Goal: Task Accomplishment & Management: Manage account settings

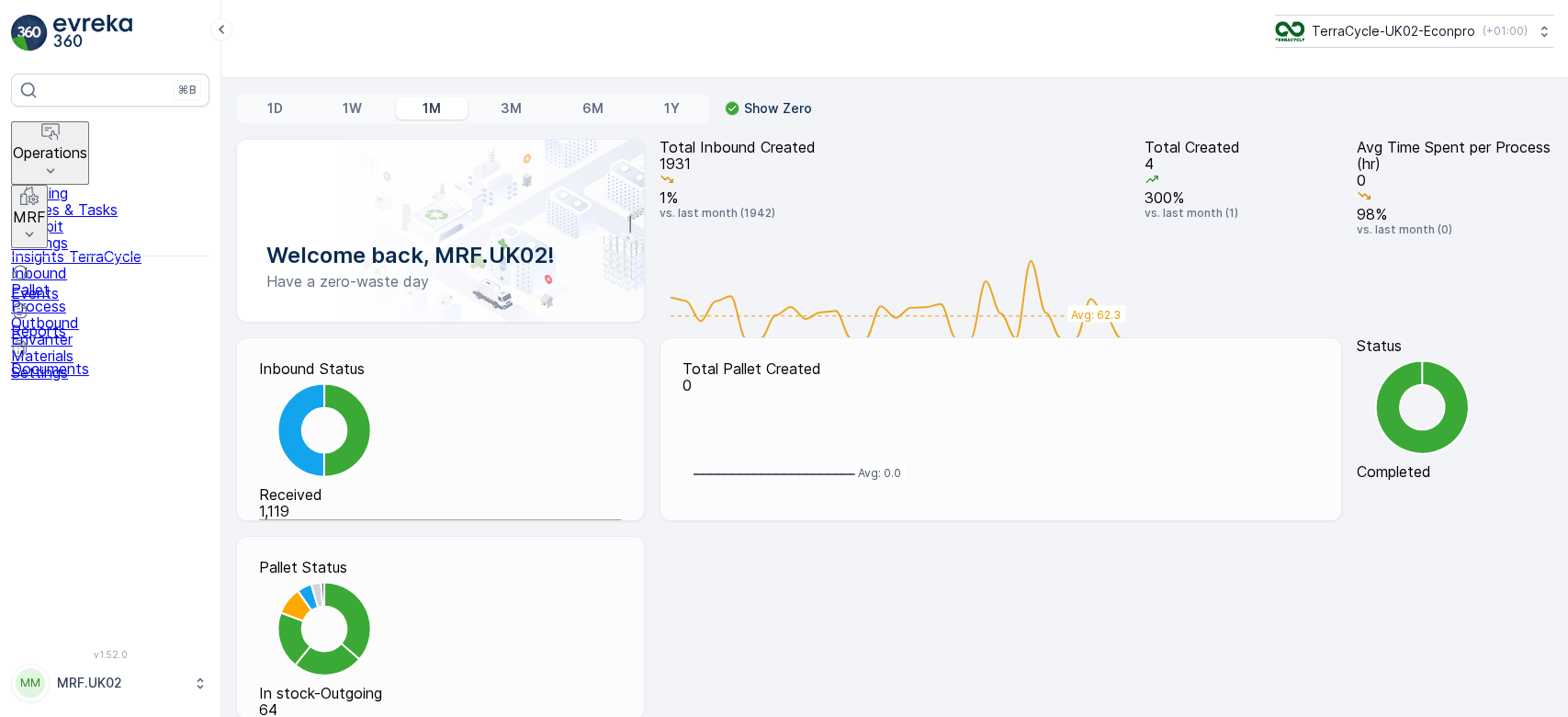
click at [46, 208] on p "MRF" at bounding box center [29, 217] width 33 height 17
click at [91, 281] on link "Pallet" at bounding box center [110, 290] width 198 height 17
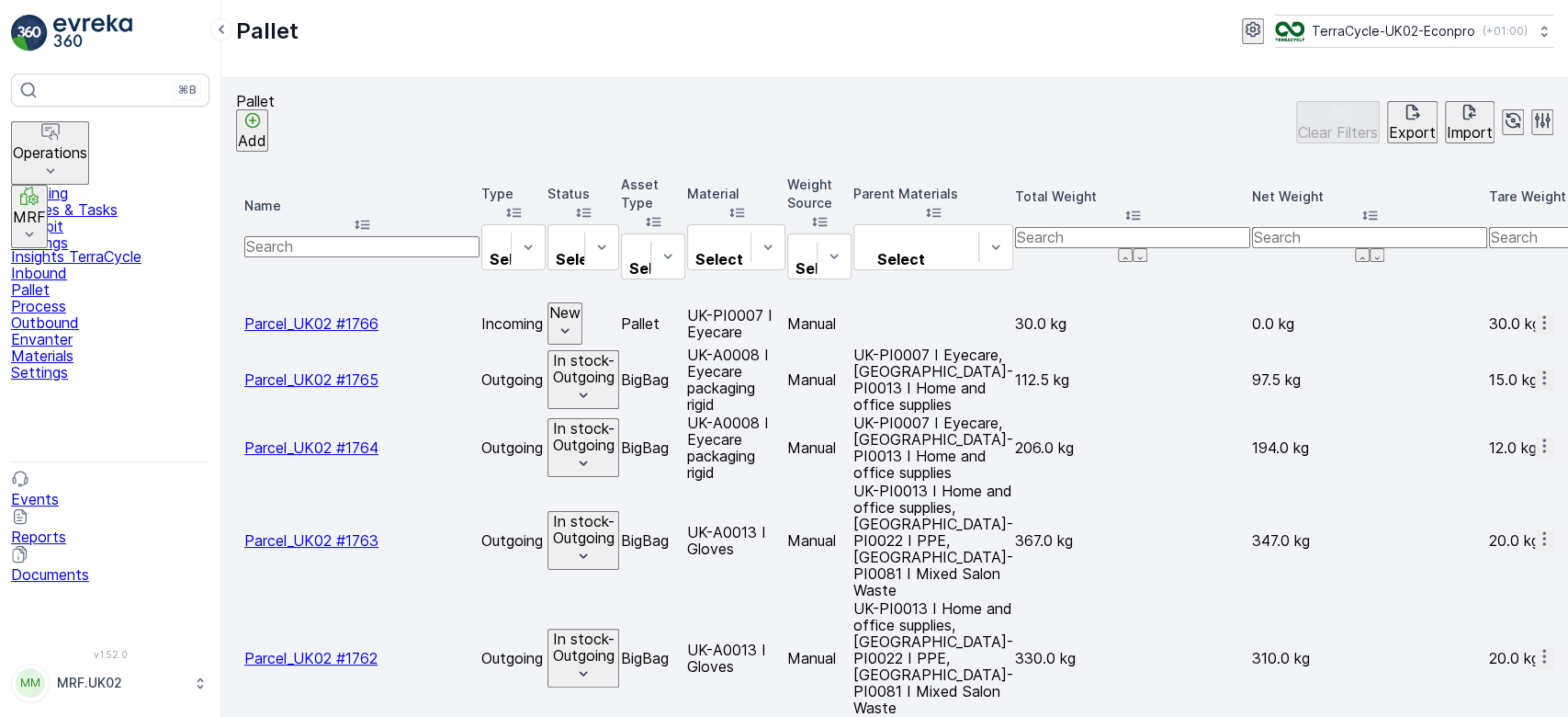
click at [333, 236] on input "text" at bounding box center [361, 245] width 235 height 20
type input "fd1"
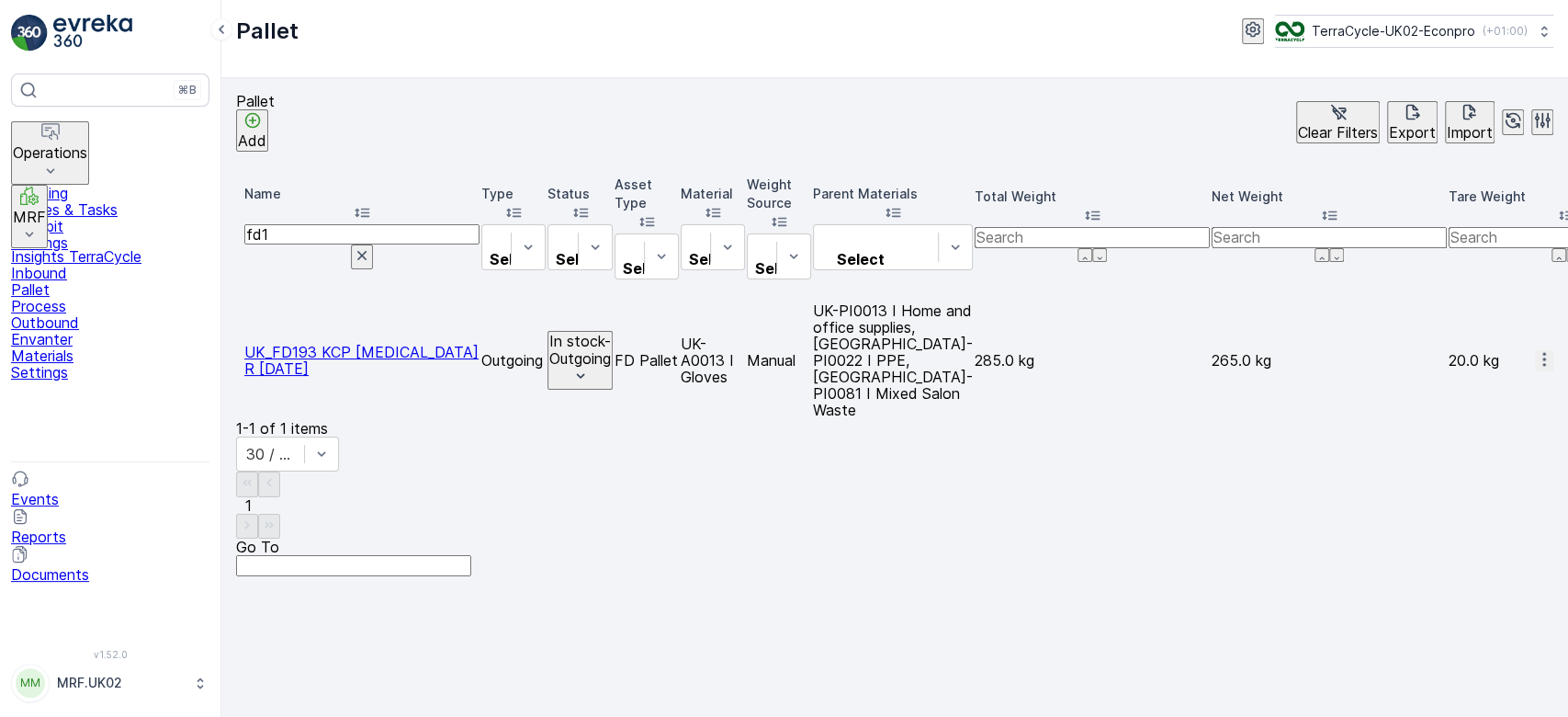
click at [1543, 352] on icon "button" at bounding box center [1543, 358] width 3 height 14
click at [1498, 356] on span "Print QR" at bounding box center [1494, 364] width 58 height 17
click at [99, 314] on p "Outbound" at bounding box center [110, 323] width 198 height 17
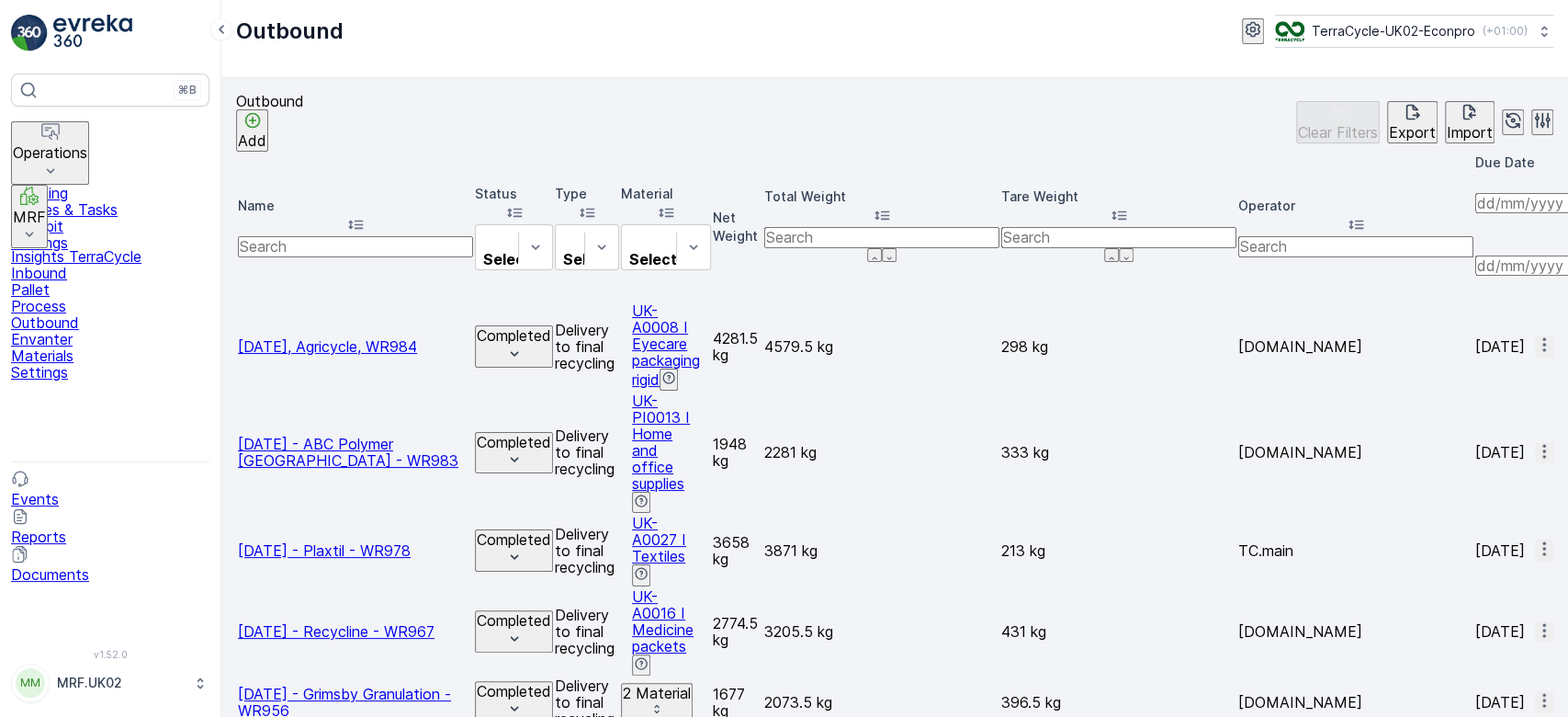
click at [98, 298] on link "Process" at bounding box center [110, 307] width 198 height 17
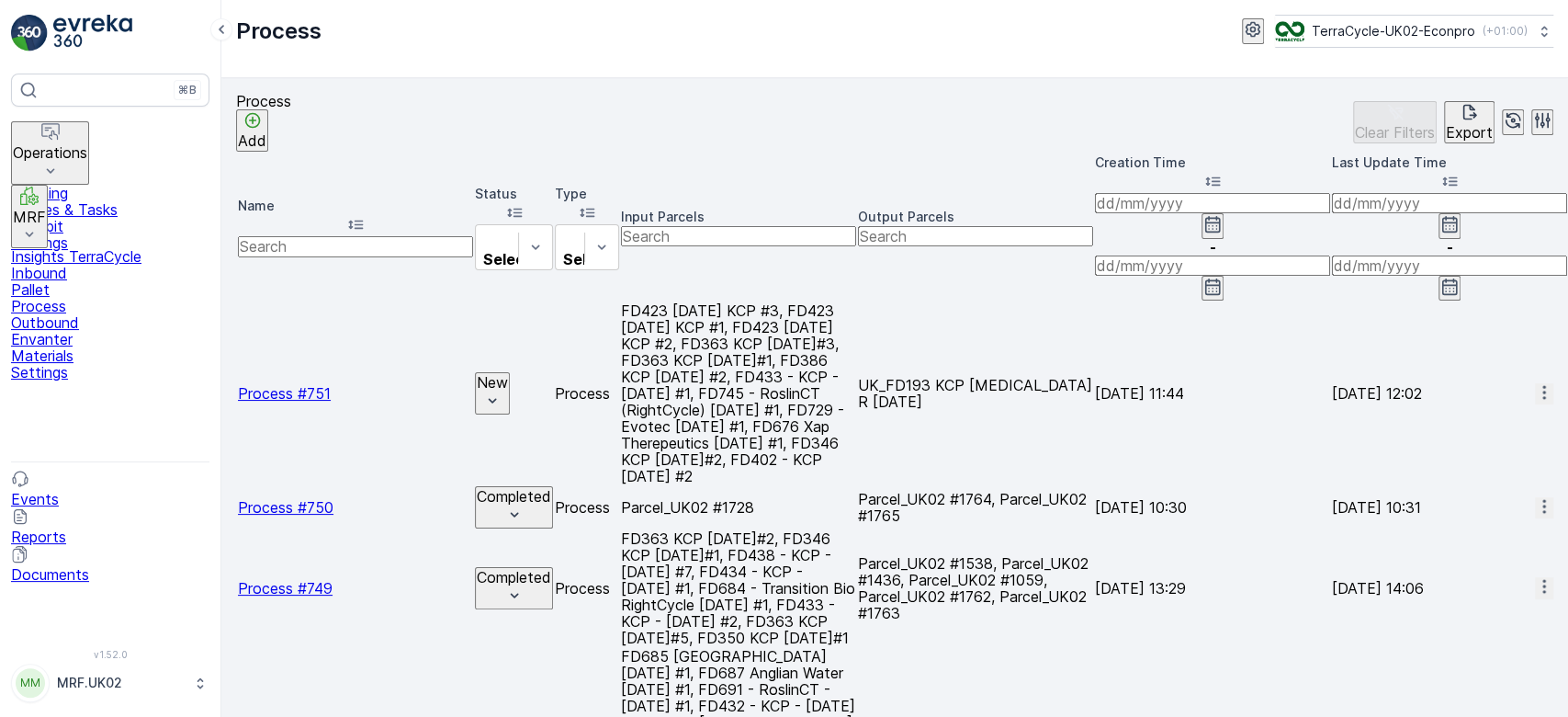
click at [316, 384] on span "Process #751" at bounding box center [284, 392] width 92 height 18
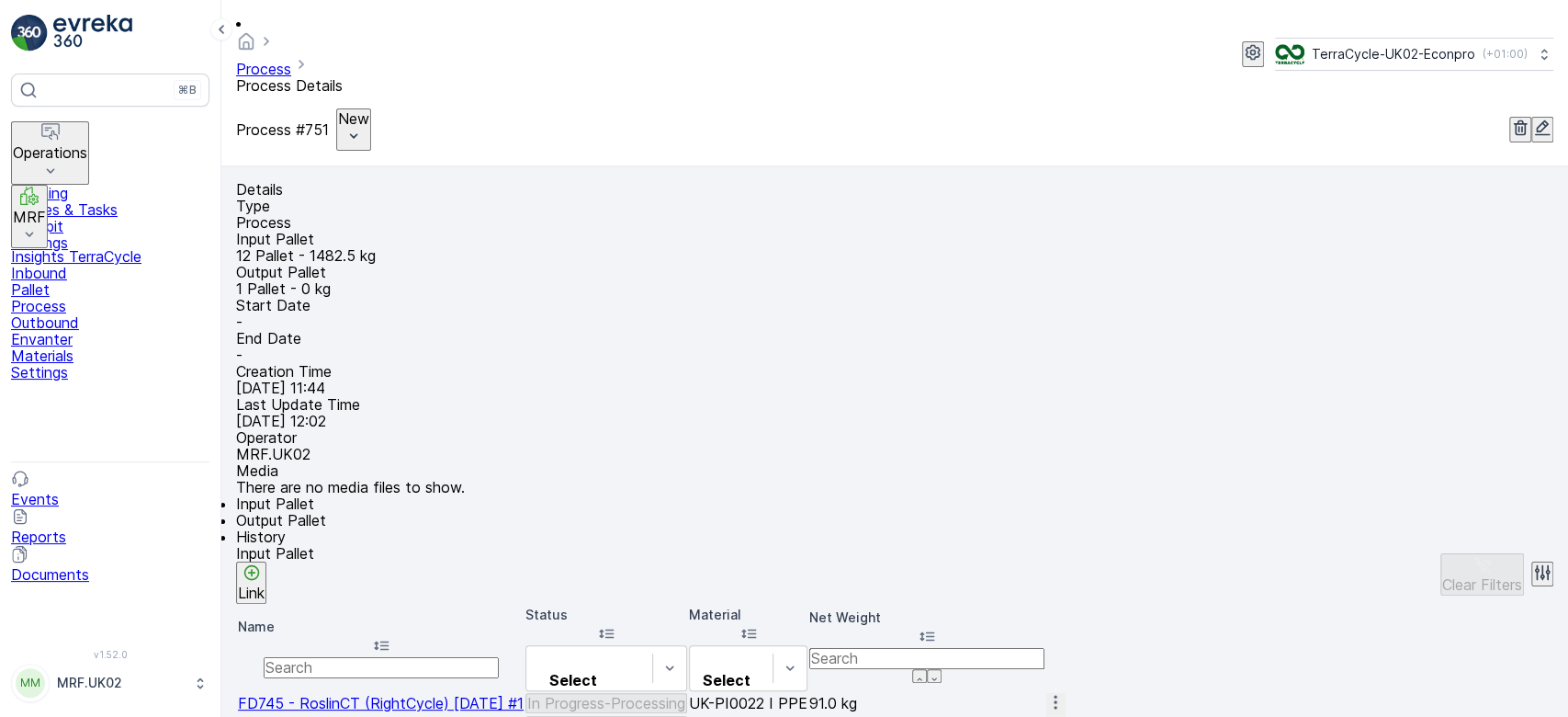
click at [752, 479] on div "There are no media files to show." at bounding box center [894, 488] width 1317 height 17
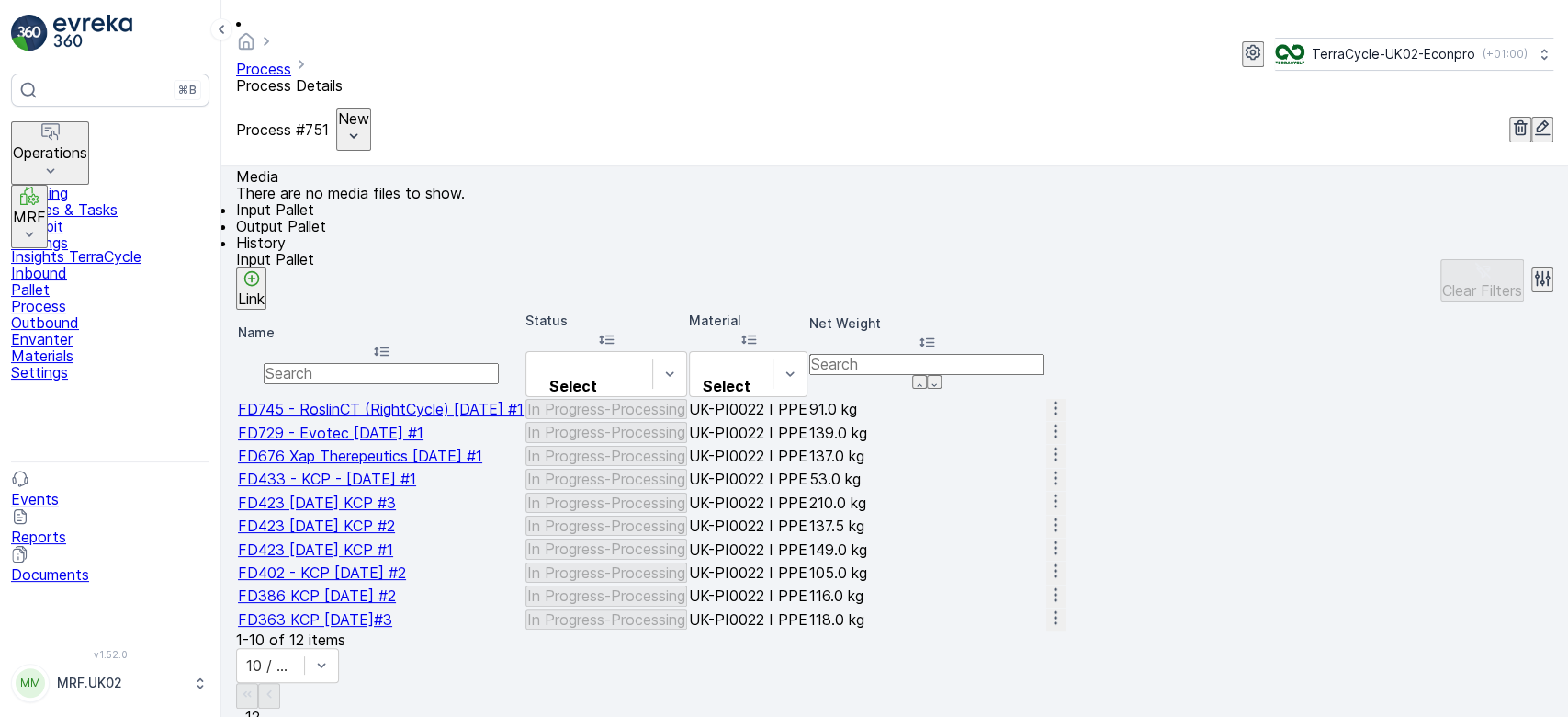
scroll to position [342, 0]
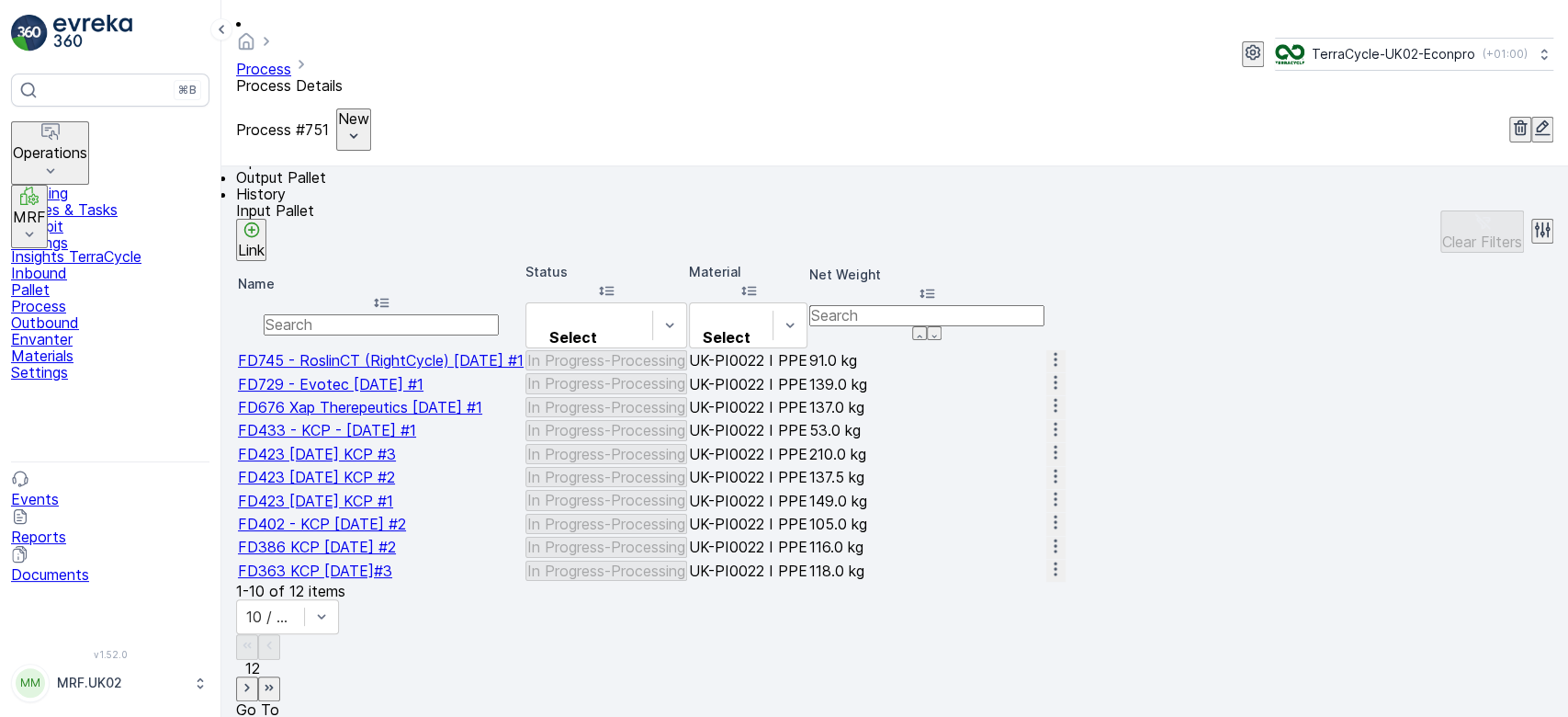
click at [265, 242] on p "Link" at bounding box center [251, 250] width 26 height 17
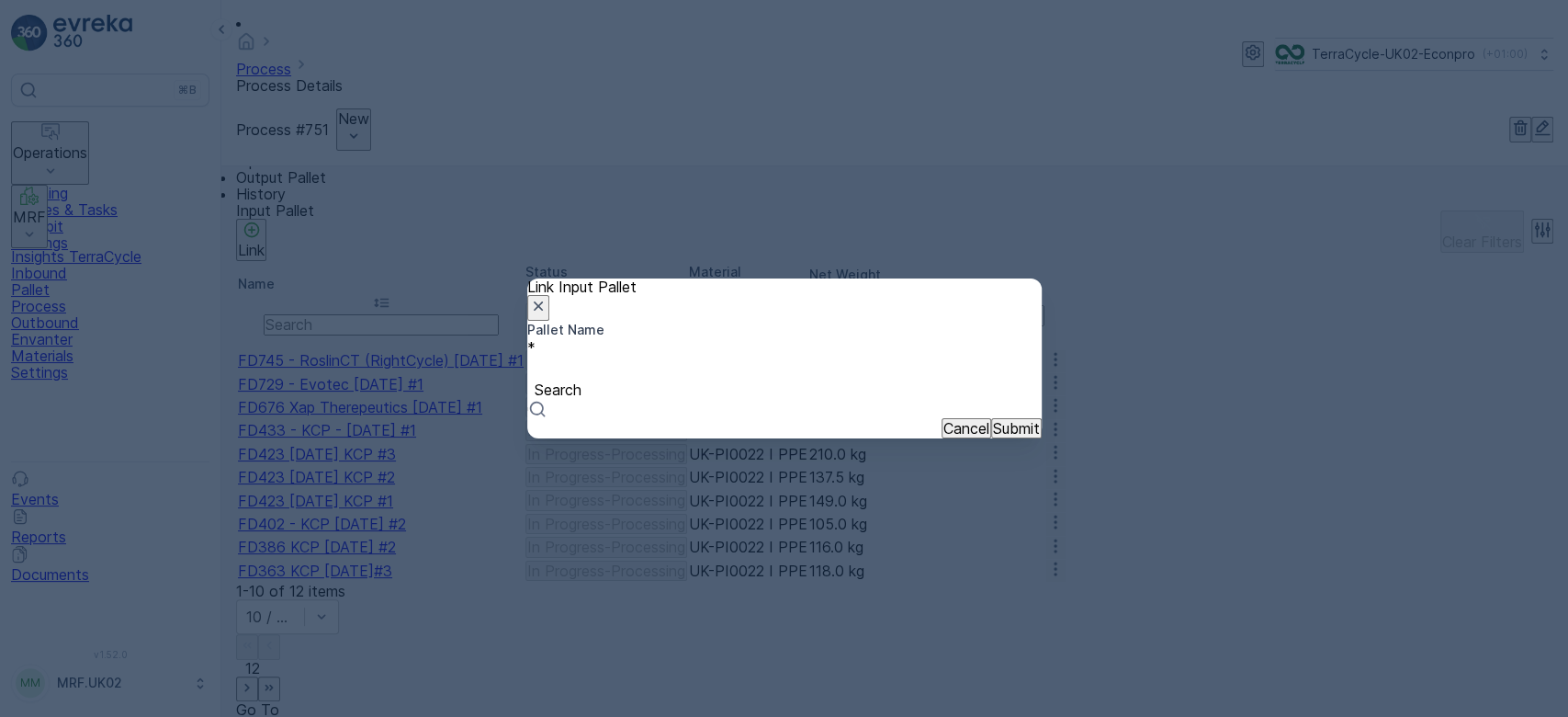
click at [606, 364] on div at bounding box center [784, 369] width 496 height 20
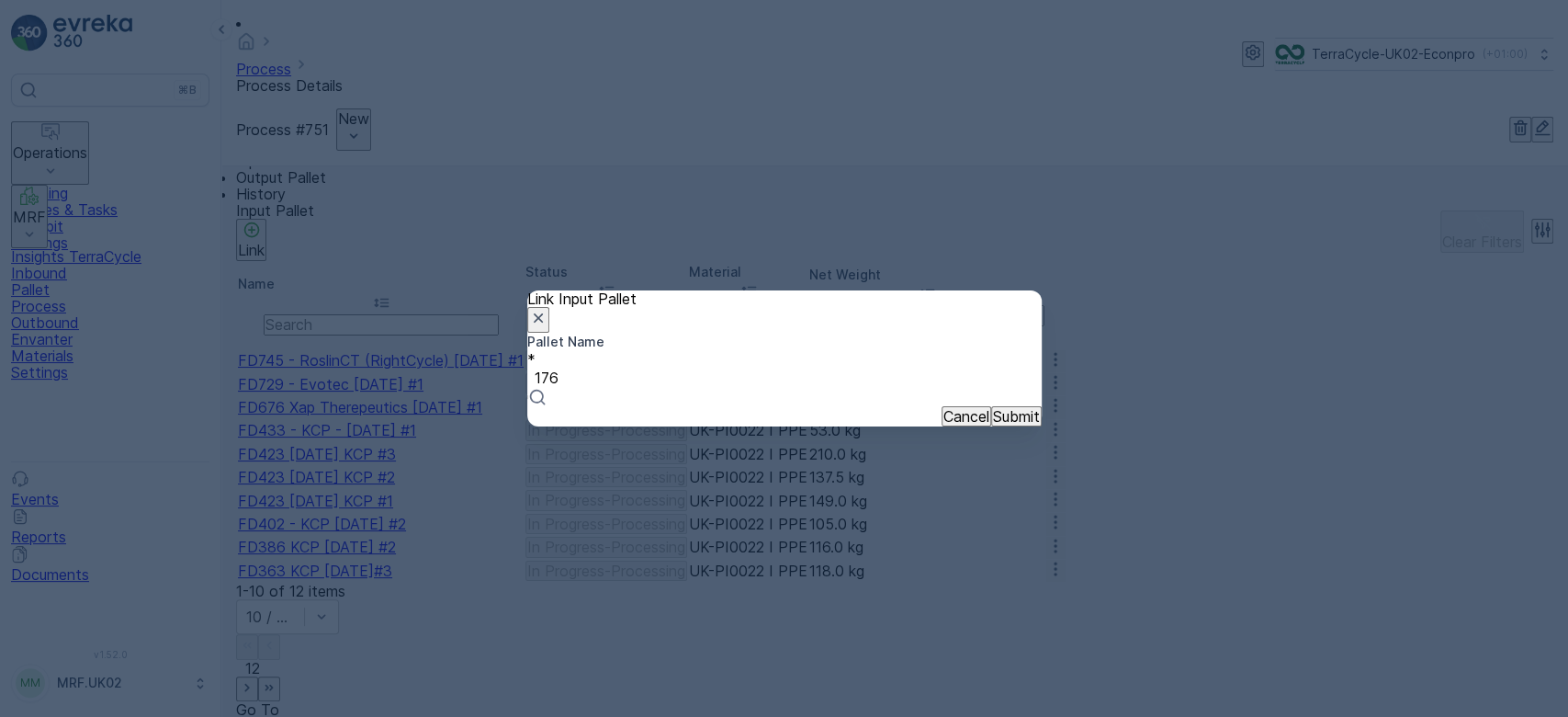
type input "1767"
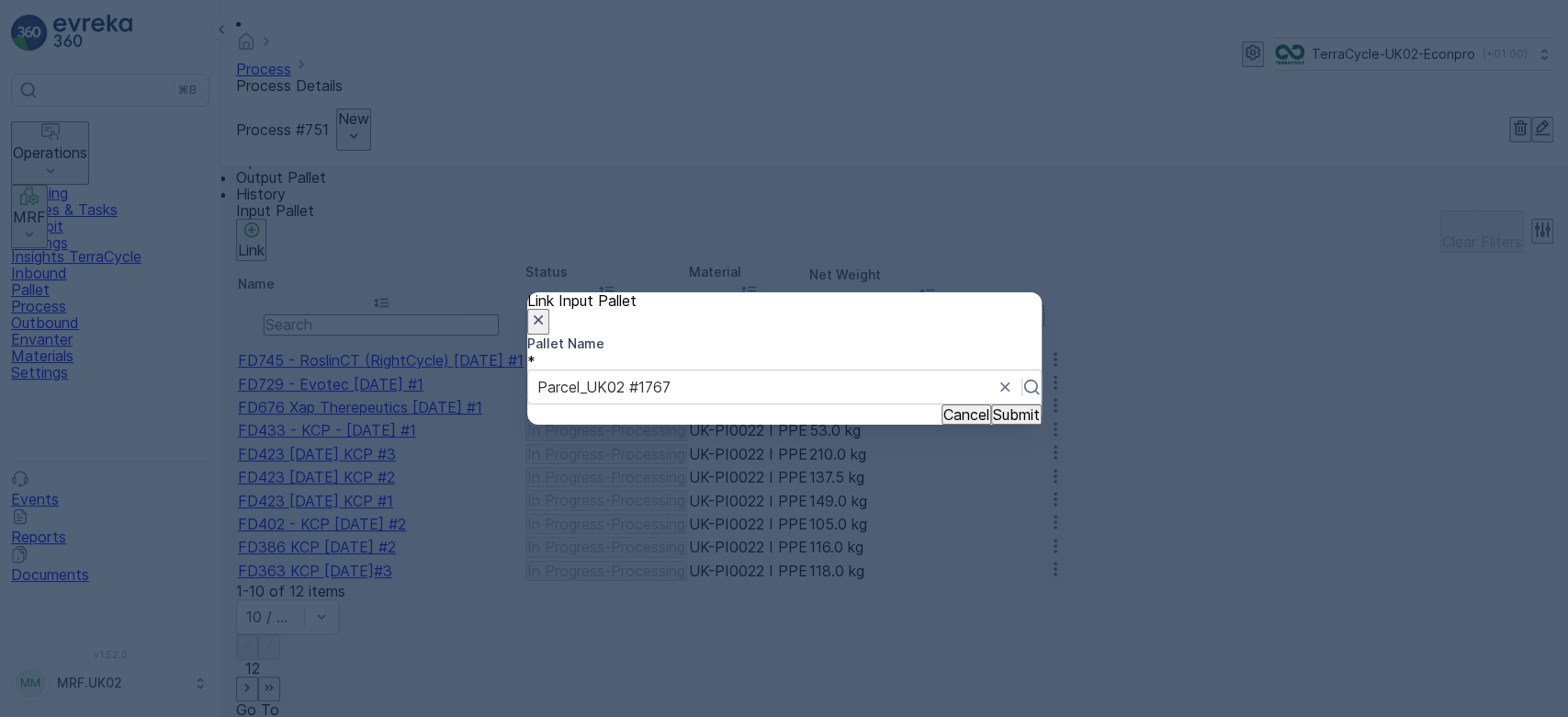
click at [993, 423] on p "Submit" at bounding box center [1016, 415] width 47 height 17
click at [942, 424] on button "Cancel" at bounding box center [966, 414] width 50 height 20
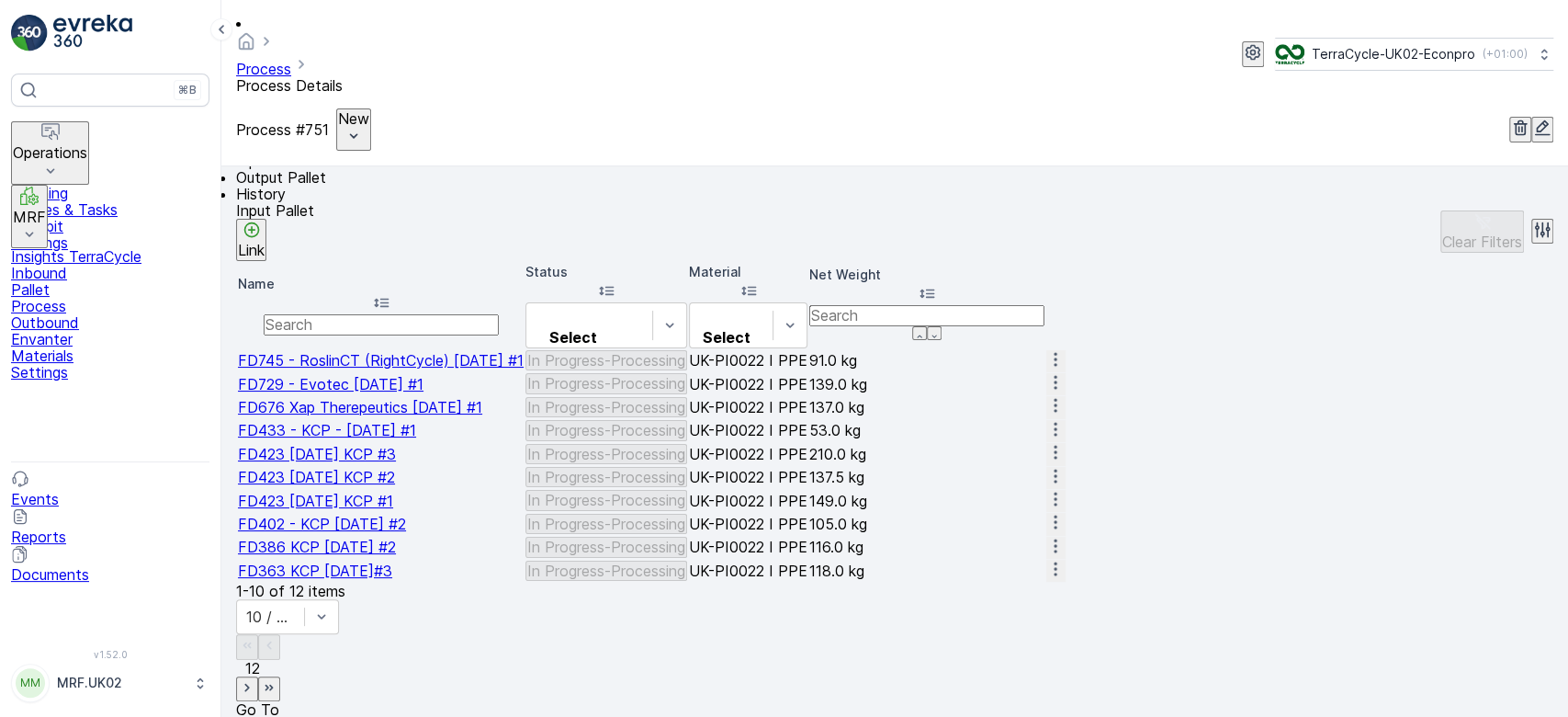
click at [387, 169] on li "Output Pallet" at bounding box center [894, 177] width 1317 height 17
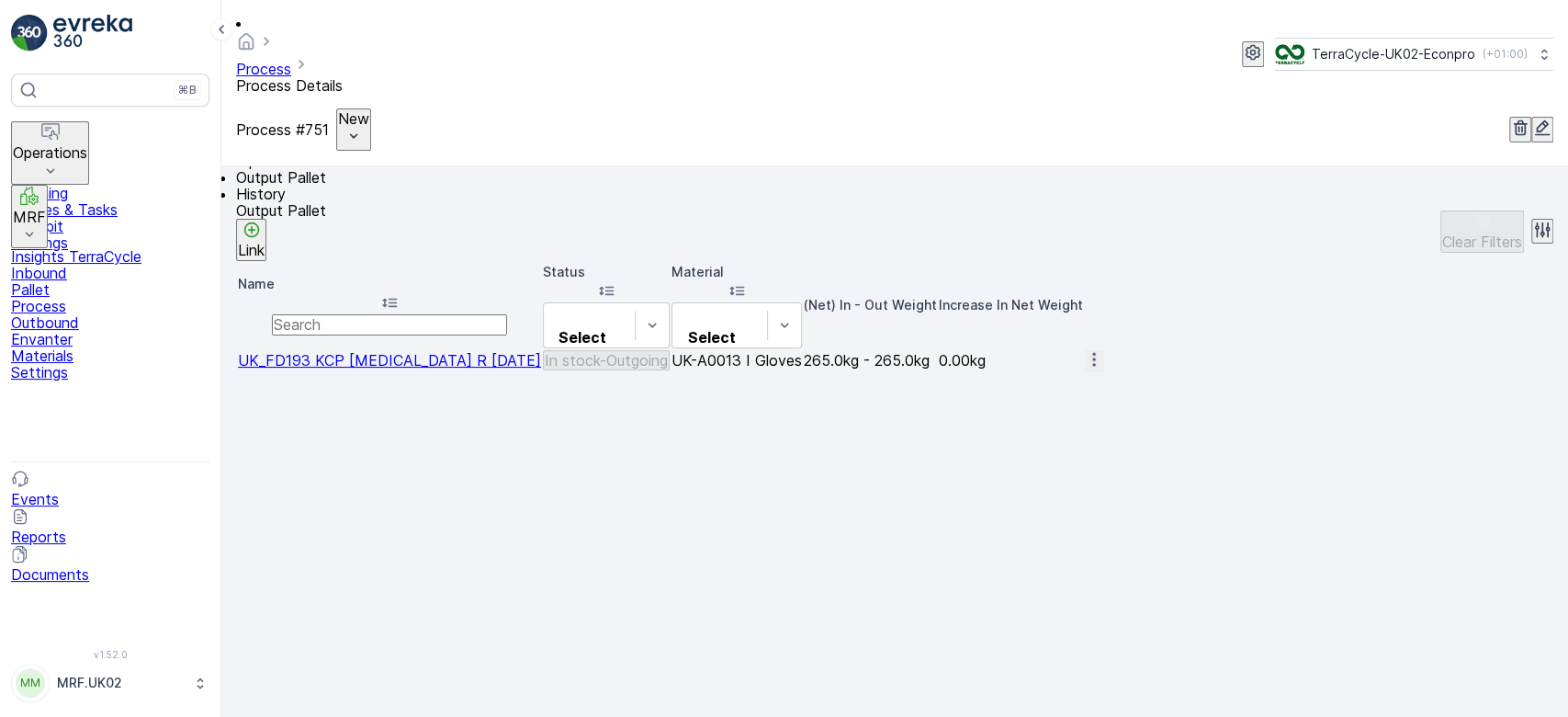
click at [265, 242] on p "Link" at bounding box center [251, 250] width 26 height 17
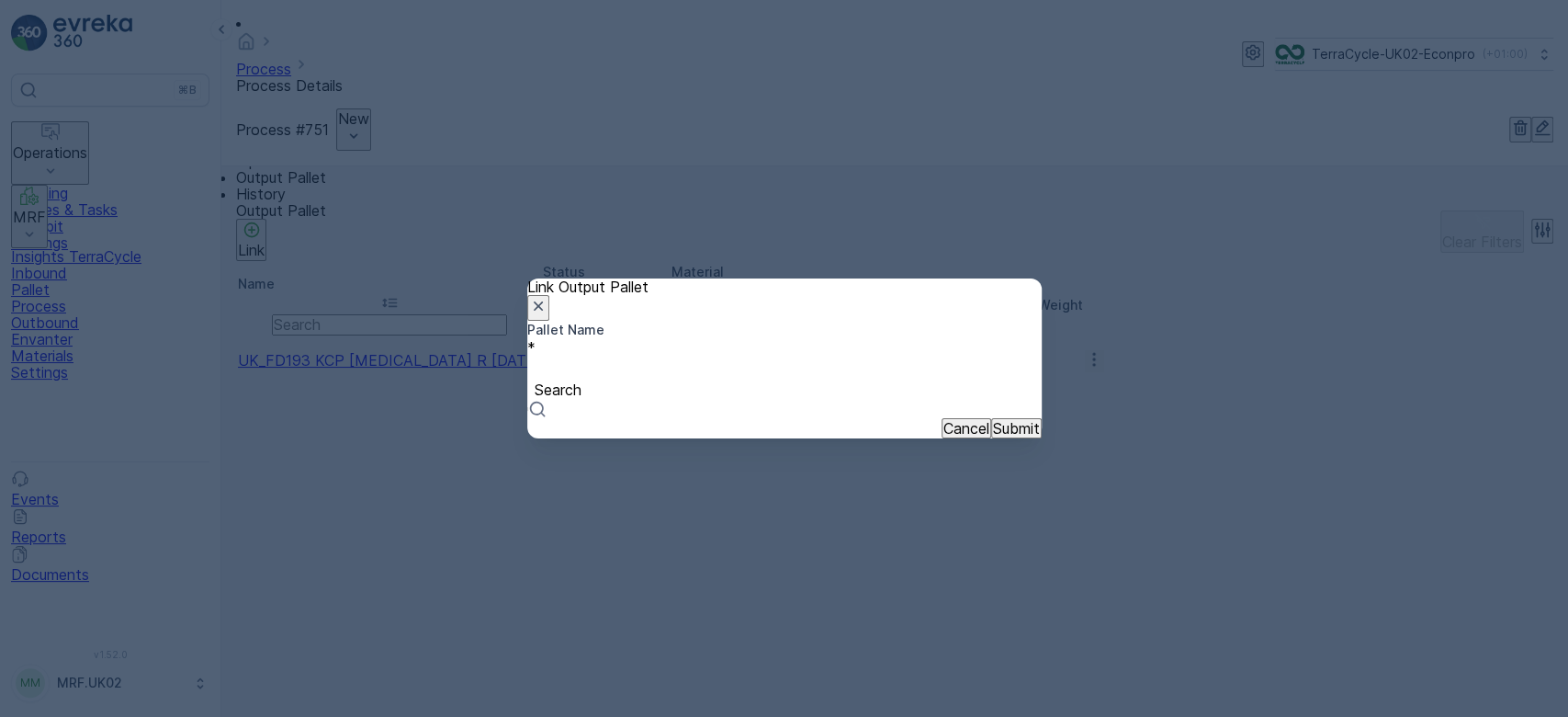
click at [612, 360] on div at bounding box center [784, 369] width 496 height 20
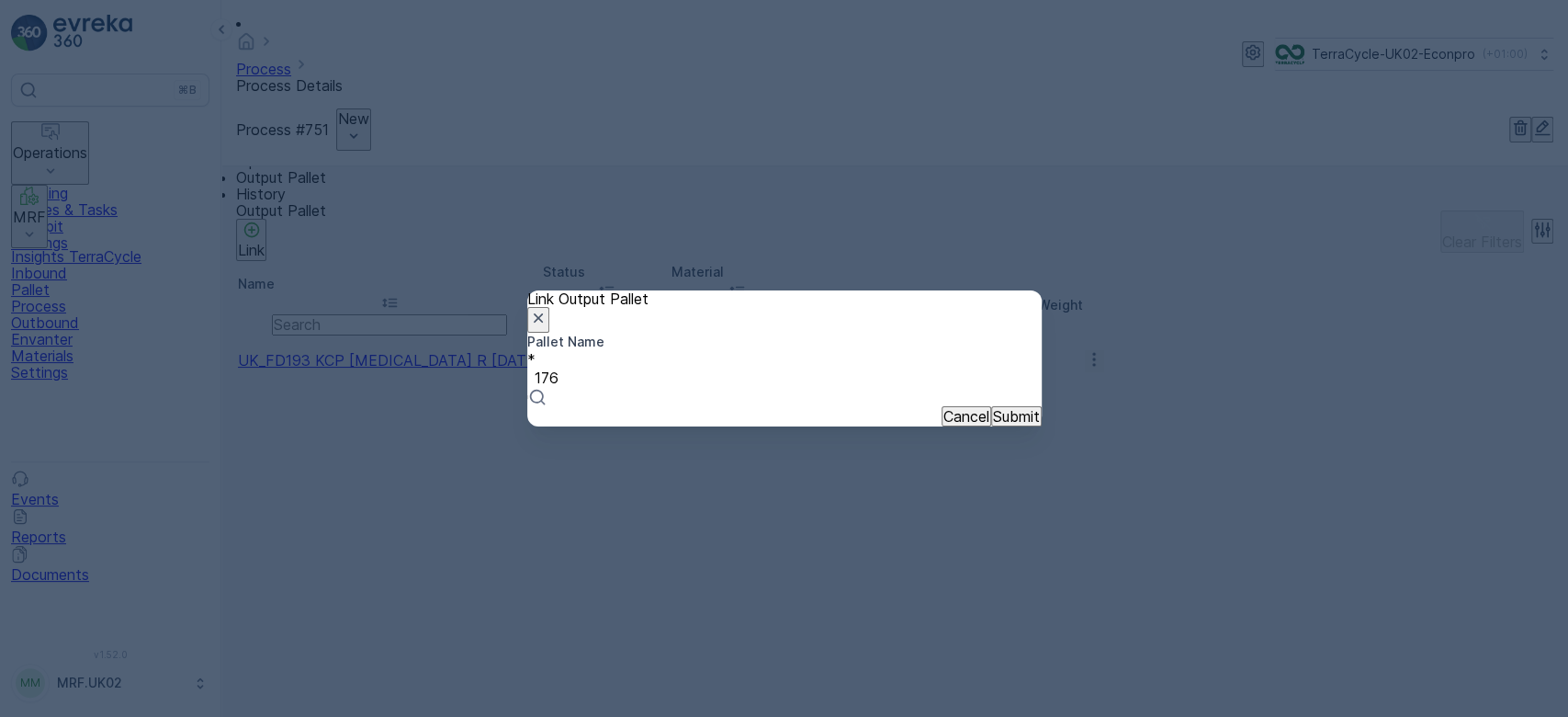
type input "1767"
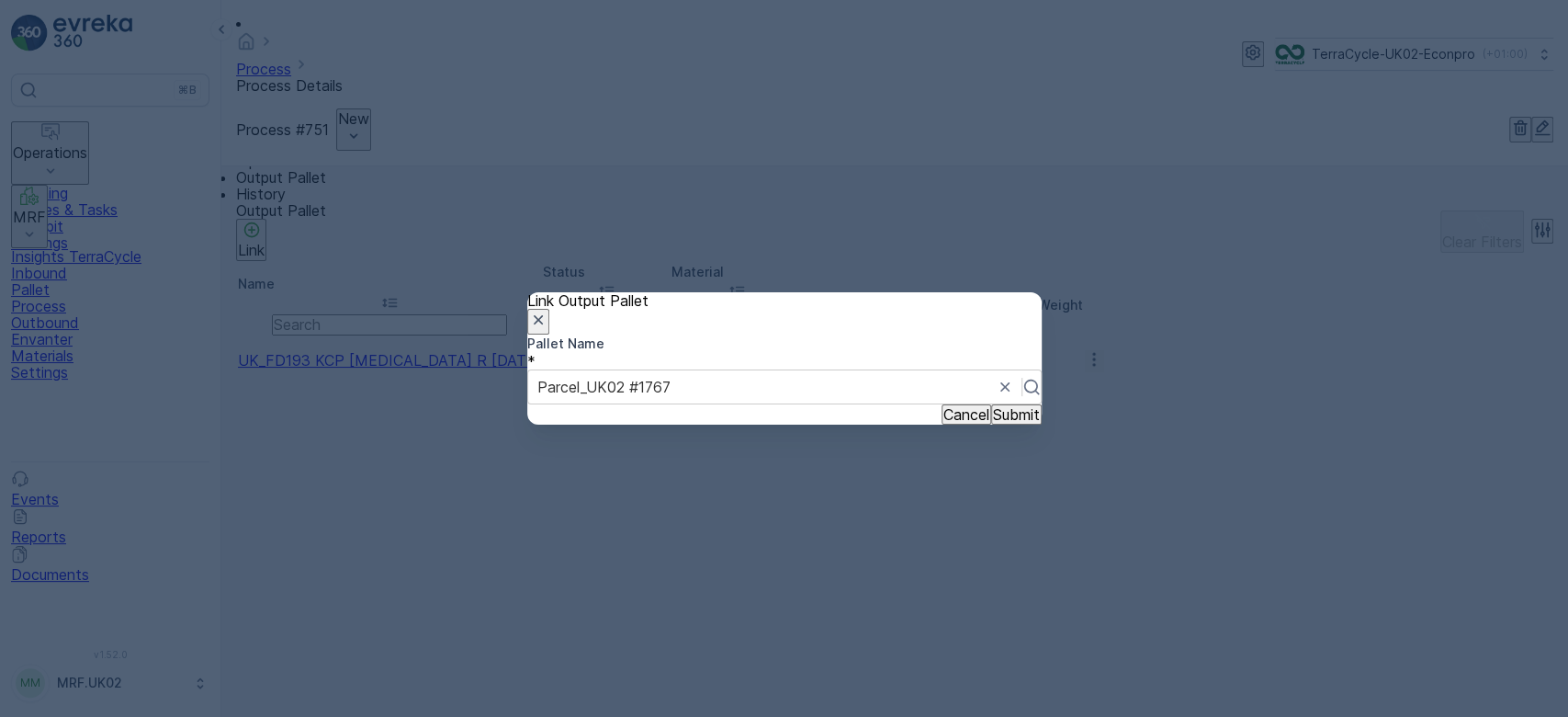
click at [993, 423] on p "Submit" at bounding box center [1016, 415] width 47 height 17
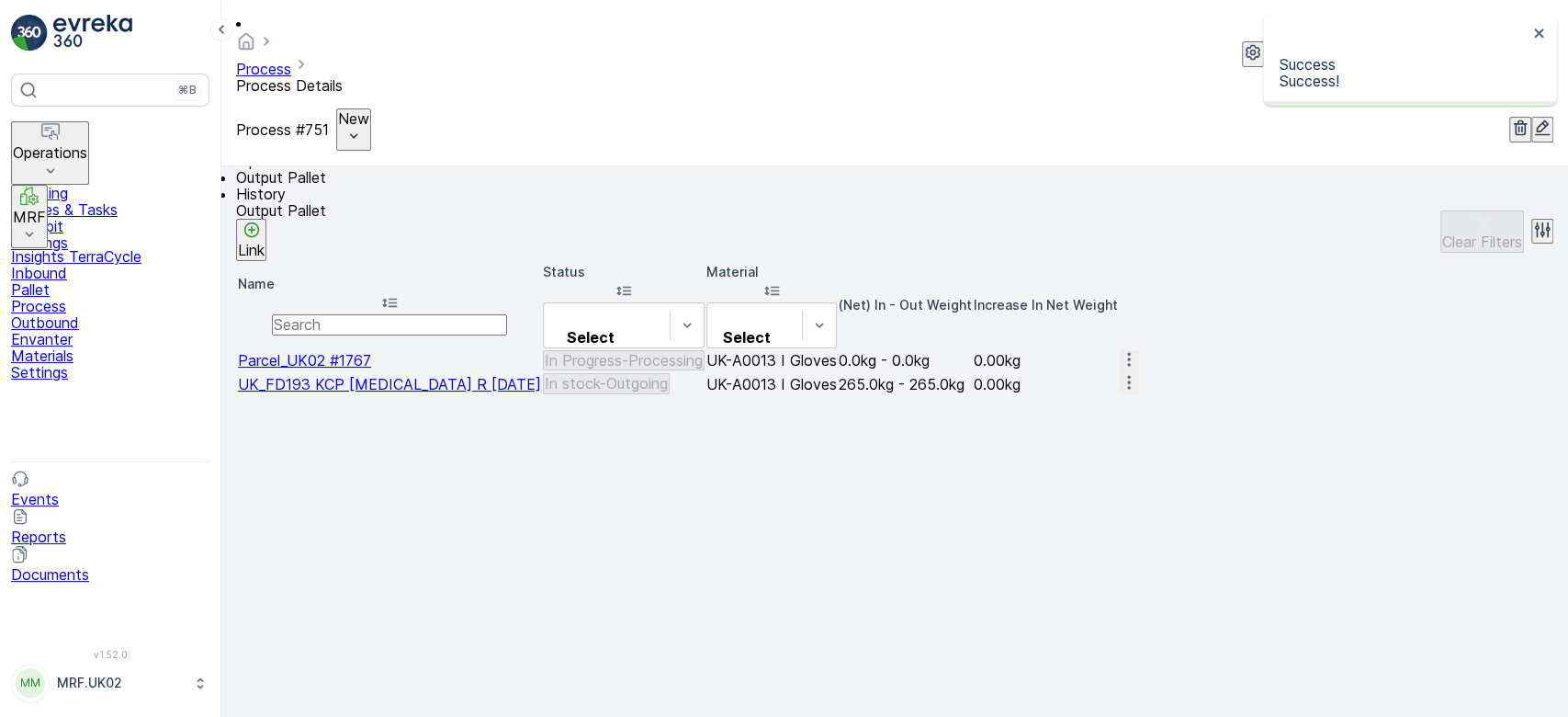
click at [265, 242] on p "Link" at bounding box center [251, 250] width 26 height 17
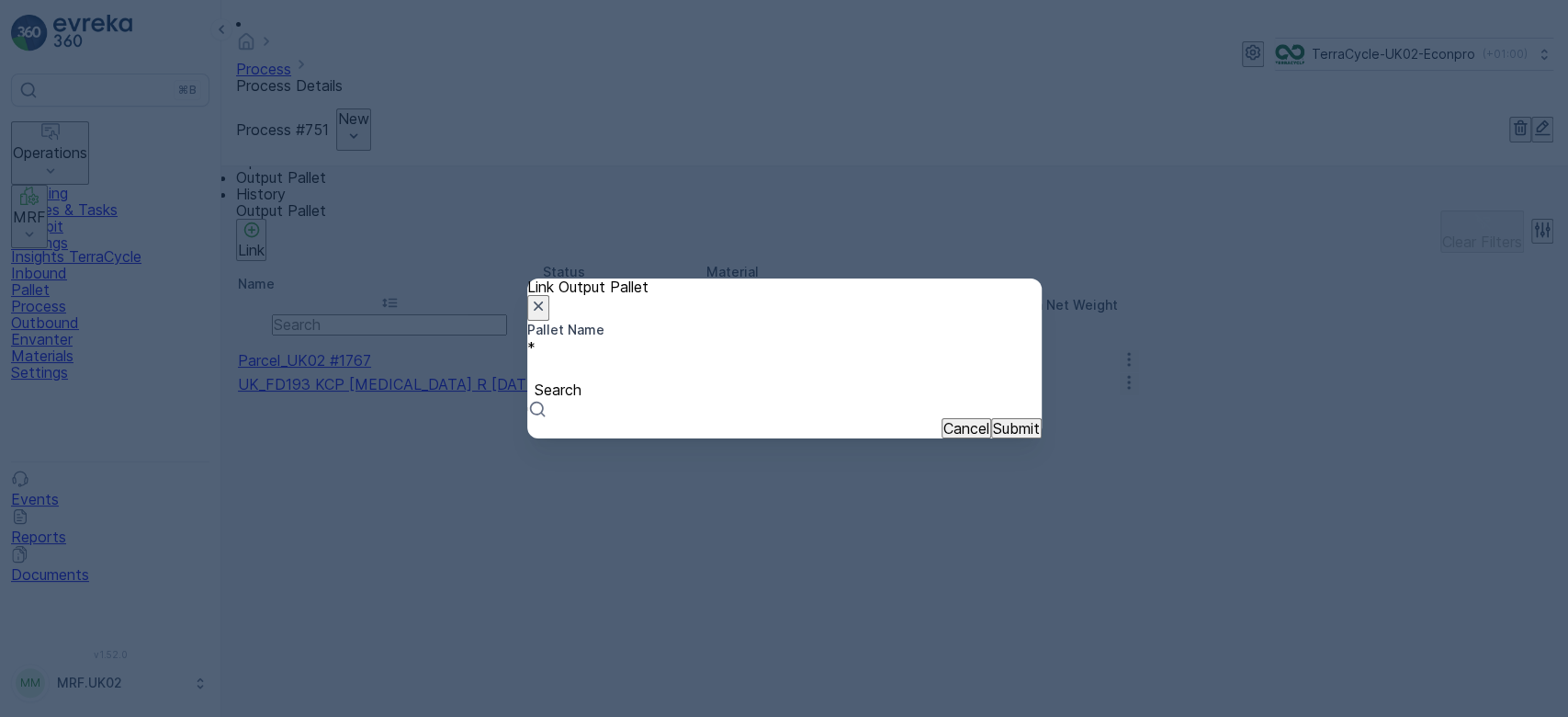
click at [636, 359] on div at bounding box center [784, 369] width 496 height 20
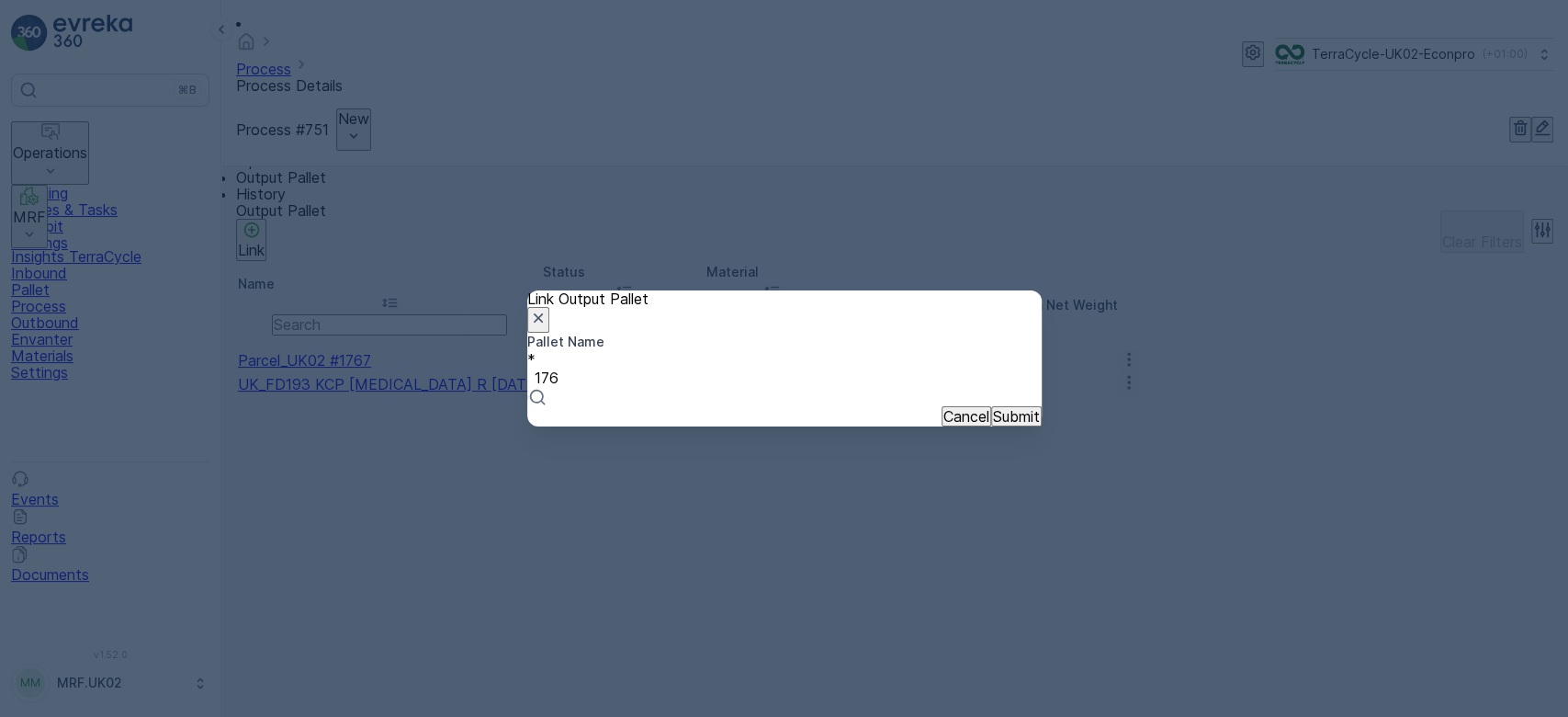
type input "1768"
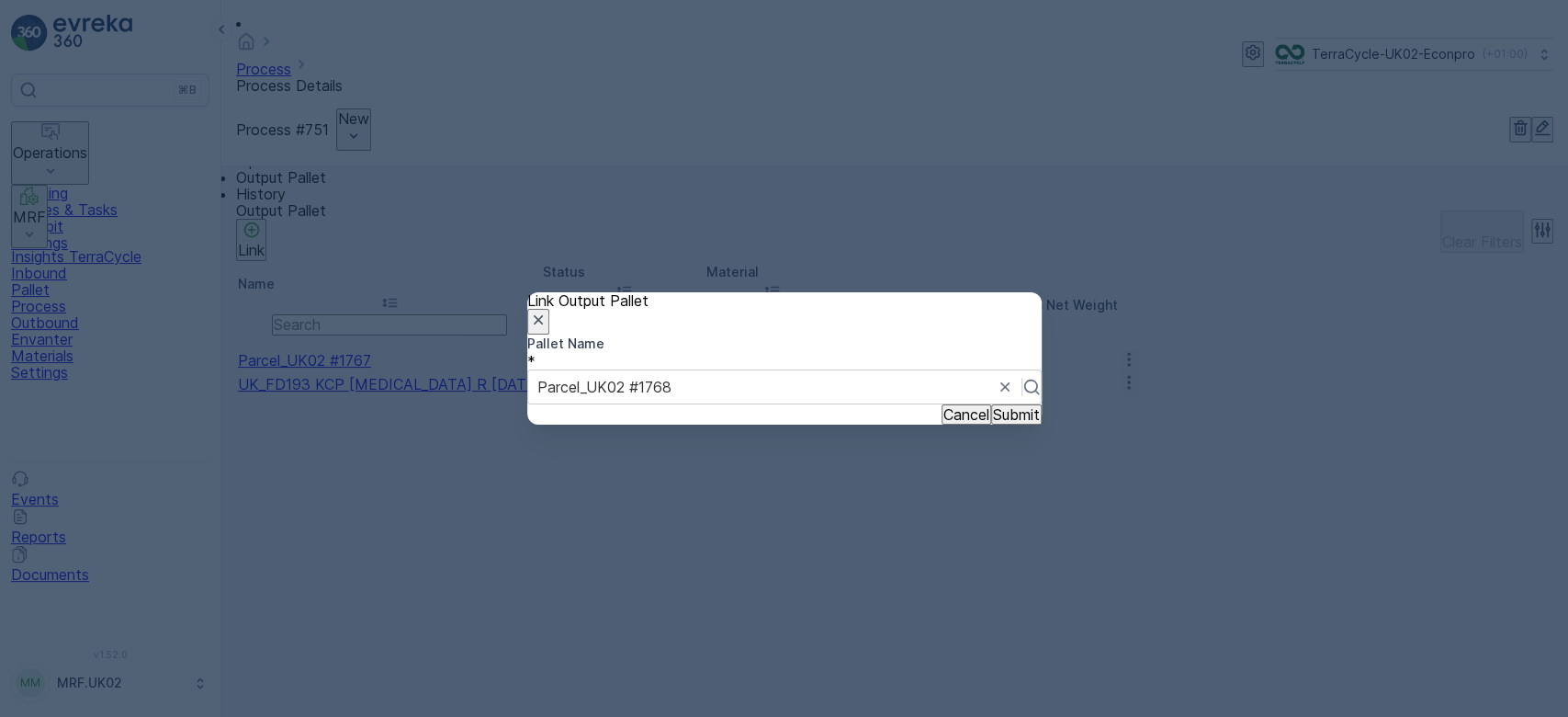
click at [998, 423] on p "Submit" at bounding box center [1016, 415] width 47 height 17
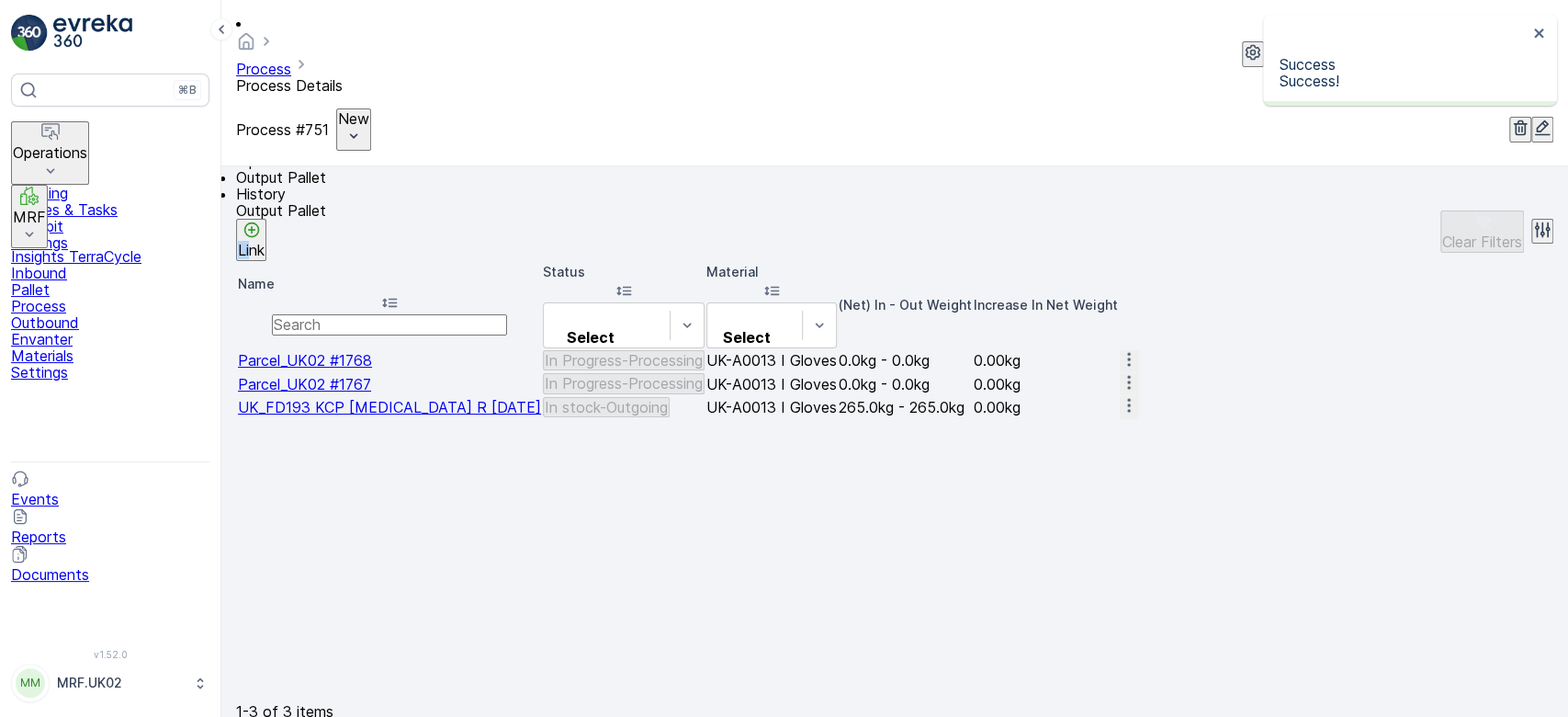
drag, startPoint x: 414, startPoint y: 223, endPoint x: 412, endPoint y: 237, distance: 14.1
click at [412, 237] on div "Output Pallet Link Clear Filters" at bounding box center [894, 231] width 1317 height 58
click at [265, 242] on p "Link" at bounding box center [251, 250] width 26 height 17
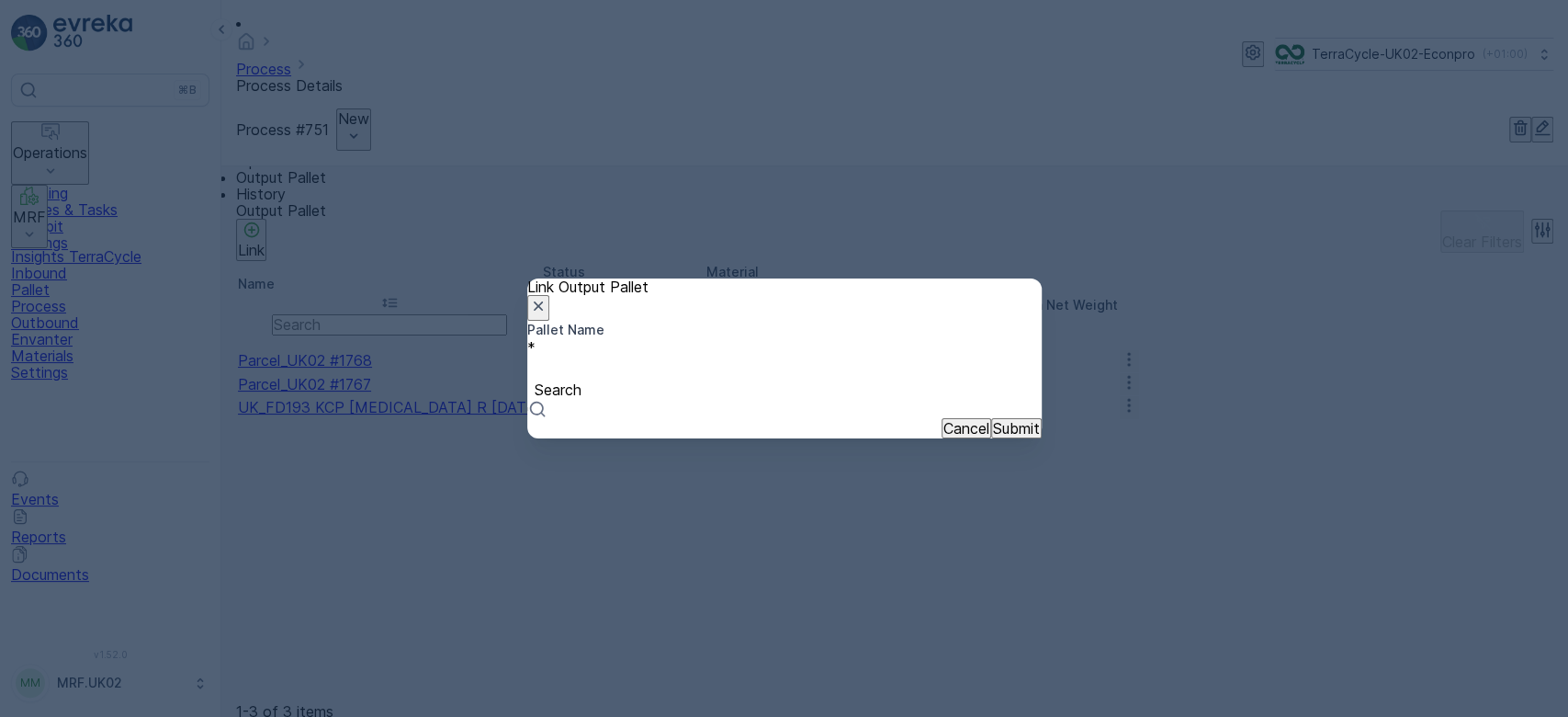
click at [597, 375] on div at bounding box center [784, 369] width 496 height 20
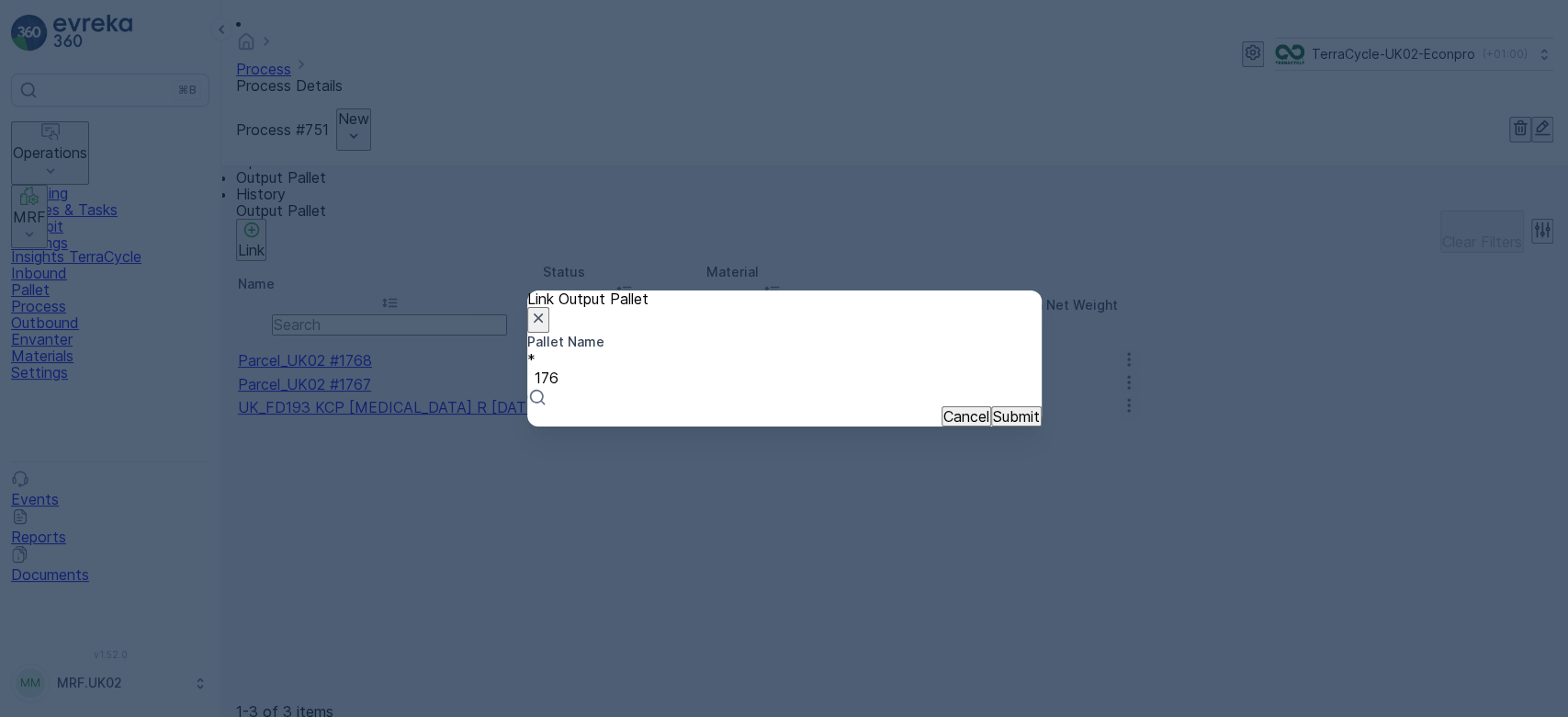
type input "1769"
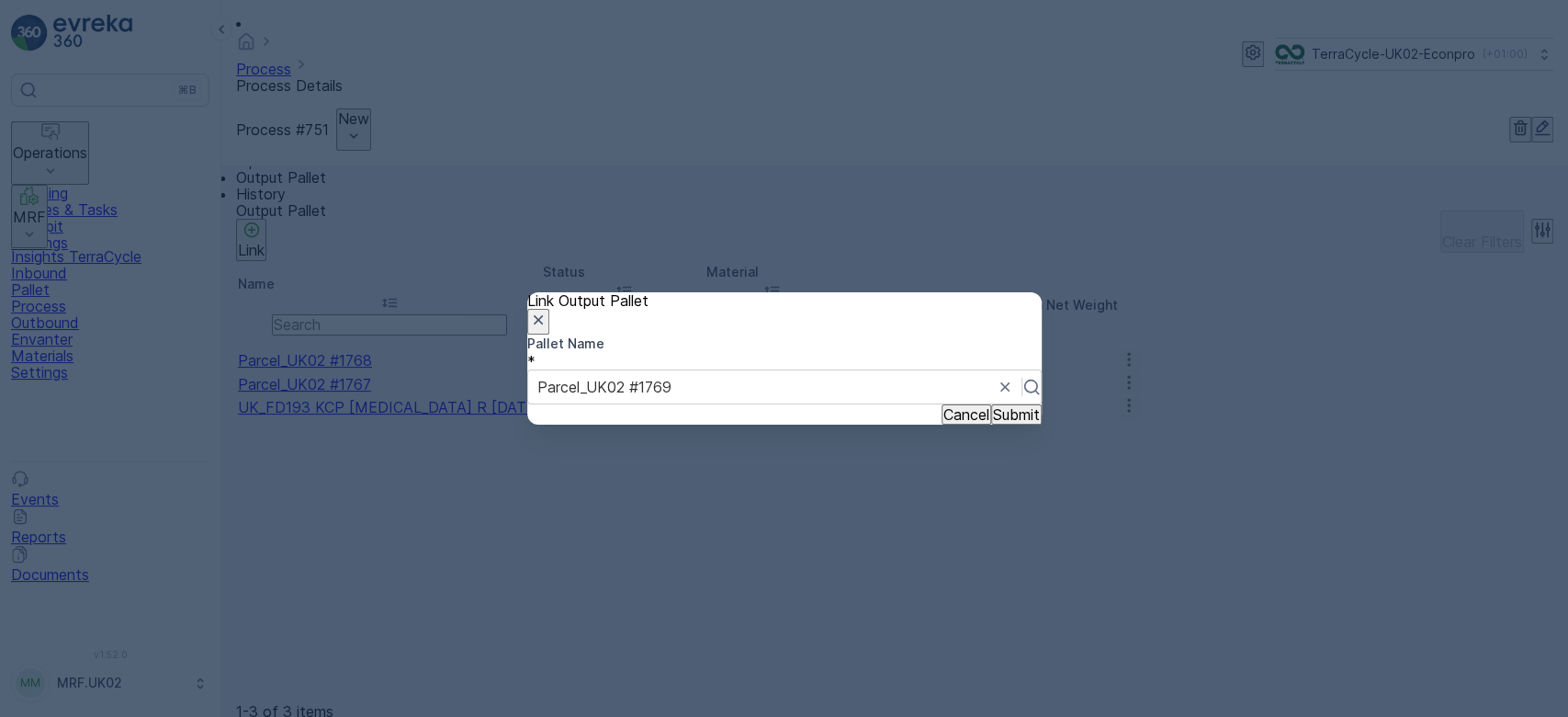
click at [993, 423] on p "Submit" at bounding box center [1016, 415] width 47 height 17
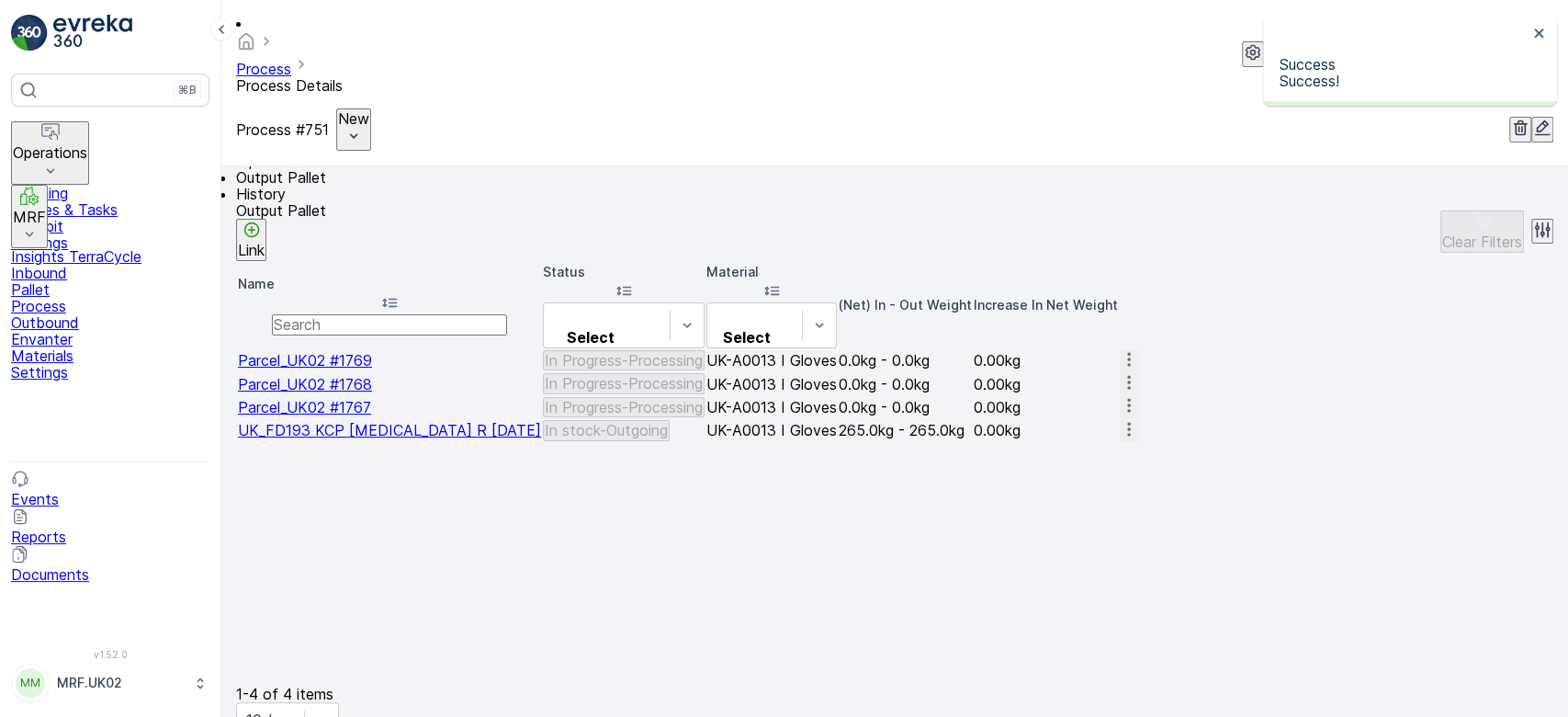
click at [265, 242] on p "Link" at bounding box center [251, 250] width 26 height 17
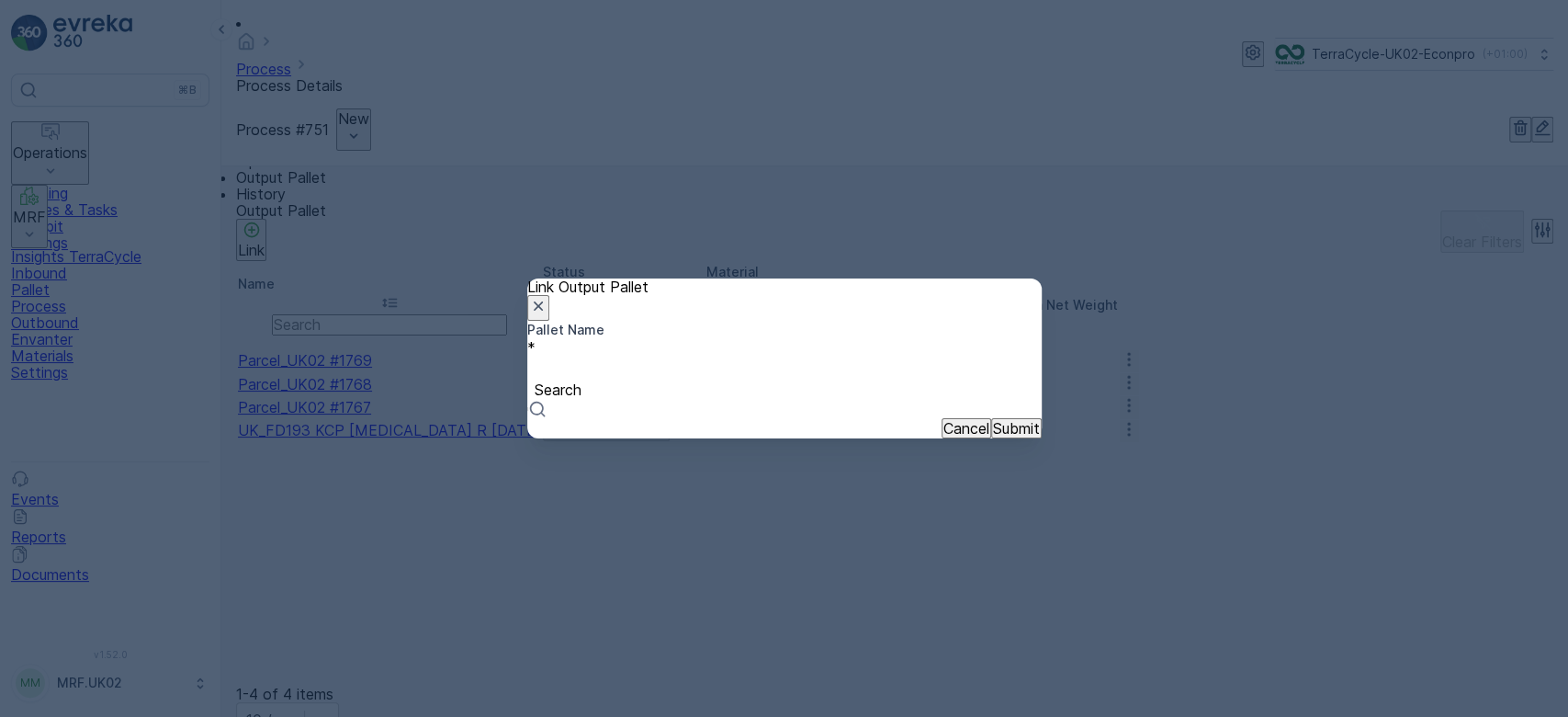
click at [597, 362] on div at bounding box center [784, 369] width 496 height 20
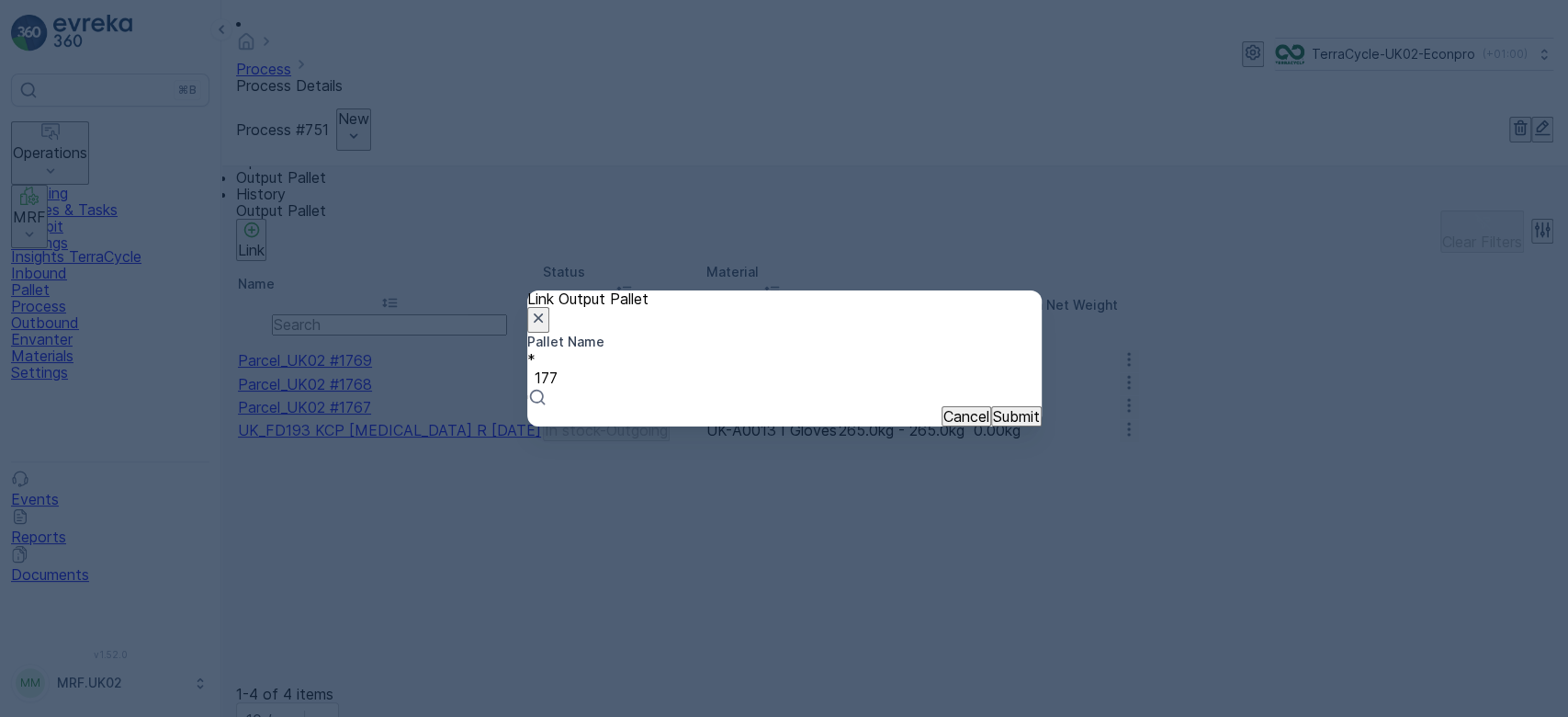
type input "1770"
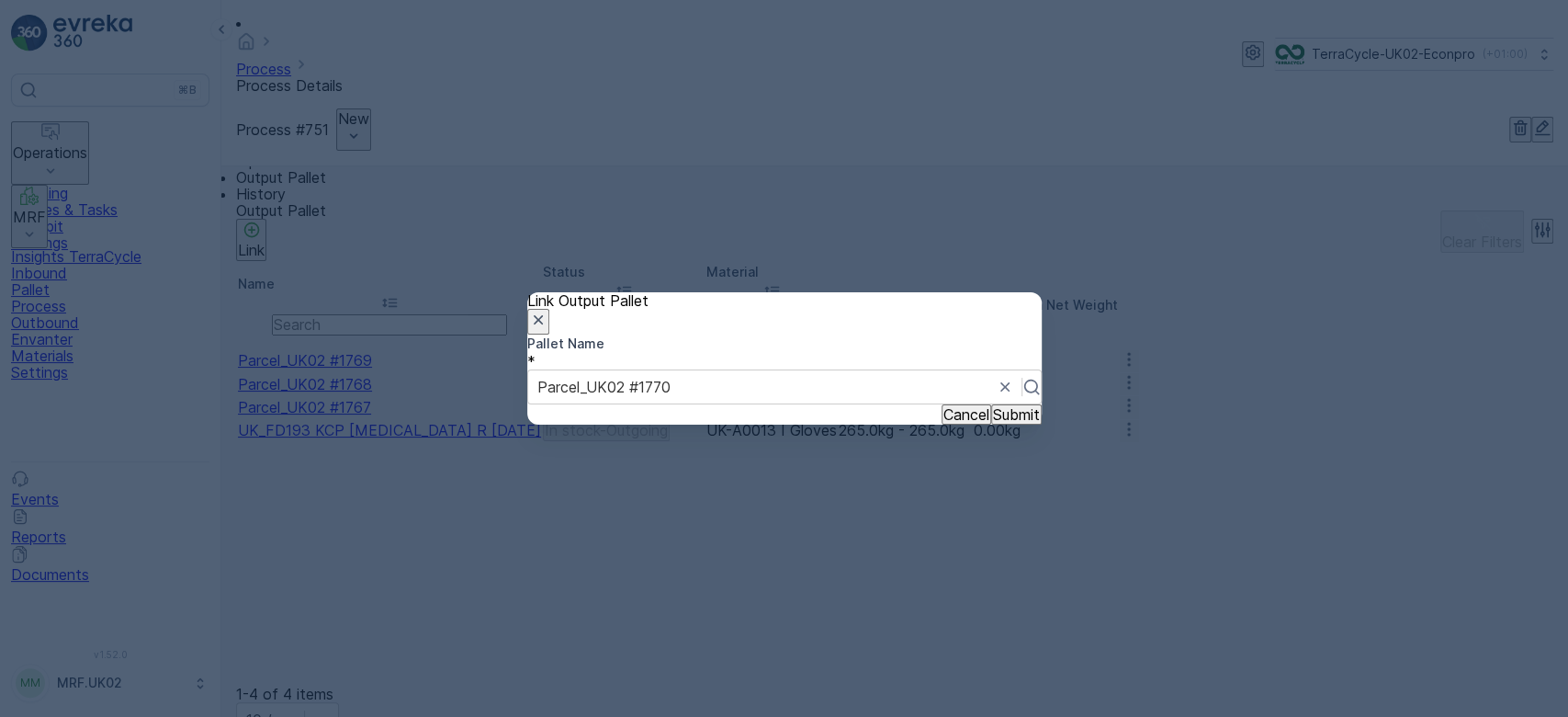
click at [993, 423] on p "Submit" at bounding box center [1016, 415] width 47 height 17
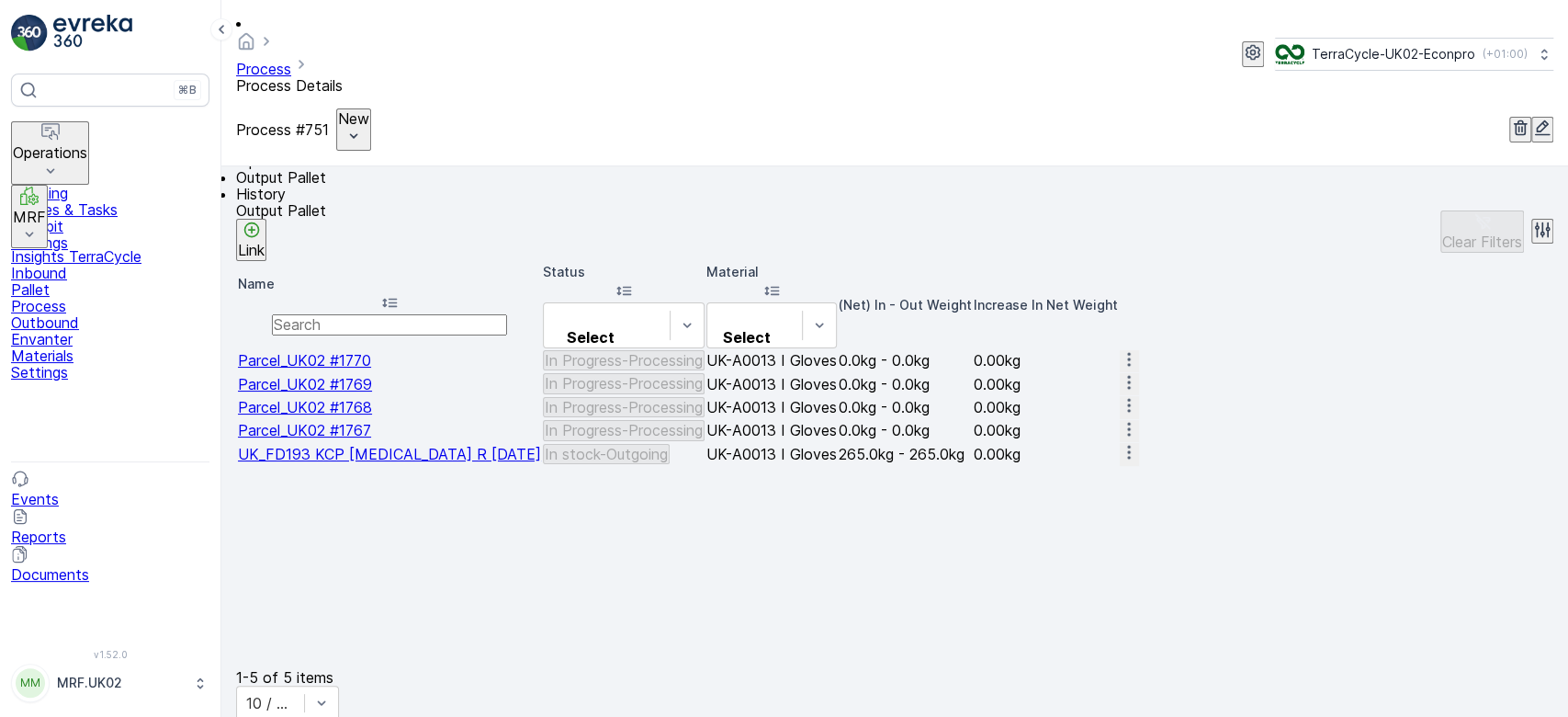
click at [291, 169] on li "Input Pallet" at bounding box center [894, 161] width 1317 height 17
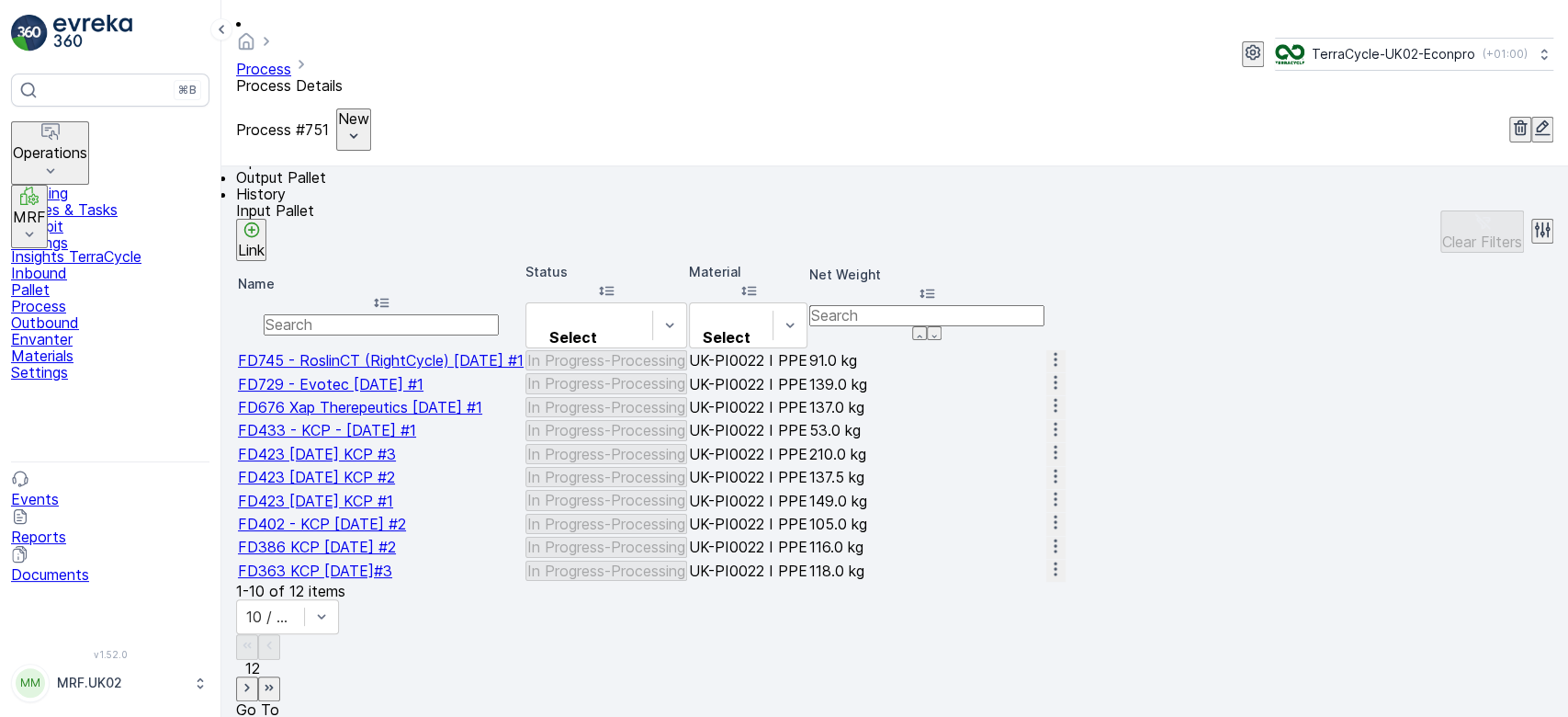
click at [265, 242] on p "Link" at bounding box center [251, 250] width 26 height 17
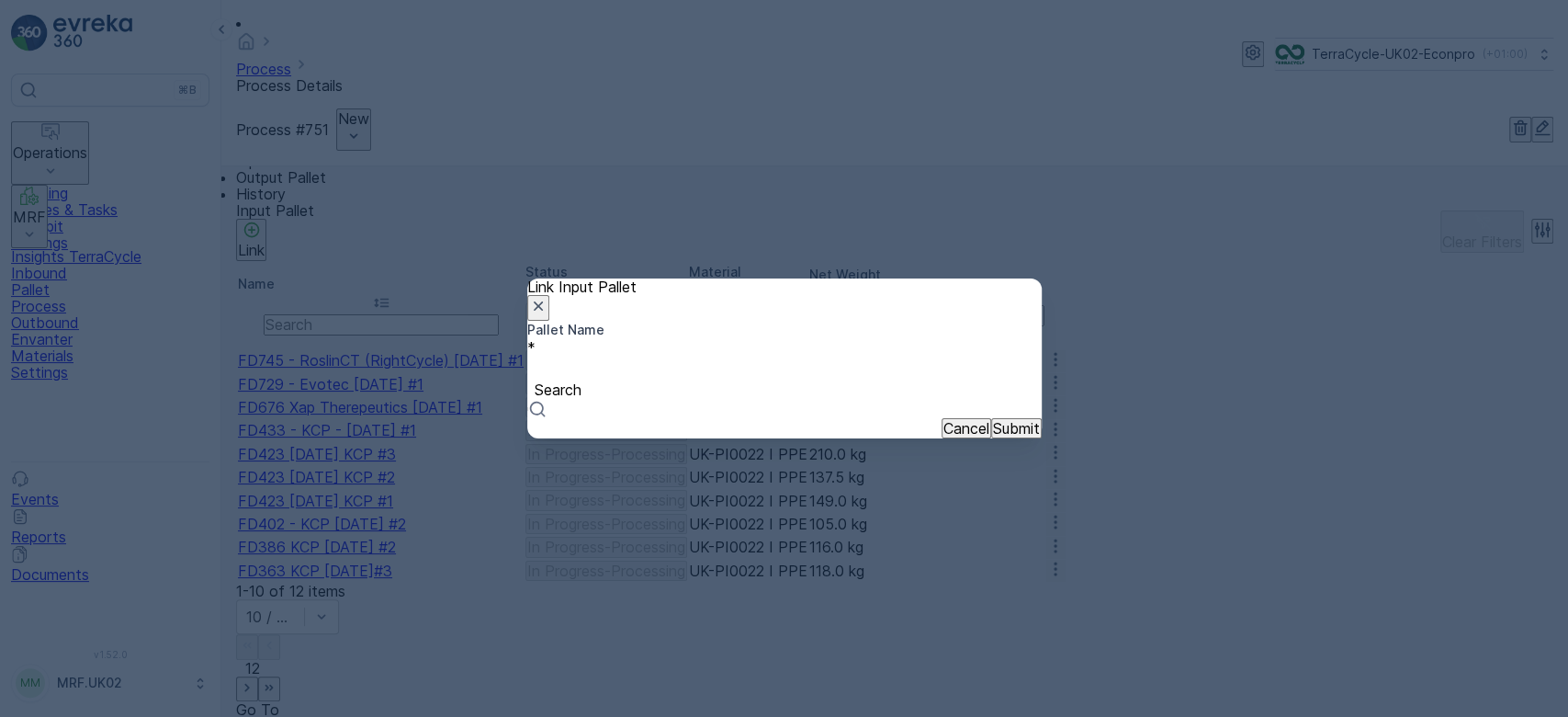
click at [646, 373] on div at bounding box center [784, 369] width 496 height 20
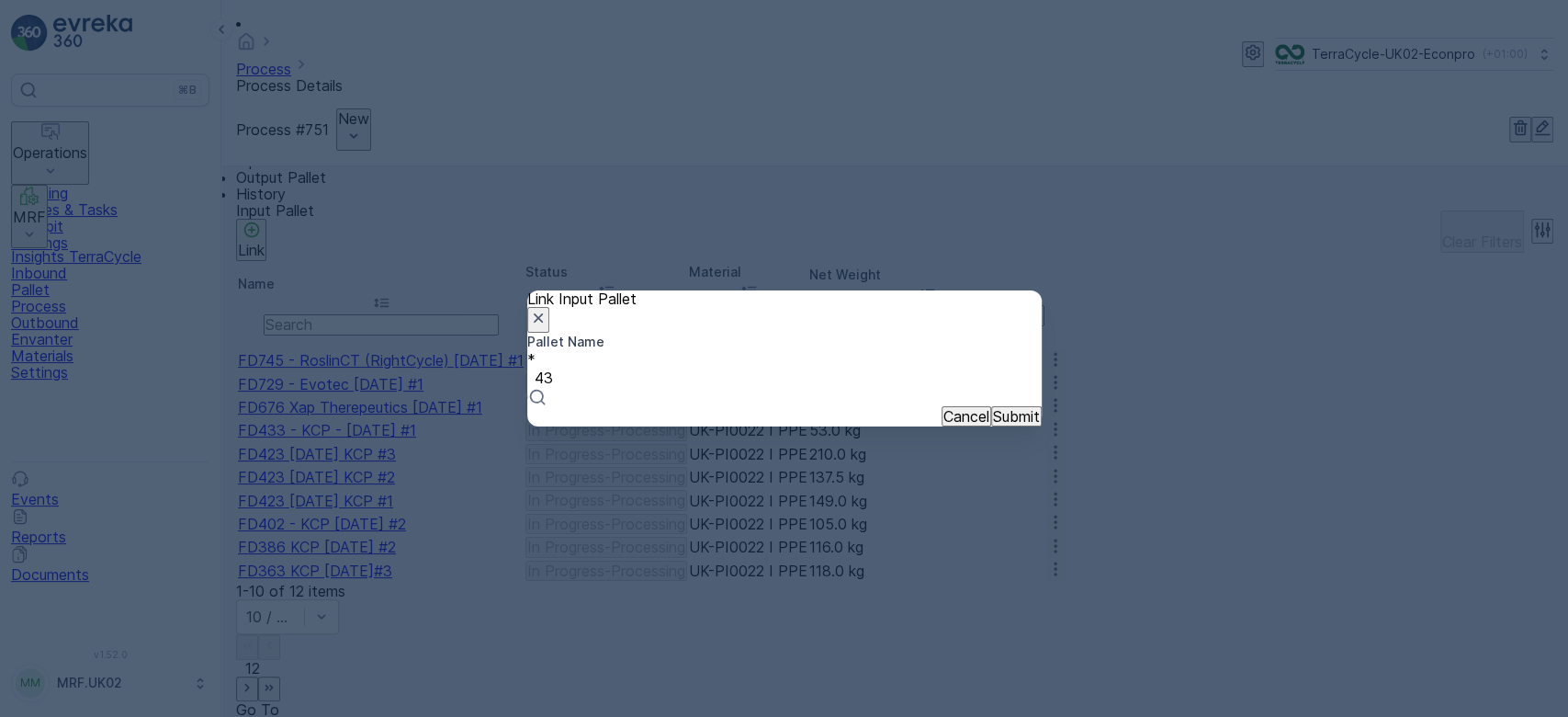
type input "438"
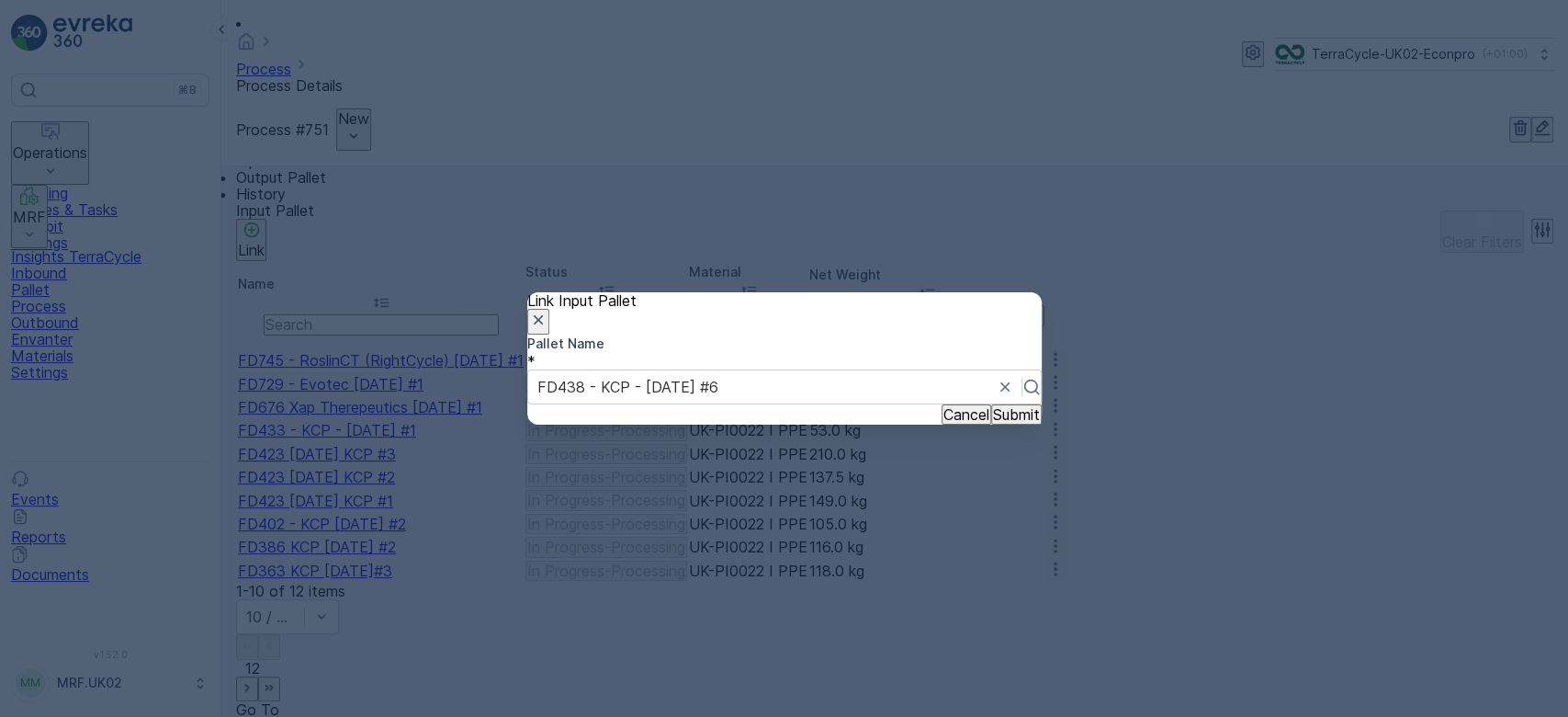
click at [993, 423] on p "Submit" at bounding box center [1016, 415] width 47 height 17
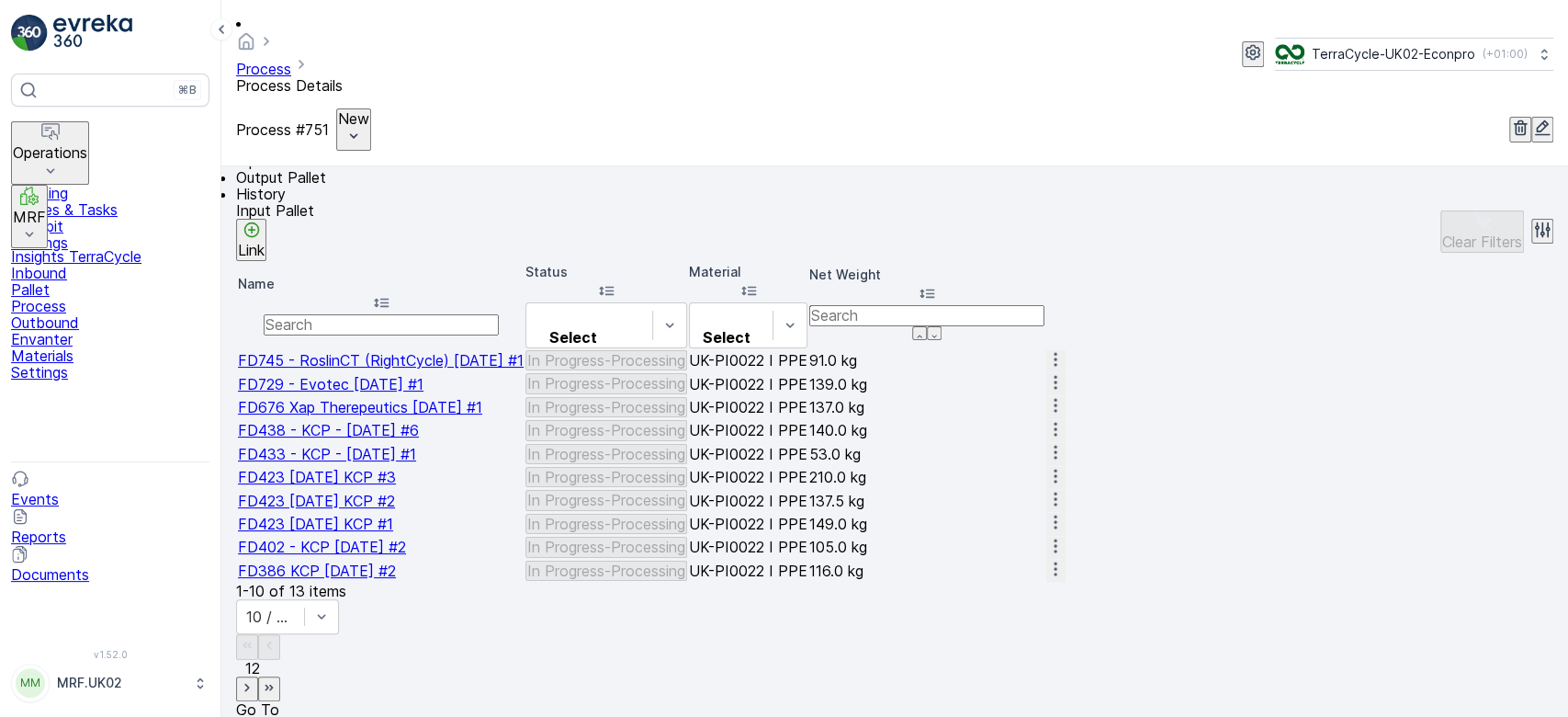
click at [588, 209] on div "Input Pallet Link Clear Filters" at bounding box center [894, 231] width 1317 height 58
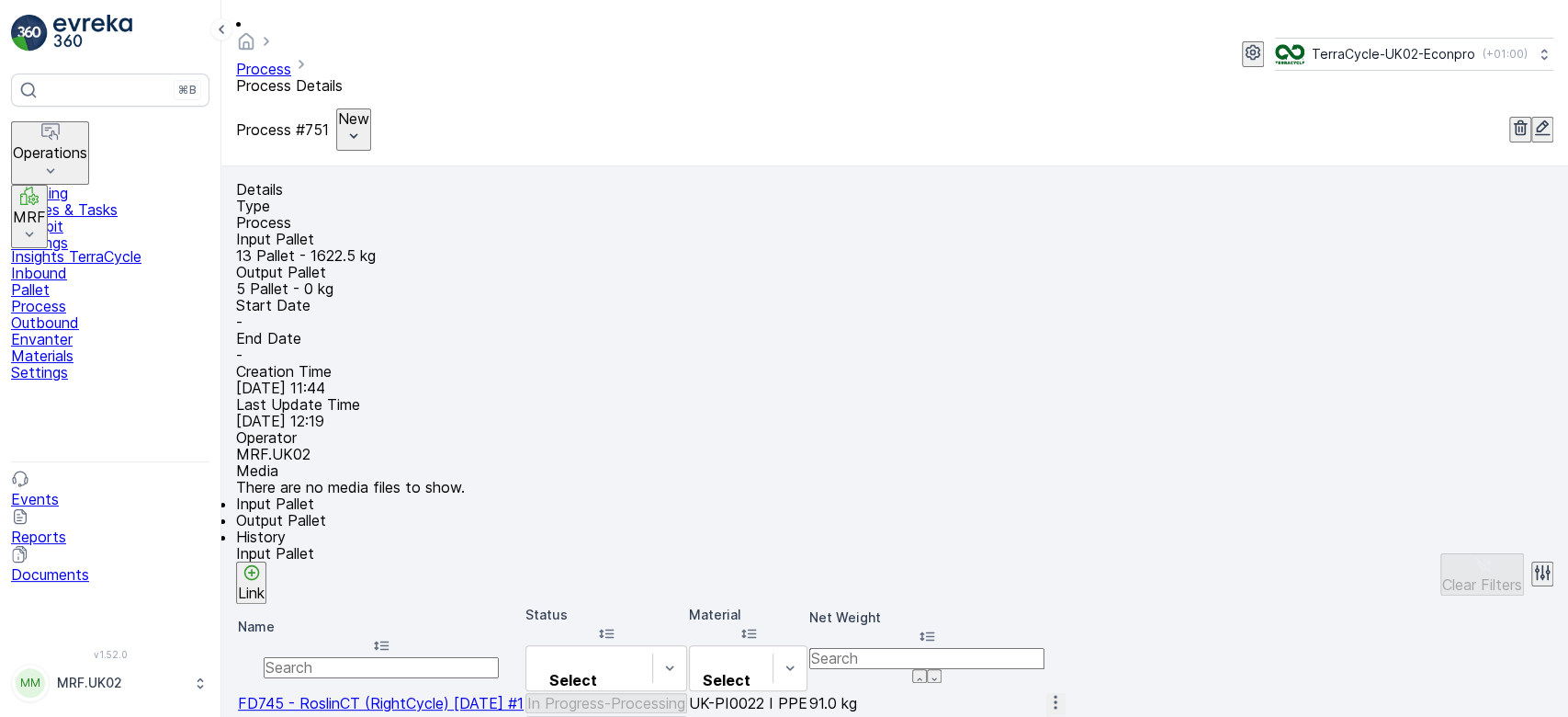
click at [754, 479] on div "There are no media files to show." at bounding box center [894, 488] width 1317 height 17
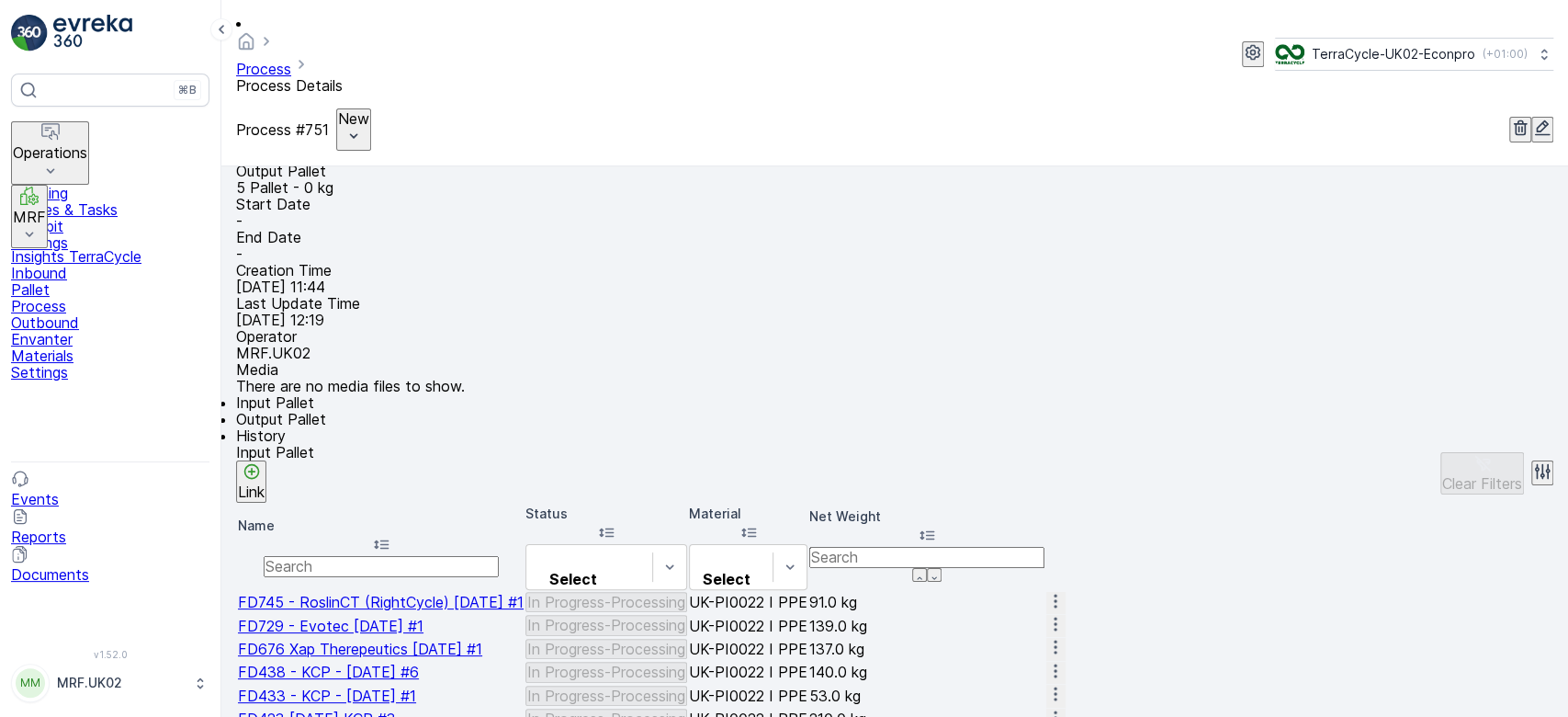
scroll to position [22, 0]
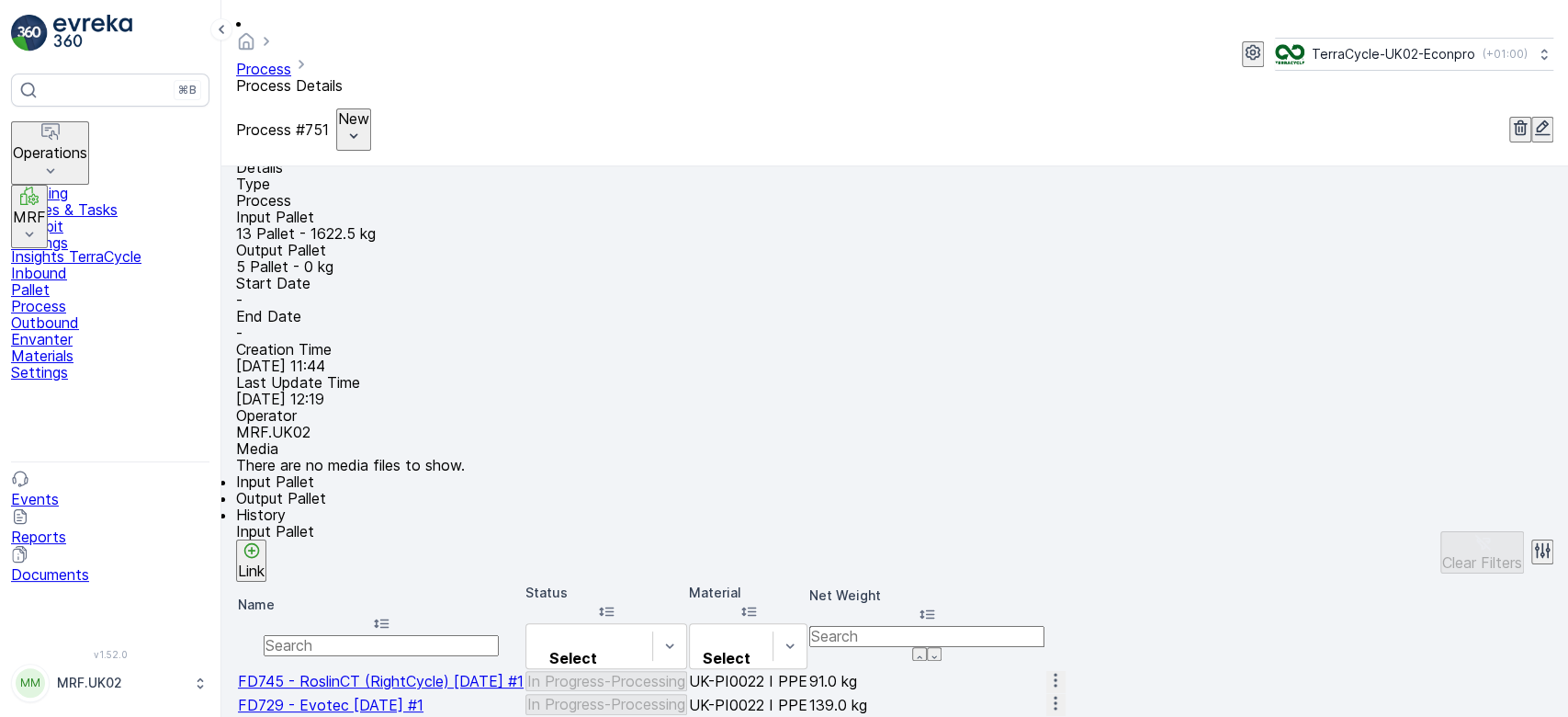
click at [370, 110] on div "New" at bounding box center [354, 129] width 31 height 39
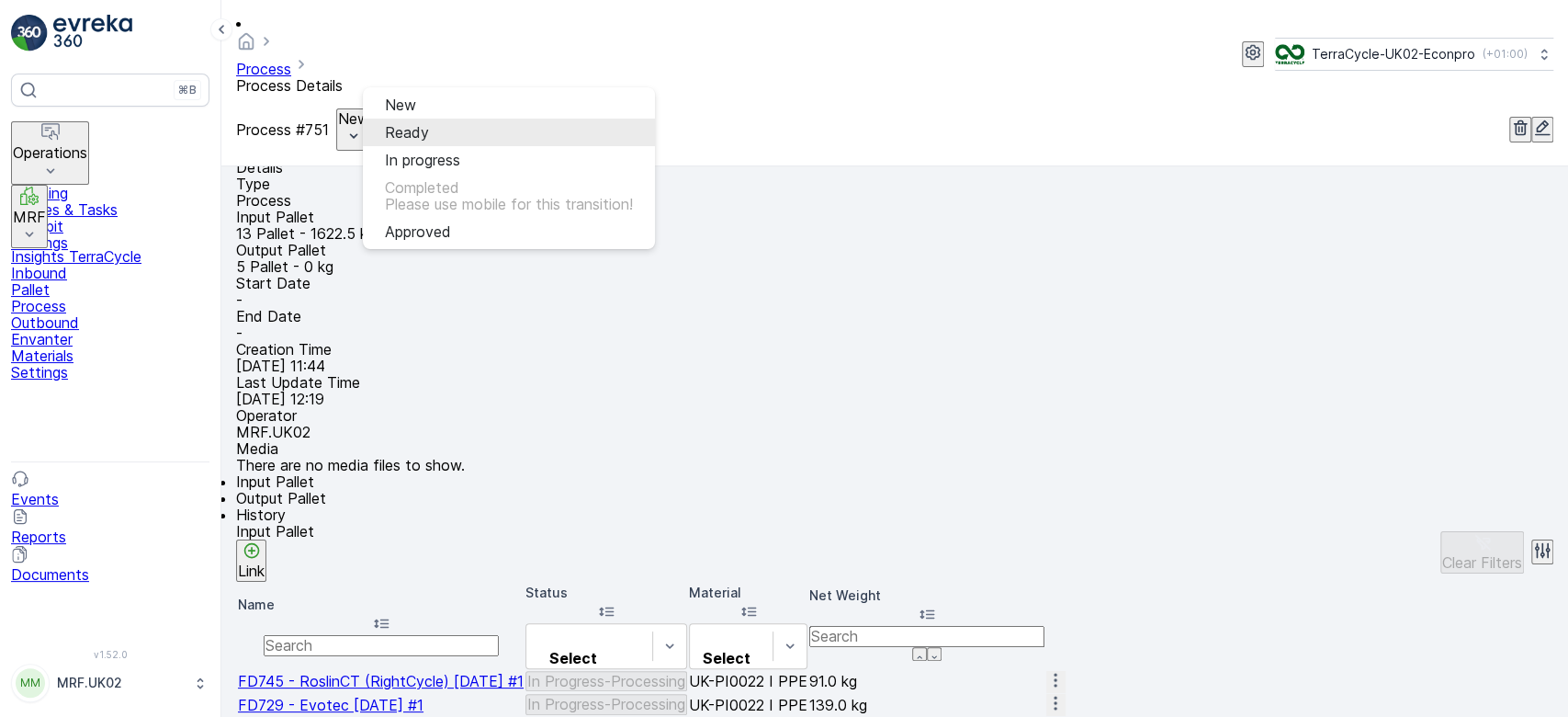
click at [426, 131] on div "Ready" at bounding box center [406, 133] width 44 height 17
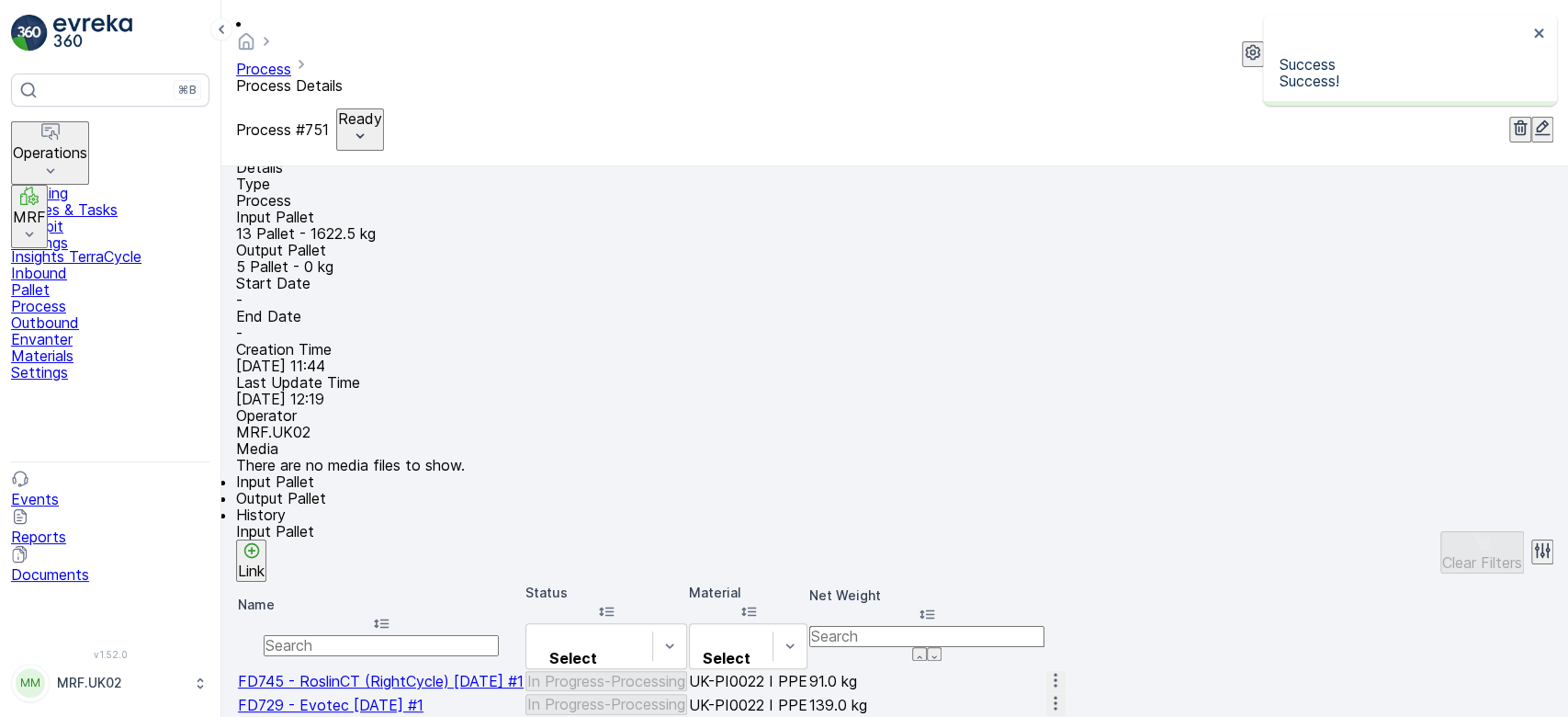
click at [370, 126] on icon "Ready" at bounding box center [359, 135] width 18 height 18
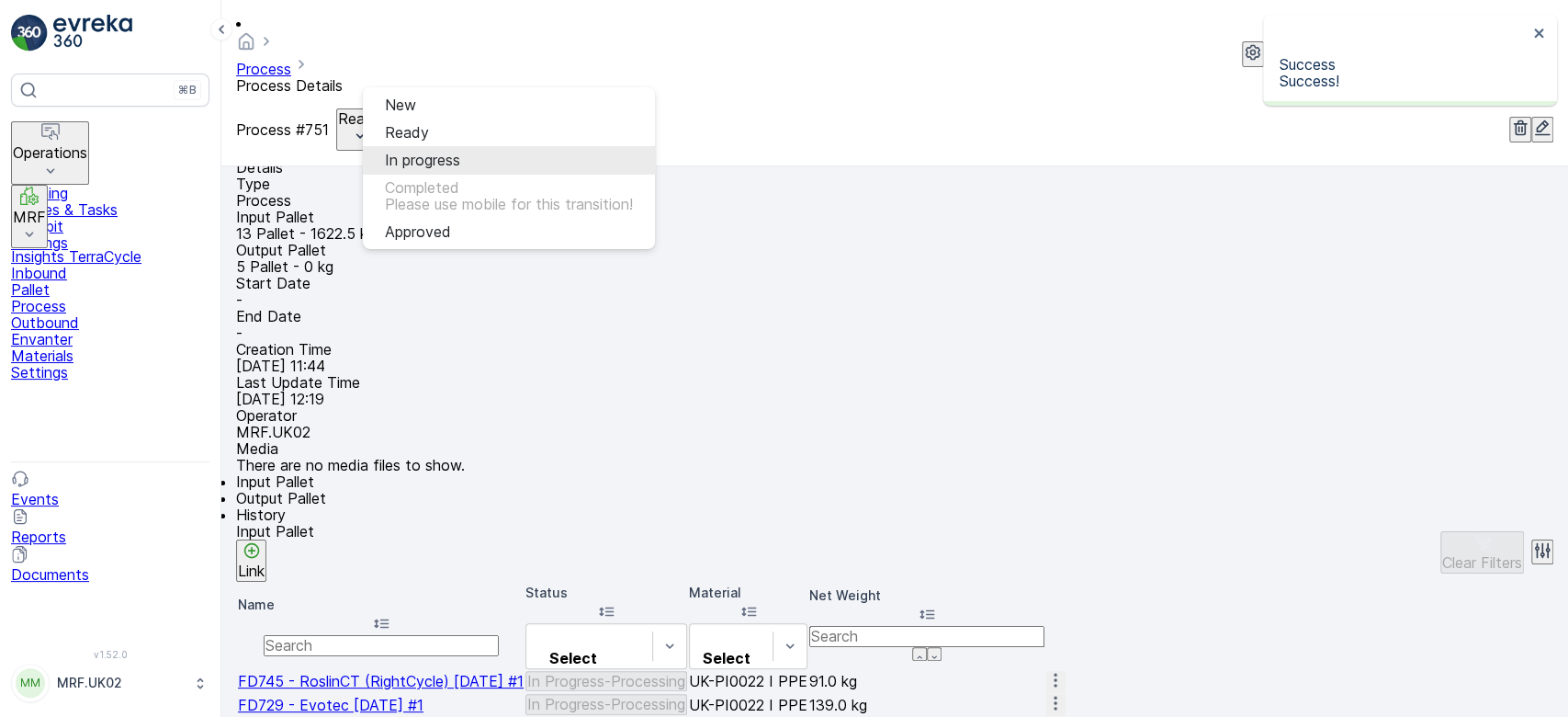
click at [425, 152] on span "In progress" at bounding box center [422, 160] width 75 height 17
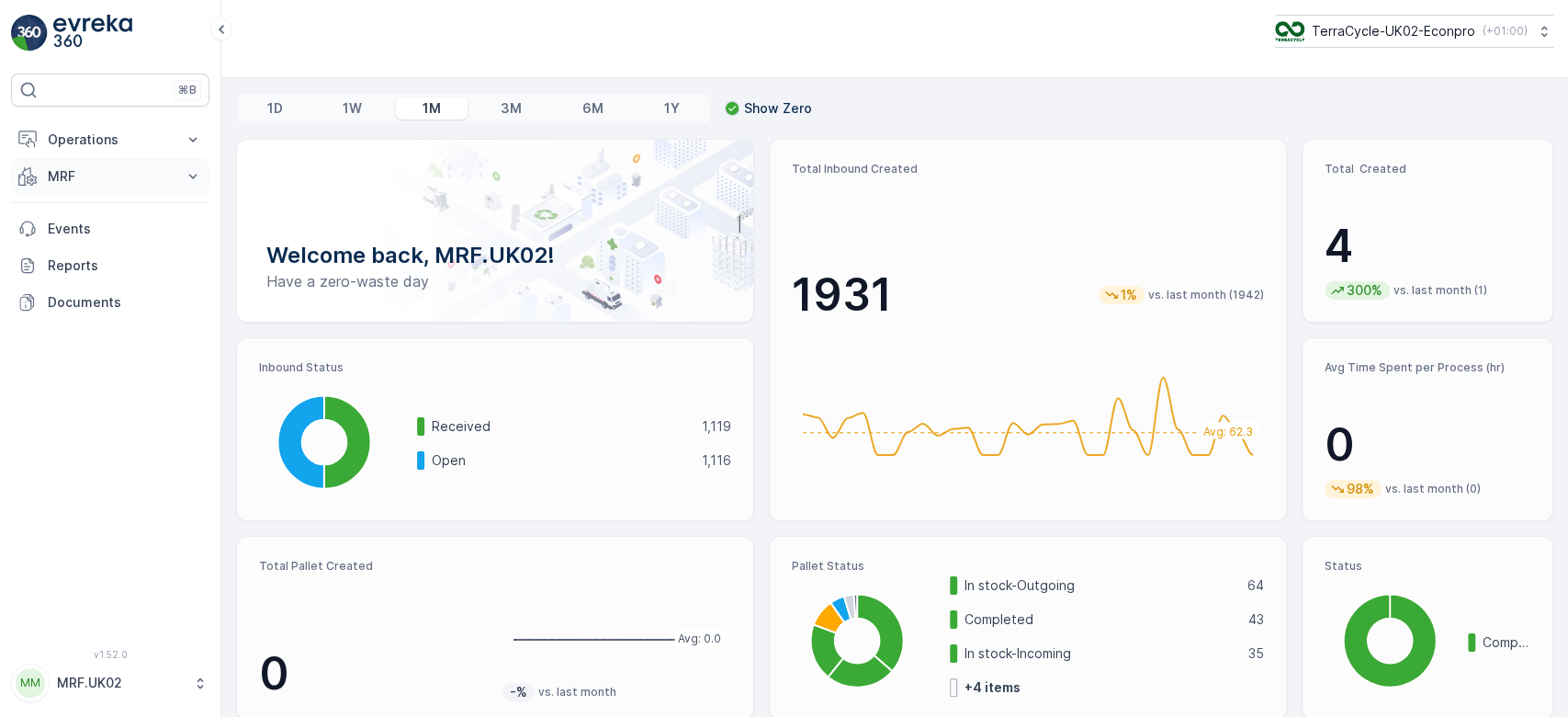
click at [67, 164] on button "MRF" at bounding box center [110, 176] width 198 height 37
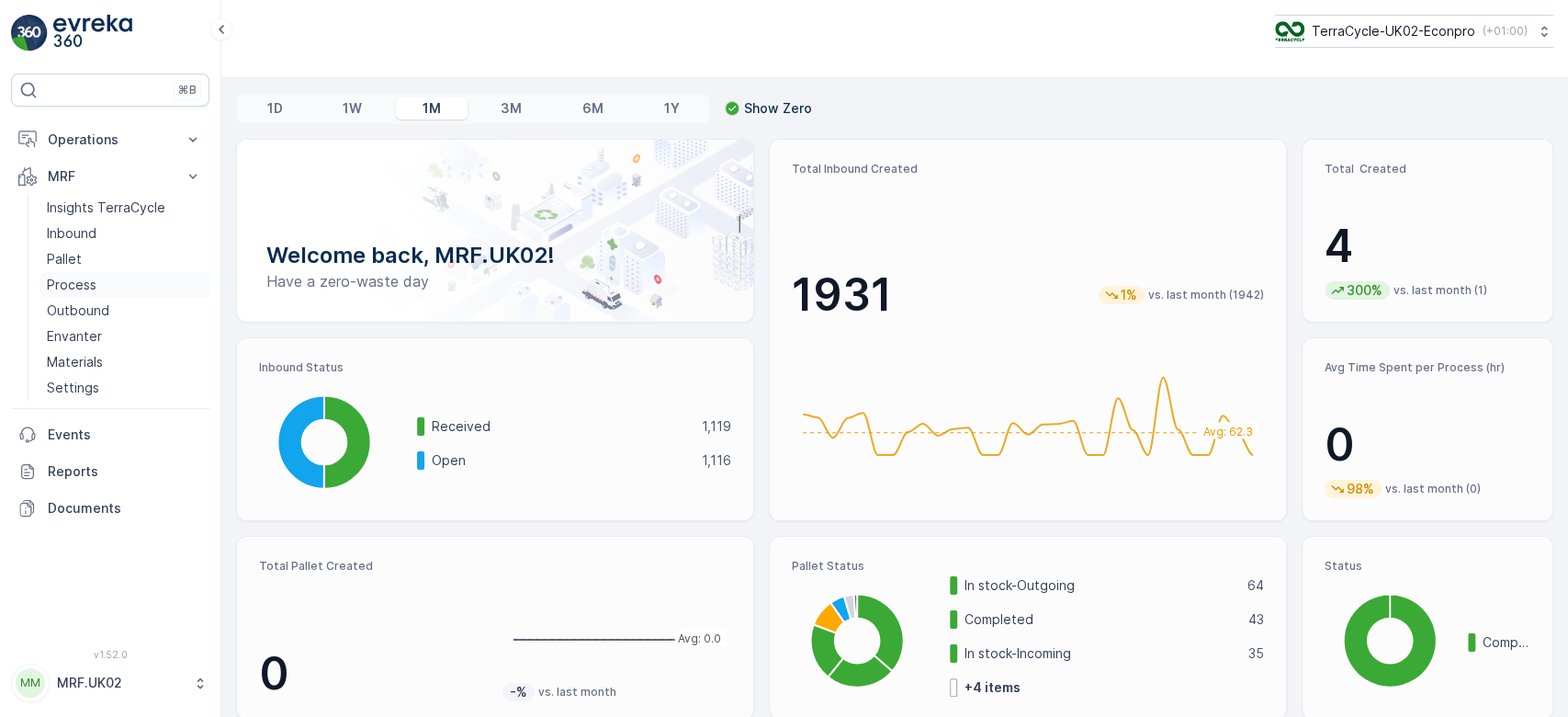
click at [95, 275] on link "Process" at bounding box center [124, 284] width 170 height 25
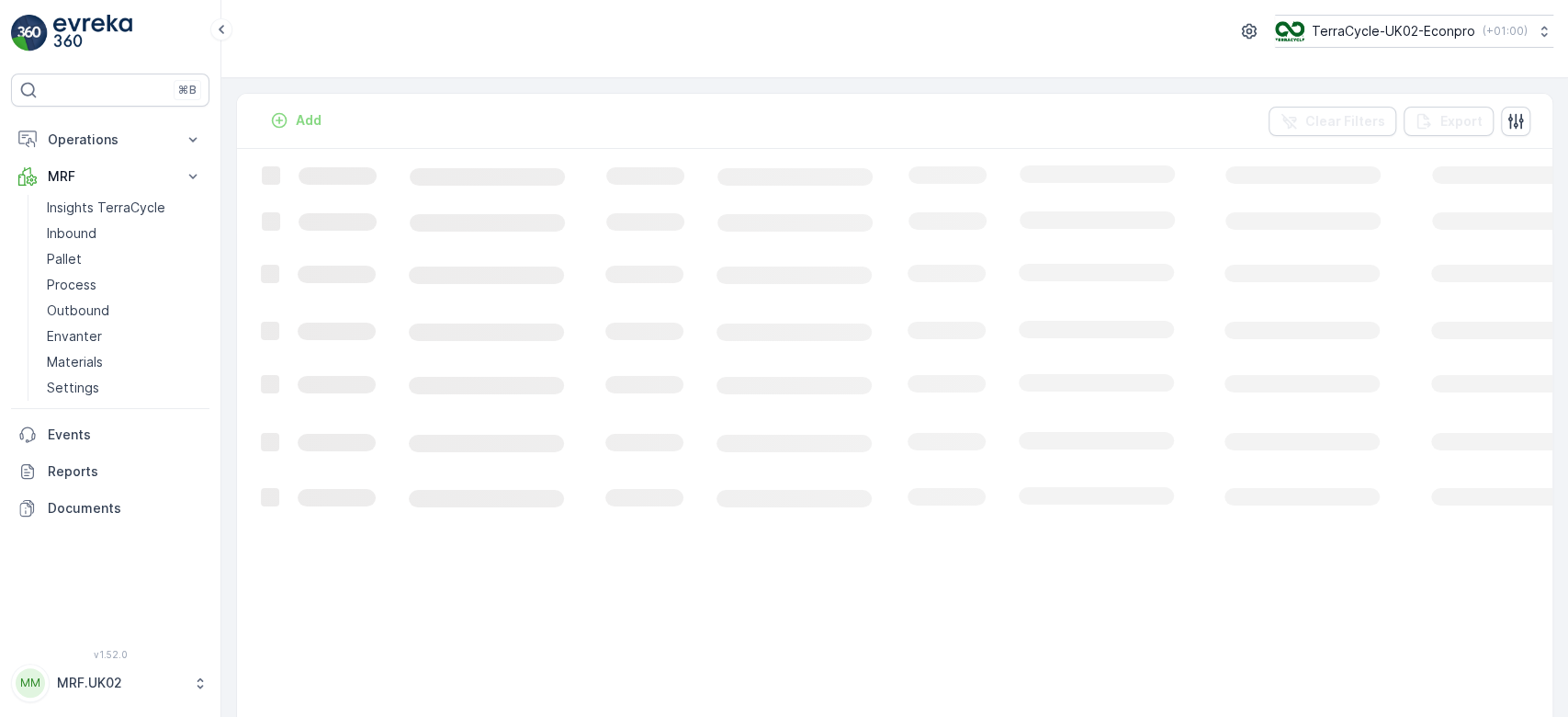
click at [237, 122] on div "Add Clear Filters Export" at bounding box center [894, 121] width 1315 height 55
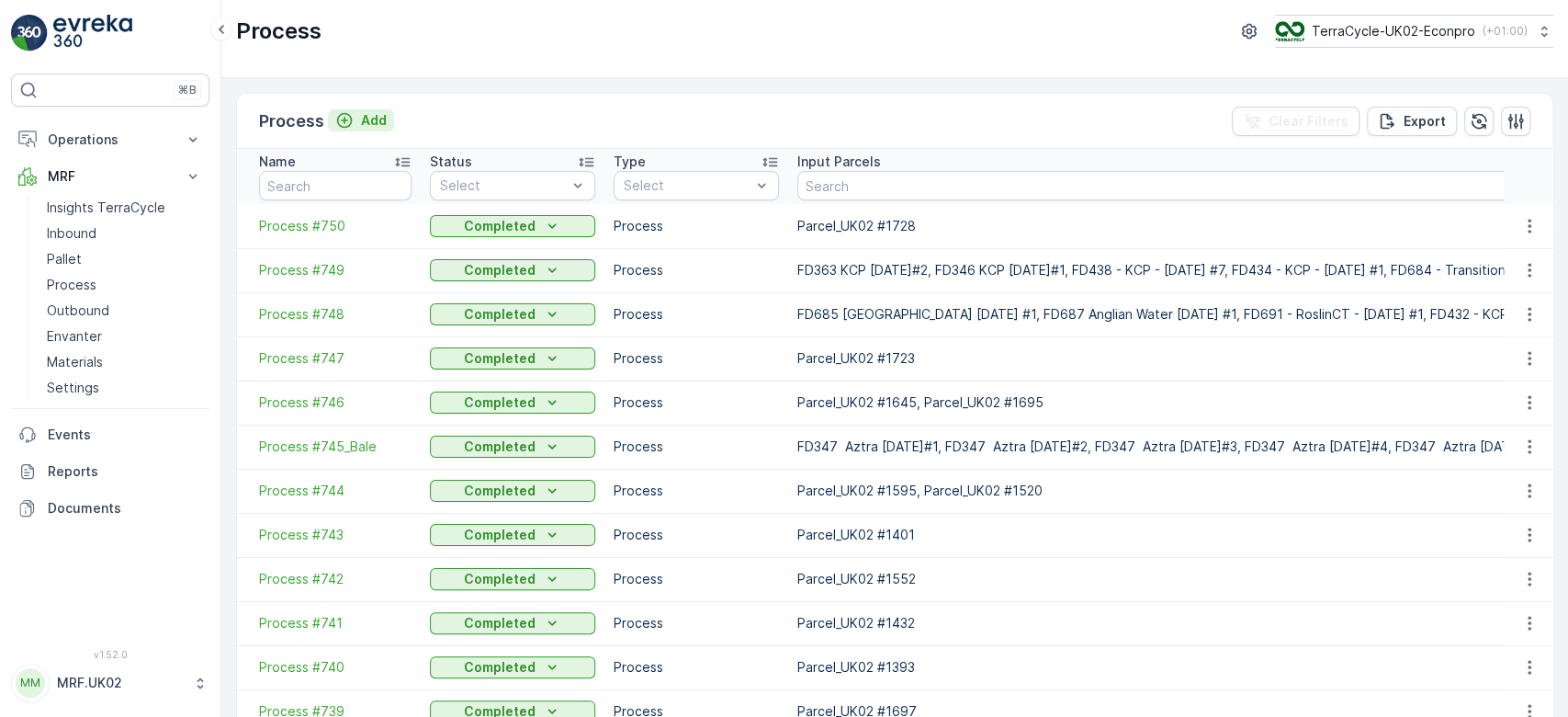
click at [375, 114] on p "Add" at bounding box center [373, 120] width 25 height 18
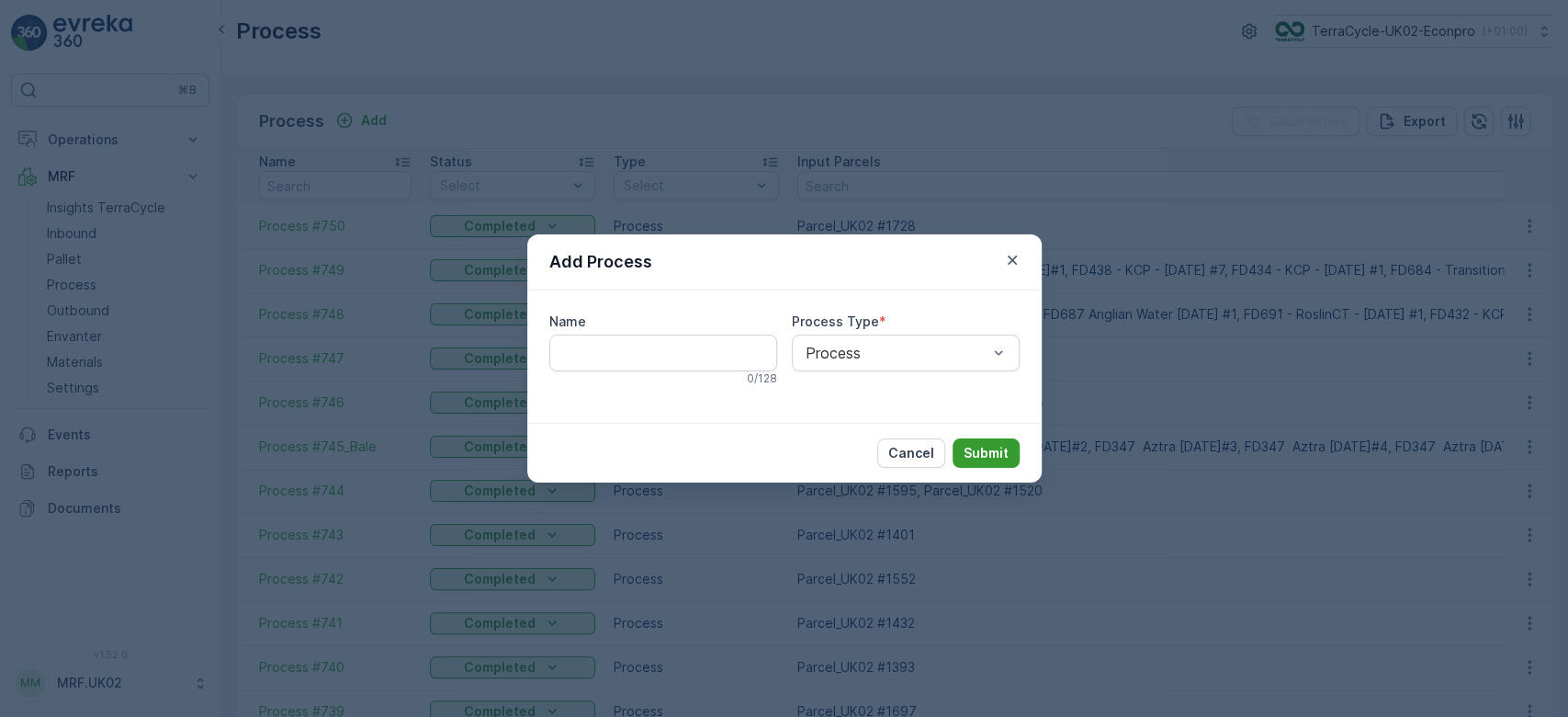
click at [1015, 448] on button "Submit" at bounding box center [985, 453] width 67 height 29
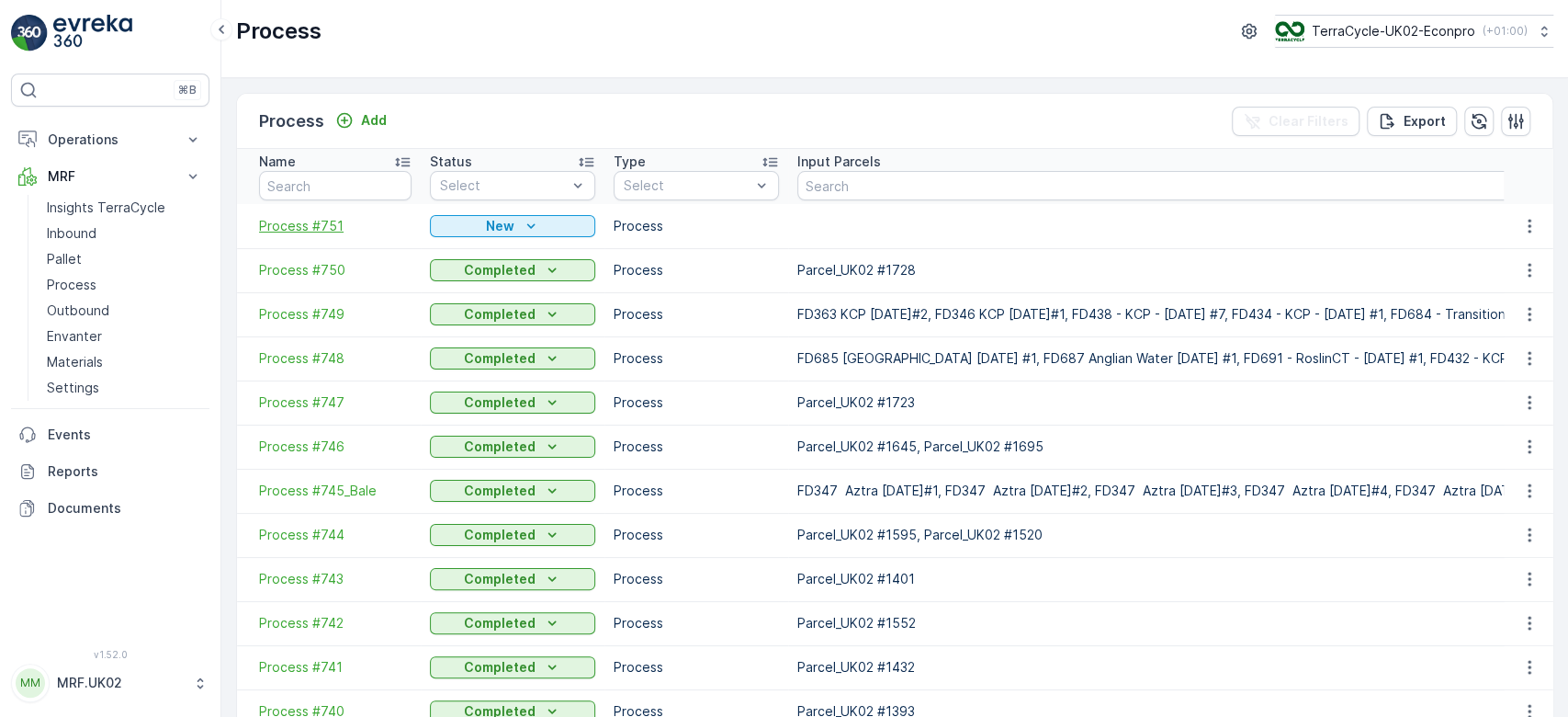
click at [315, 217] on span "Process #751" at bounding box center [336, 225] width 153 height 18
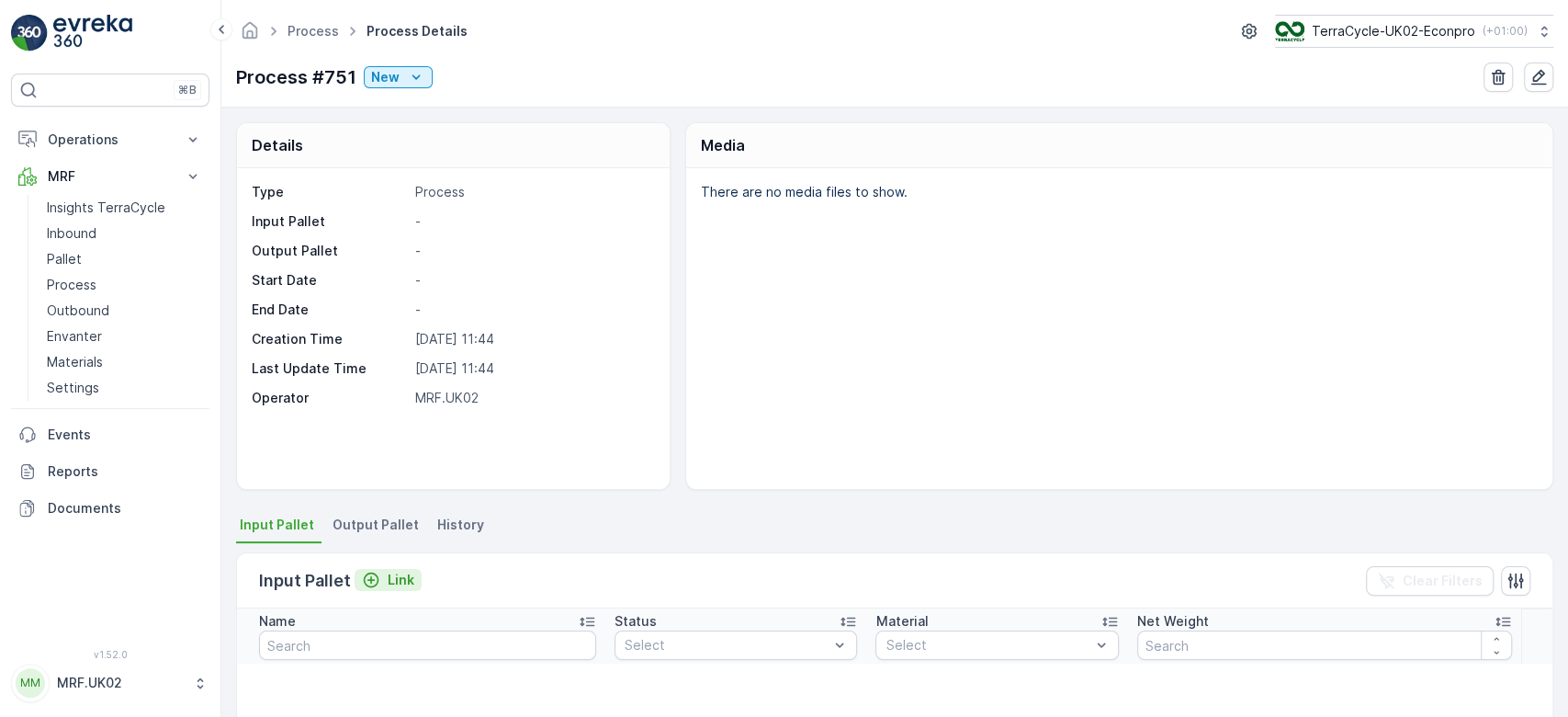
click at [405, 577] on p "Link" at bounding box center [401, 579] width 26 height 18
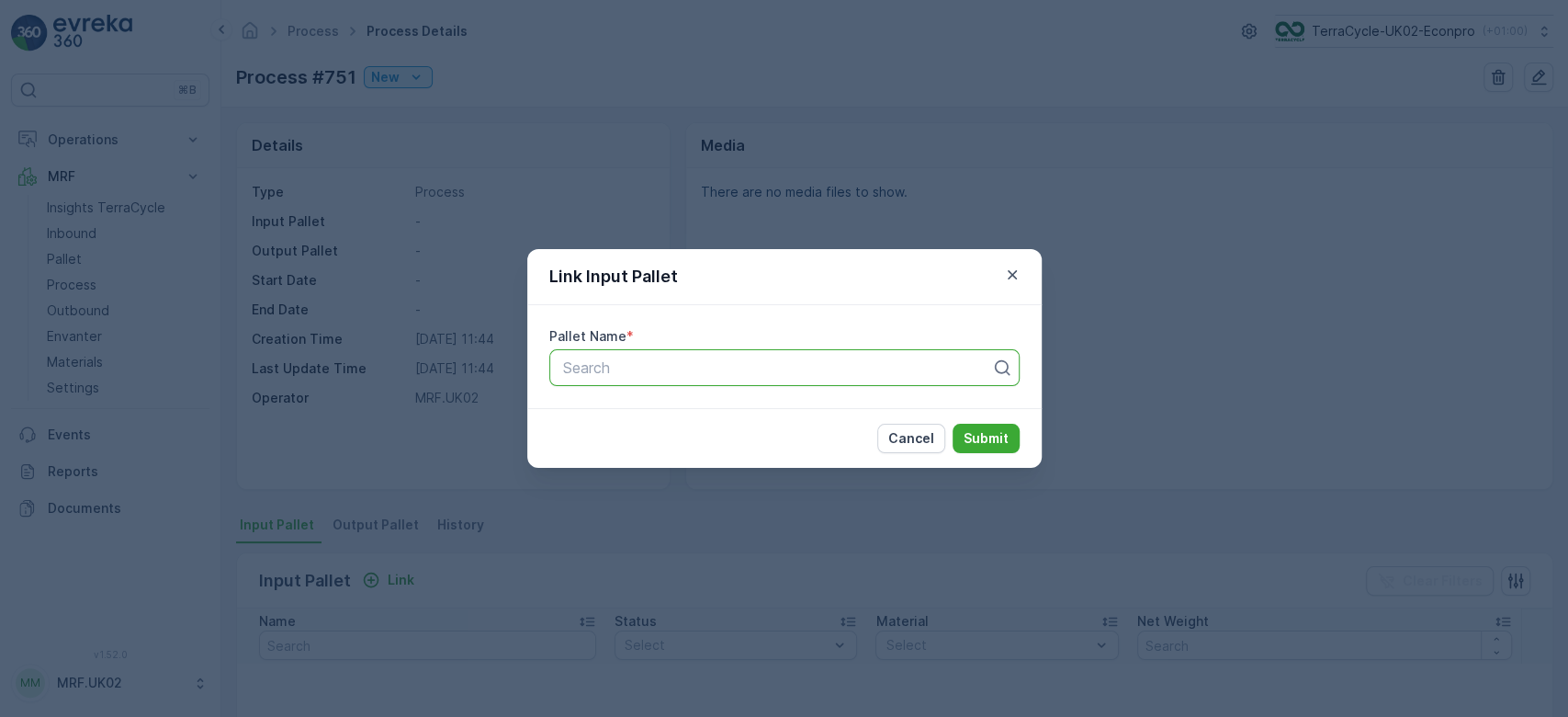
click at [595, 375] on div at bounding box center [777, 368] width 432 height 17
type input "423"
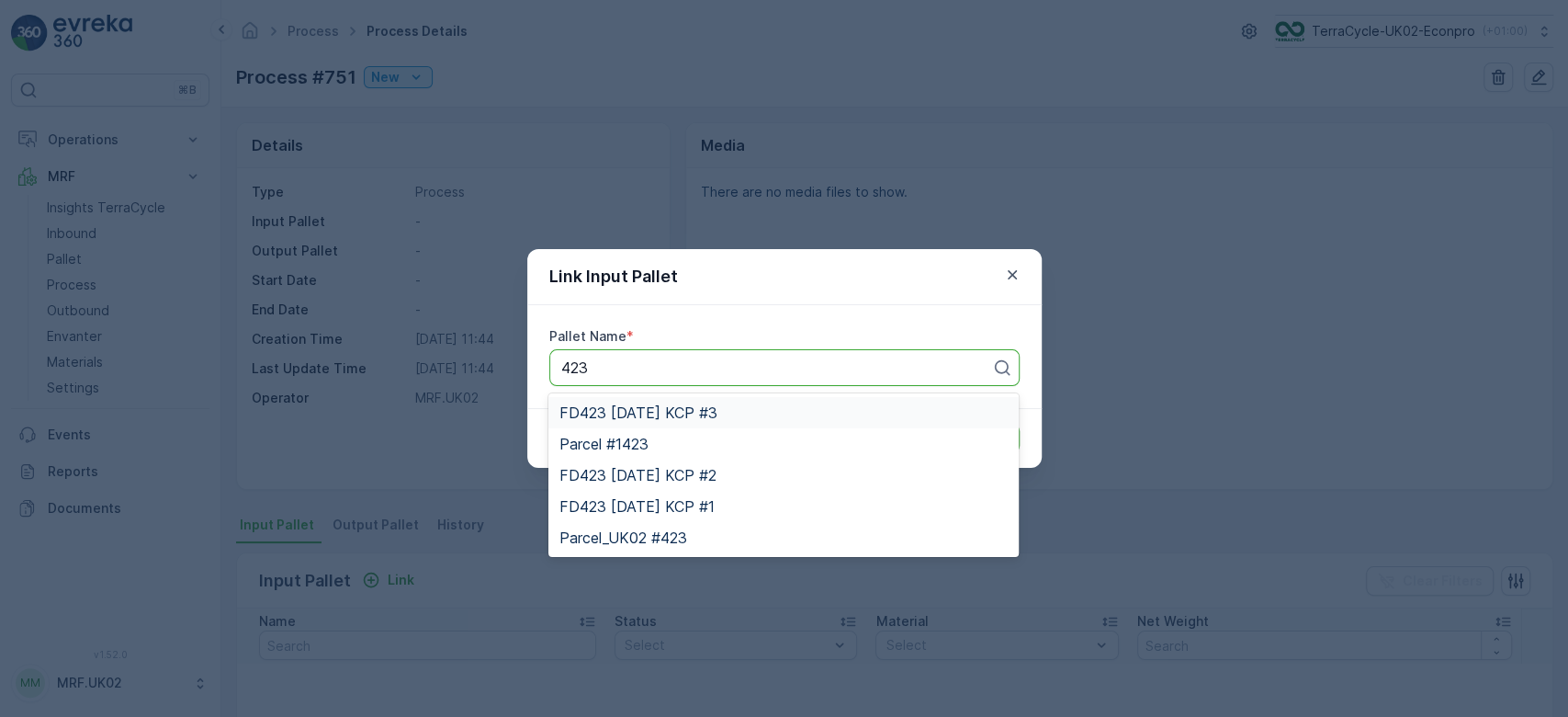
click at [671, 405] on span "FD423 [DATE] KCP #3" at bounding box center [638, 413] width 158 height 17
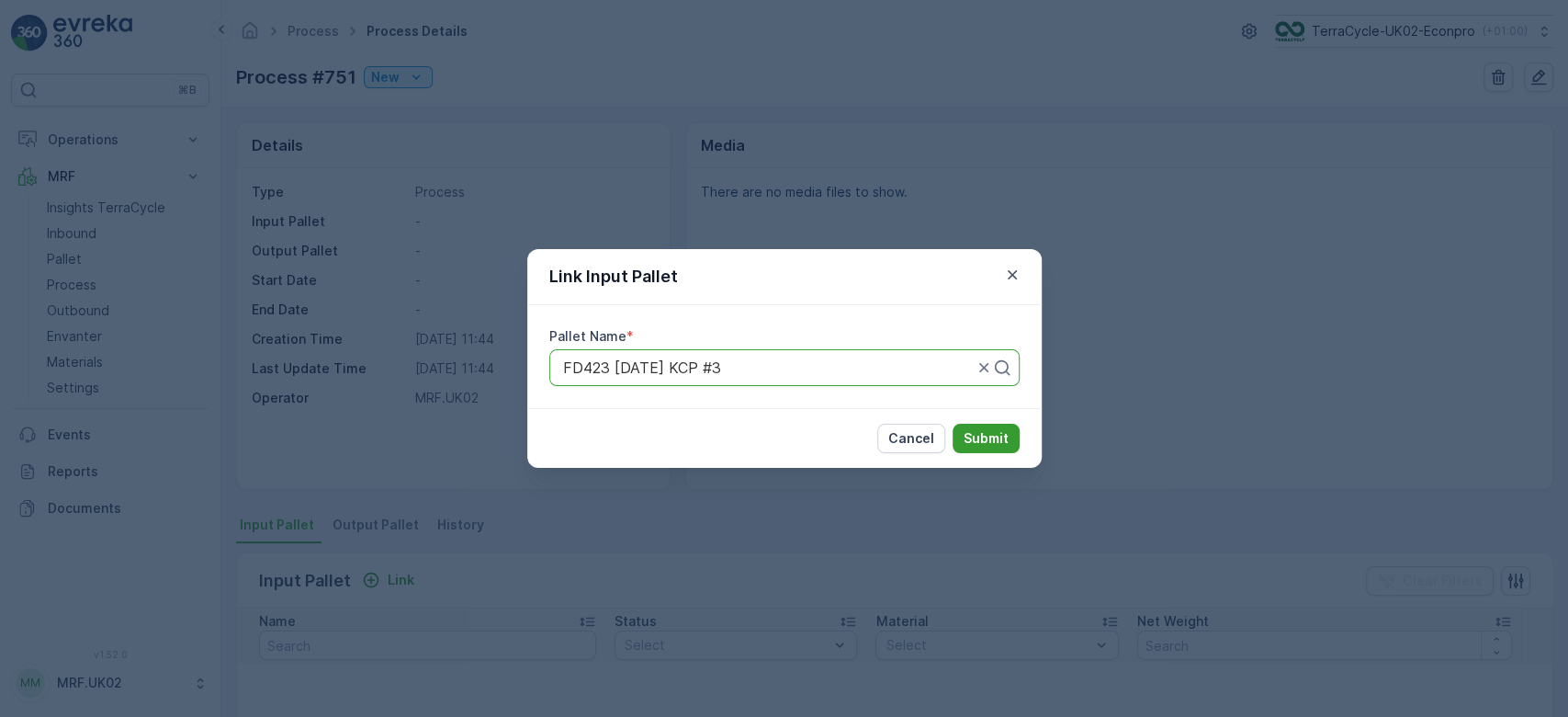
click at [985, 439] on p "Submit" at bounding box center [986, 438] width 45 height 18
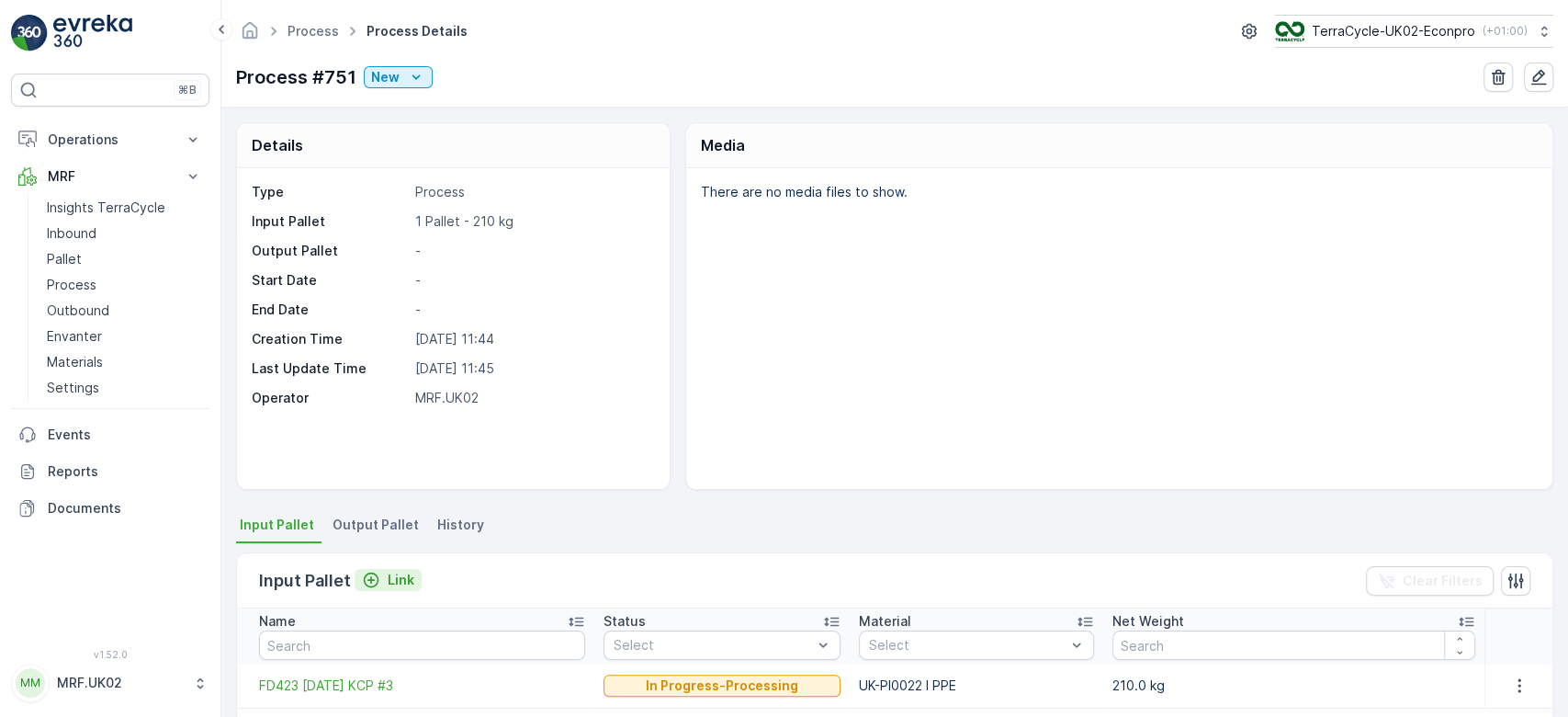
click at [397, 576] on p "Link" at bounding box center [401, 579] width 26 height 18
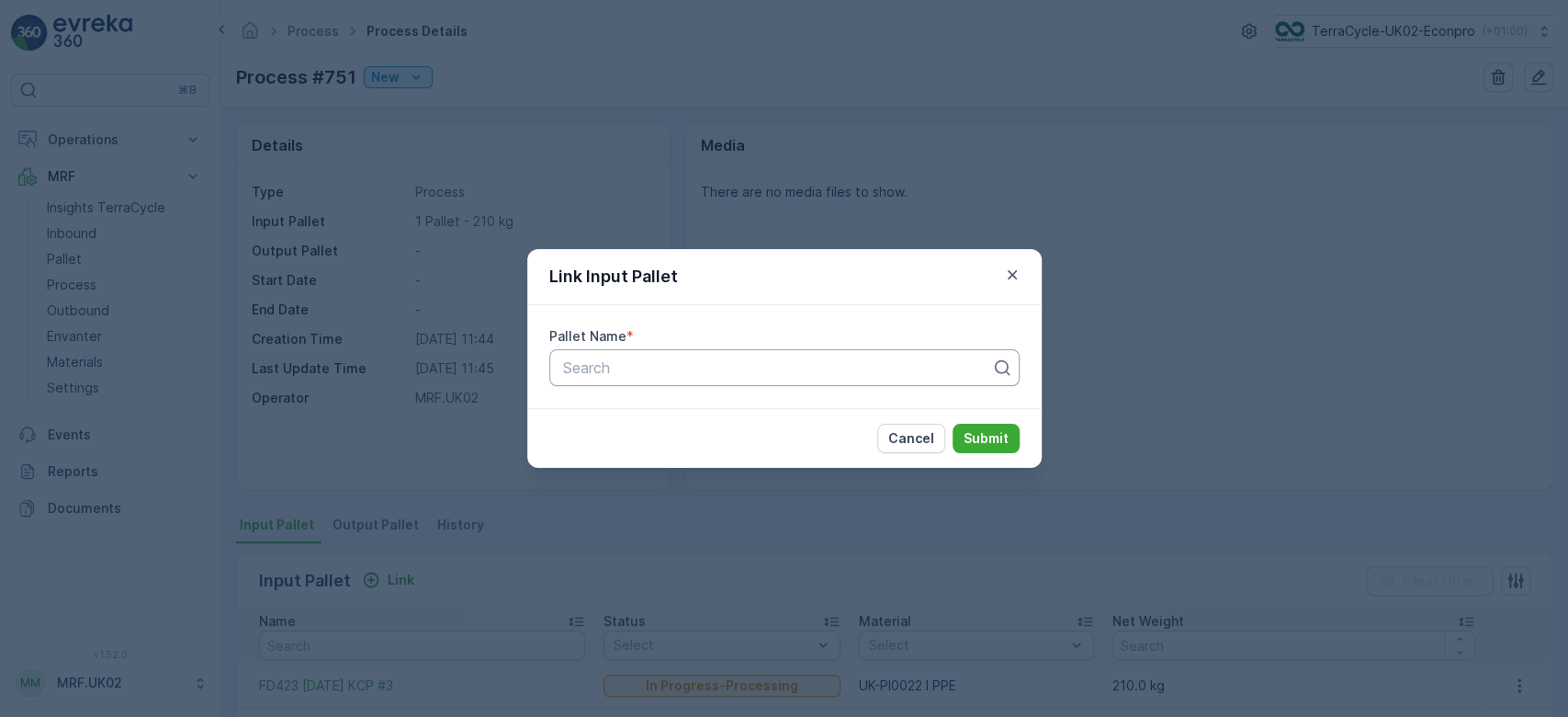
click at [615, 371] on div at bounding box center [777, 368] width 432 height 17
type input "423"
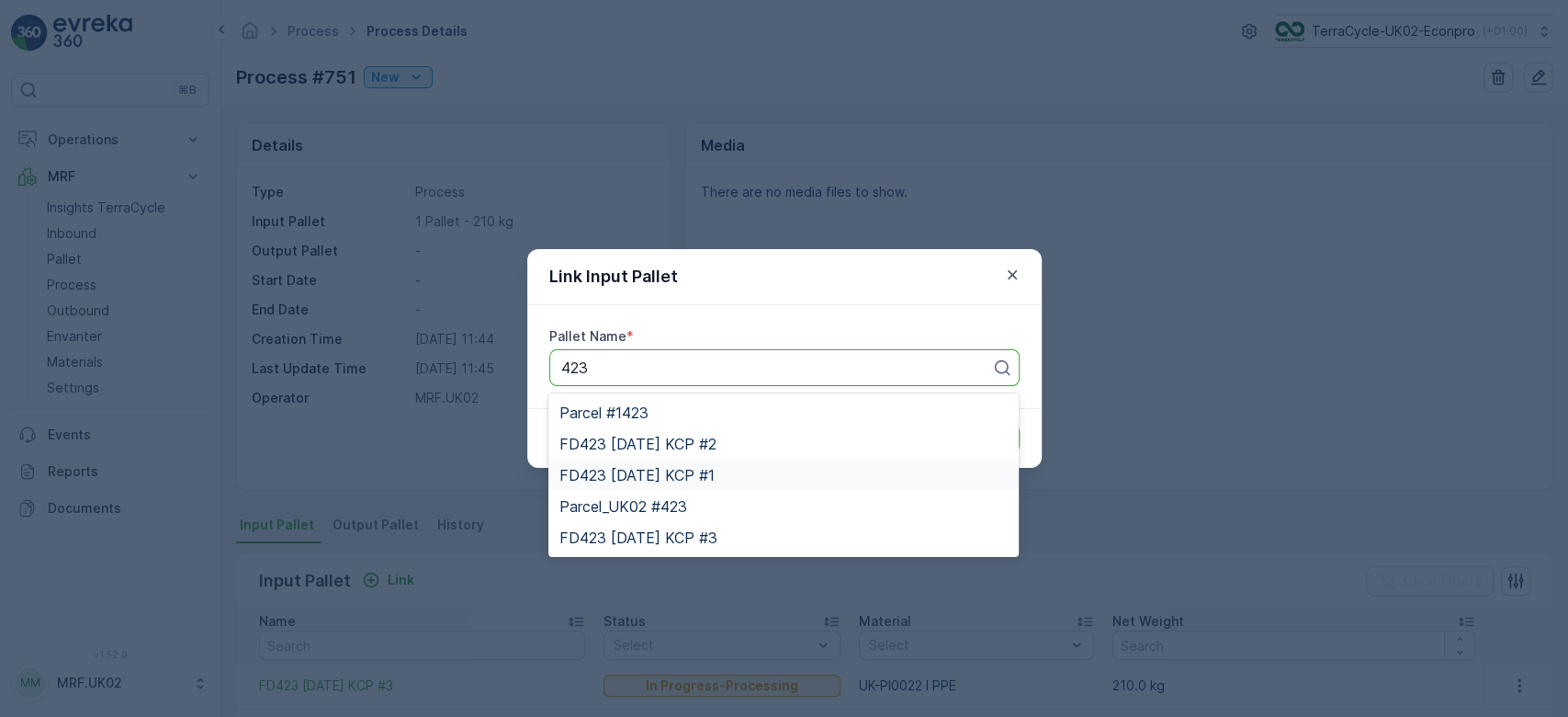
click at [715, 468] on span "FD423 [DATE] KCP #1" at bounding box center [636, 475] width 156 height 17
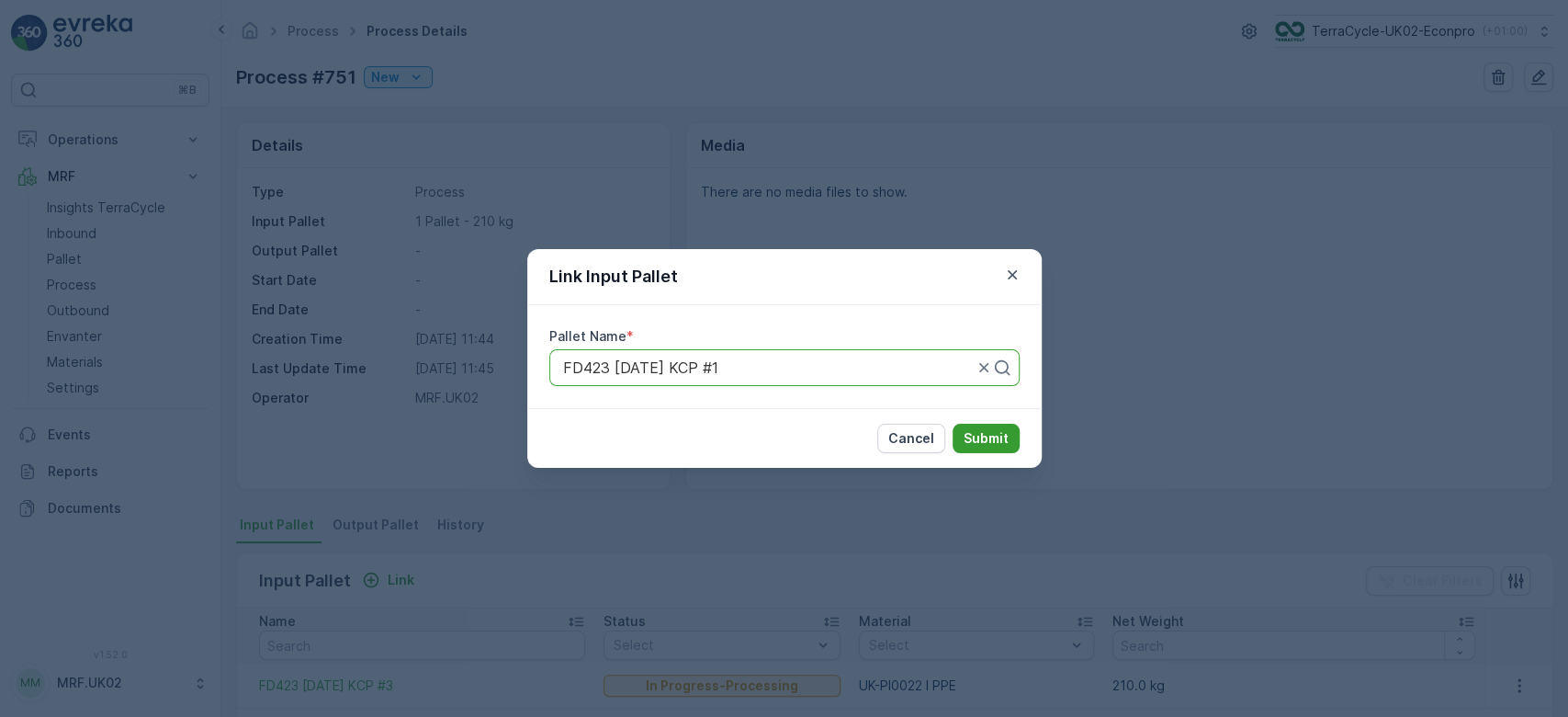
click at [973, 435] on p "Submit" at bounding box center [986, 438] width 45 height 18
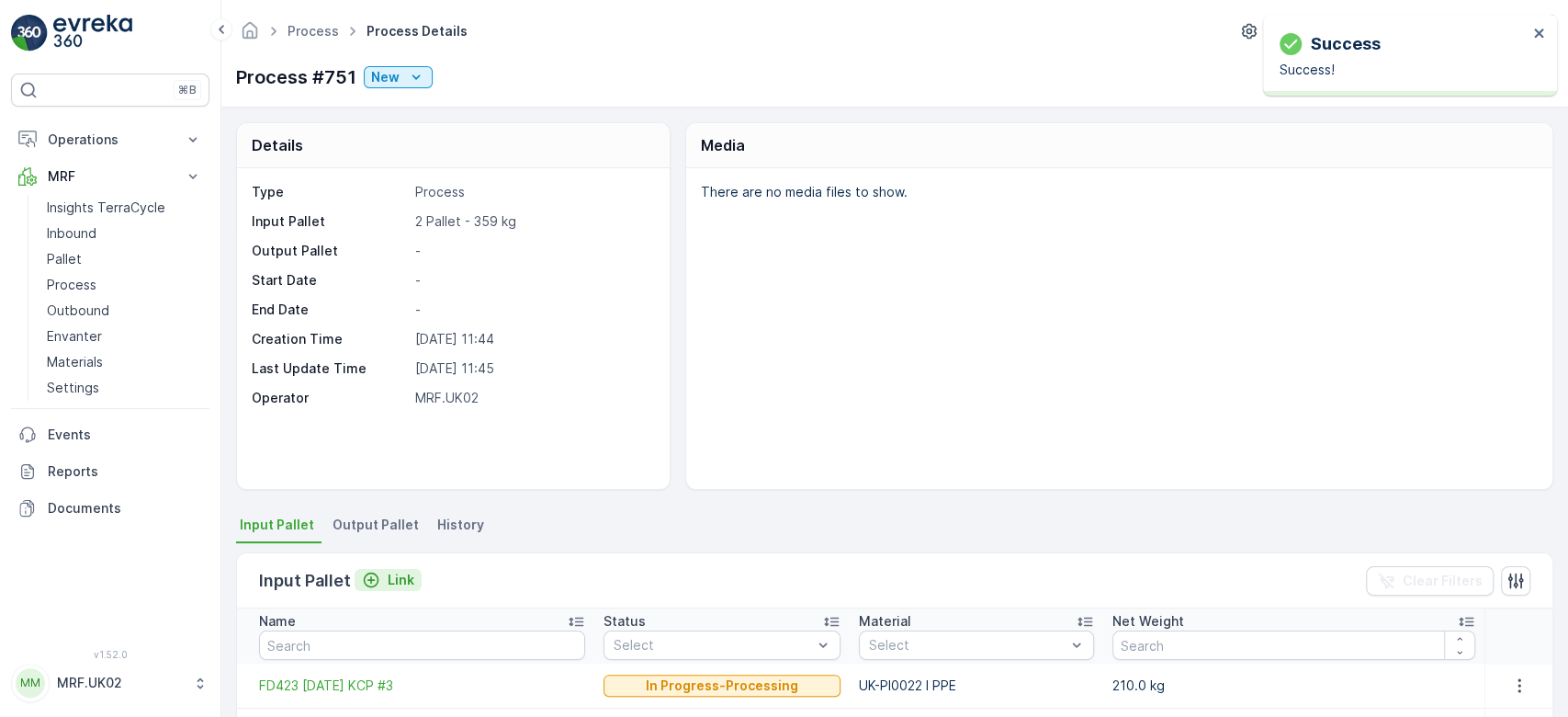
click at [398, 575] on p "Link" at bounding box center [401, 579] width 26 height 18
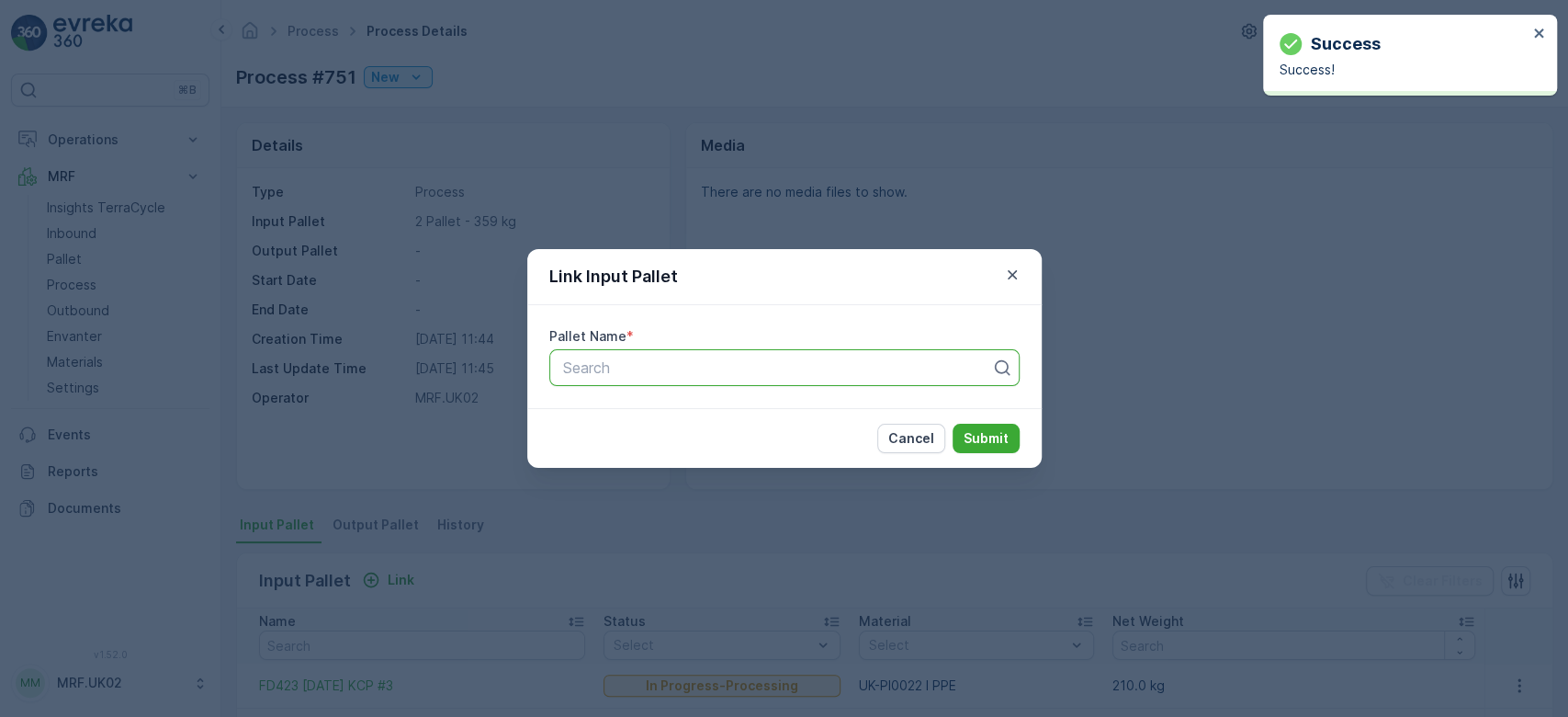
click at [664, 354] on div "Search" at bounding box center [784, 367] width 470 height 37
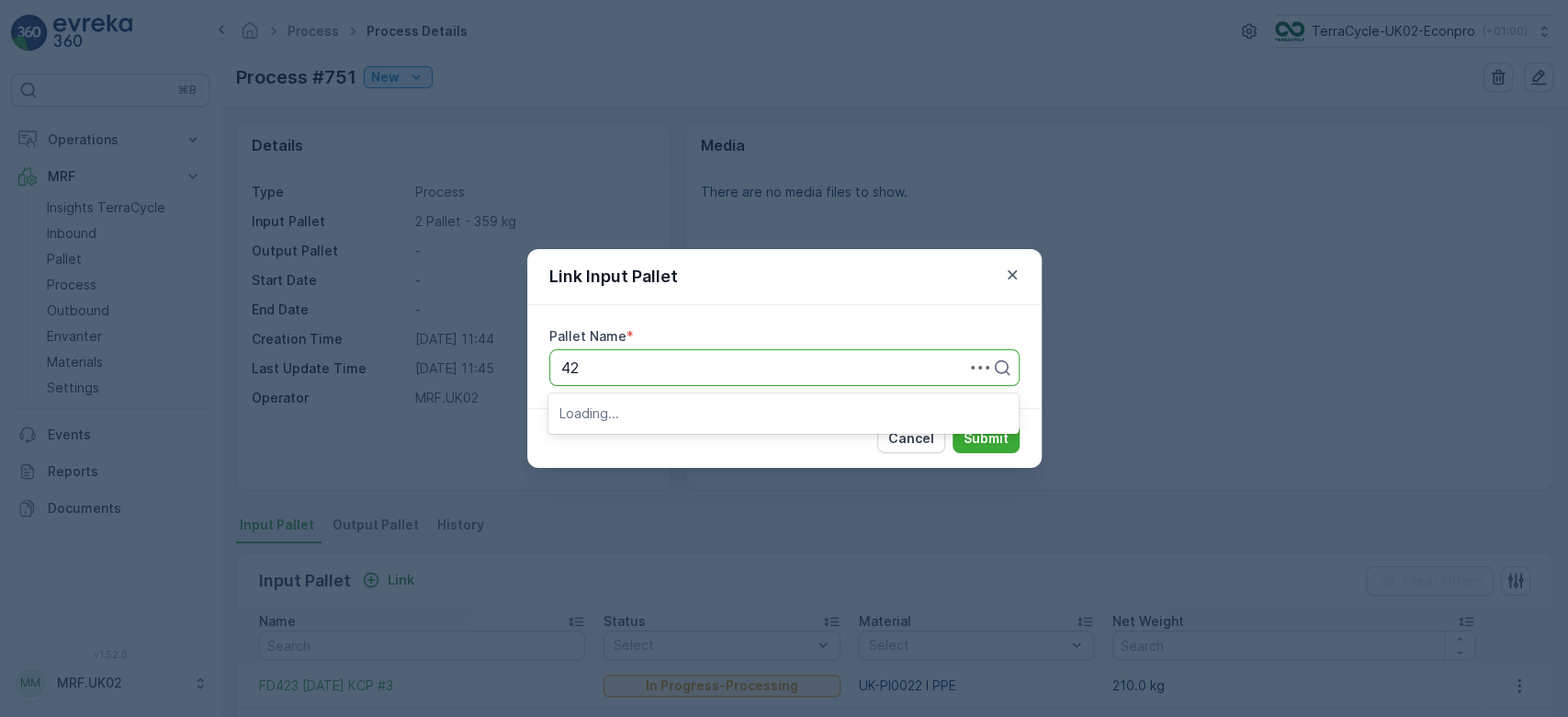
type input "423"
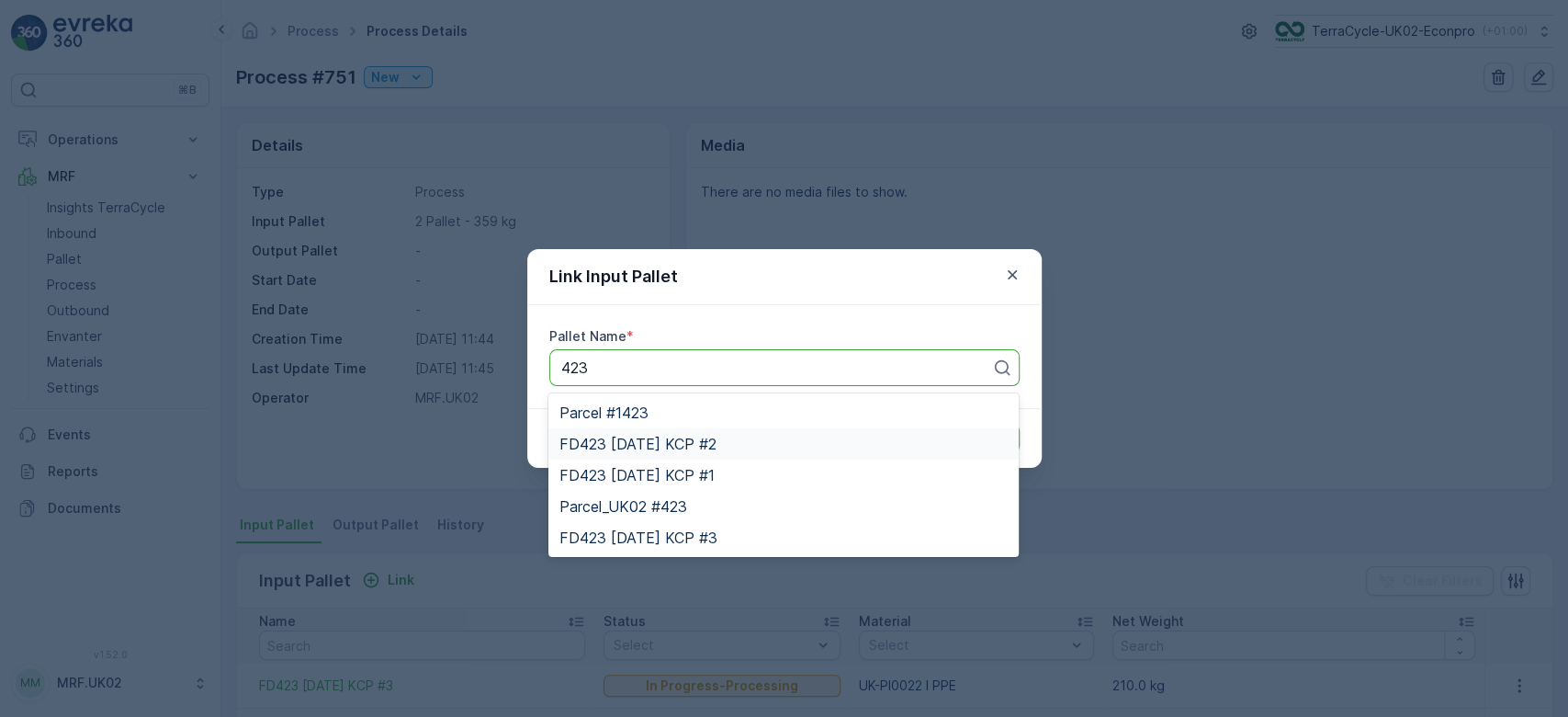
click at [717, 442] on span "FD423 [DATE] KCP #2" at bounding box center [637, 444] width 157 height 17
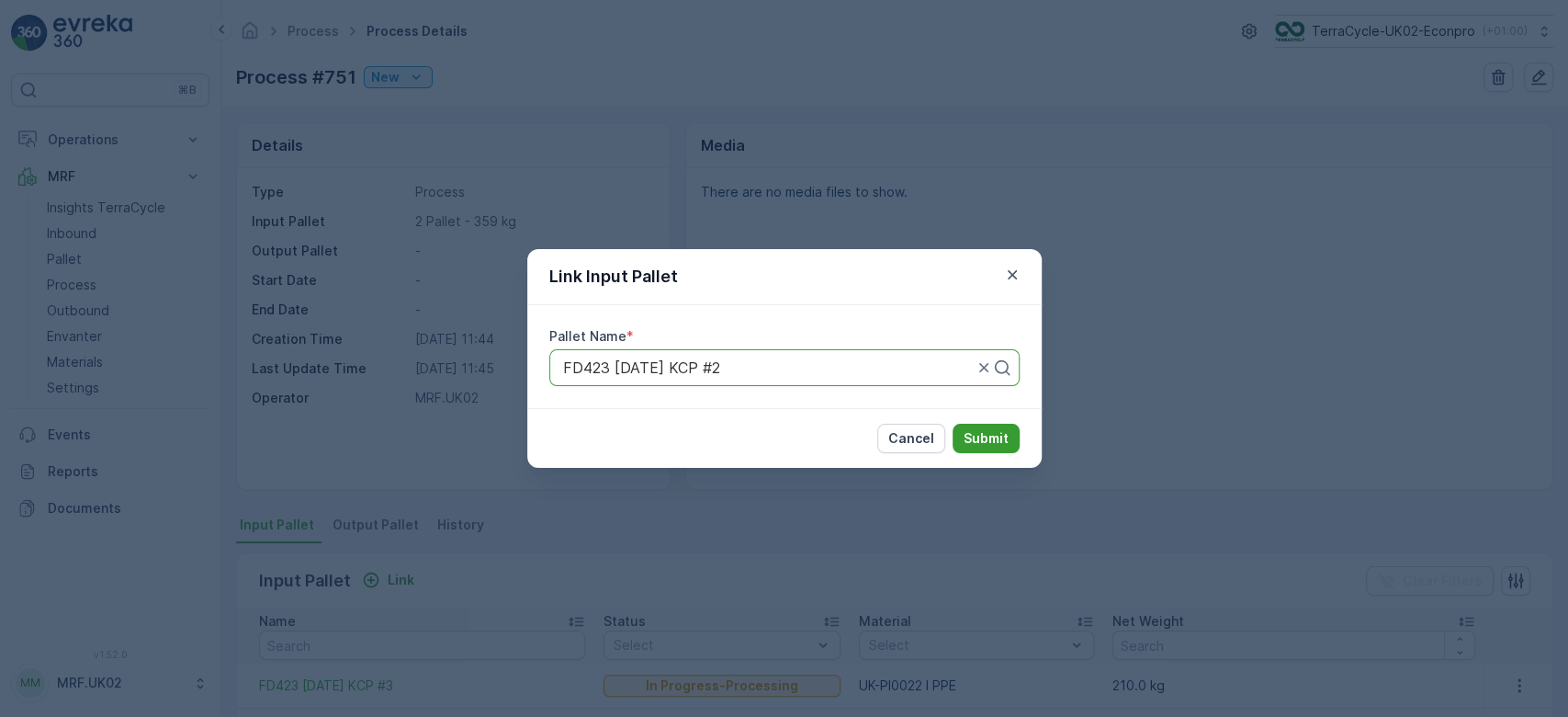
click at [970, 443] on p "Submit" at bounding box center [986, 438] width 45 height 18
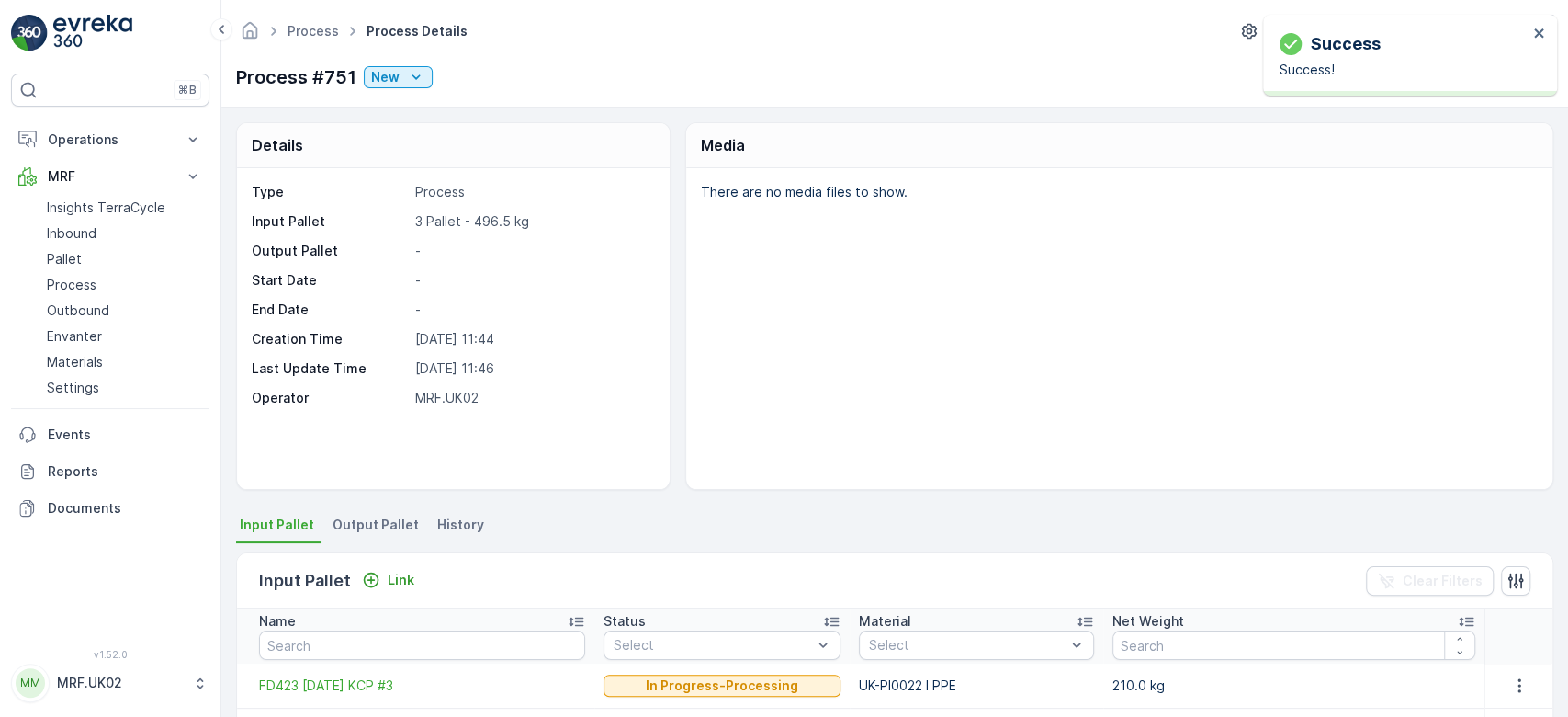
click at [677, 327] on div "Details Type Process Input Pallet 3 Pallet - 496.5 kg Output Pallet - Start Dat…" at bounding box center [894, 307] width 1317 height 368
click at [403, 577] on p "Link" at bounding box center [401, 579] width 26 height 18
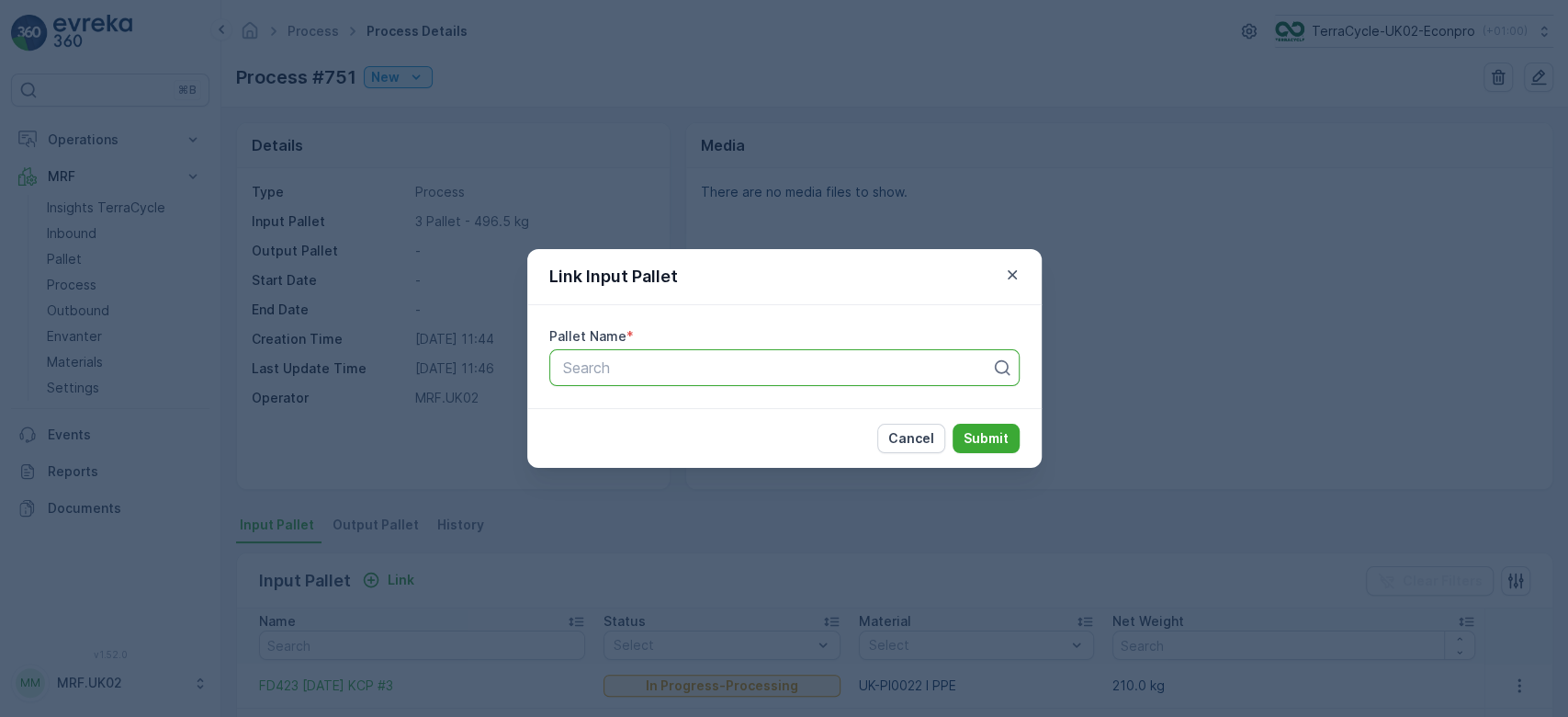
click at [596, 372] on div at bounding box center [777, 368] width 432 height 17
type input "363"
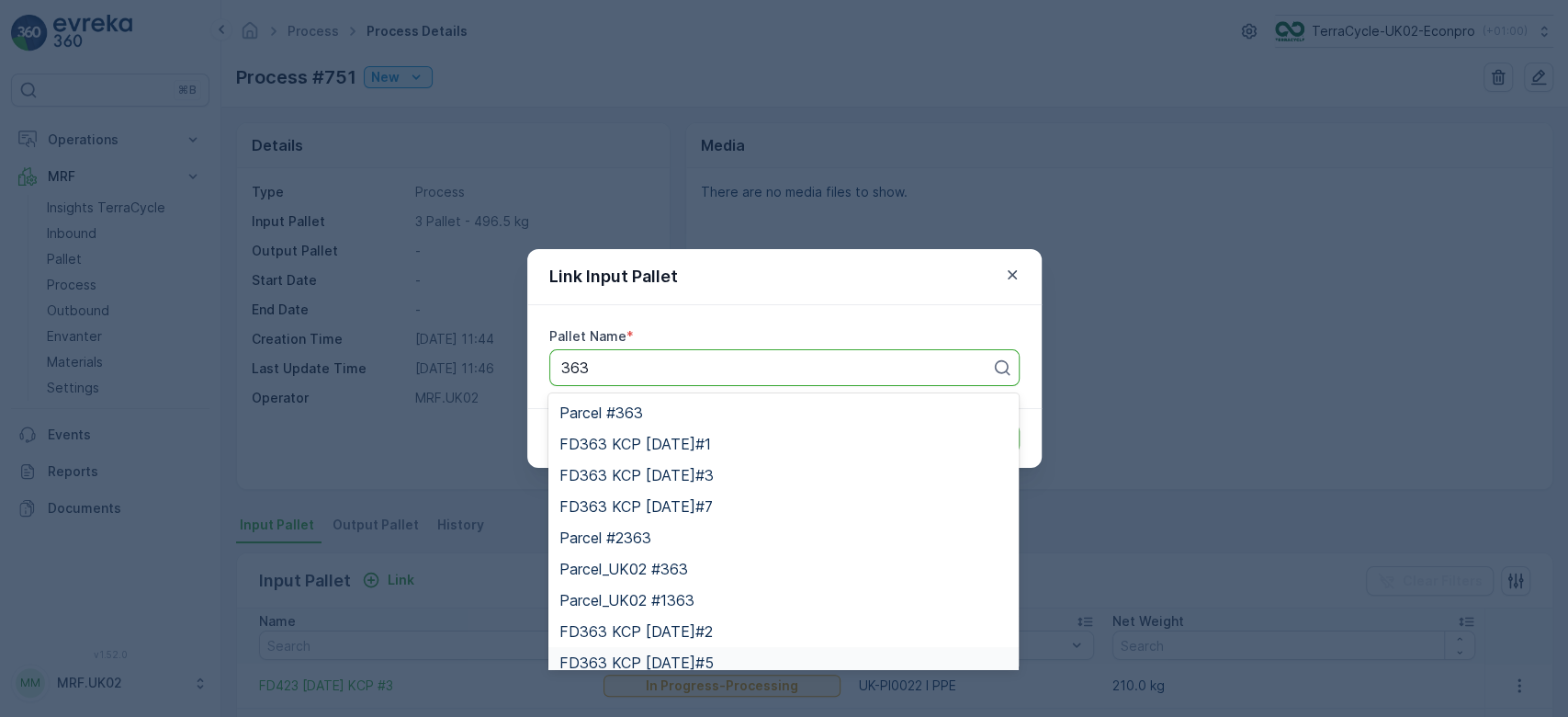
click at [711, 655] on span "FD363 KCP [DATE]#5" at bounding box center [636, 663] width 155 height 17
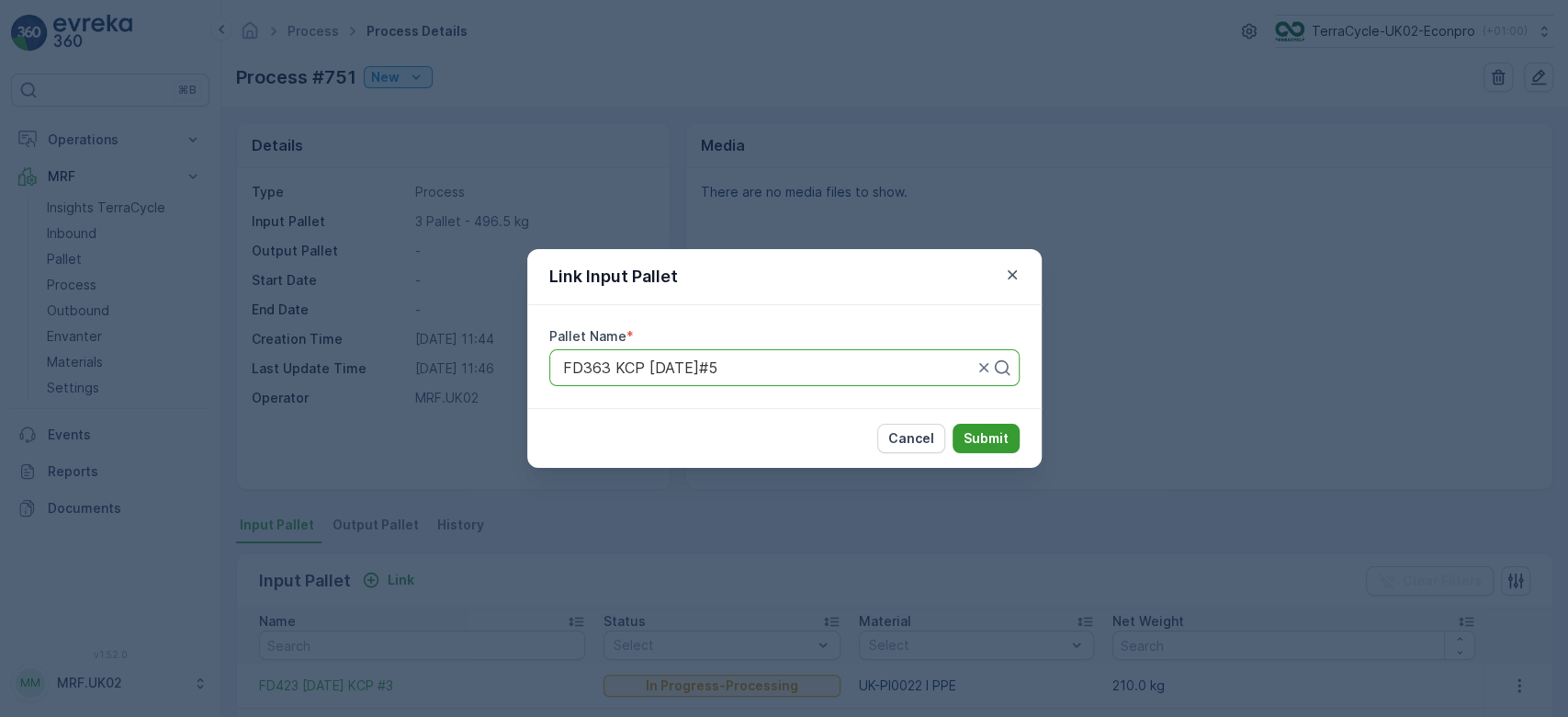
click at [971, 436] on p "Submit" at bounding box center [986, 438] width 45 height 18
click at [825, 359] on div at bounding box center [777, 368] width 432 height 17
type input "363"
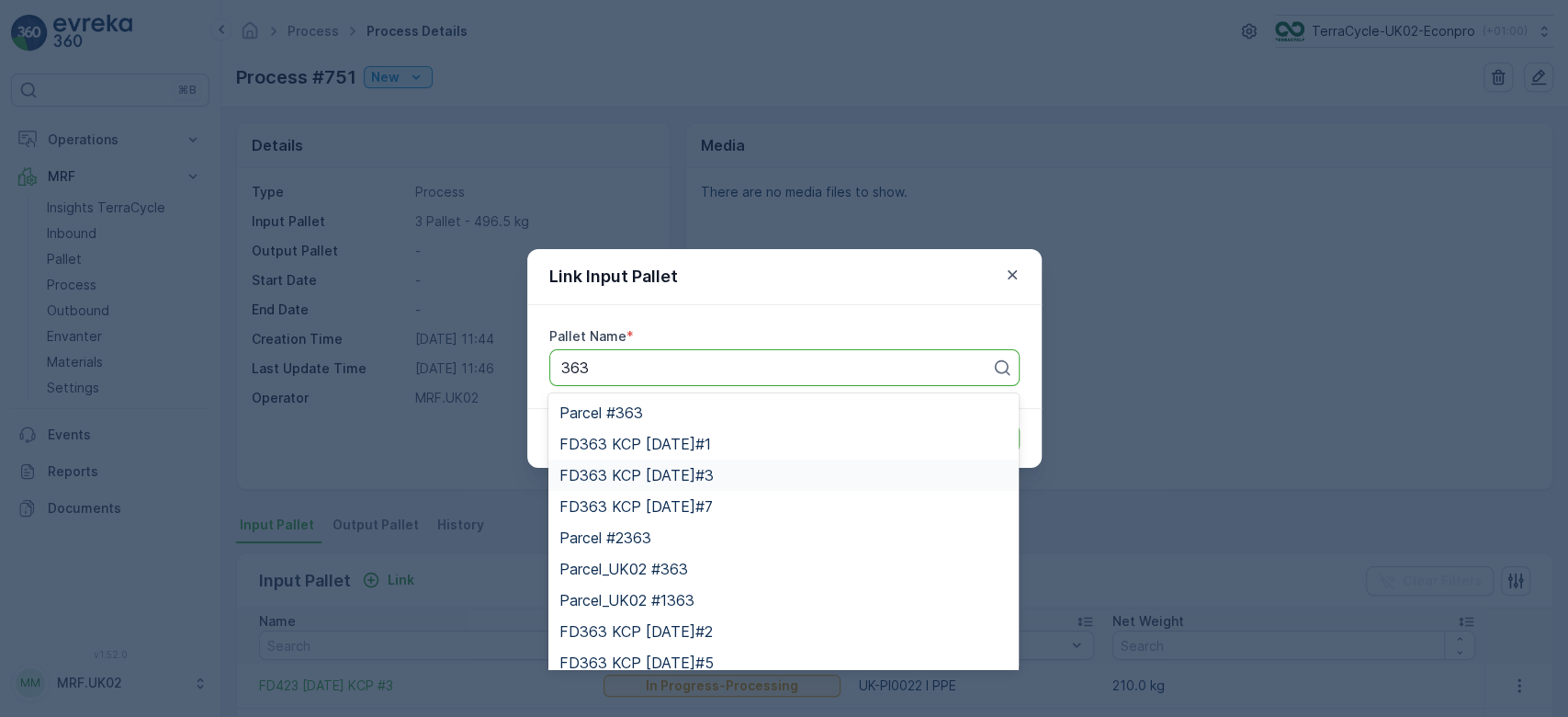
click at [714, 472] on span "FD363 KCP [DATE]#3" at bounding box center [636, 475] width 155 height 17
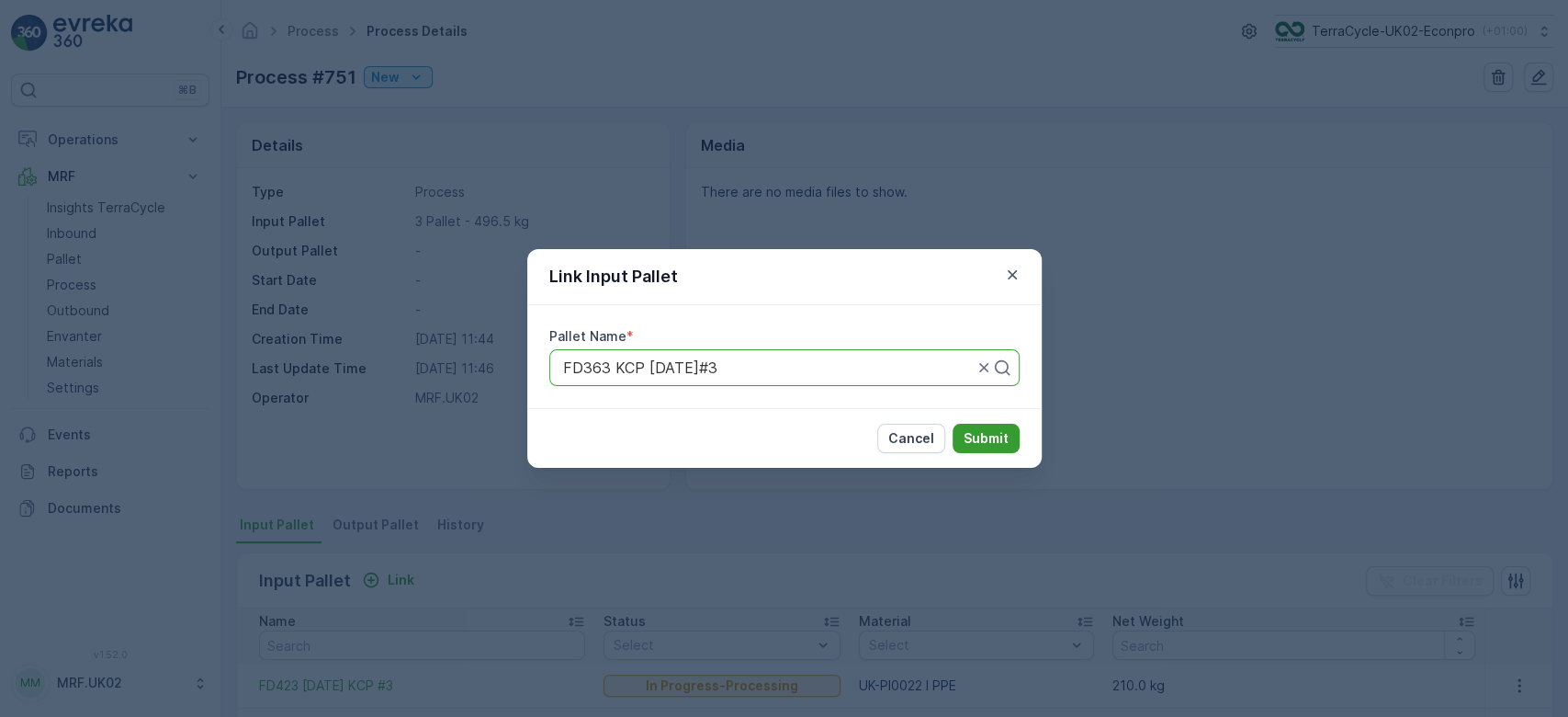
click at [1005, 437] on p "Submit" at bounding box center [986, 438] width 45 height 18
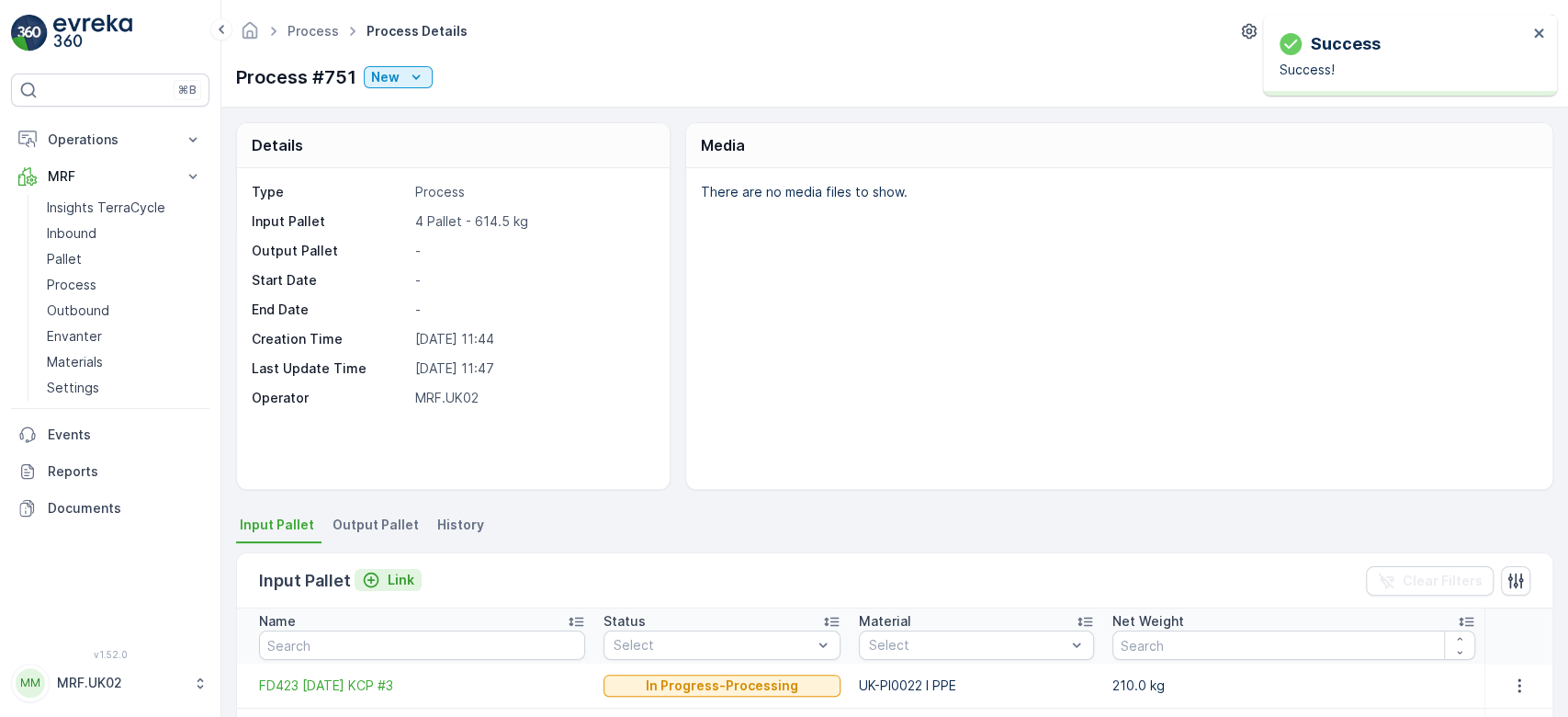
click at [406, 579] on p "Link" at bounding box center [401, 579] width 26 height 18
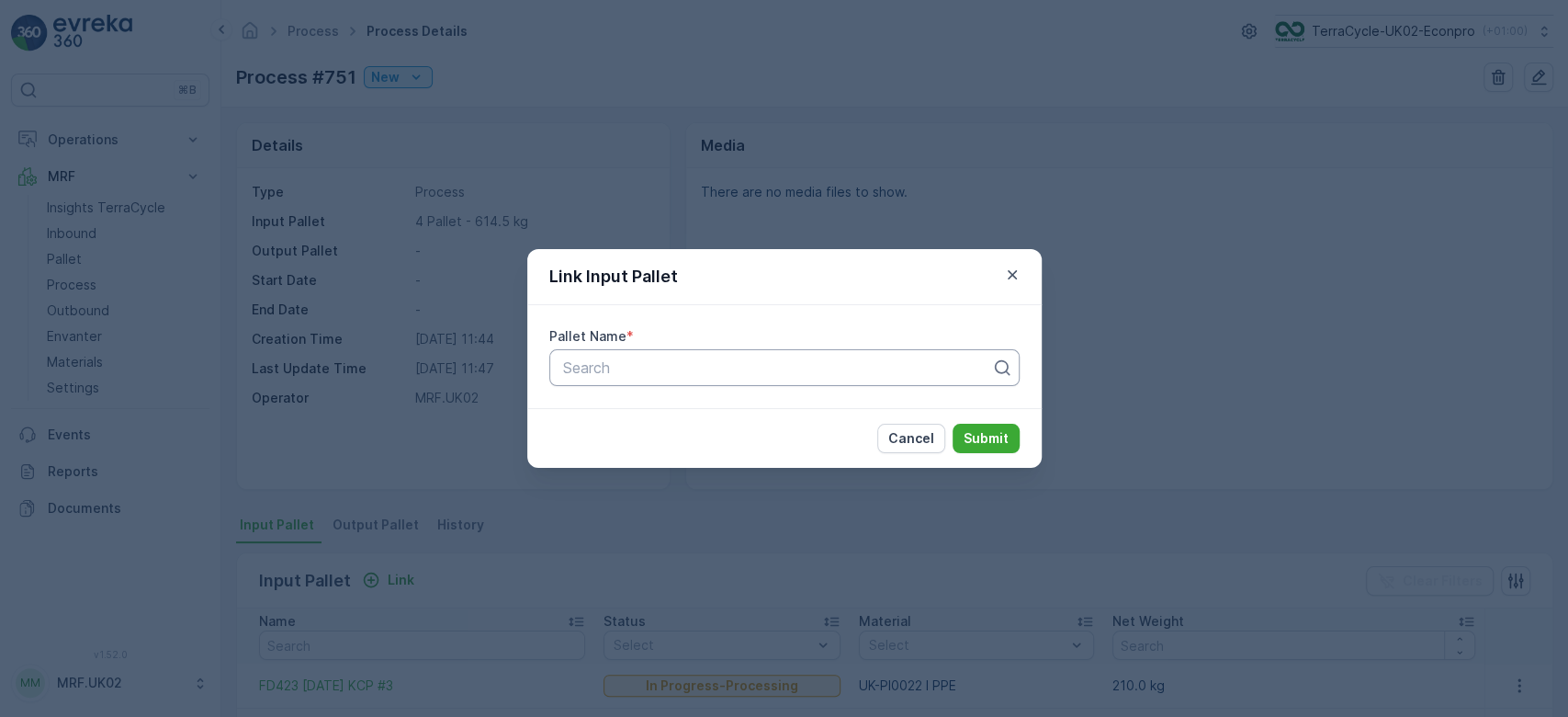
click at [676, 367] on div at bounding box center [777, 368] width 432 height 17
type input "363"
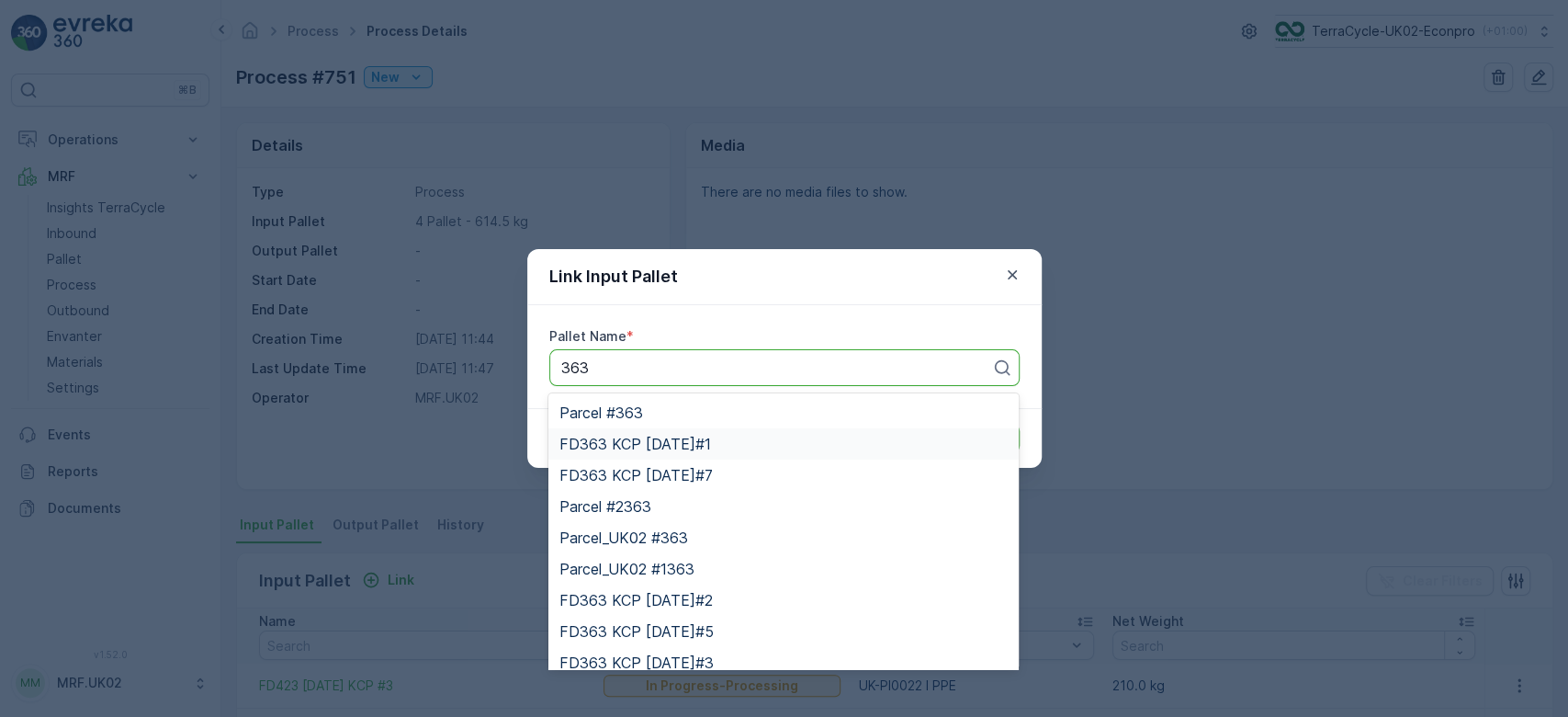
click at [697, 440] on span "FD363 KCP [DATE]#1" at bounding box center [635, 444] width 152 height 17
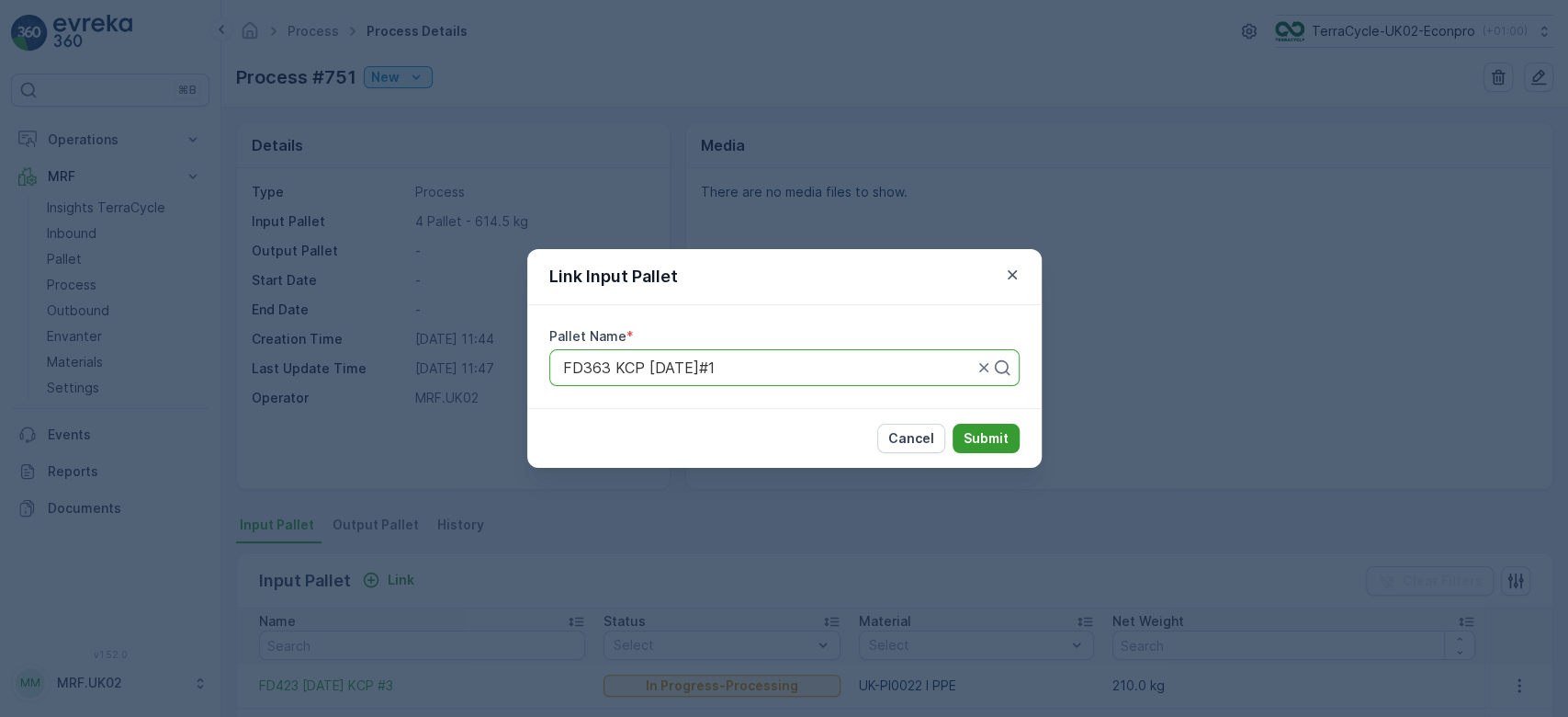
click at [972, 436] on p "Submit" at bounding box center [986, 438] width 45 height 18
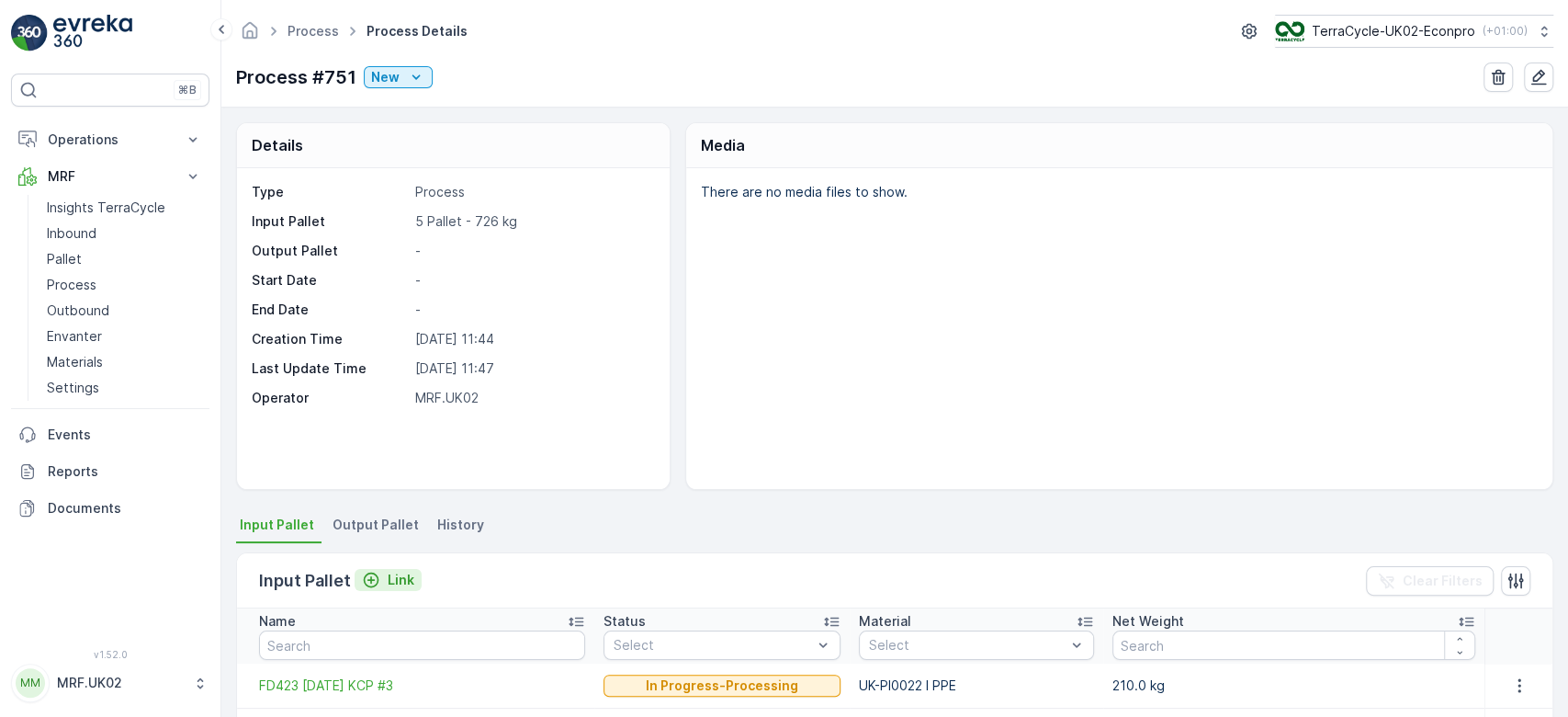
click at [392, 571] on p "Link" at bounding box center [401, 579] width 26 height 18
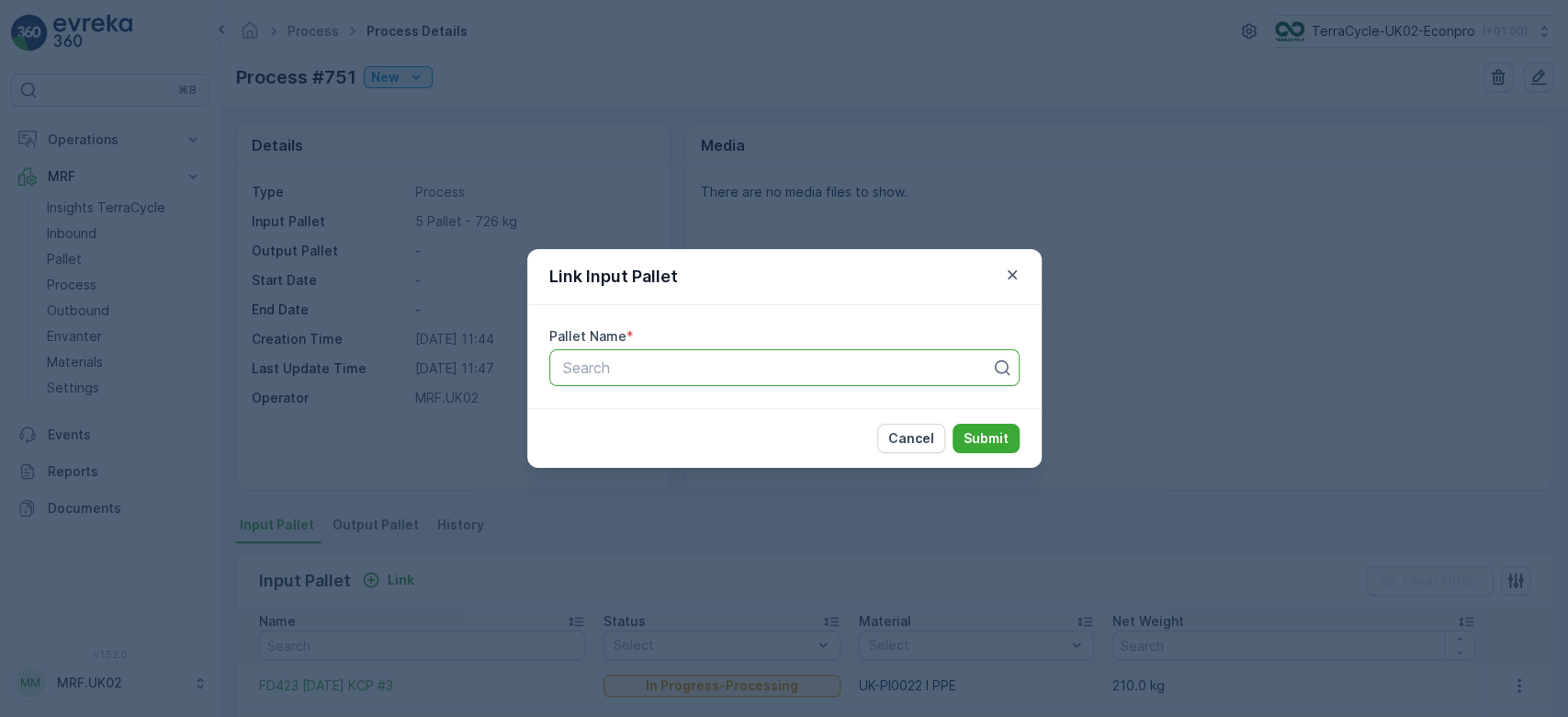
click at [647, 362] on div at bounding box center [777, 368] width 432 height 17
type input "363"
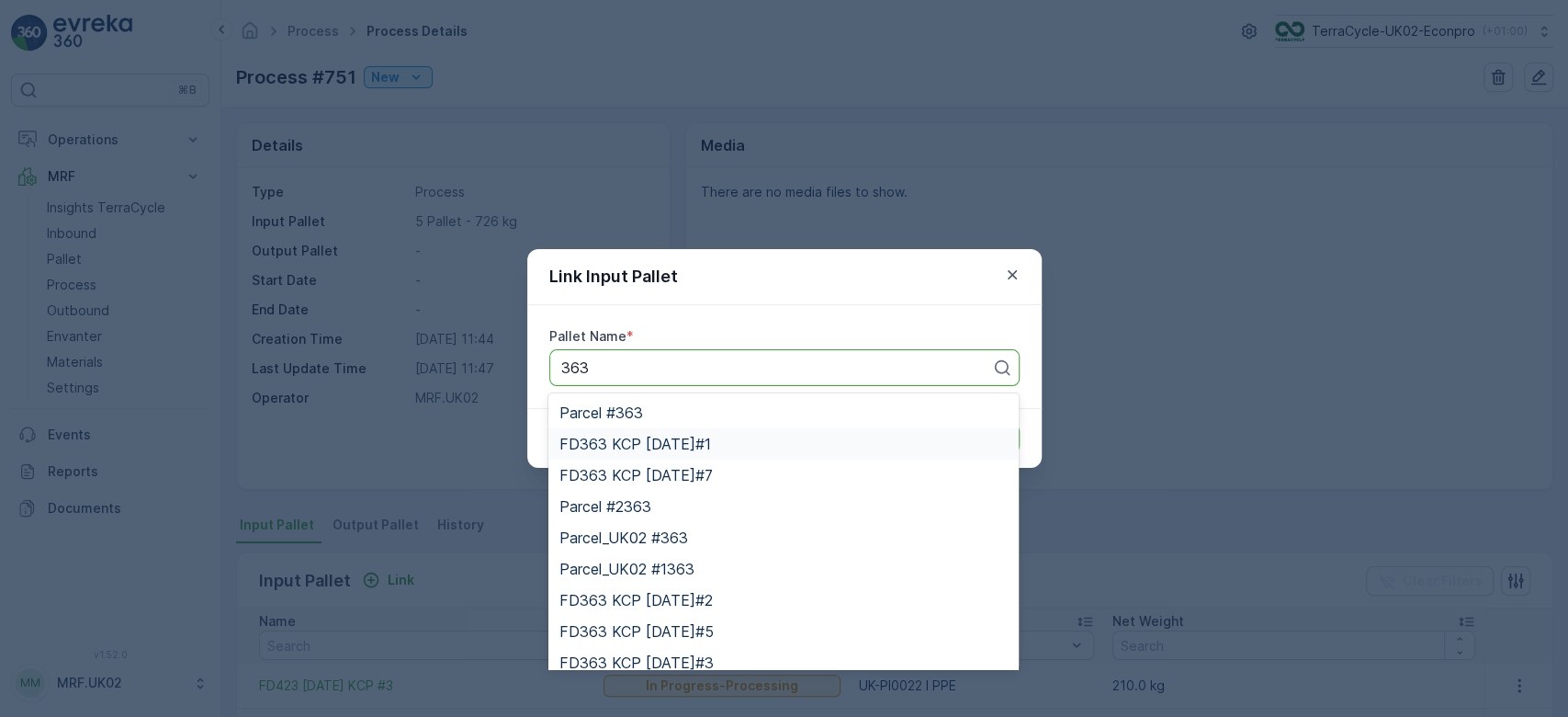
click at [686, 449] on span "FD363 KCP [DATE]#1" at bounding box center [635, 444] width 152 height 17
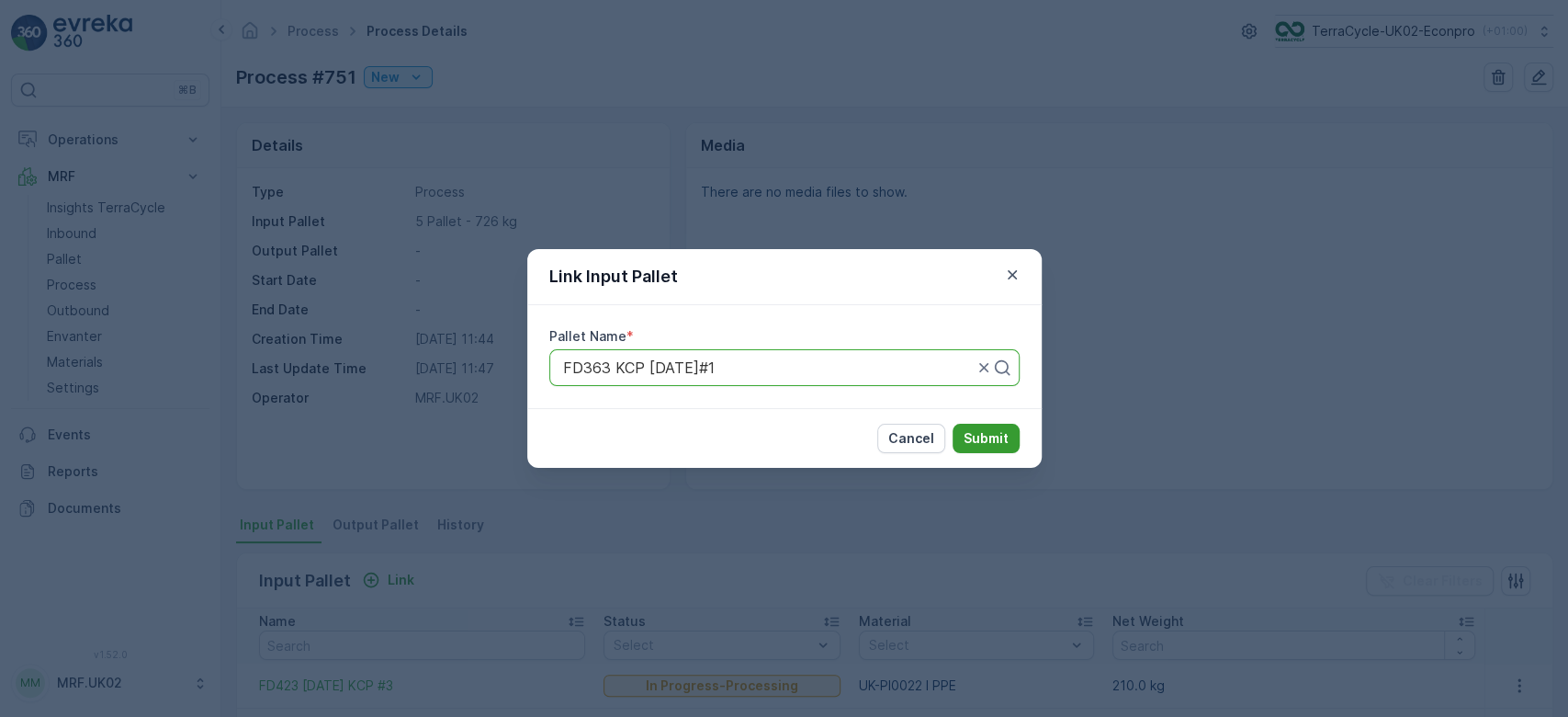
click at [992, 442] on p "Submit" at bounding box center [986, 438] width 45 height 18
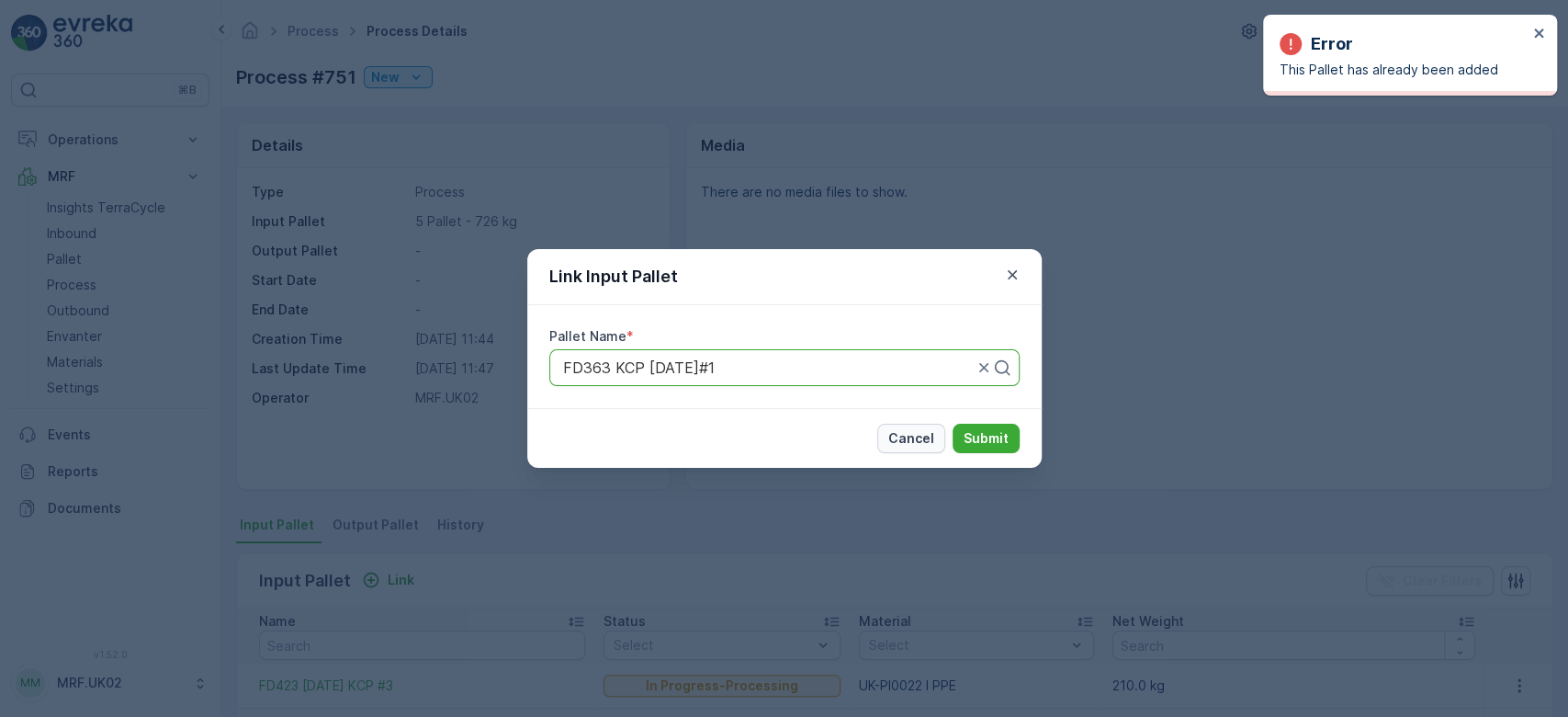
click at [918, 440] on p "Cancel" at bounding box center [911, 438] width 46 height 18
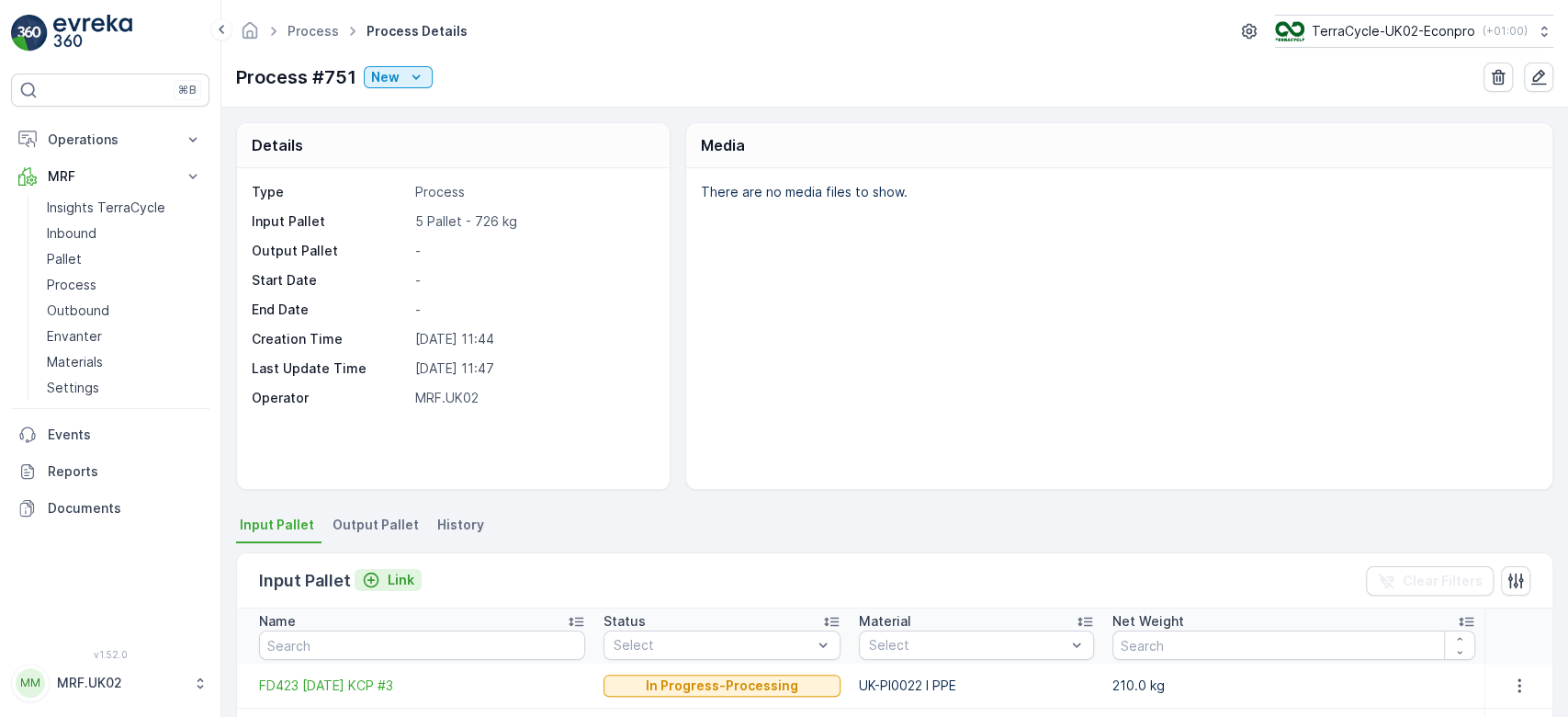
click at [399, 576] on p "Link" at bounding box center [401, 579] width 26 height 18
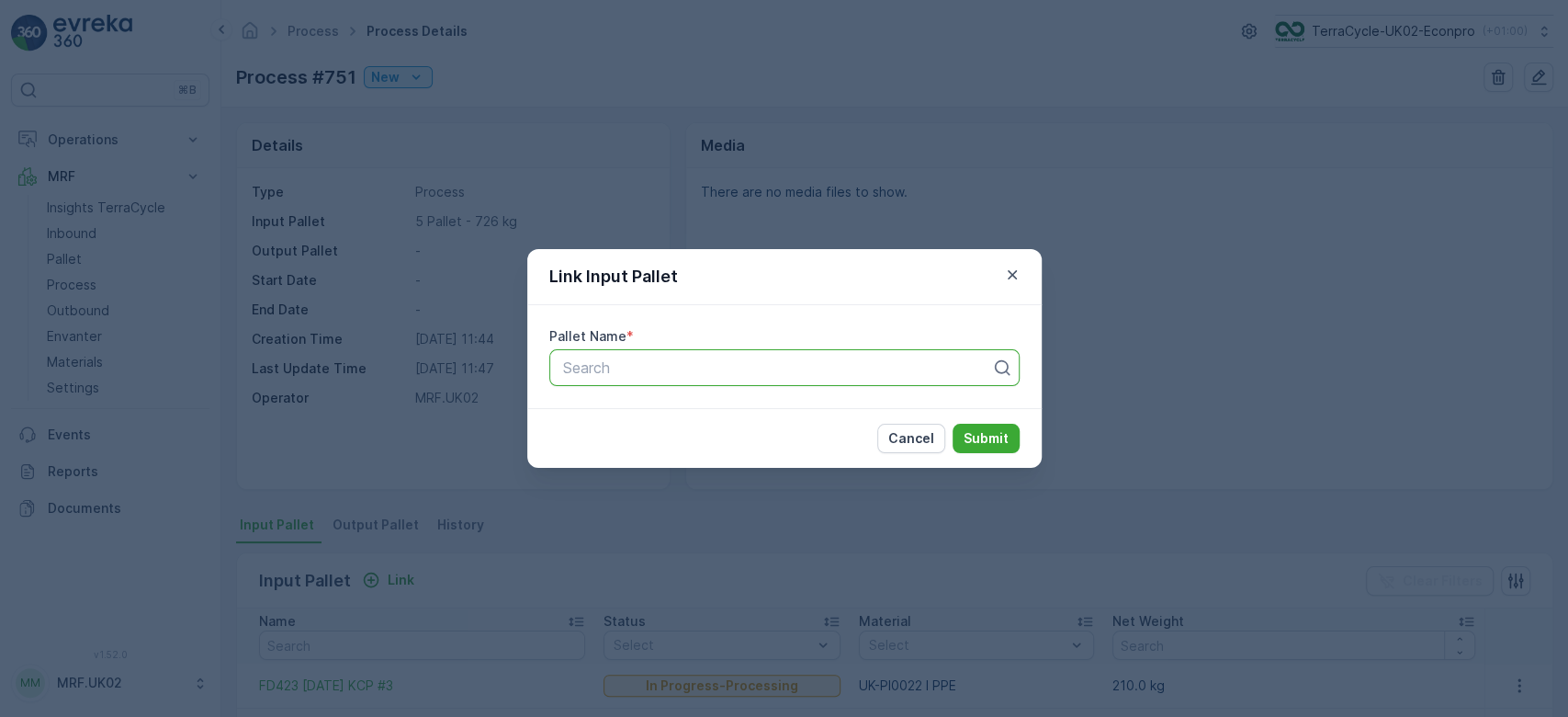
click at [658, 363] on div at bounding box center [777, 368] width 432 height 17
type input "386"
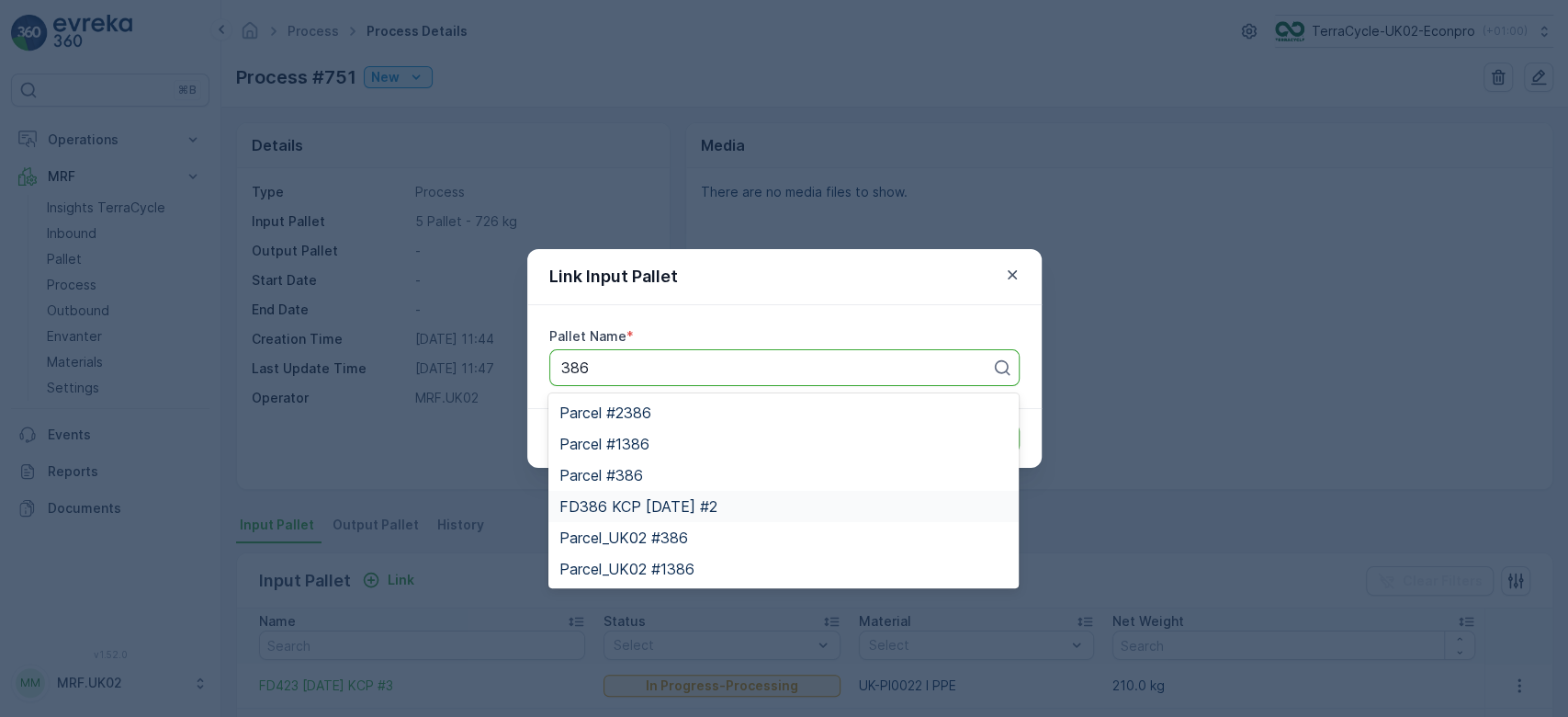
click at [713, 504] on span "FD386 KCP [DATE] #2" at bounding box center [638, 507] width 158 height 17
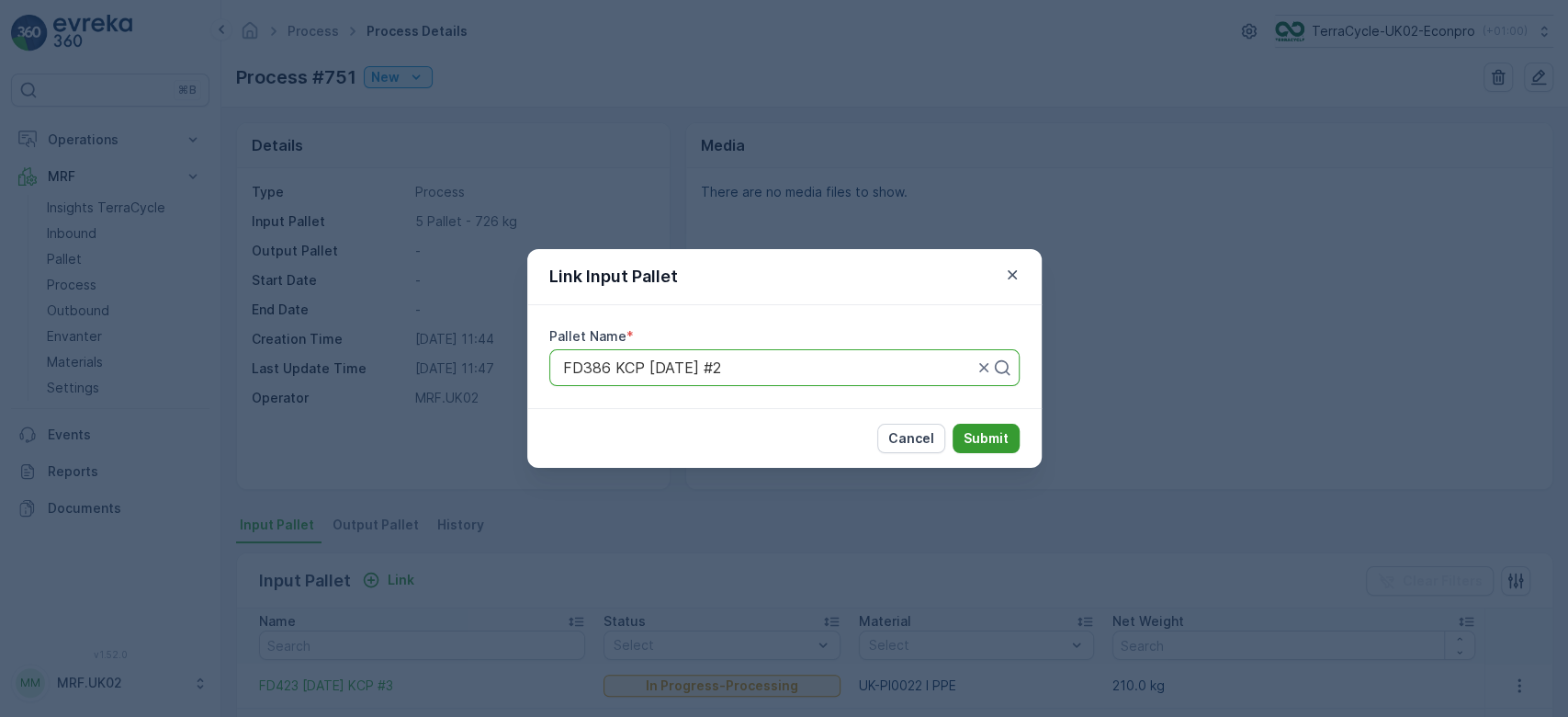
click at [968, 438] on p "Submit" at bounding box center [986, 438] width 45 height 18
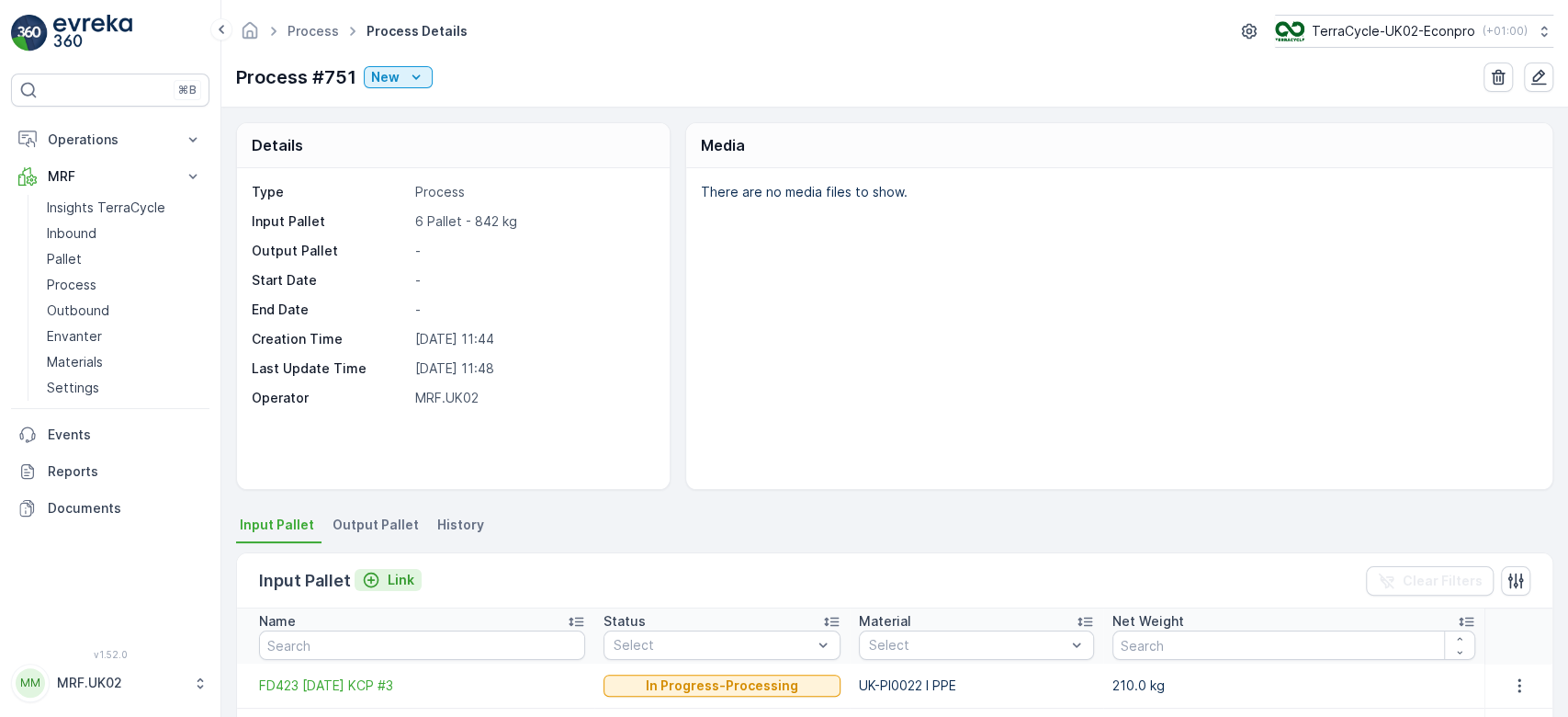
click at [404, 577] on p "Link" at bounding box center [401, 579] width 26 height 18
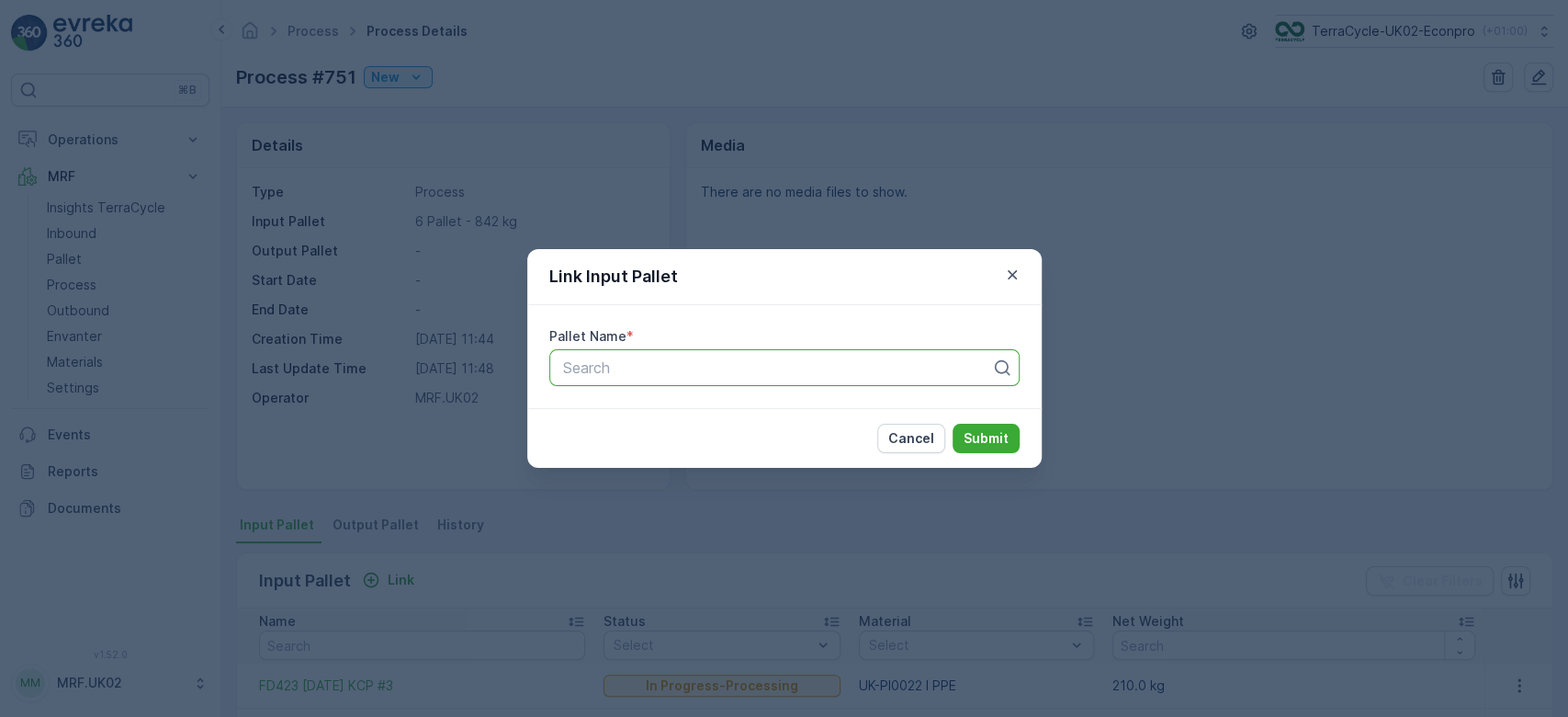
click at [601, 372] on div at bounding box center [777, 368] width 432 height 17
type input "433"
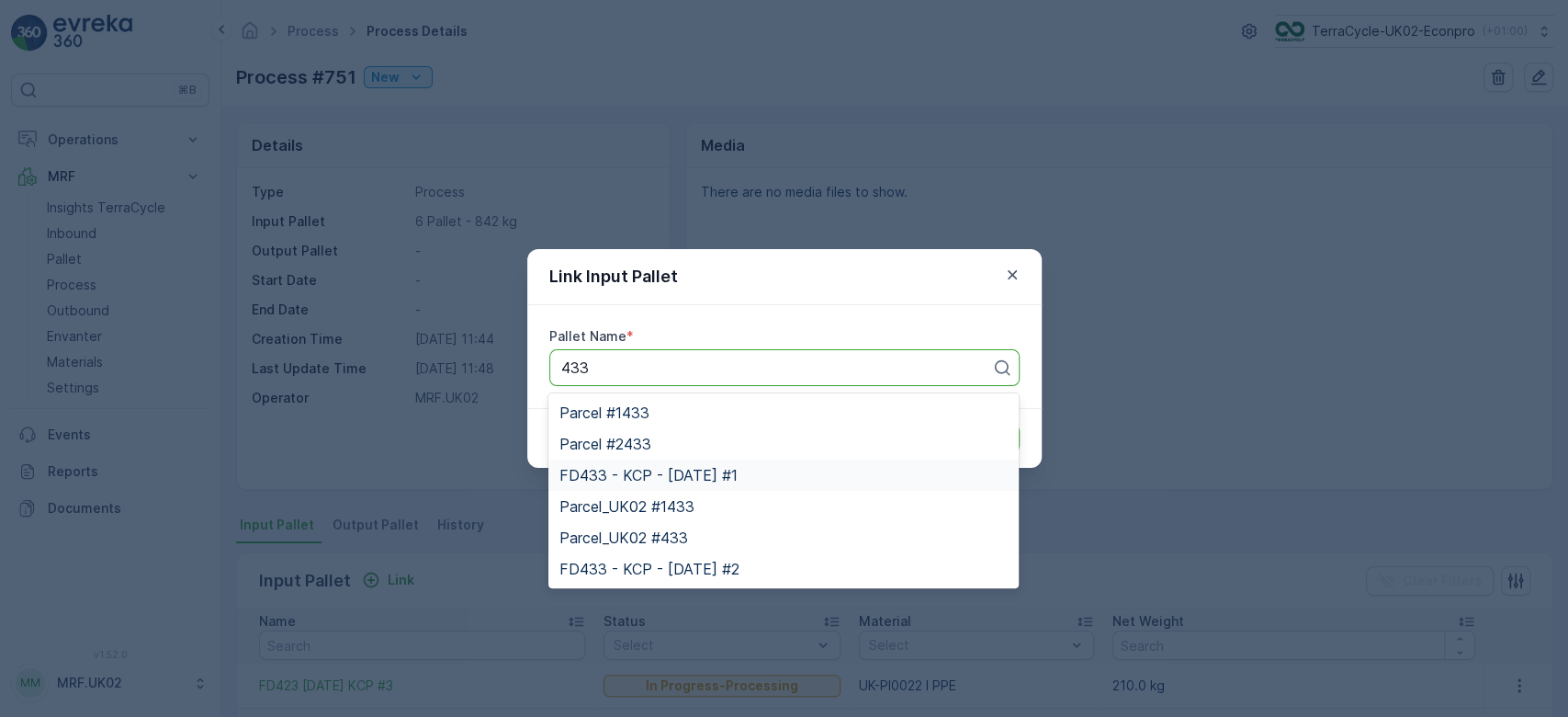
click at [704, 470] on span "FD433 - KCP - [DATE] #1" at bounding box center [648, 475] width 178 height 17
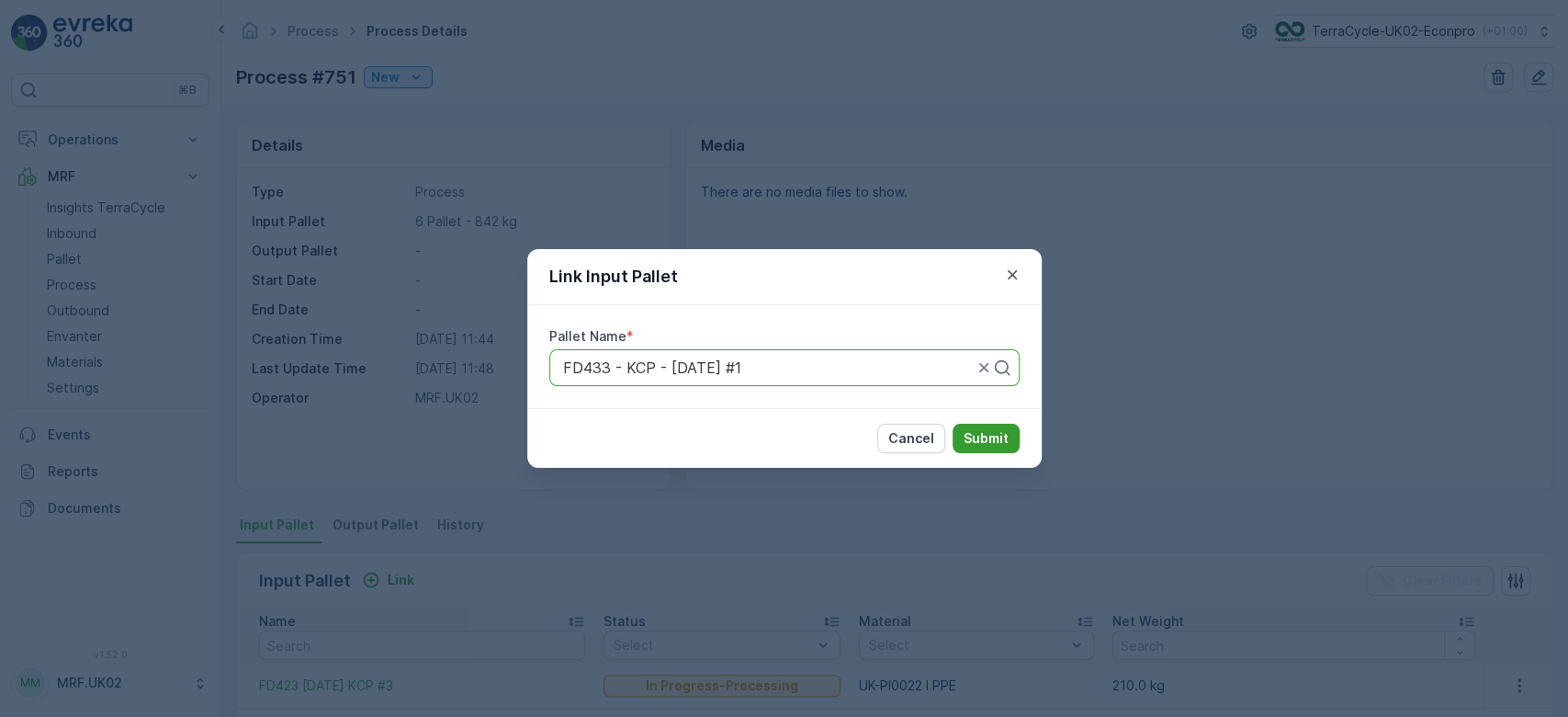
click at [972, 432] on p "Submit" at bounding box center [986, 438] width 45 height 18
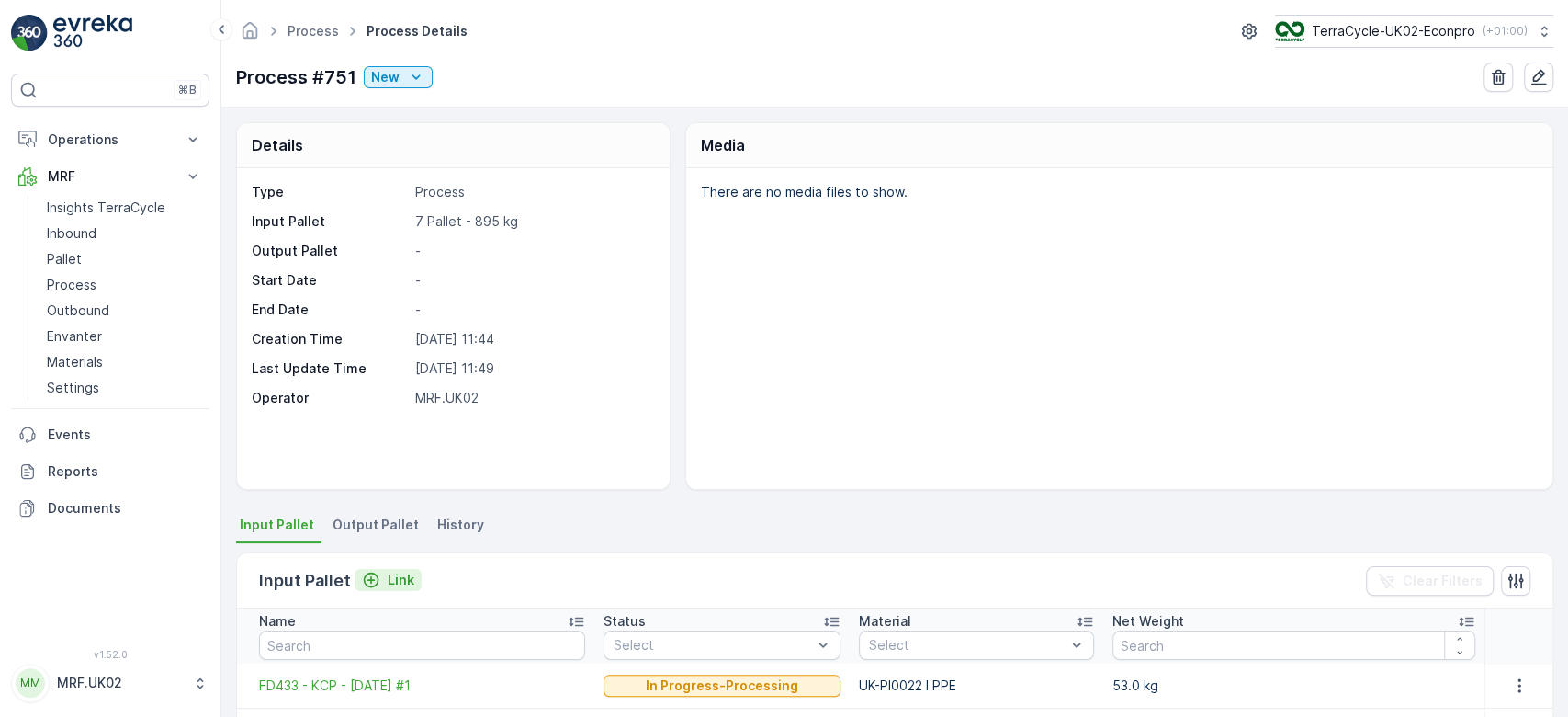
click at [397, 571] on p "Link" at bounding box center [401, 579] width 26 height 18
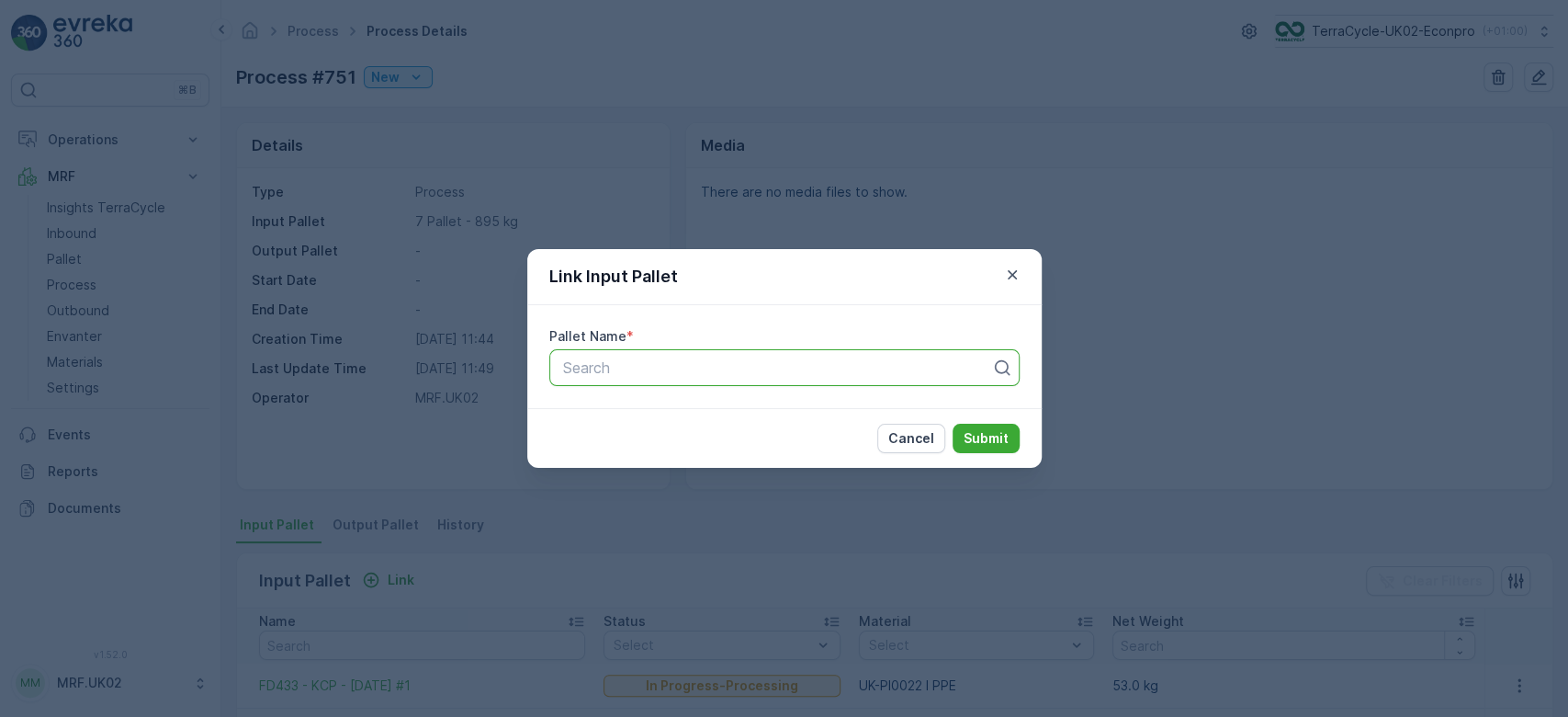
click at [593, 362] on div at bounding box center [777, 368] width 432 height 17
type input "745"
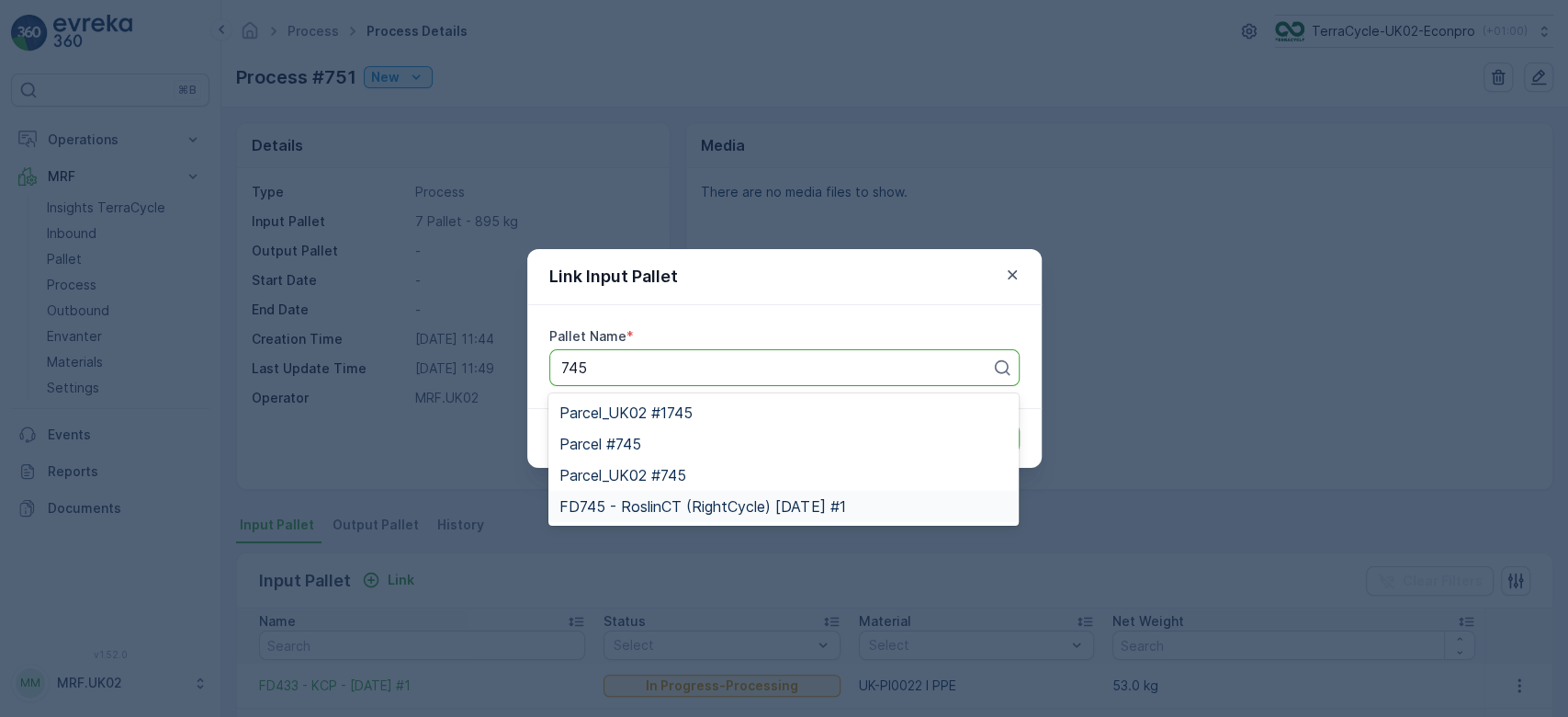
click at [674, 507] on span "FD745 - RoslinCT (RightCycle) [DATE] #1" at bounding box center [701, 507] width 286 height 17
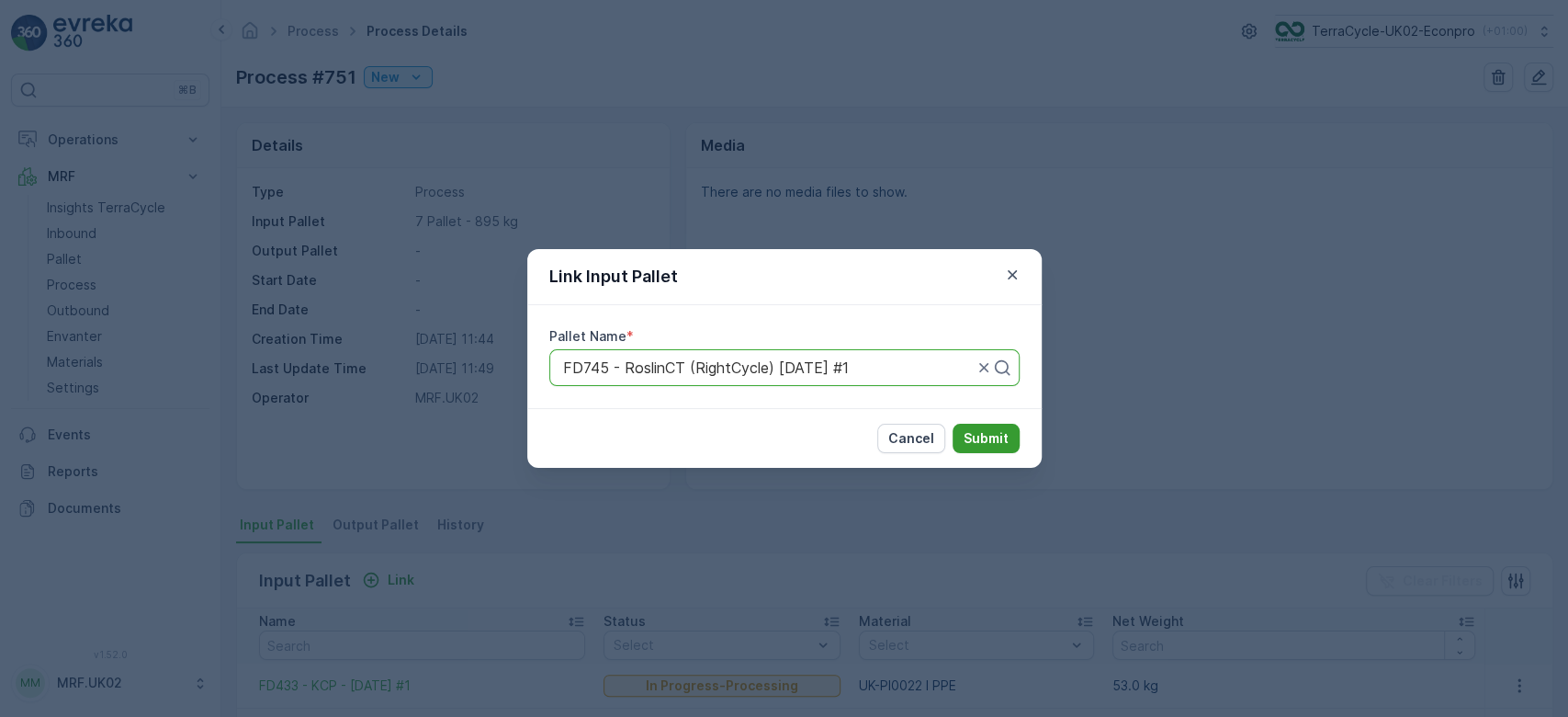
click at [984, 431] on p "Submit" at bounding box center [986, 438] width 45 height 18
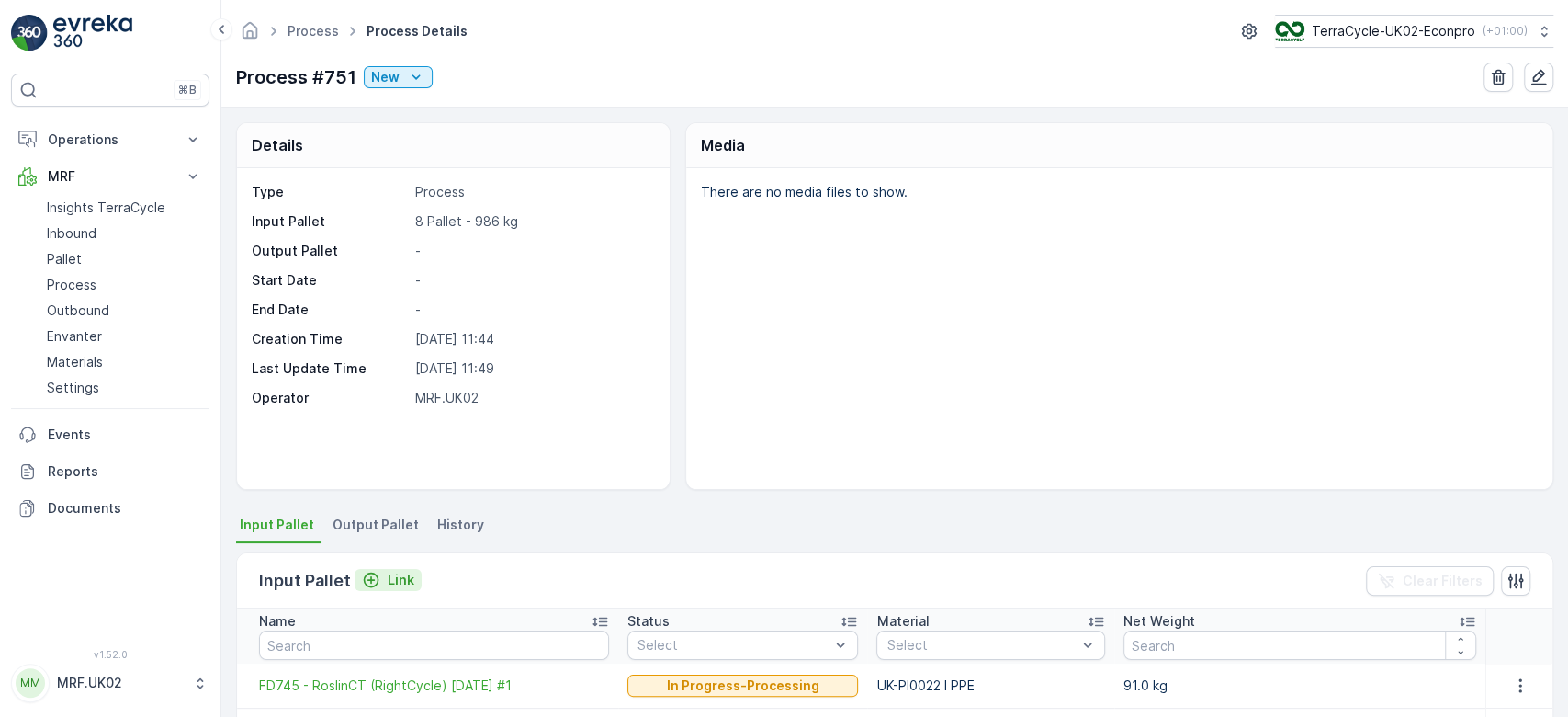
click at [404, 577] on p "Link" at bounding box center [401, 579] width 26 height 18
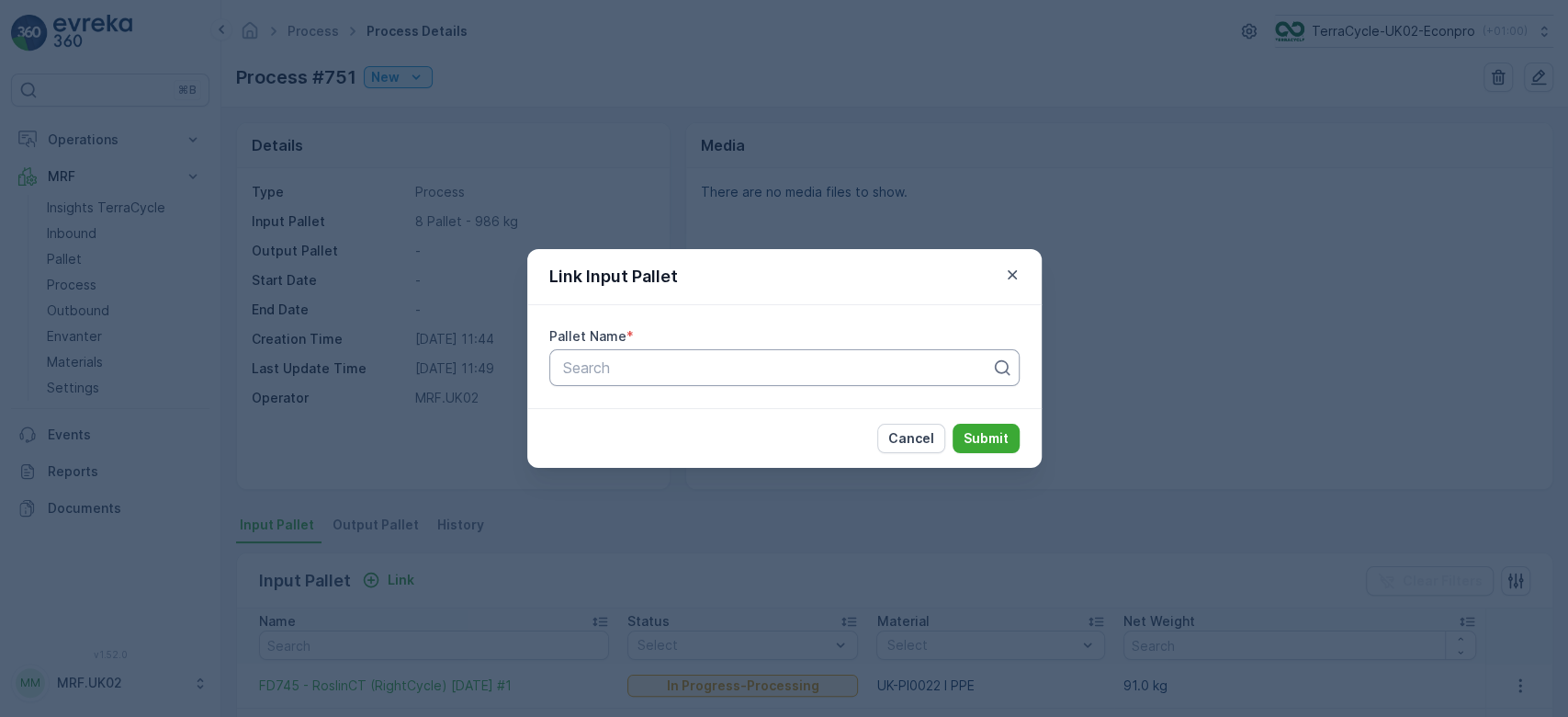
click at [606, 369] on div at bounding box center [777, 368] width 432 height 17
type input "729"
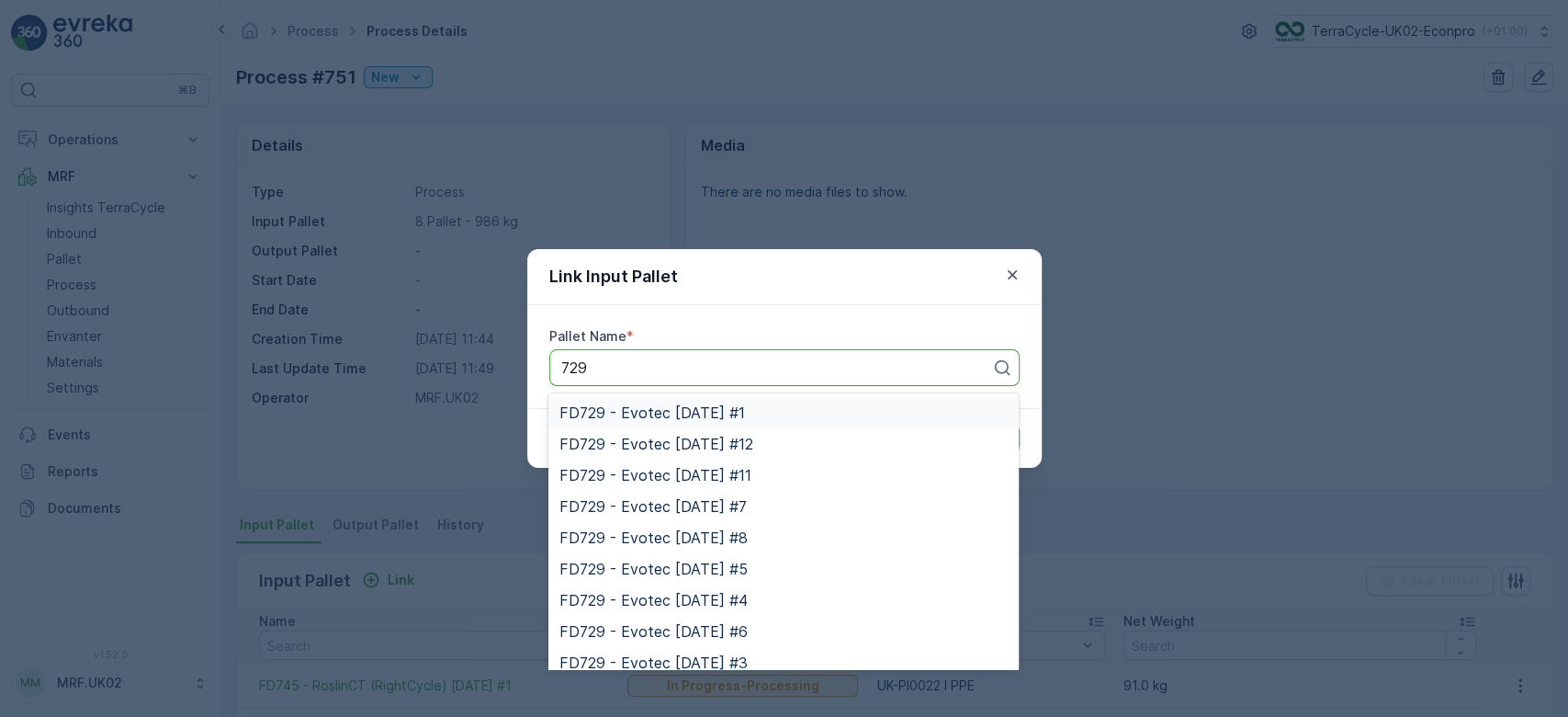
click at [679, 415] on span "FD729 - Evotec [DATE] #1" at bounding box center [652, 413] width 186 height 17
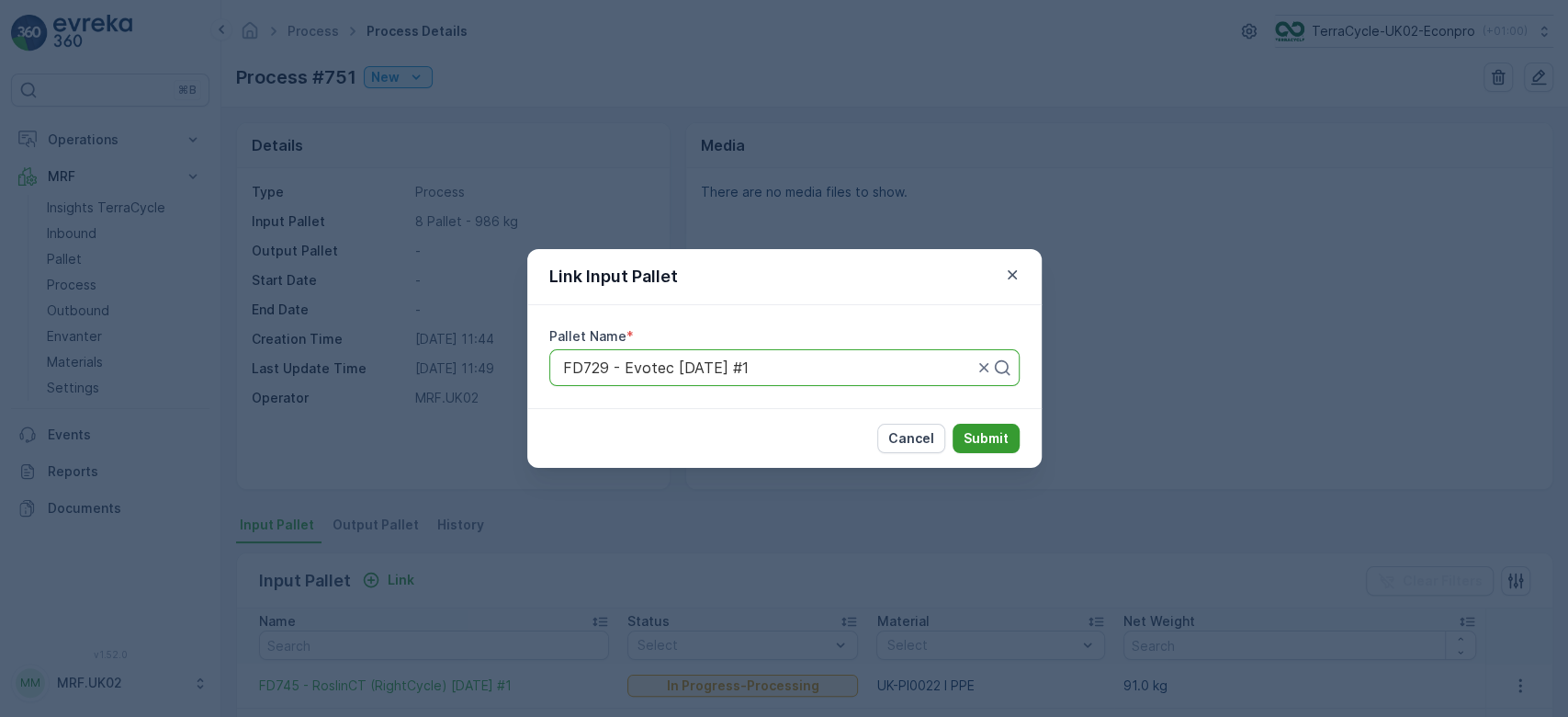
click at [999, 438] on p "Submit" at bounding box center [986, 438] width 45 height 18
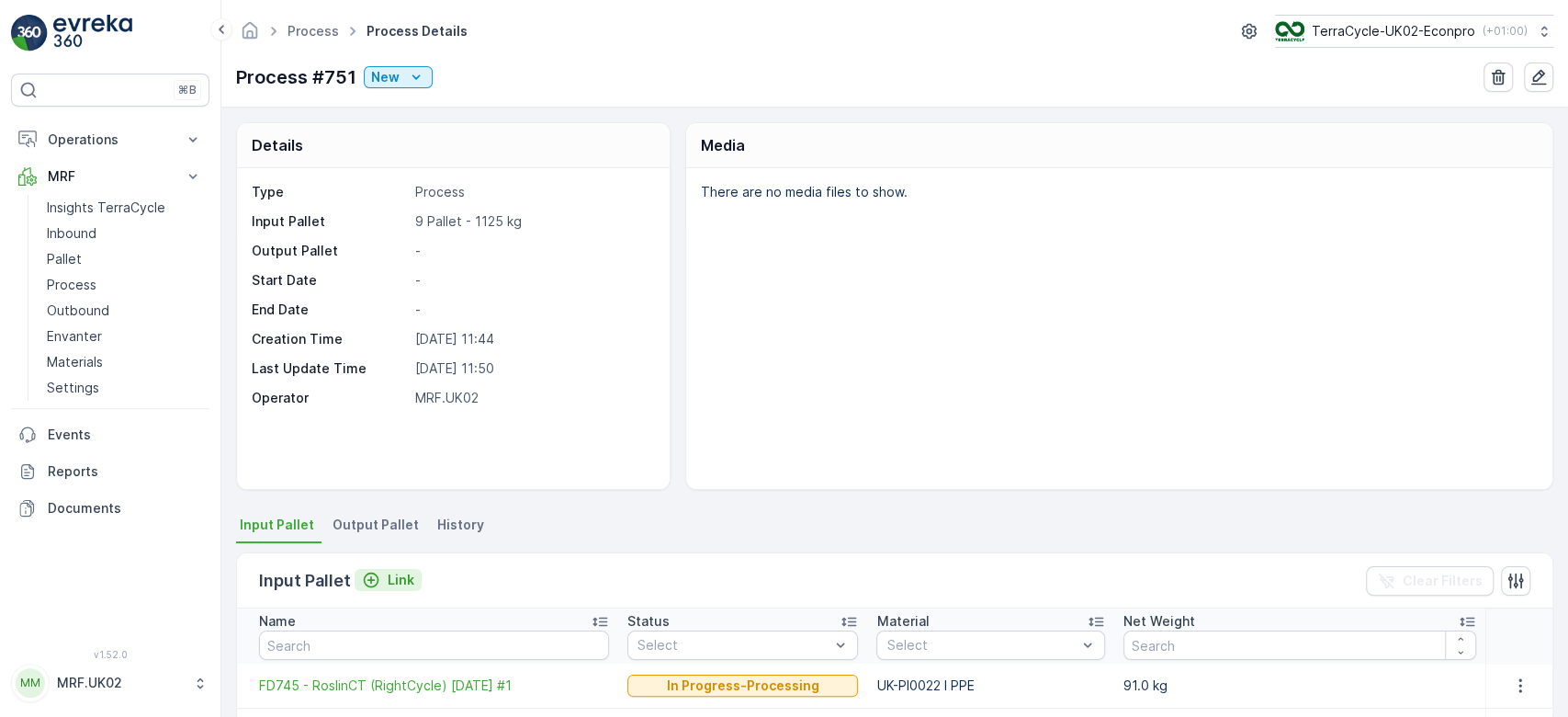
click at [406, 572] on p "Link" at bounding box center [401, 579] width 26 height 18
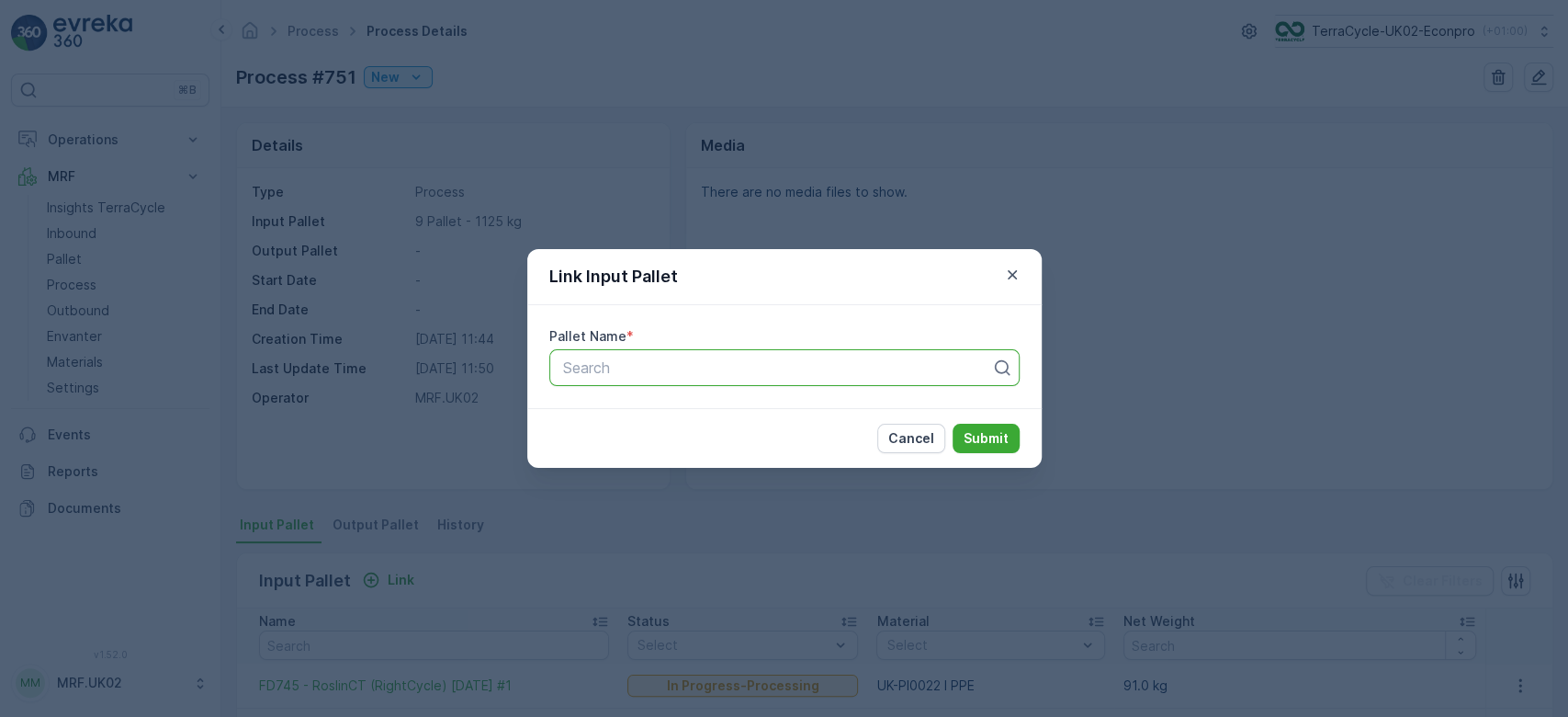
click at [641, 371] on div at bounding box center [777, 368] width 432 height 17
type input "676"
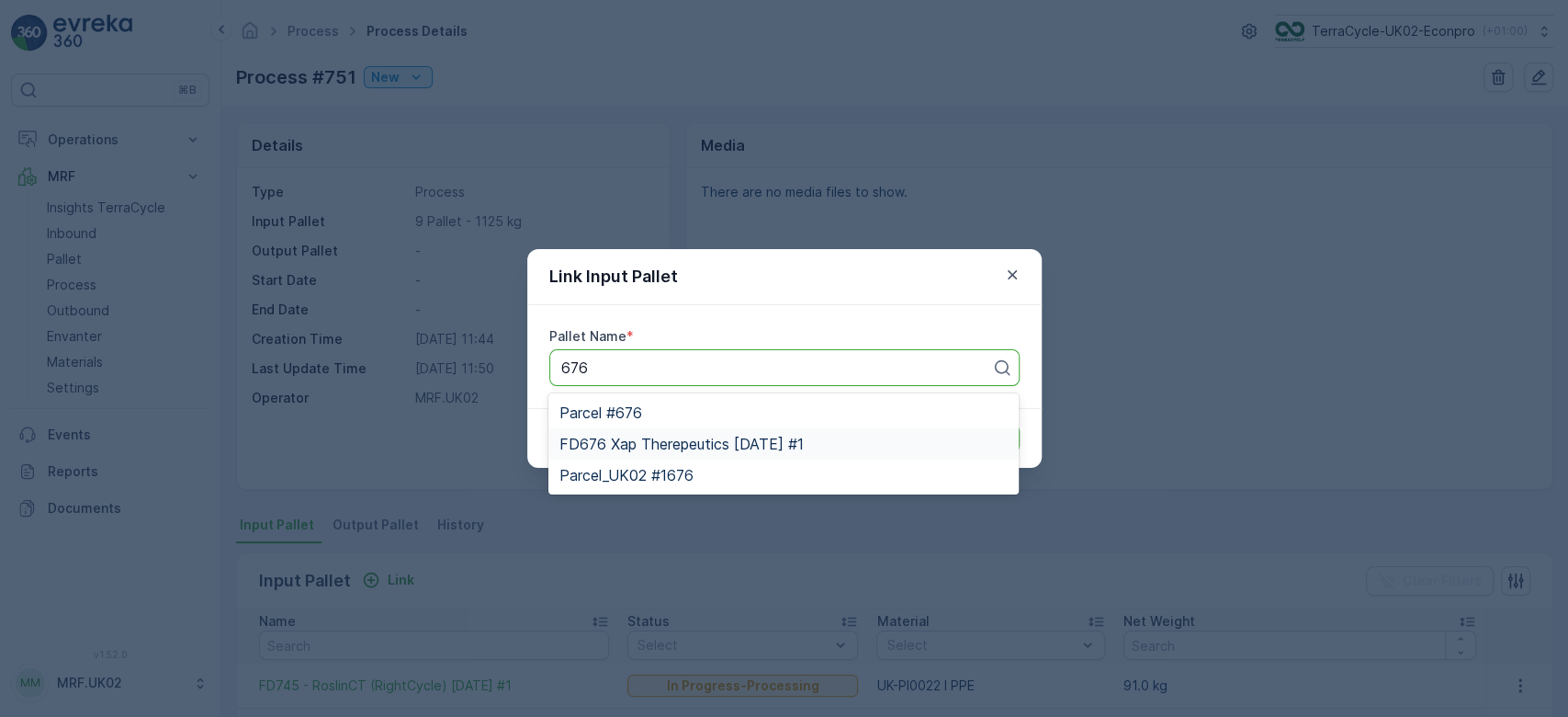
click at [714, 440] on span "FD676 Xap Therepeutics [DATE] #1" at bounding box center [681, 444] width 244 height 17
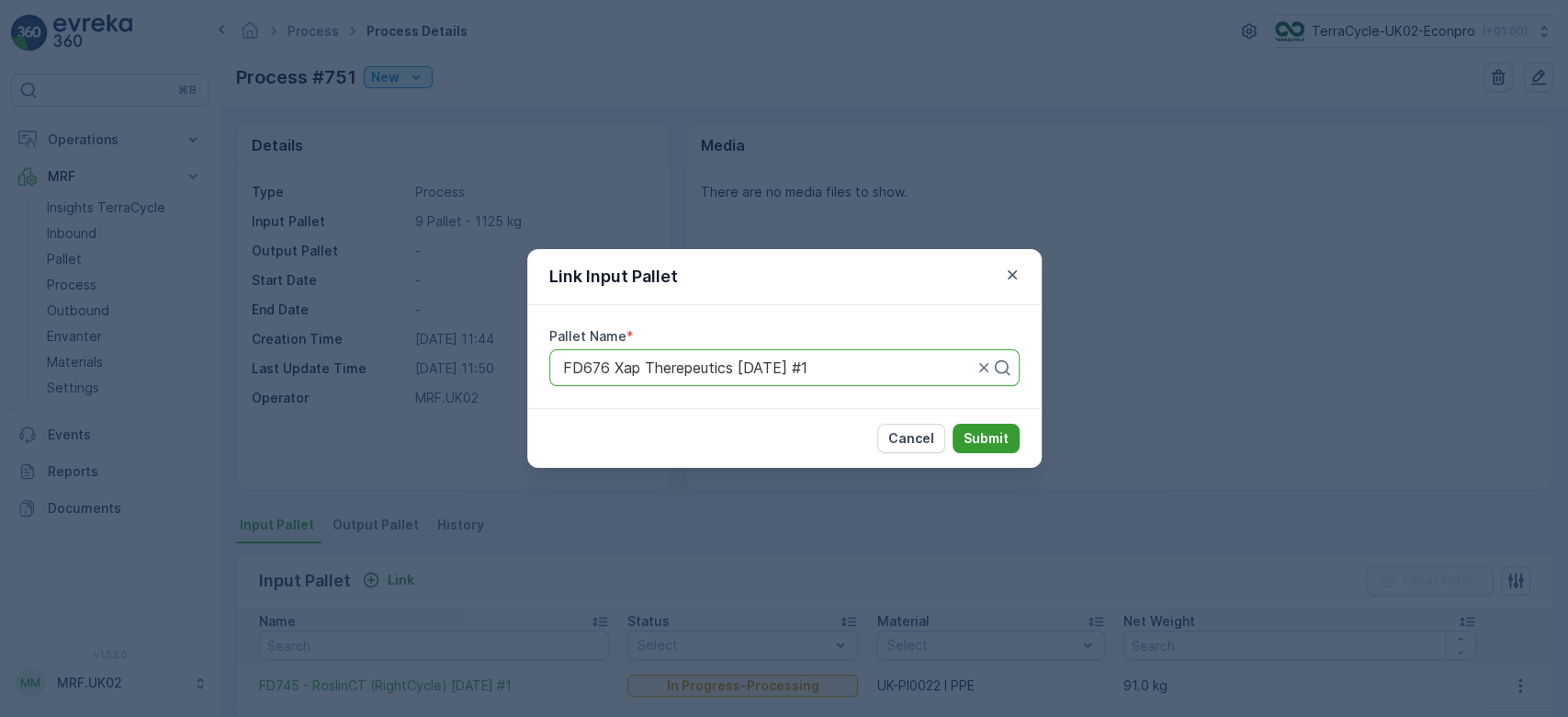
click at [995, 445] on p "Submit" at bounding box center [986, 438] width 45 height 18
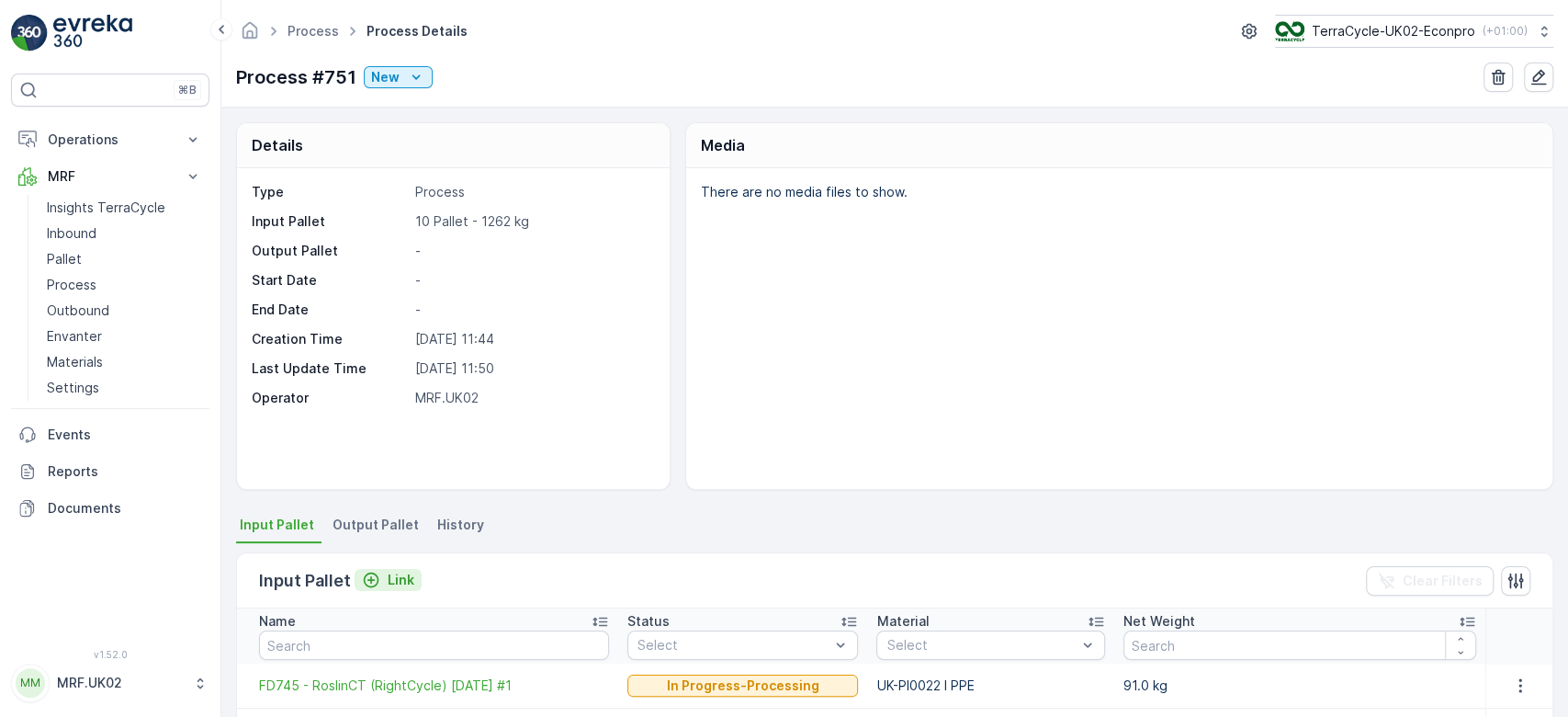
click at [395, 584] on p "Link" at bounding box center [401, 579] width 26 height 18
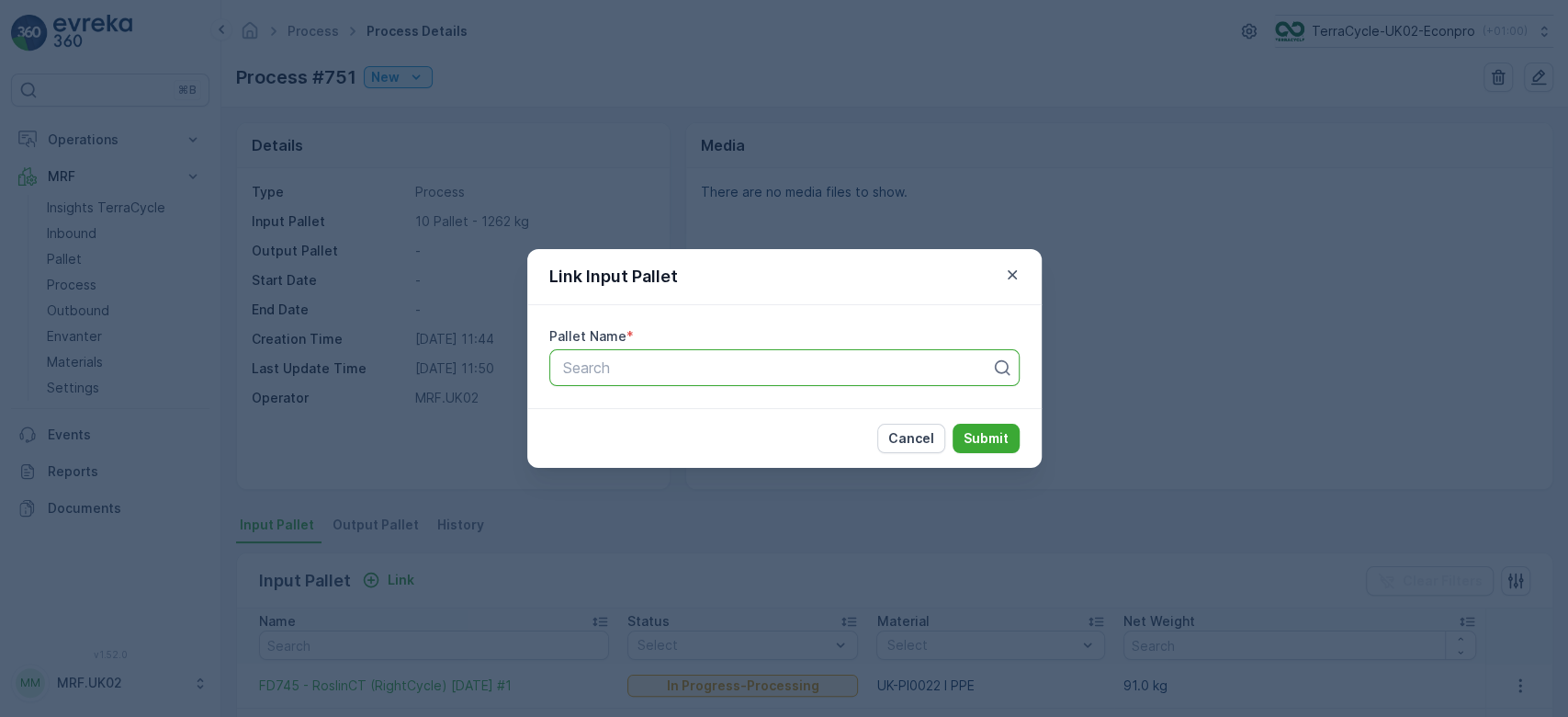
click at [640, 361] on div at bounding box center [777, 368] width 432 height 17
type input "346"
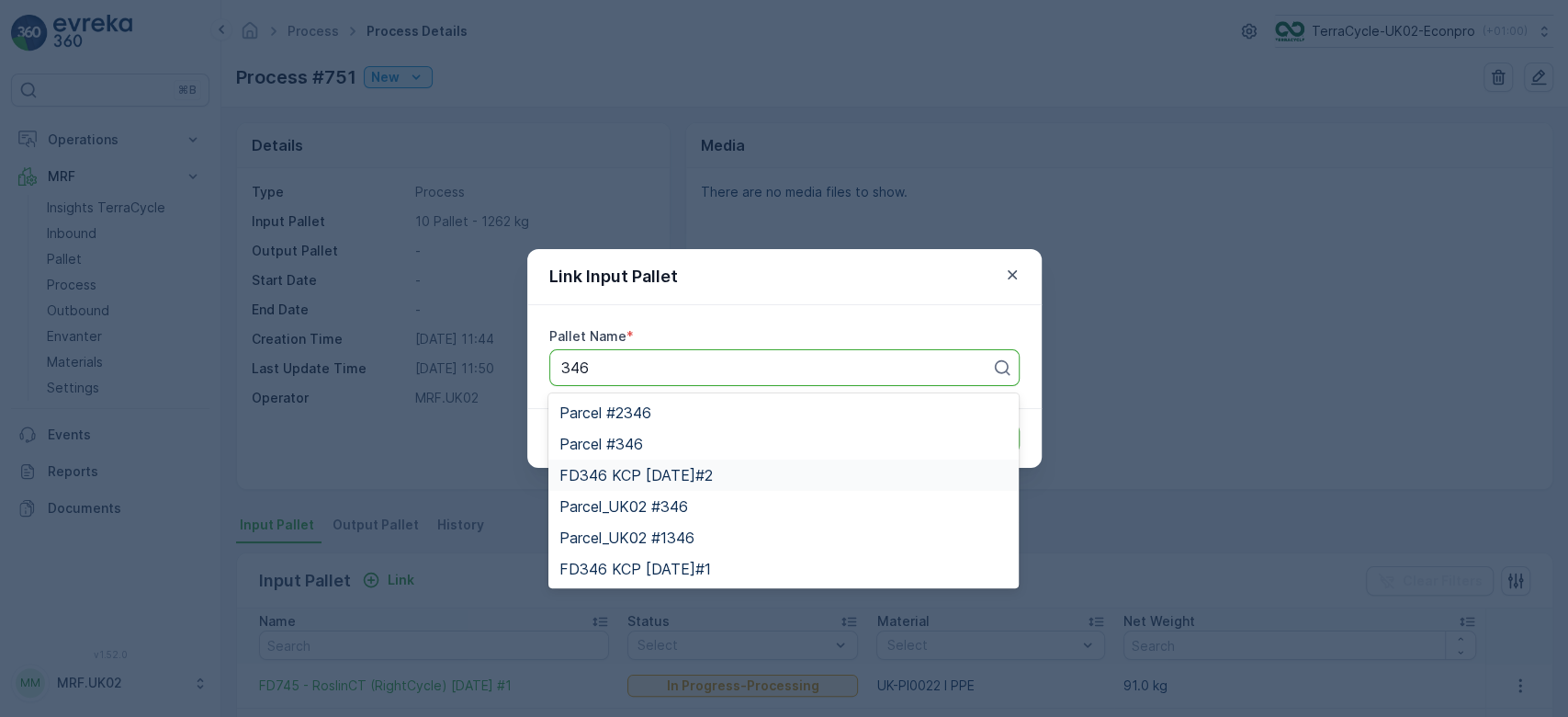
click at [664, 475] on span "FD346 KCP [DATE]#2" at bounding box center [635, 475] width 154 height 17
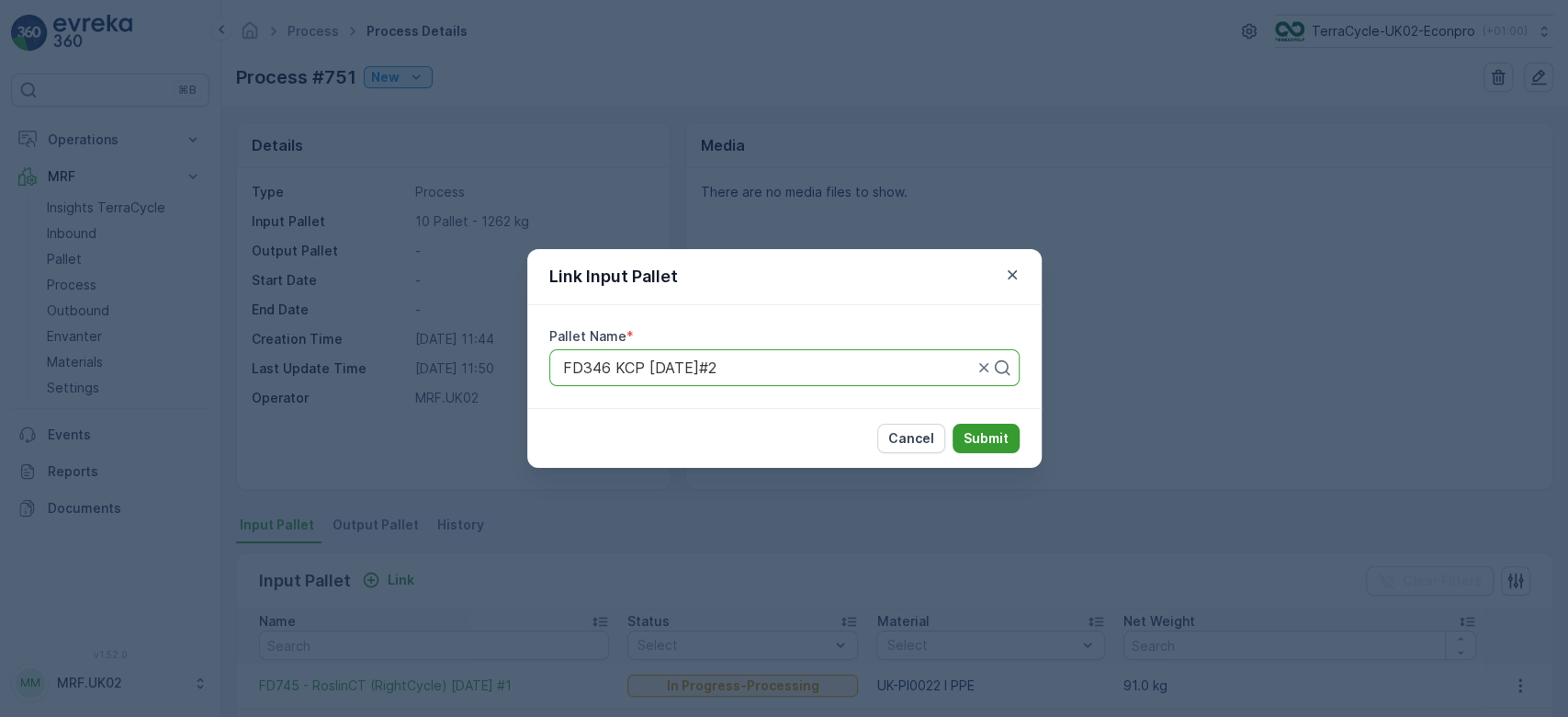
click at [1002, 430] on p "Submit" at bounding box center [986, 438] width 45 height 18
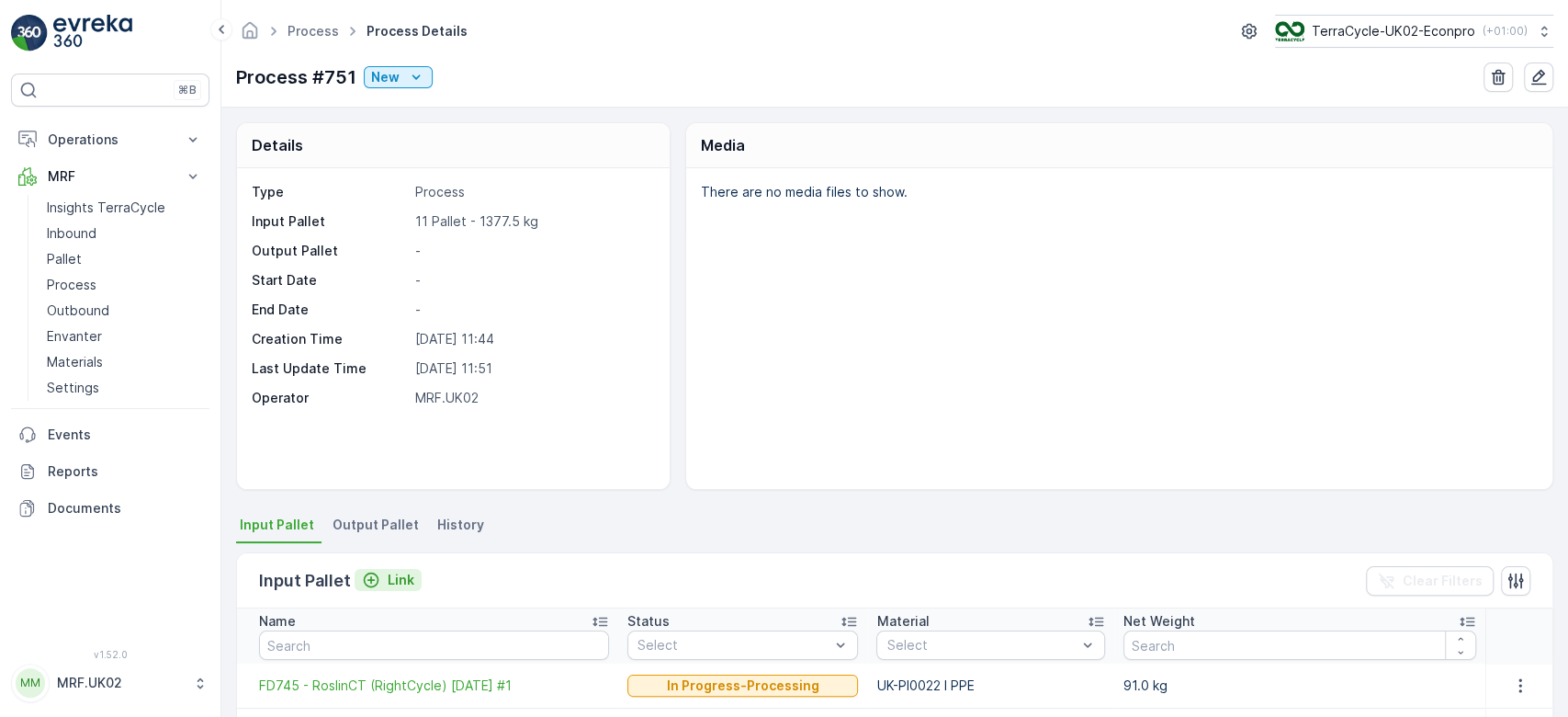
click at [399, 585] on p "Link" at bounding box center [401, 579] width 26 height 18
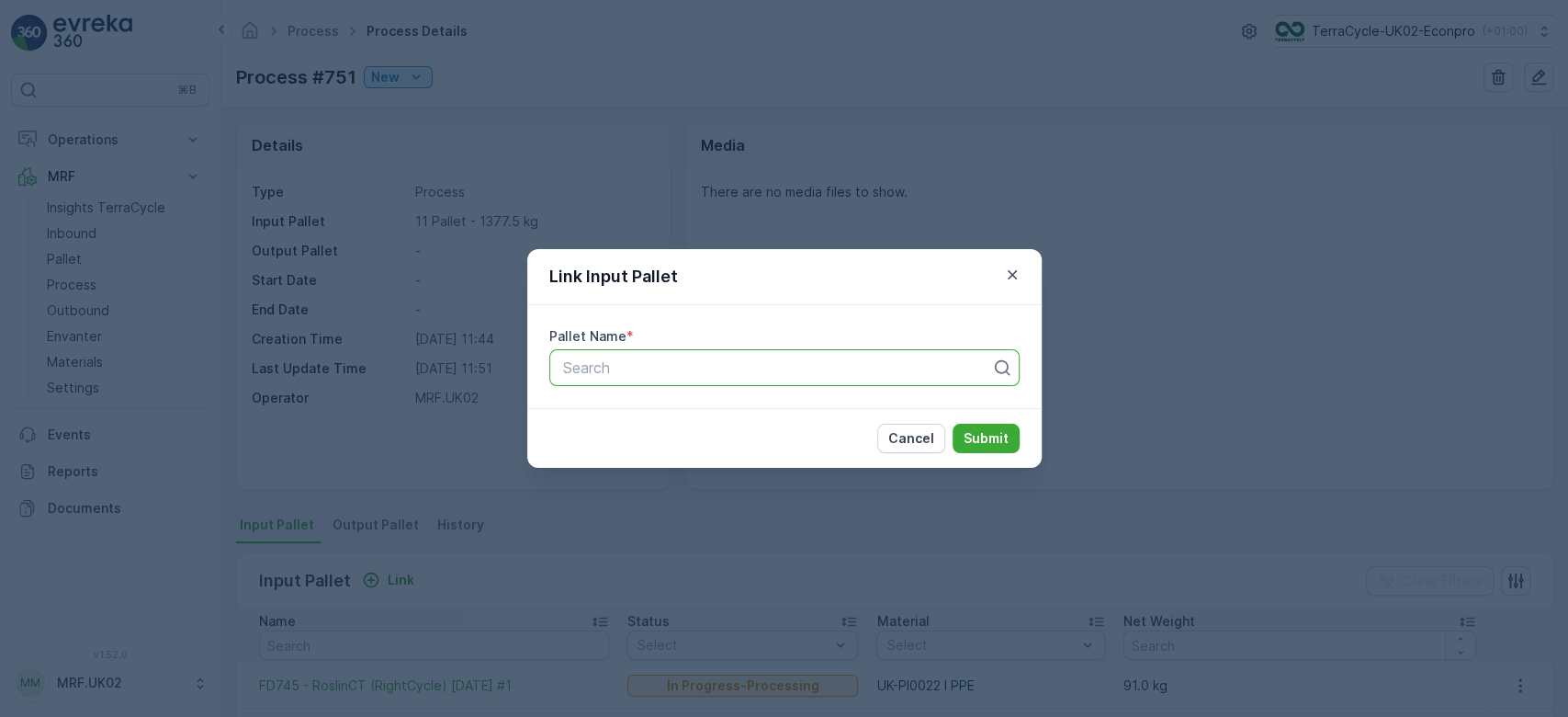
click at [606, 373] on div at bounding box center [777, 368] width 432 height 17
type input "402"
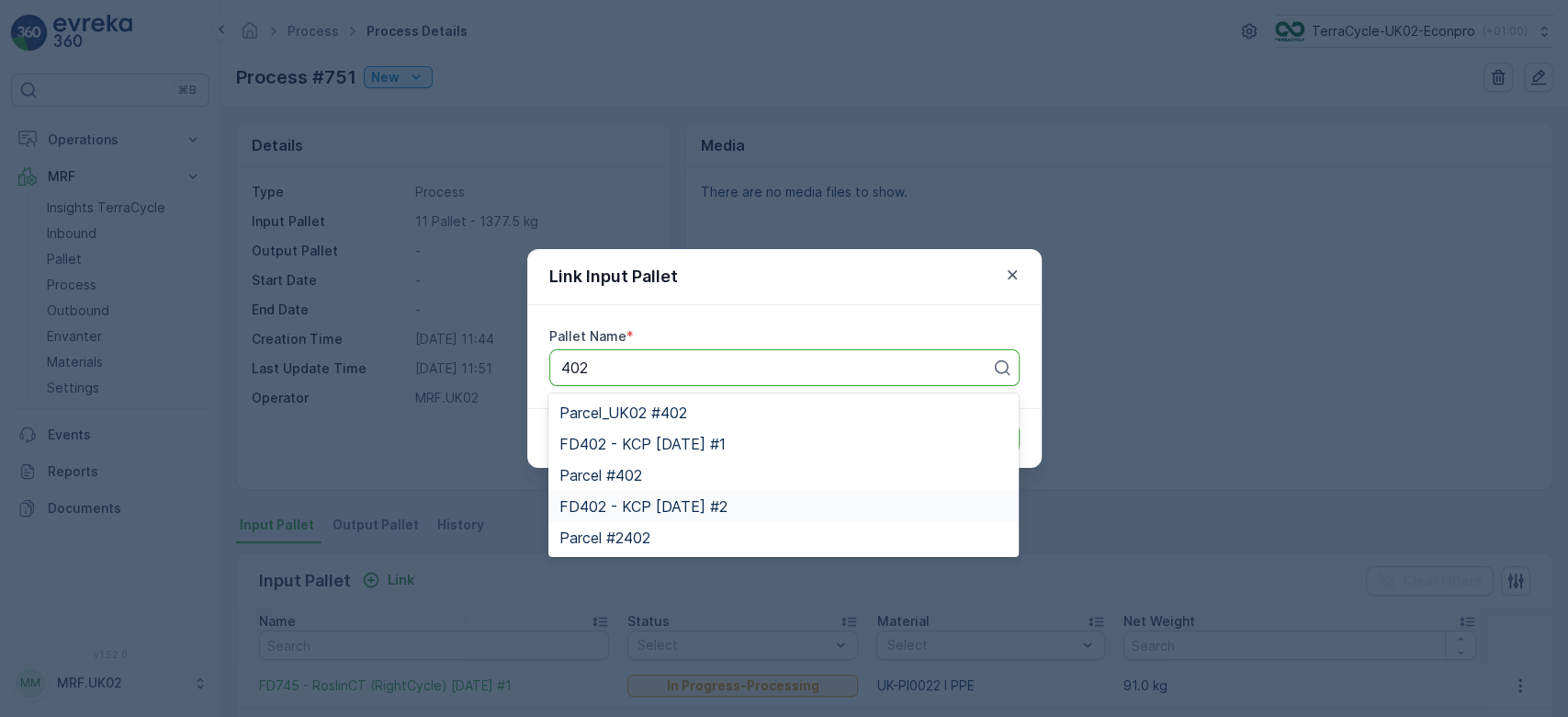
click at [657, 509] on span "FD402 - KCP [DATE] #2" at bounding box center [643, 507] width 168 height 17
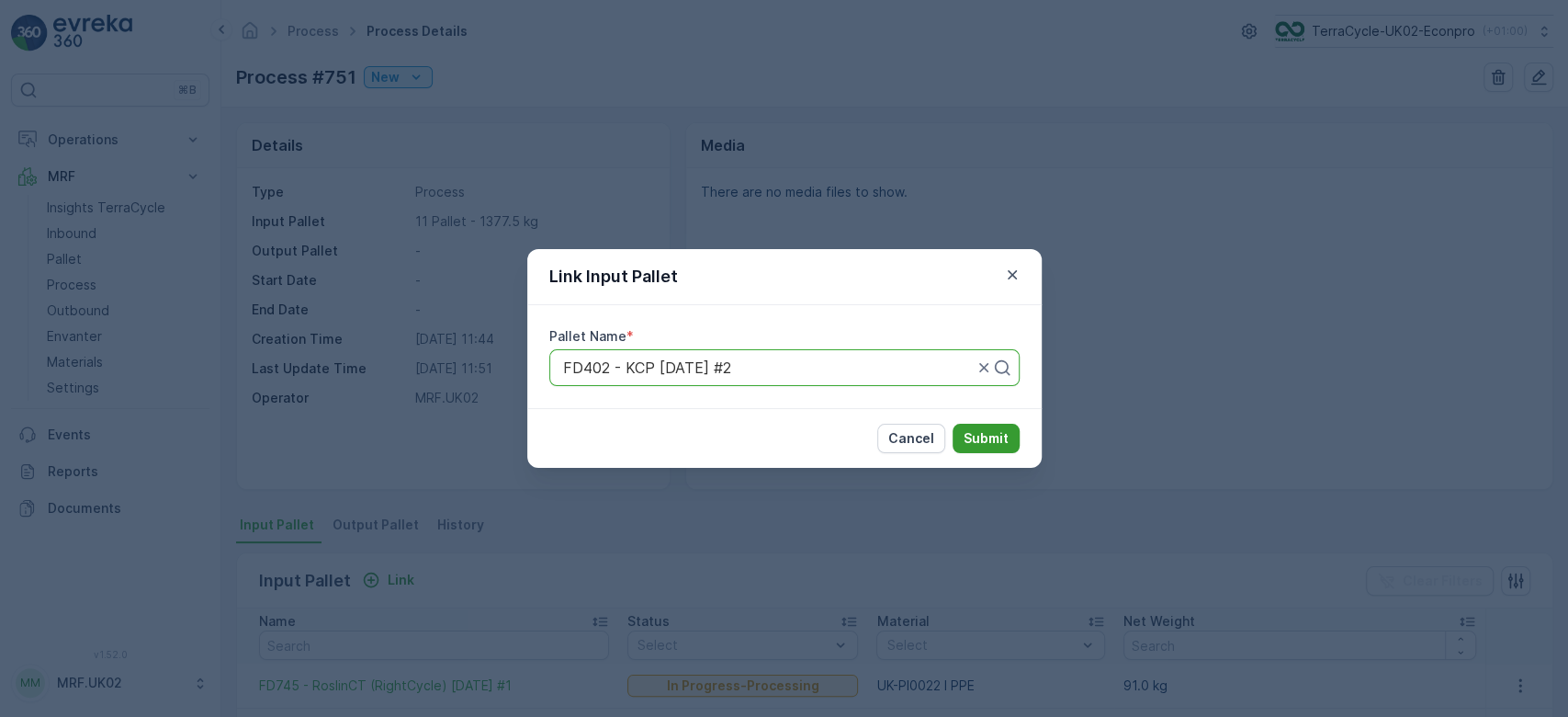
click at [992, 429] on p "Submit" at bounding box center [986, 438] width 45 height 18
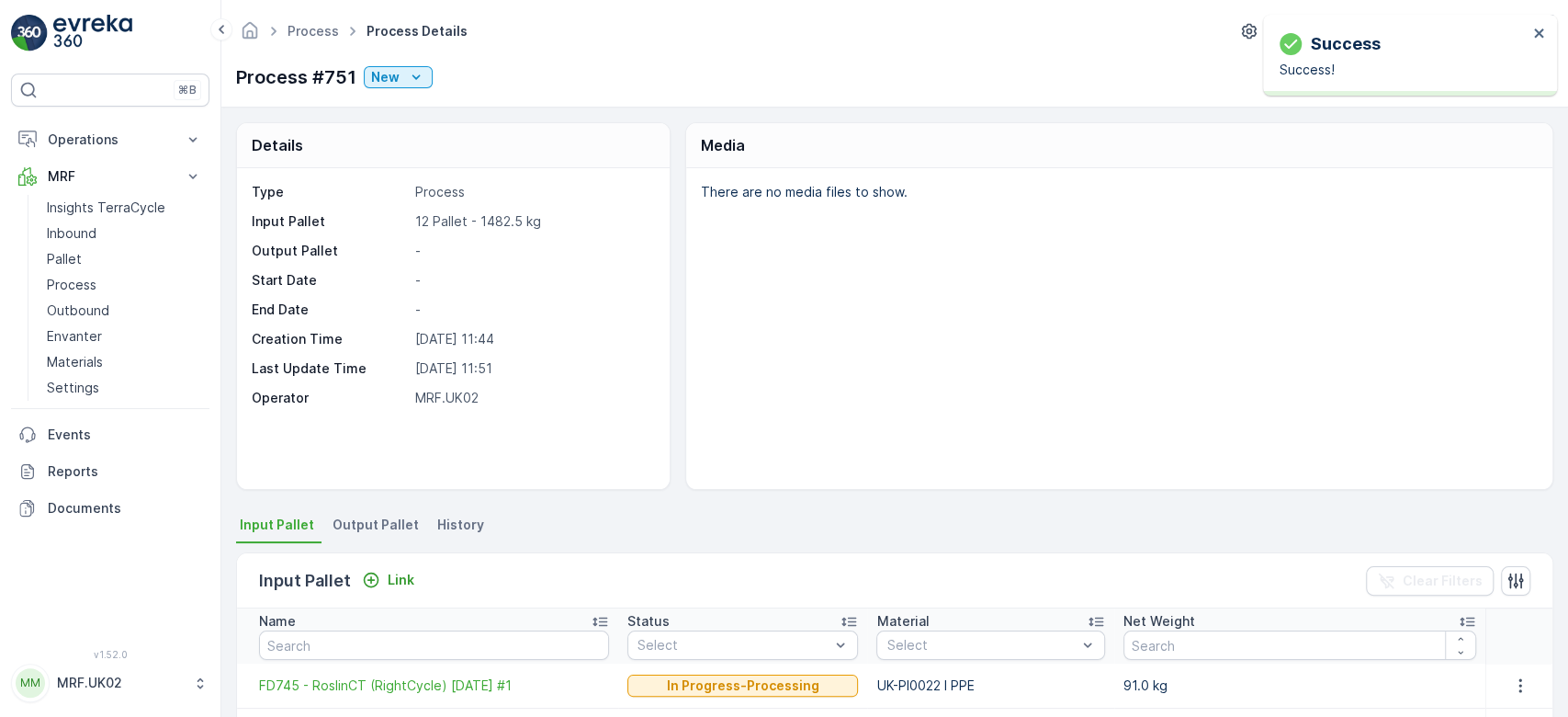
click at [684, 521] on ul "Input Pallet Output Pallet History" at bounding box center [894, 527] width 1317 height 31
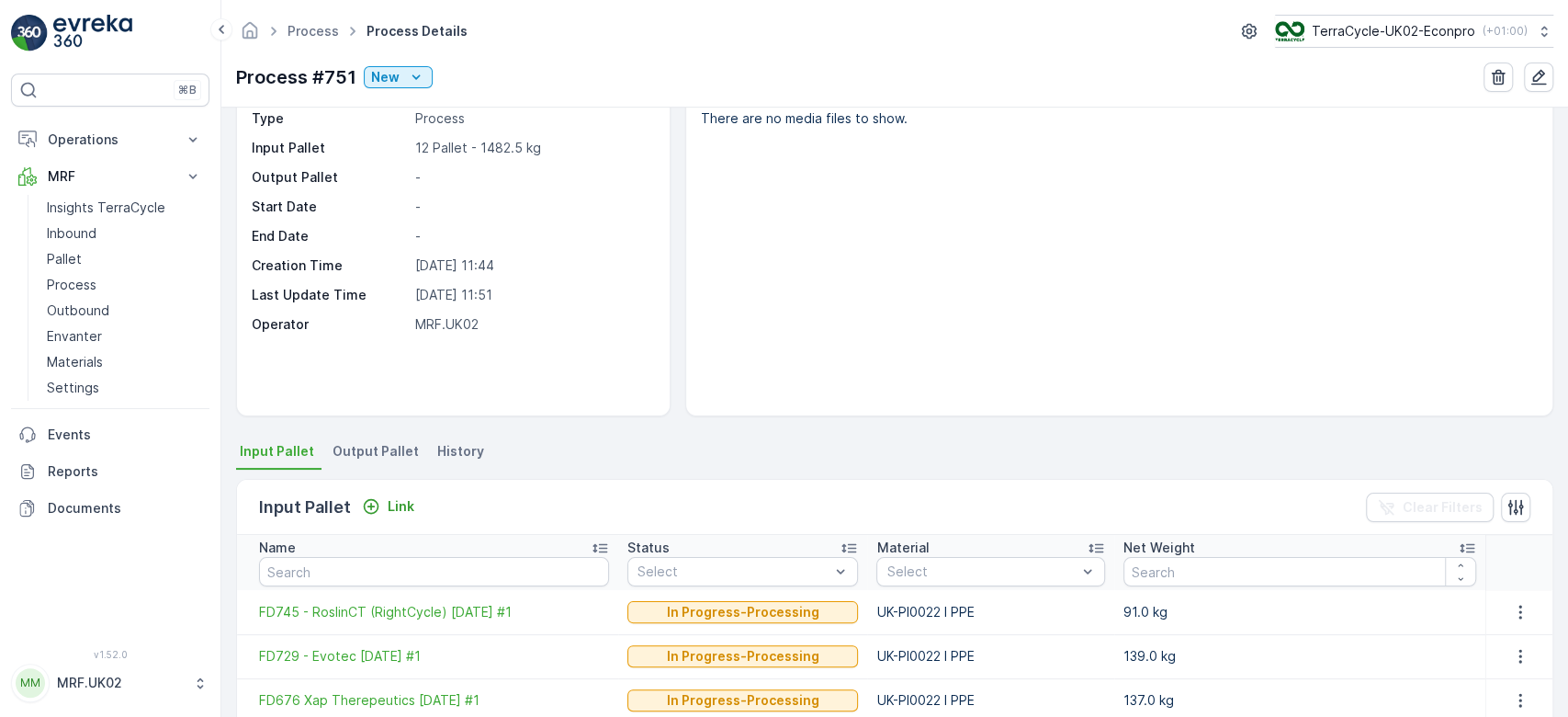
scroll to position [72, 0]
click at [395, 446] on span "Output Pallet" at bounding box center [376, 453] width 87 height 18
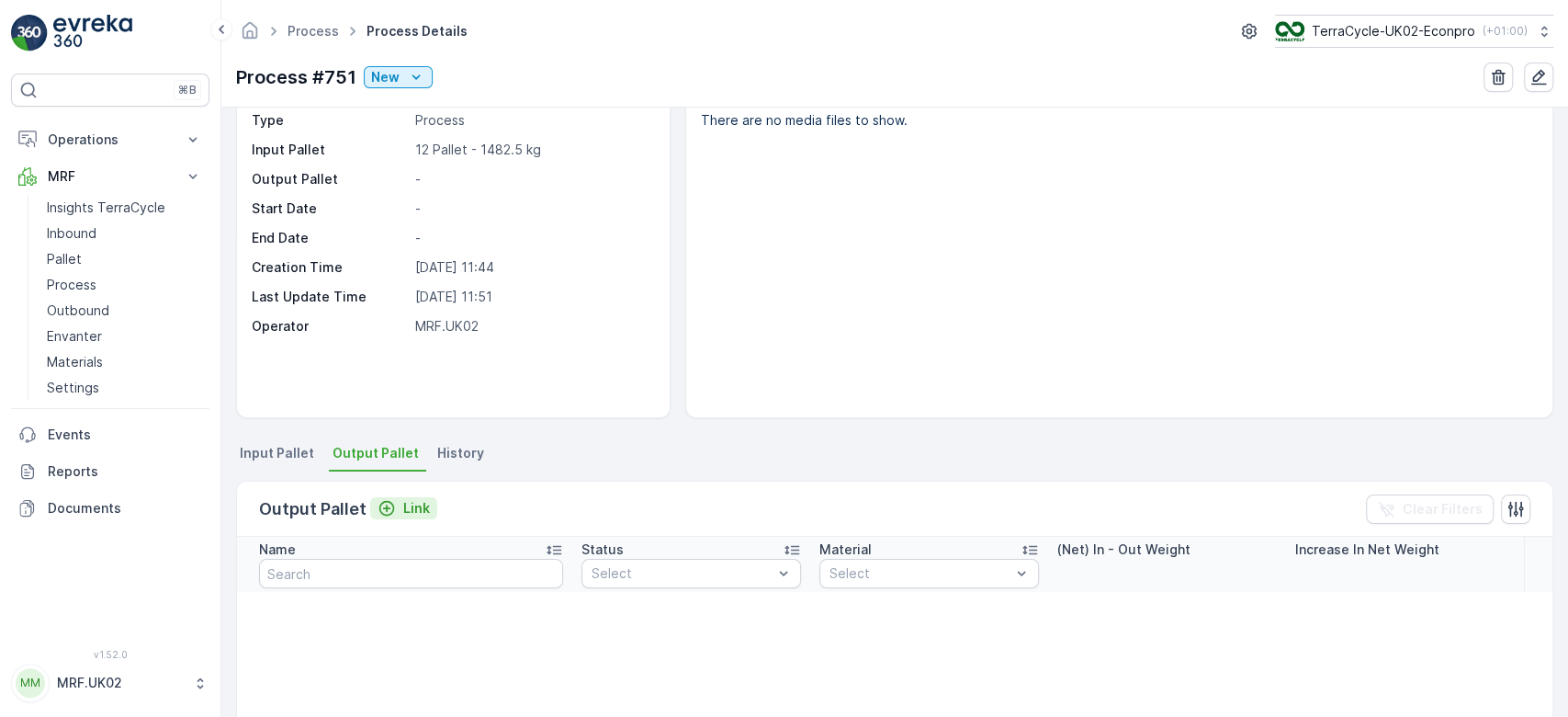
click at [420, 507] on p "Link" at bounding box center [417, 508] width 26 height 18
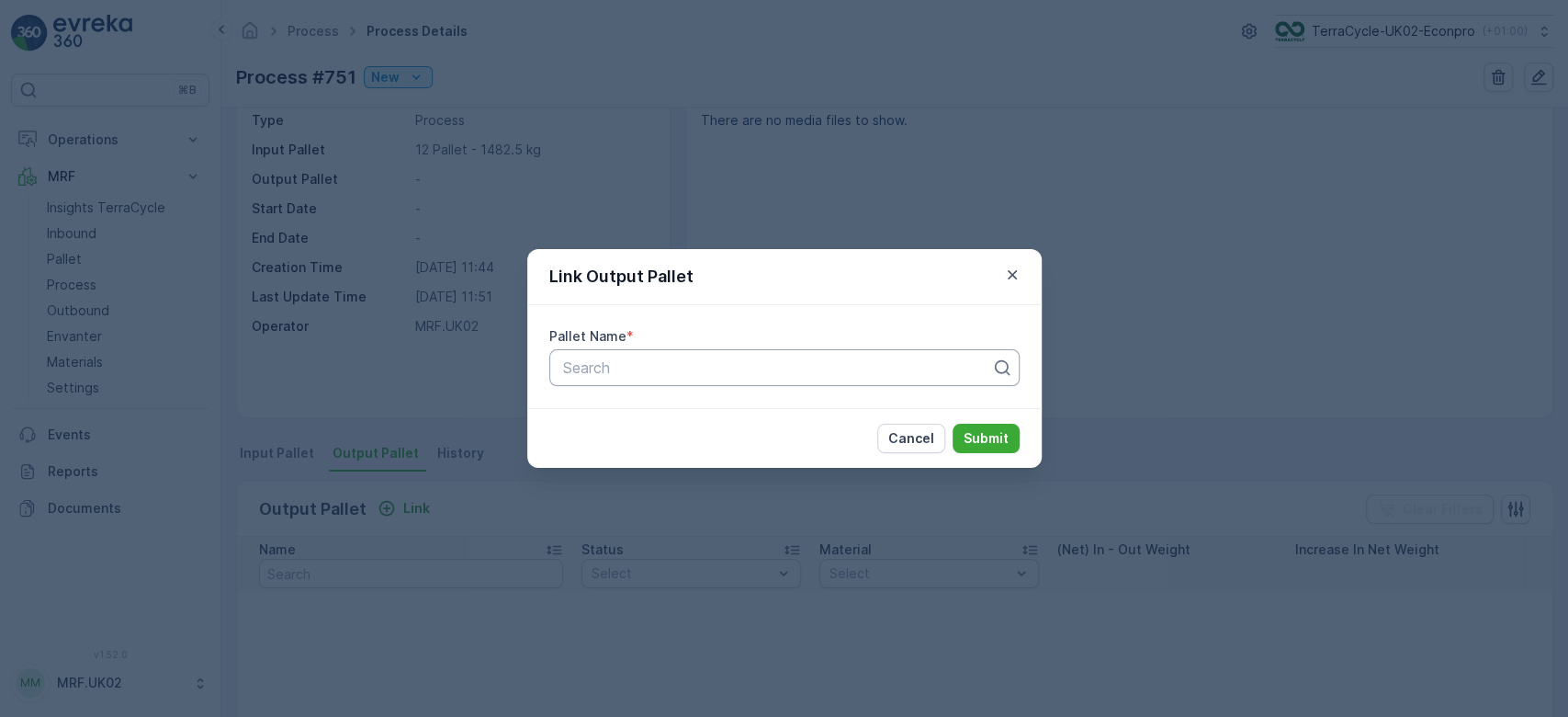
click at [602, 359] on div at bounding box center [777, 368] width 432 height 17
type input "fd193"
click at [699, 412] on span "UK_FD193 KCP [MEDICAL_DATA] R [DATE]" at bounding box center [711, 413] width 304 height 17
click at [1005, 435] on p "Submit" at bounding box center [986, 438] width 45 height 18
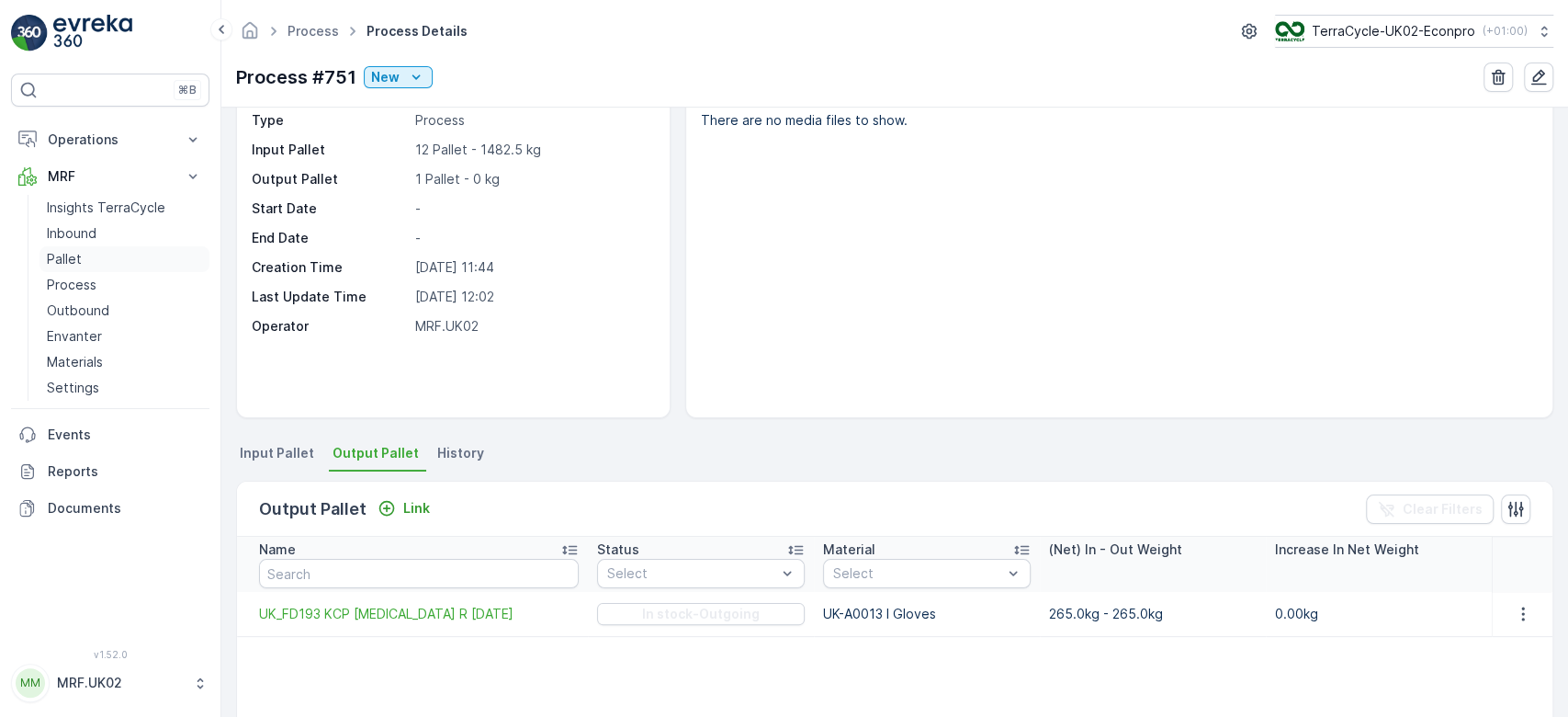
click at [88, 250] on link "Pallet" at bounding box center [124, 258] width 170 height 25
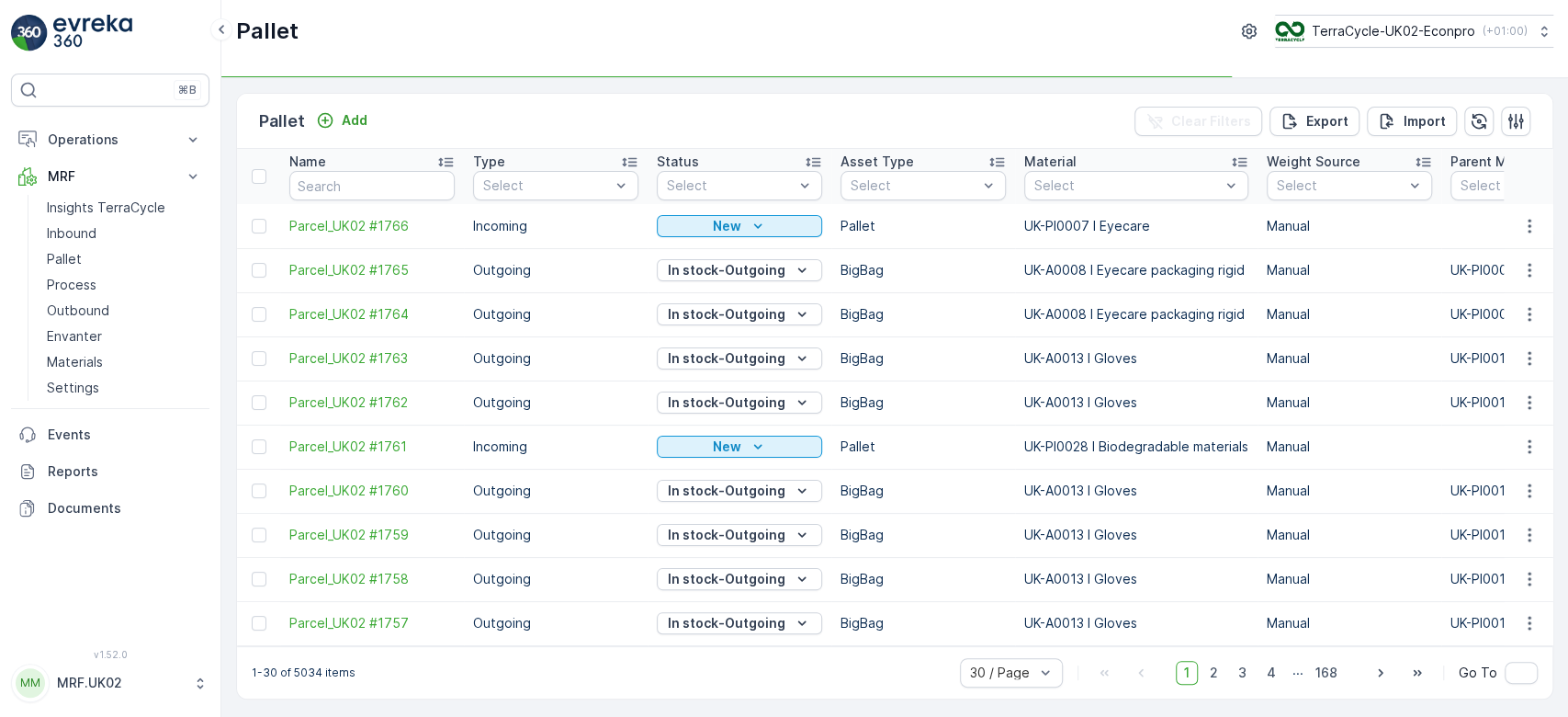
click at [363, 107] on div "Pallet Add Clear Filters Export Import" at bounding box center [894, 121] width 1315 height 55
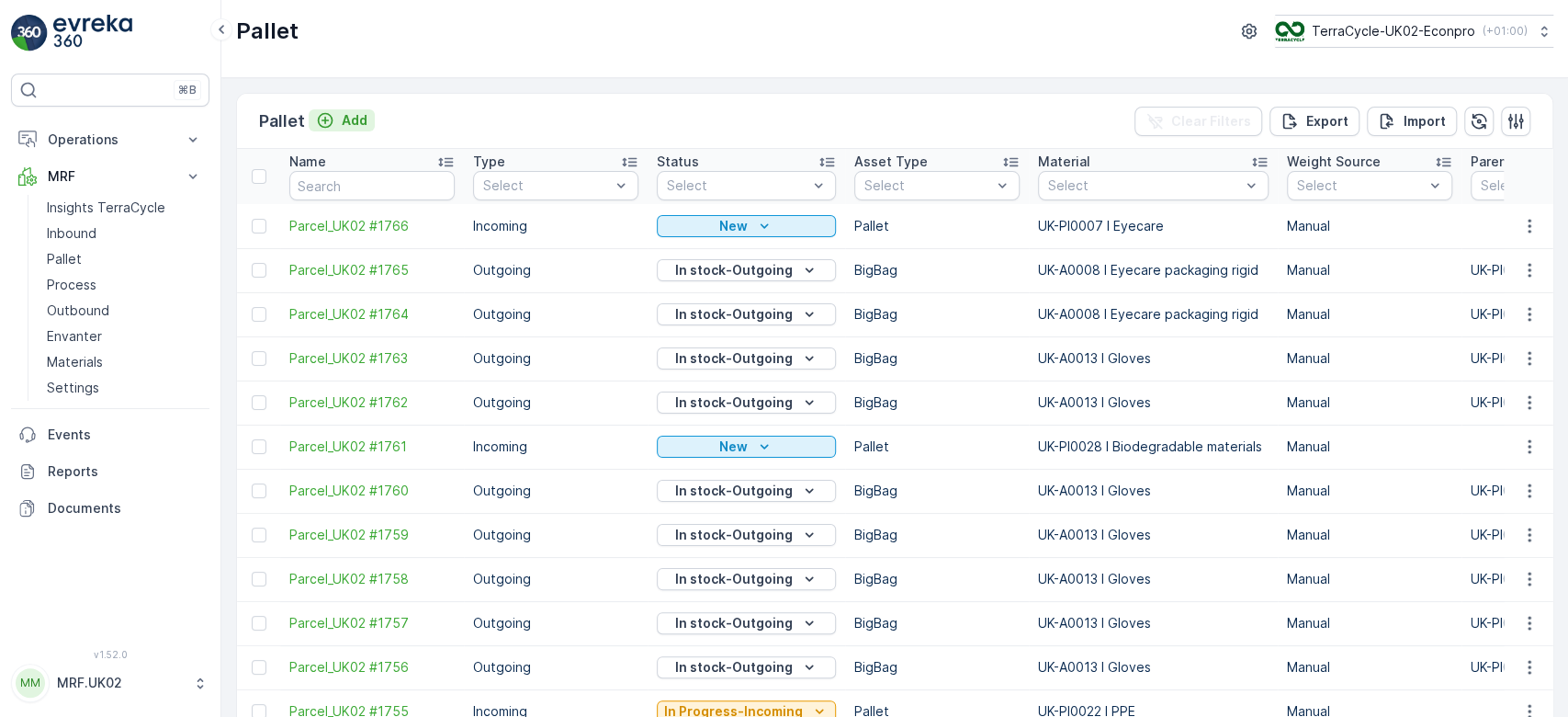
click at [355, 119] on p "Add" at bounding box center [354, 120] width 25 height 18
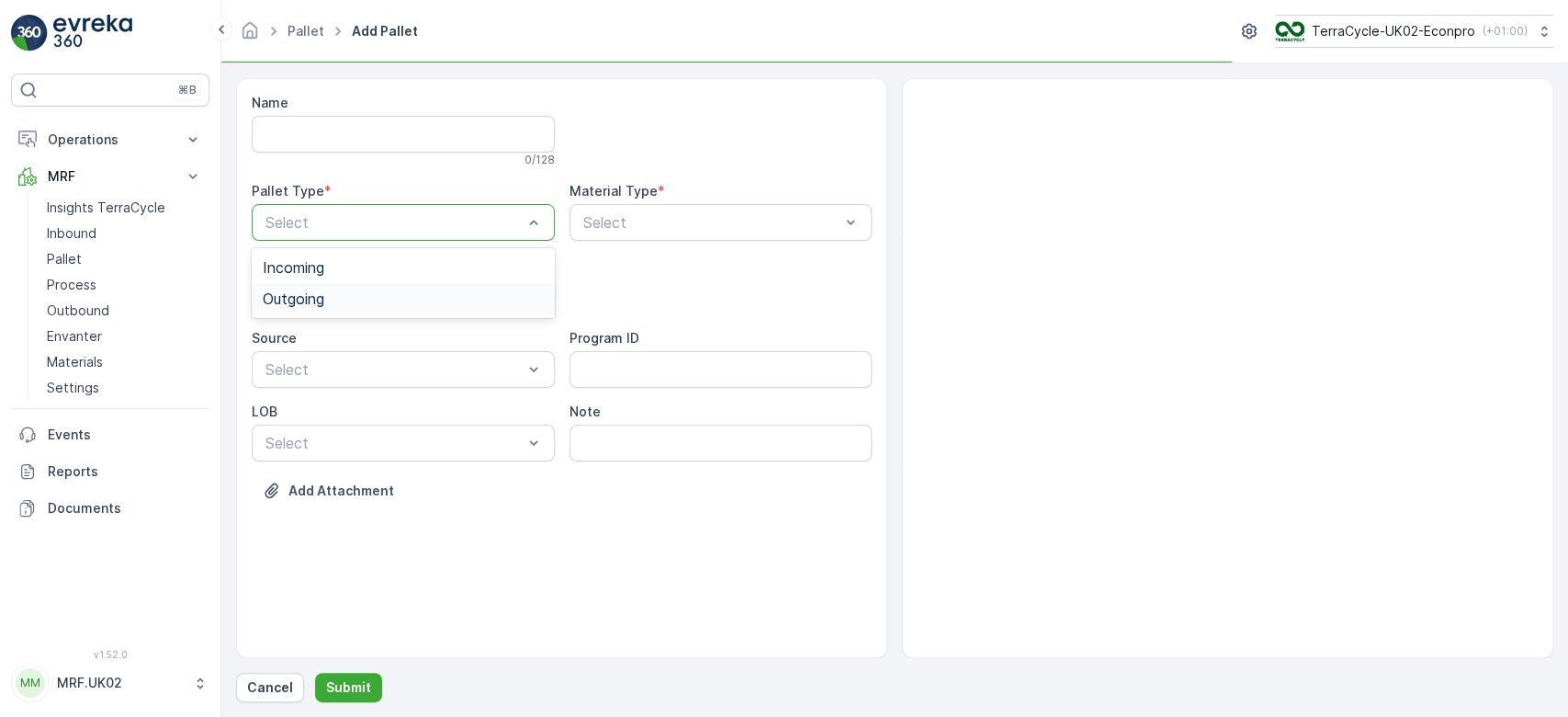
click at [344, 298] on div "Outgoing" at bounding box center [404, 299] width 281 height 17
click at [329, 435] on div "BigBag" at bounding box center [404, 435] width 281 height 17
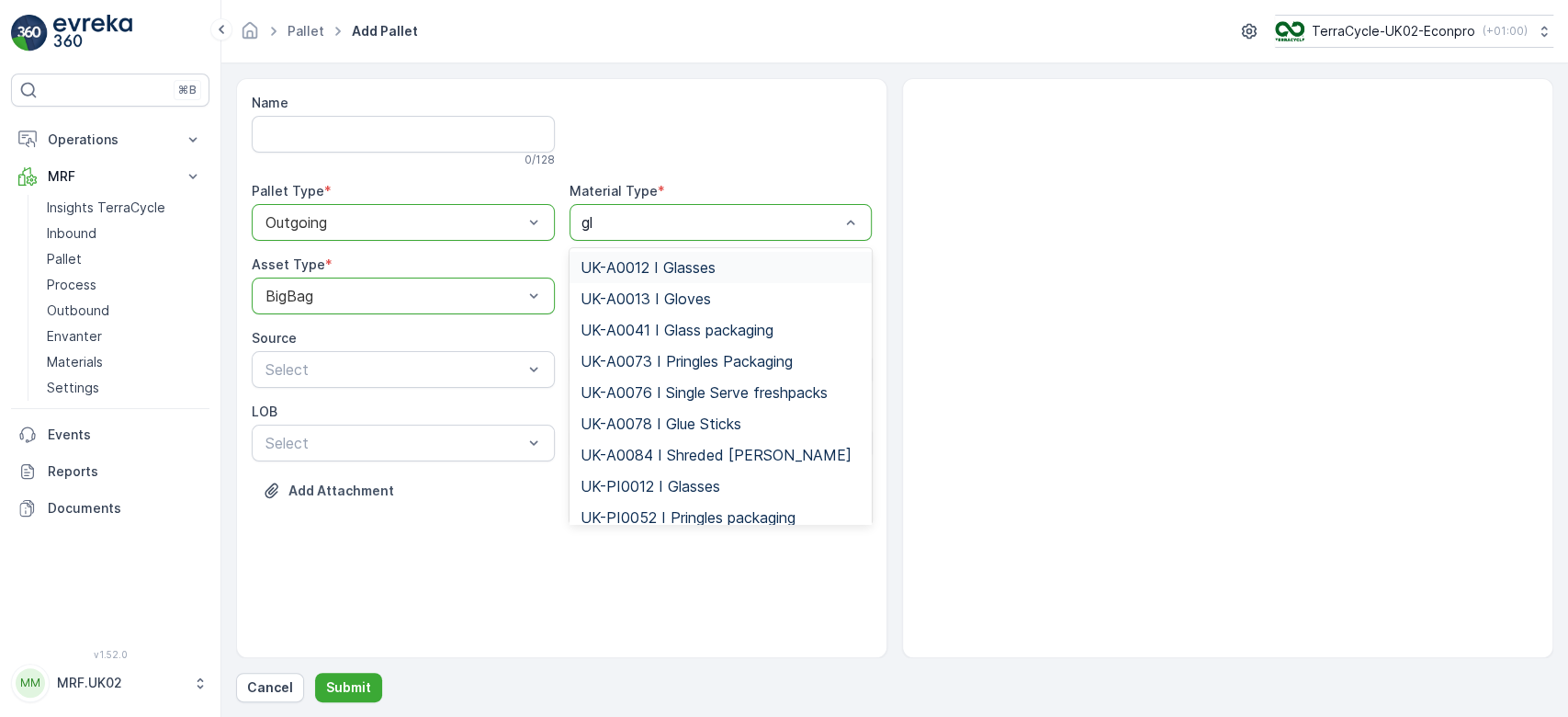
type input "glo"
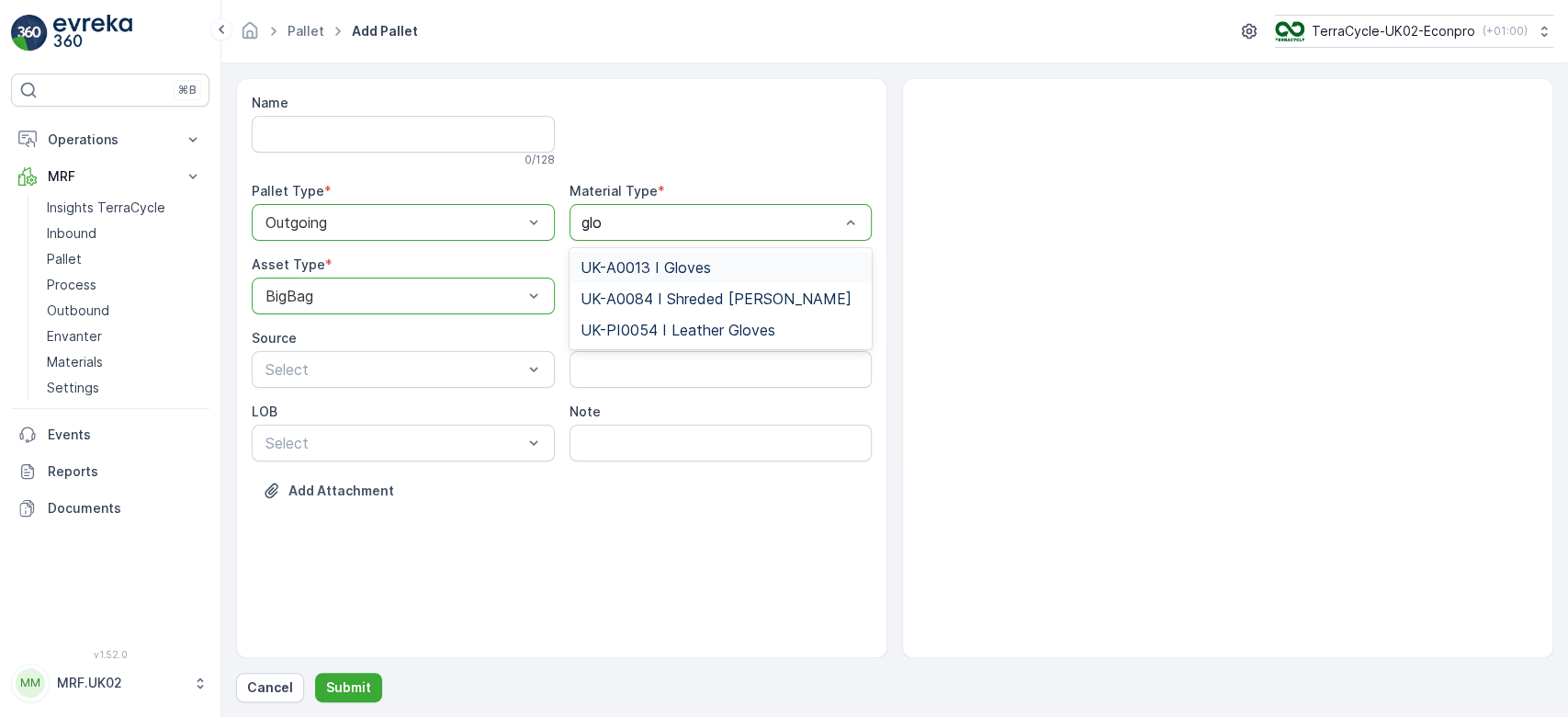
click at [658, 262] on span "UK-A0013 I Gloves" at bounding box center [646, 268] width 130 height 17
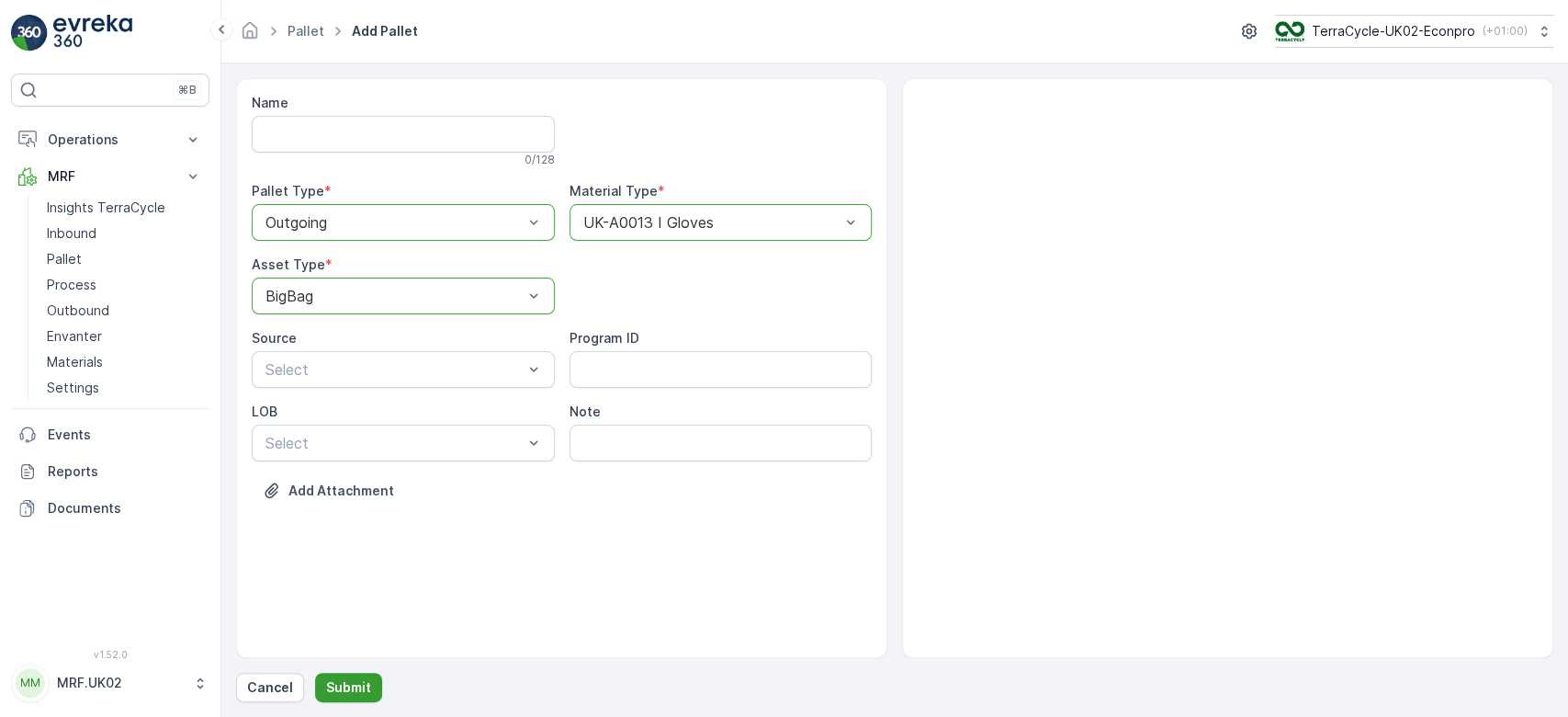
click at [346, 683] on p "Submit" at bounding box center [349, 687] width 45 height 18
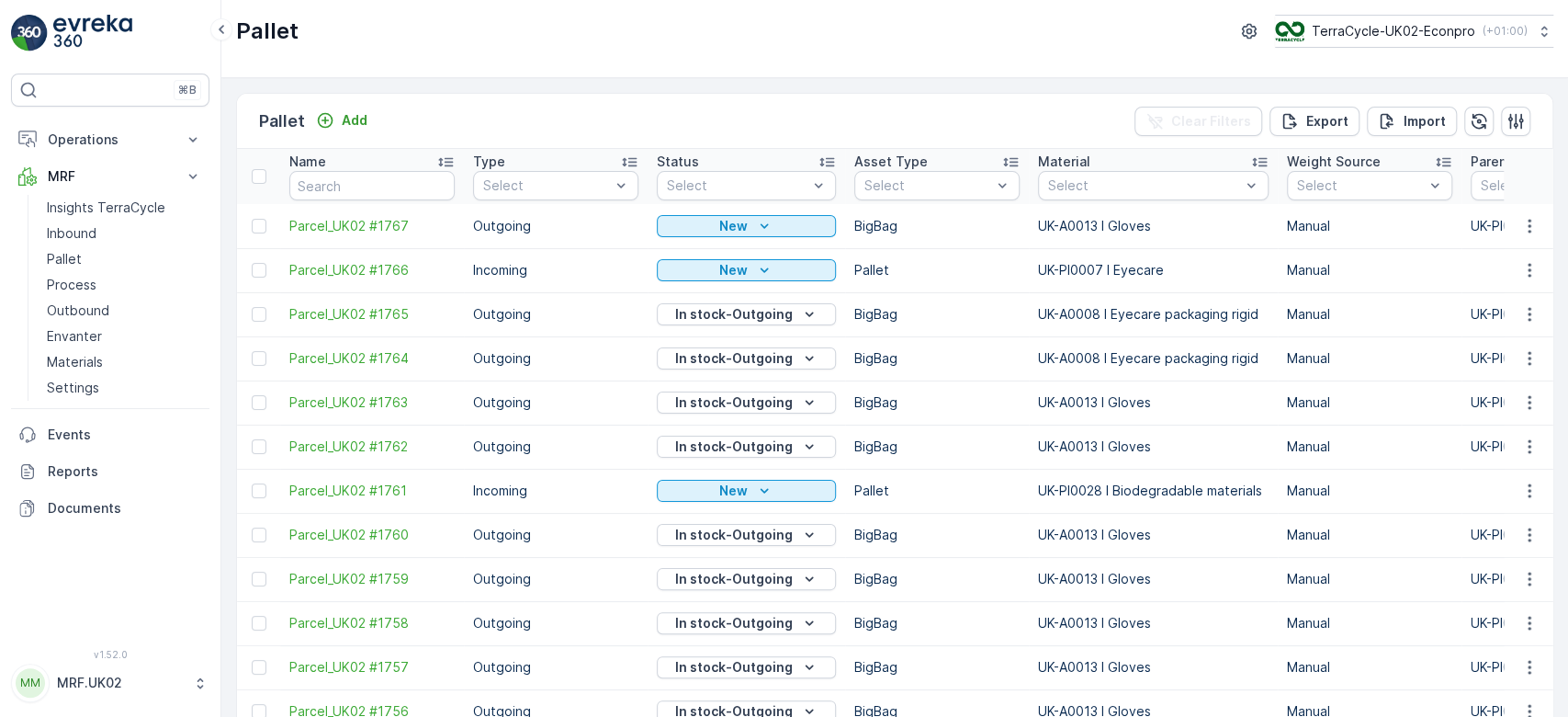
click at [1528, 224] on icon "button" at bounding box center [1529, 225] width 18 height 18
click at [1488, 351] on span "Print QR" at bounding box center [1479, 355] width 51 height 18
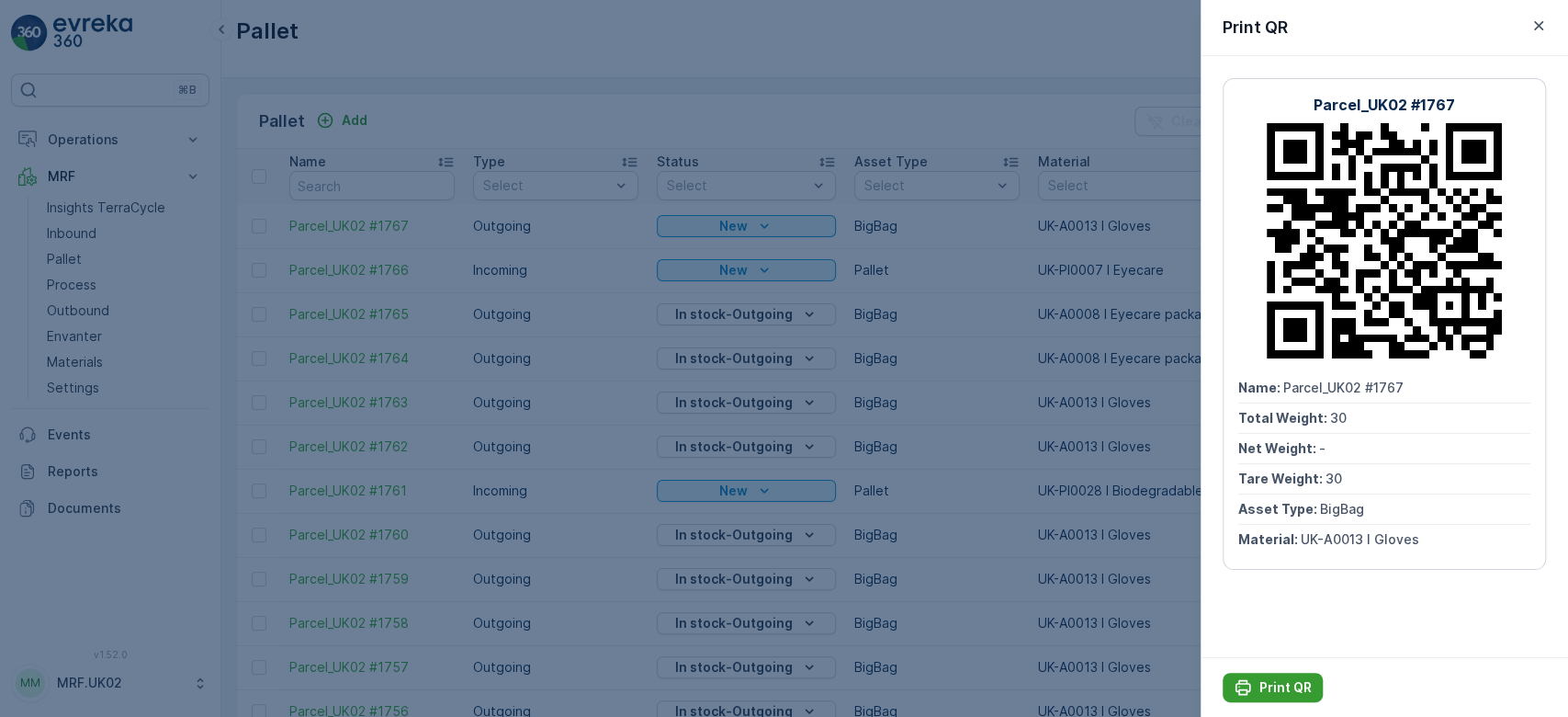
click at [1275, 687] on p "Print QR" at bounding box center [1286, 687] width 53 height 18
click at [925, 575] on div at bounding box center [784, 358] width 1568 height 717
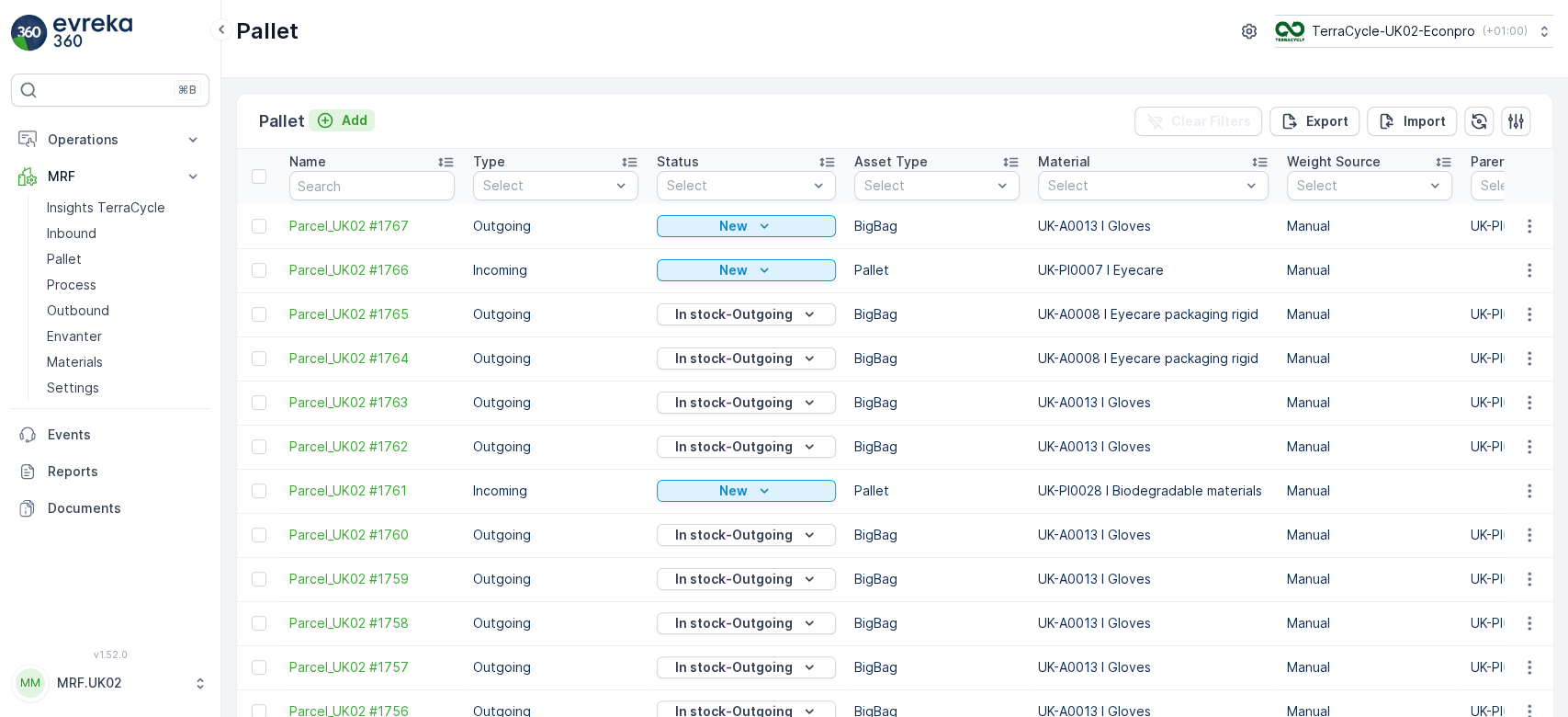
click at [359, 122] on p "Add" at bounding box center [354, 120] width 25 height 18
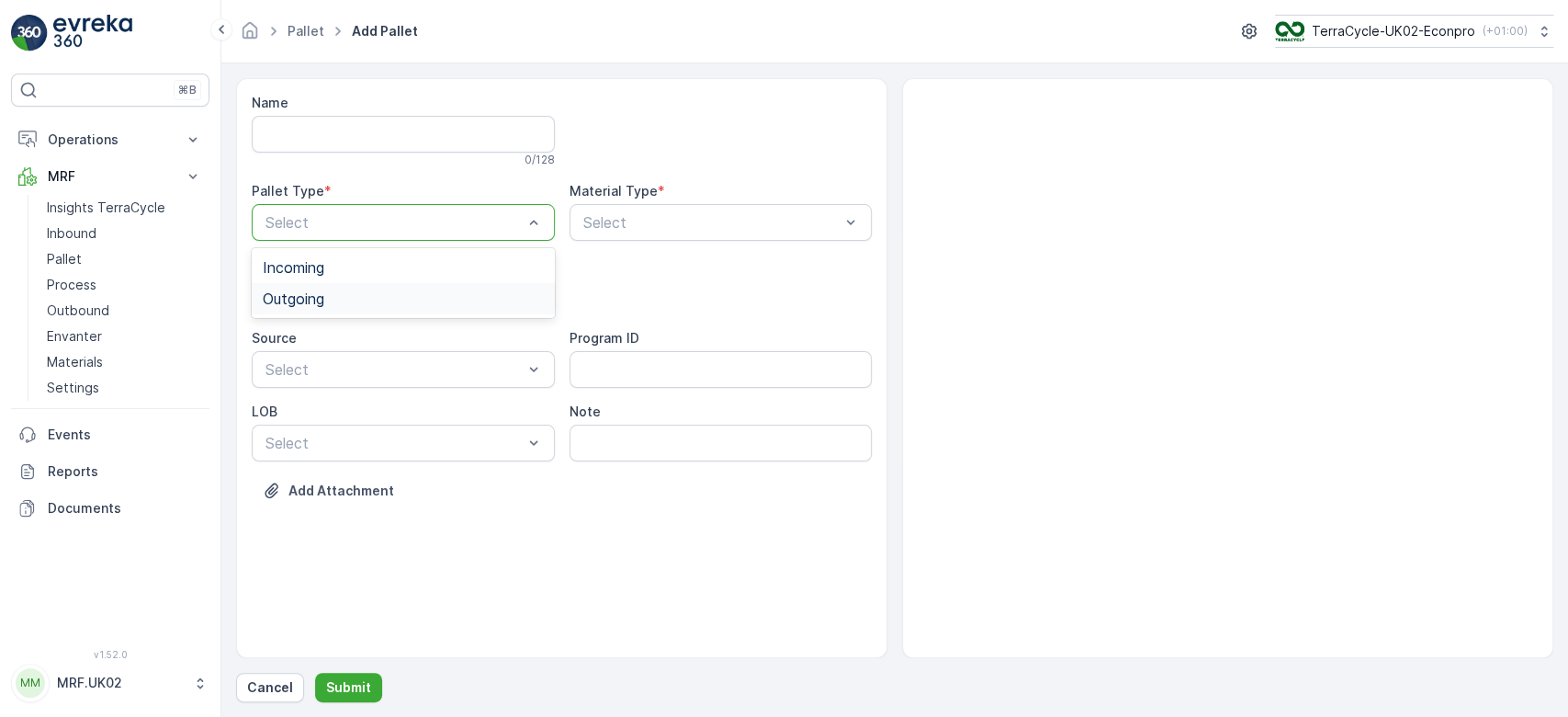
click at [348, 292] on div "Outgoing" at bounding box center [404, 299] width 281 height 17
click at [320, 432] on div "BigBag" at bounding box center [404, 435] width 281 height 17
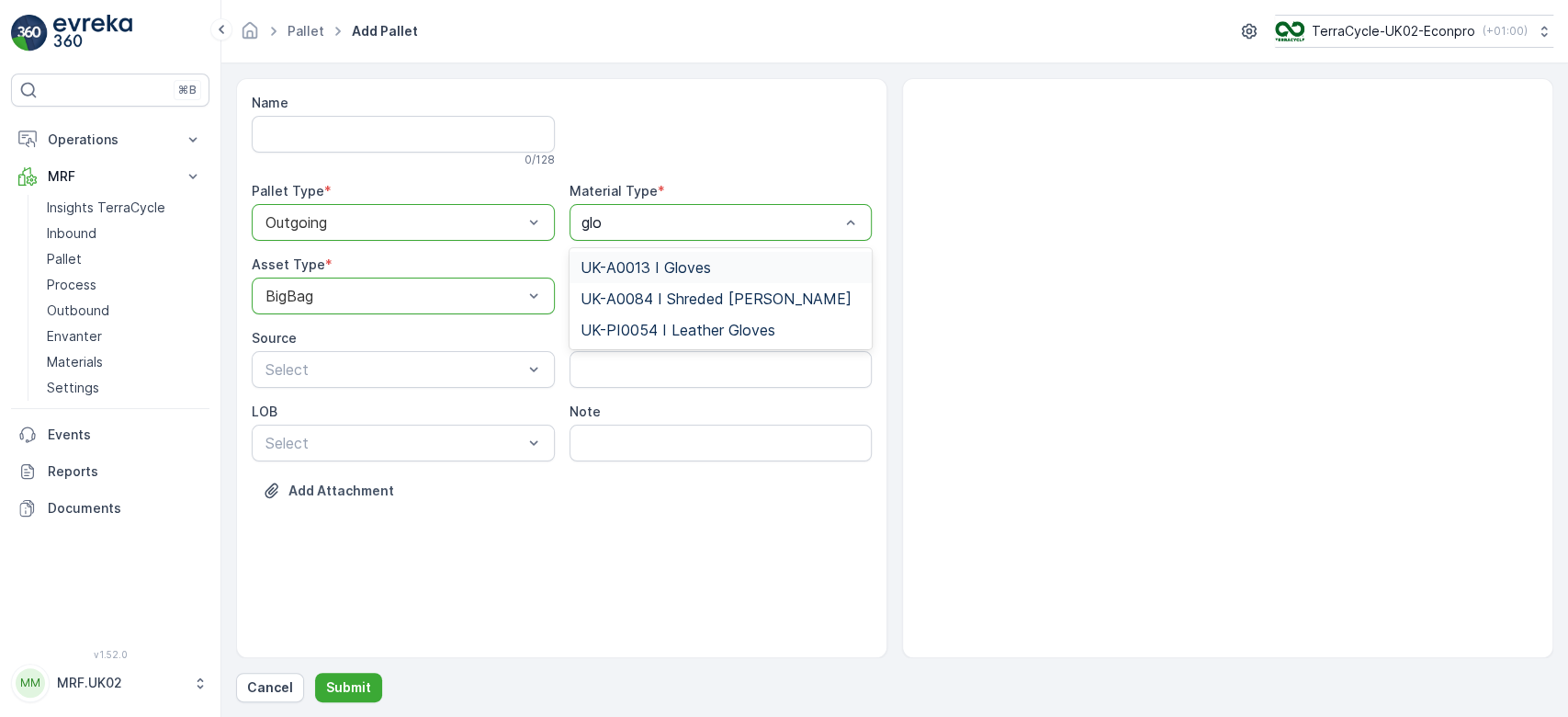
type input "glov"
click at [684, 265] on span "UK-A0013 I Gloves" at bounding box center [646, 268] width 130 height 17
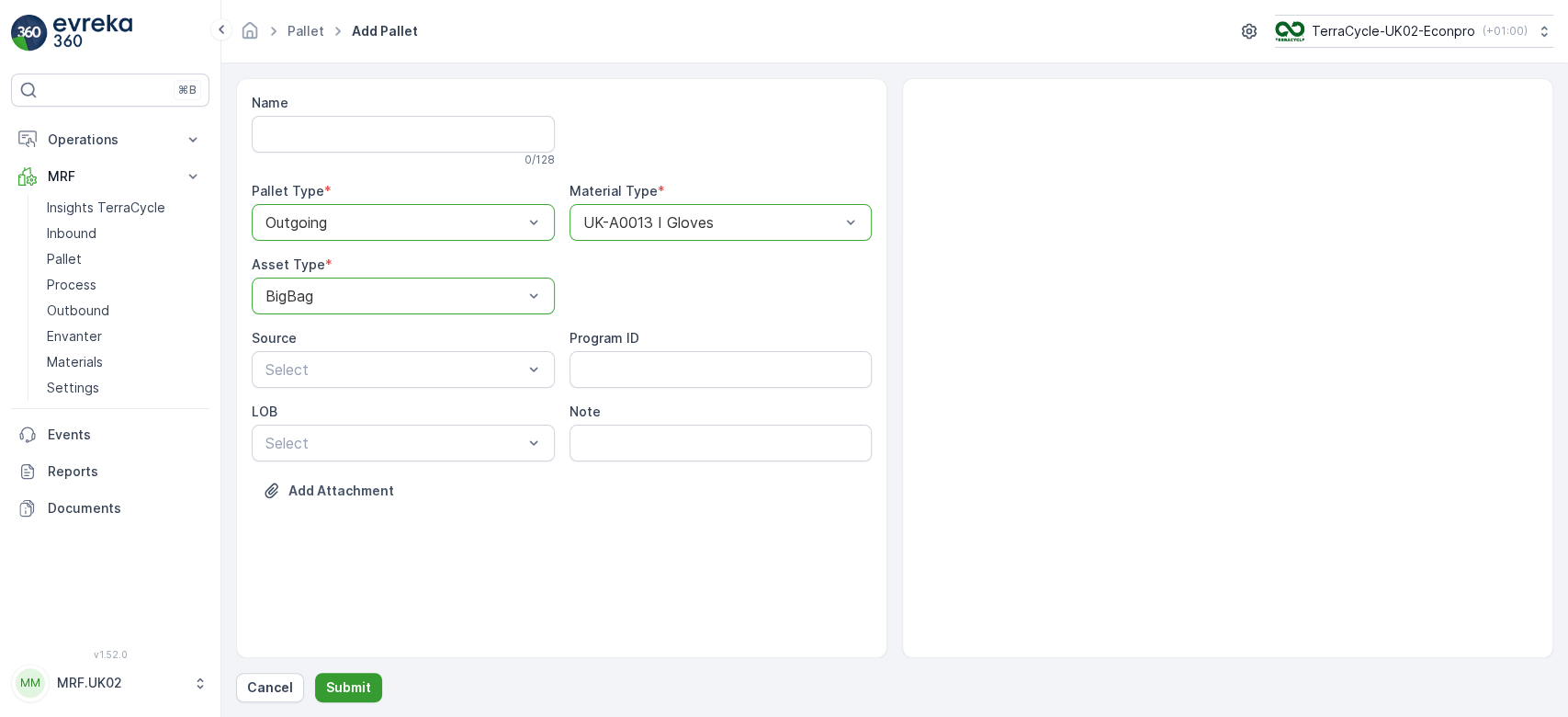
click at [356, 682] on p "Submit" at bounding box center [349, 687] width 45 height 18
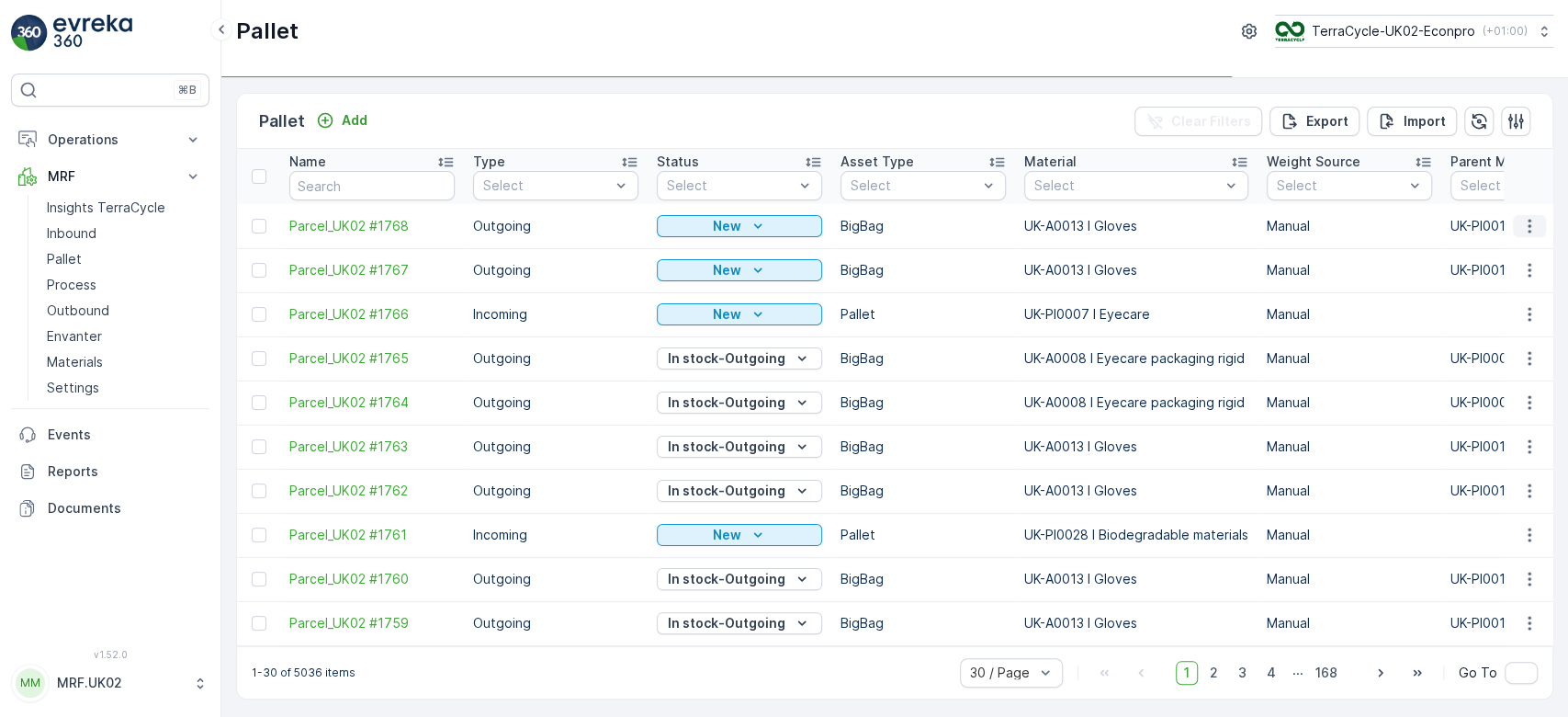
click at [1532, 217] on icon "button" at bounding box center [1529, 225] width 18 height 18
click at [1505, 348] on div "Print QR" at bounding box center [1508, 355] width 122 height 25
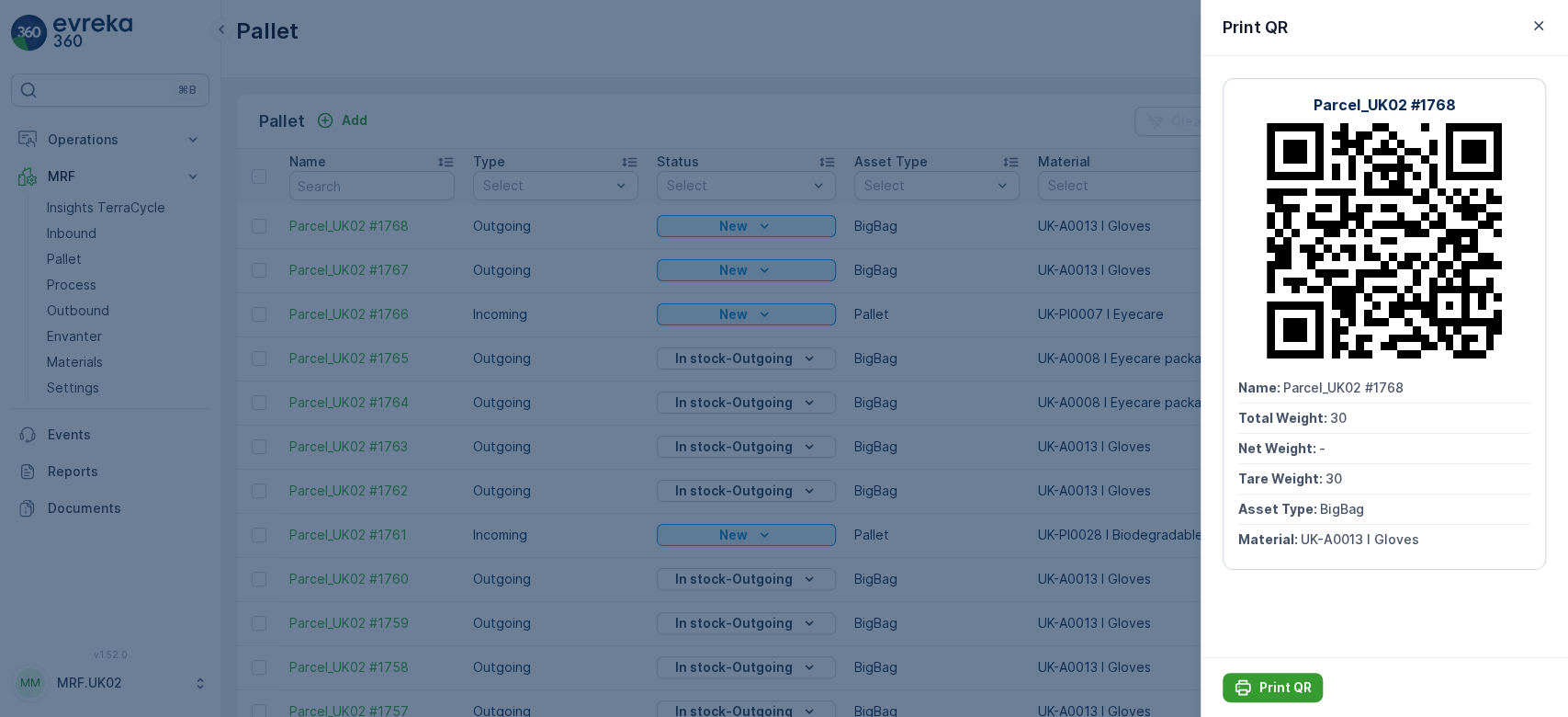
click at [1275, 678] on p "Print QR" at bounding box center [1286, 687] width 53 height 18
click at [945, 388] on div at bounding box center [784, 358] width 1568 height 717
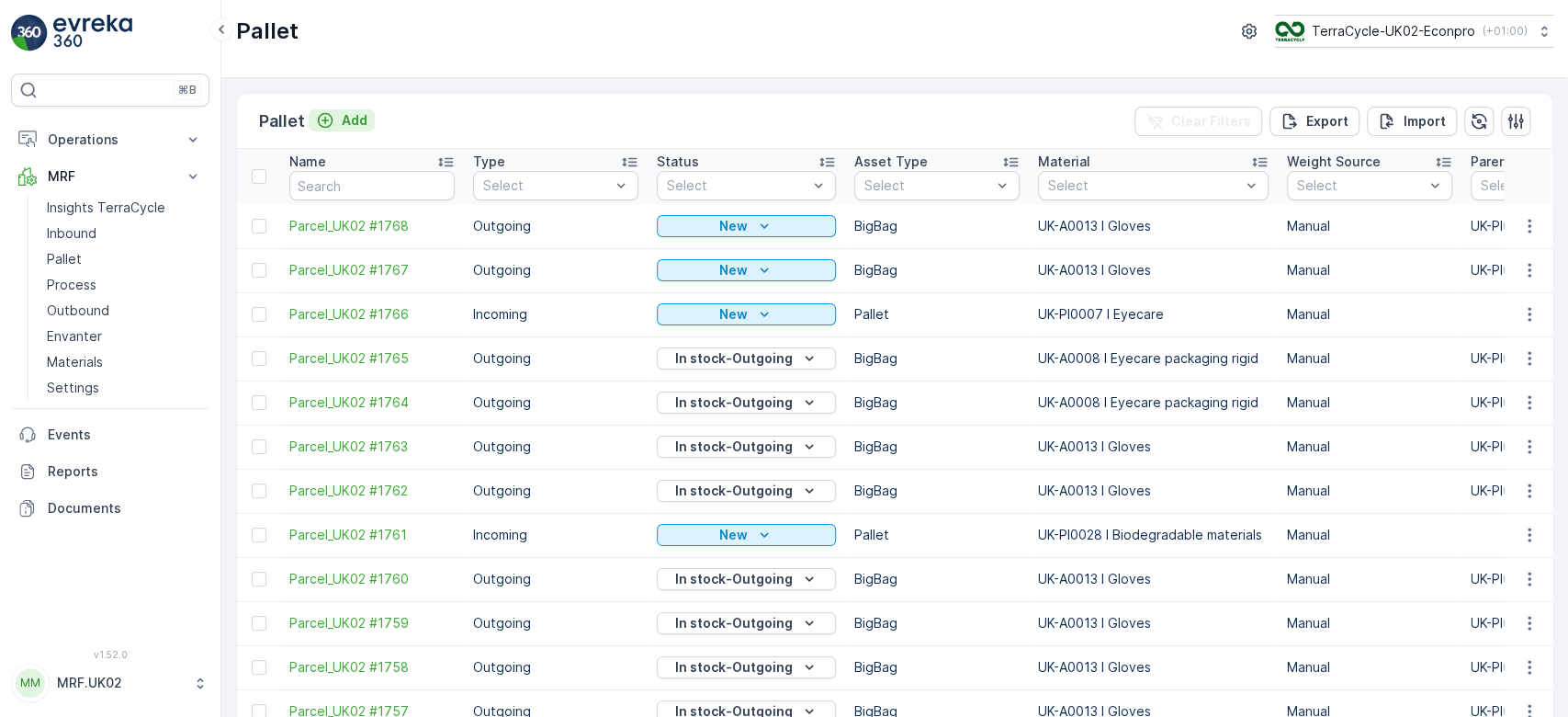
click at [360, 125] on p "Add" at bounding box center [354, 120] width 25 height 18
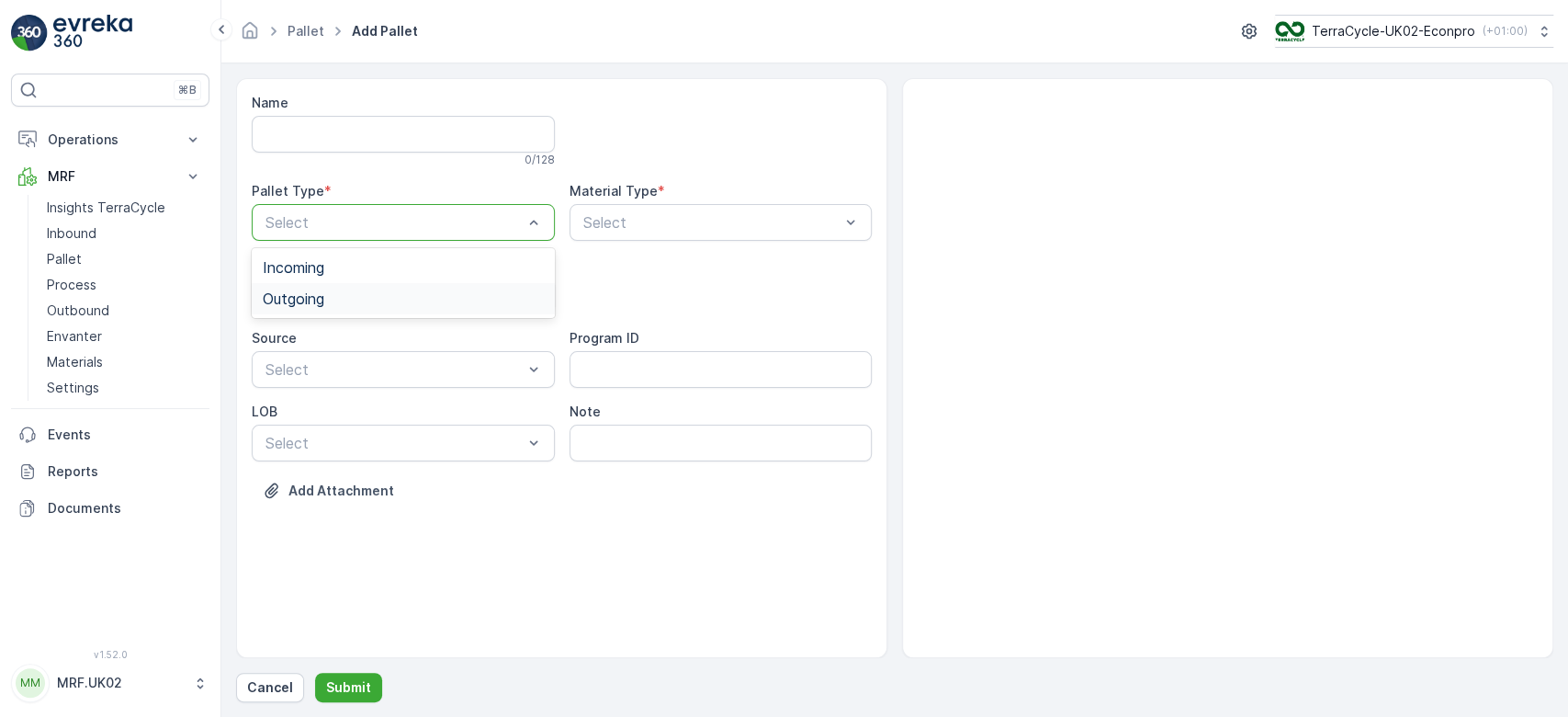
click at [349, 305] on div "Outgoing" at bounding box center [404, 299] width 281 height 17
type input "g"
click at [337, 345] on div "BigBag" at bounding box center [404, 342] width 281 height 17
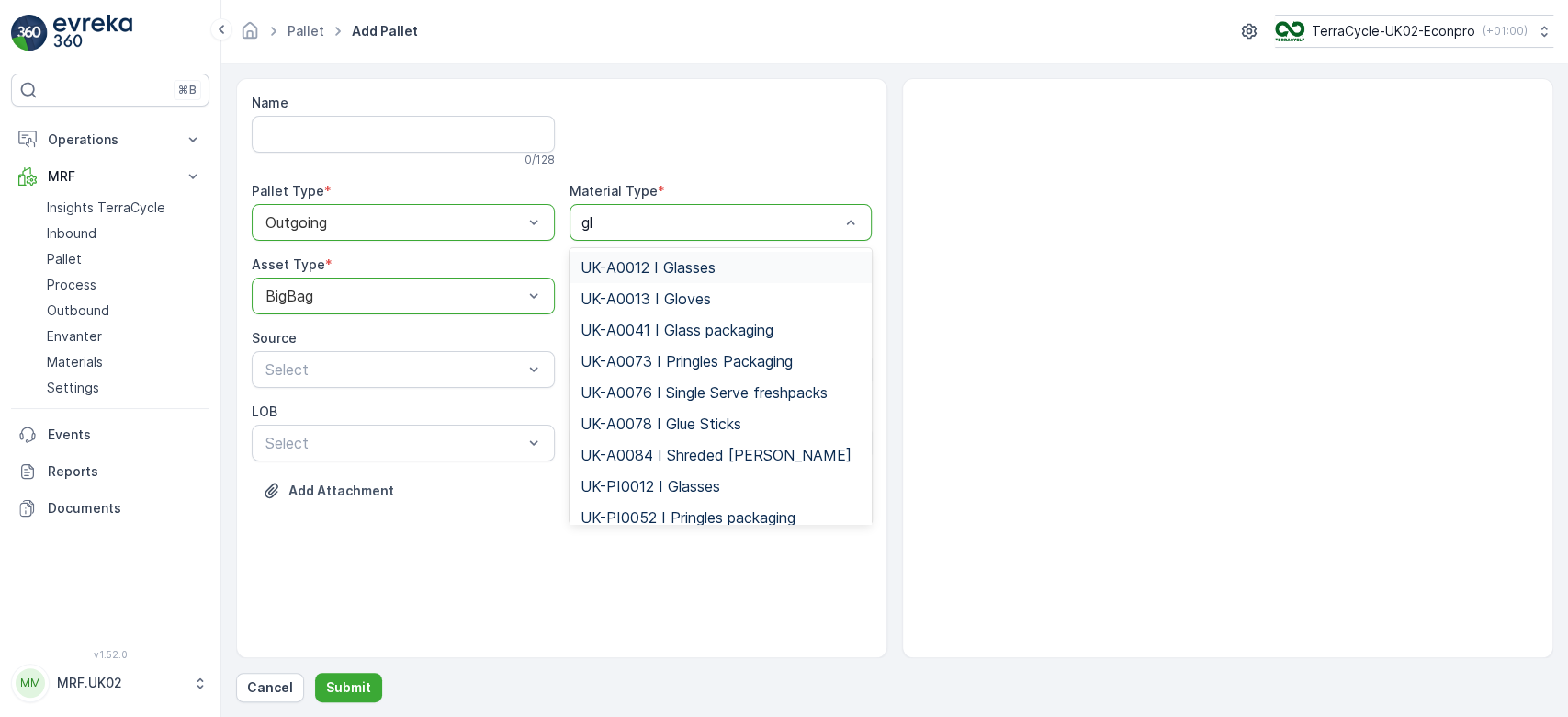
type input "glo"
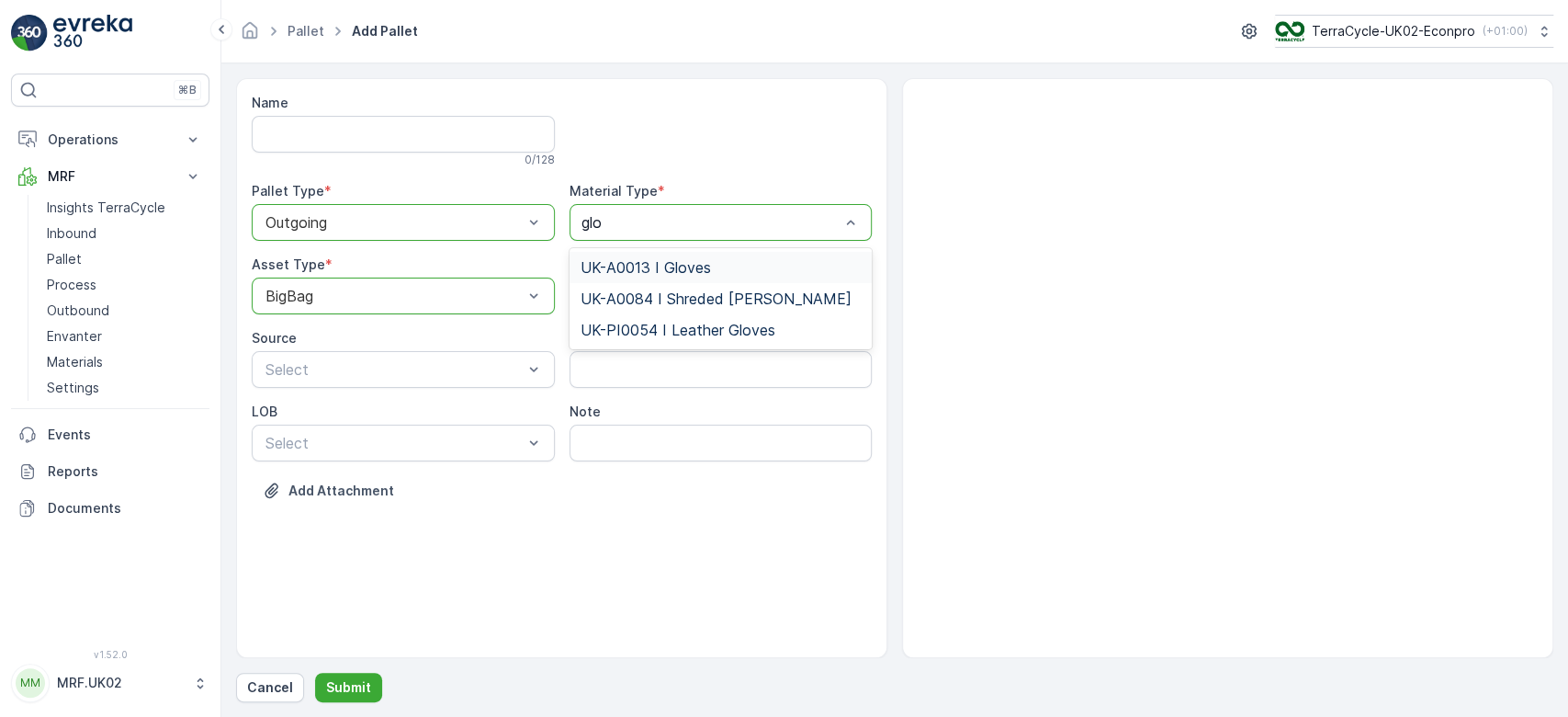
click at [679, 260] on span "UK-A0013 I Gloves" at bounding box center [646, 268] width 130 height 17
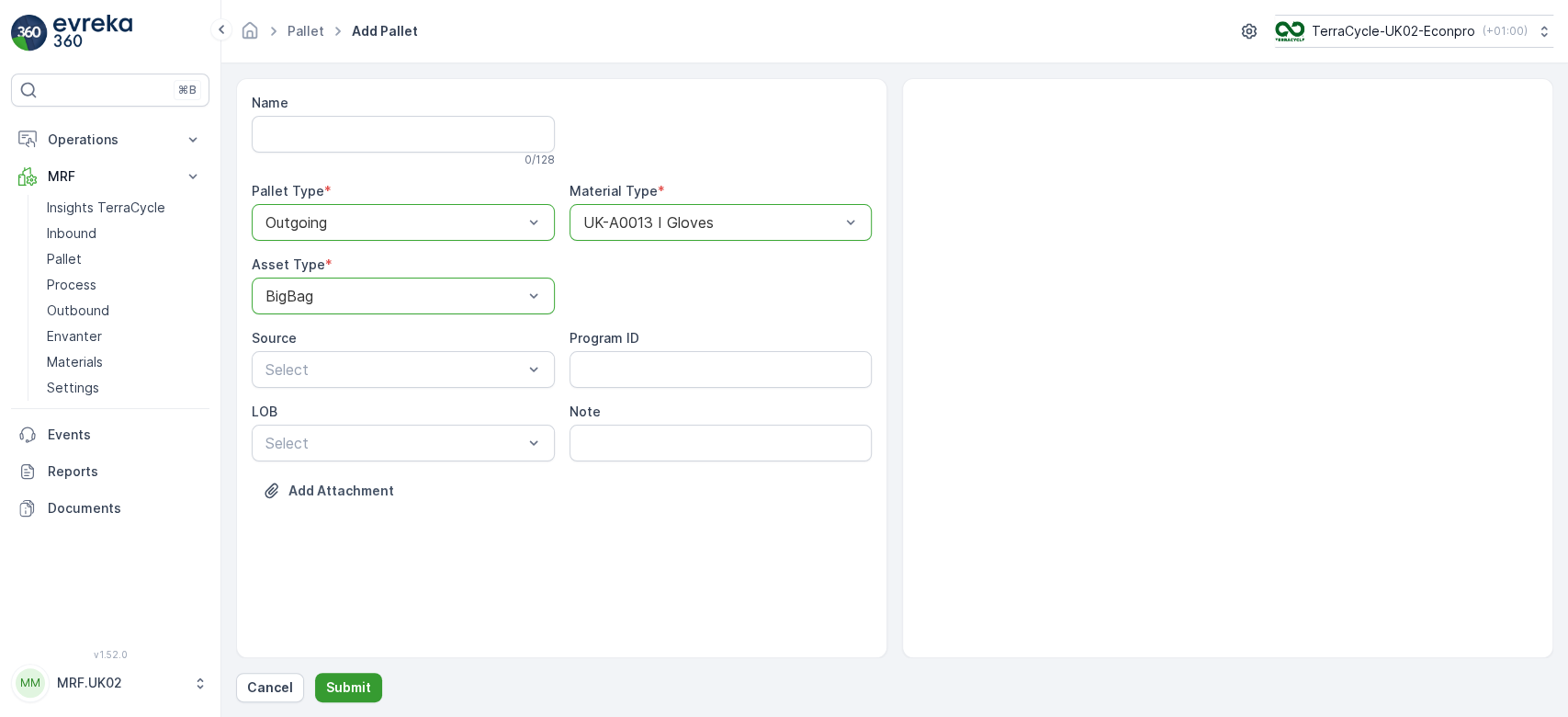
click at [343, 679] on p "Submit" at bounding box center [349, 687] width 45 height 18
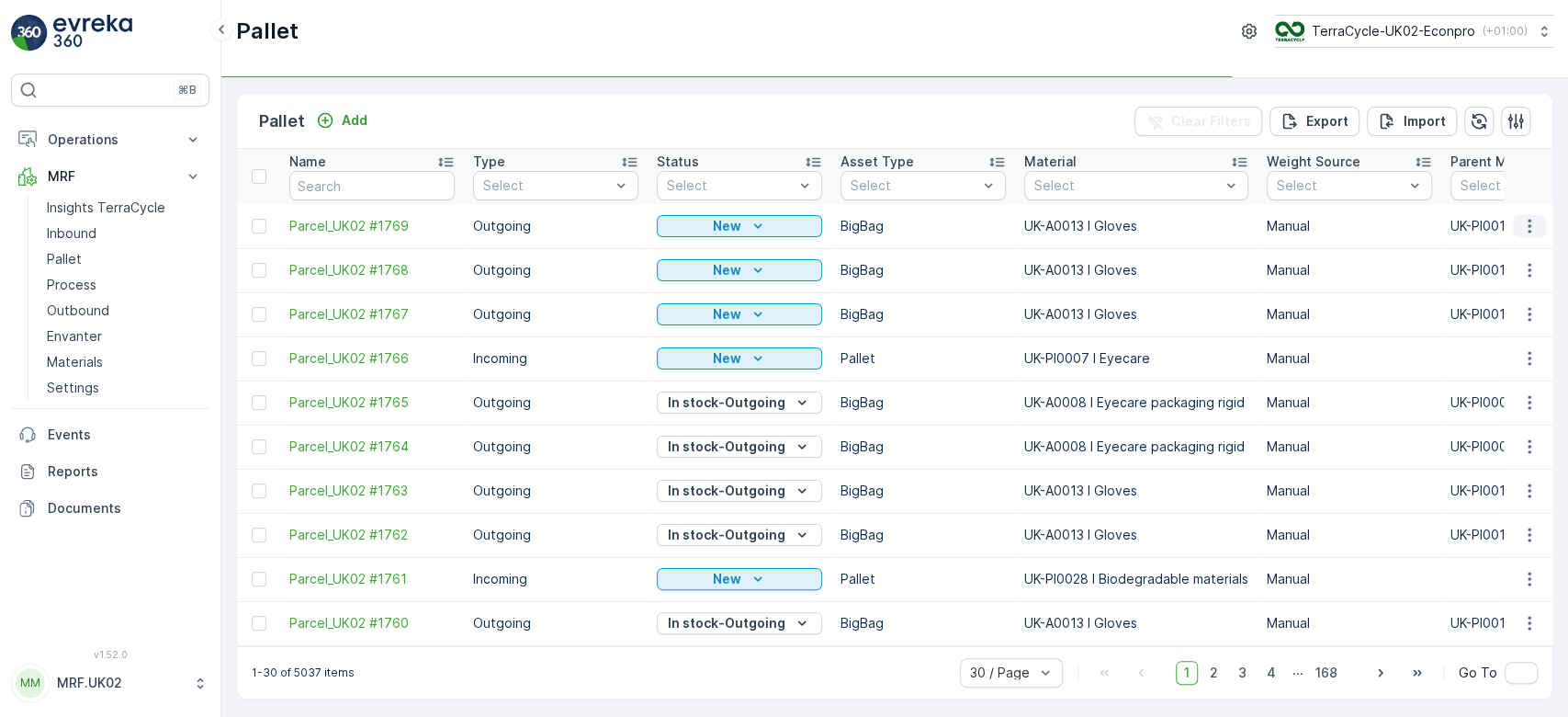
click at [1528, 226] on icon "button" at bounding box center [1529, 225] width 18 height 18
click at [1510, 353] on div "Print QR" at bounding box center [1508, 355] width 122 height 25
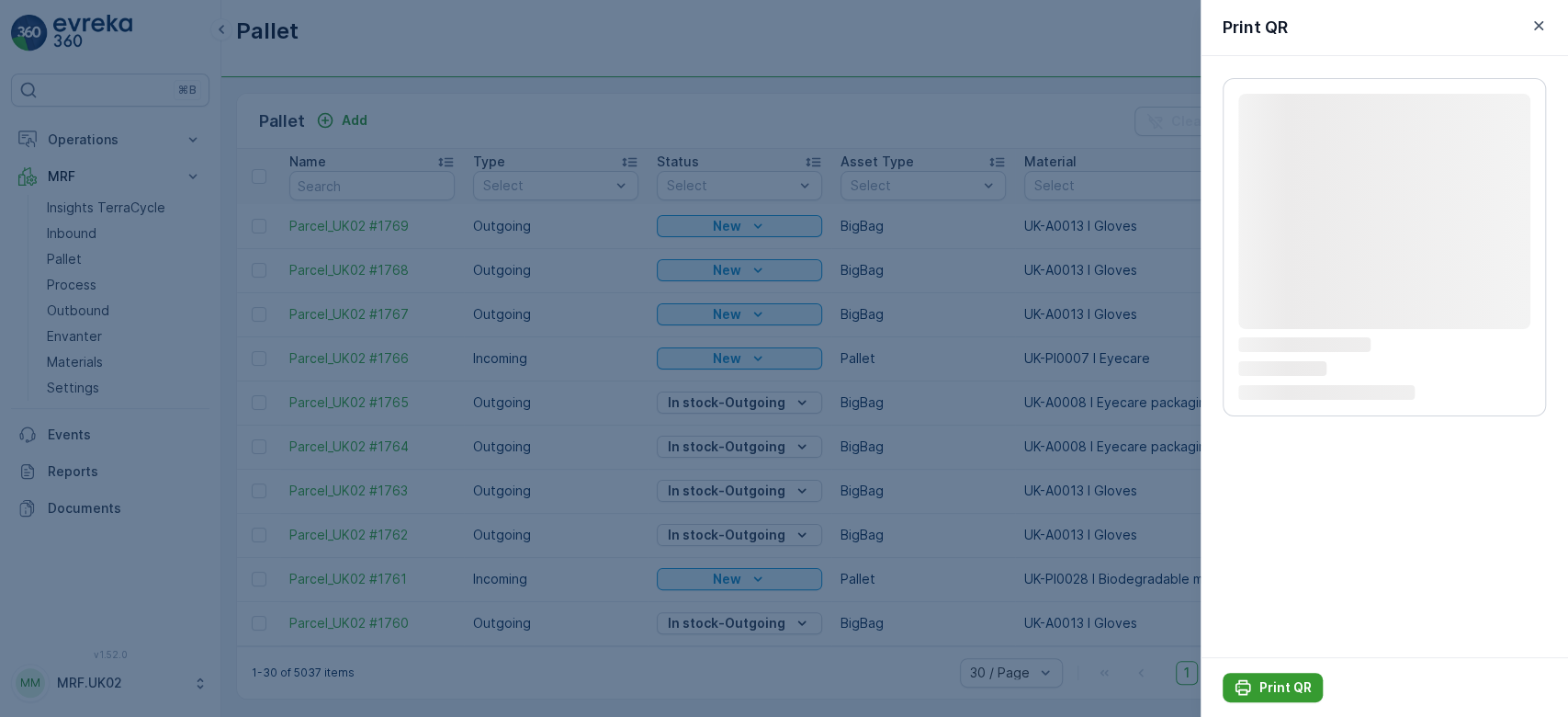
click at [1288, 681] on p "Print QR" at bounding box center [1286, 687] width 53 height 18
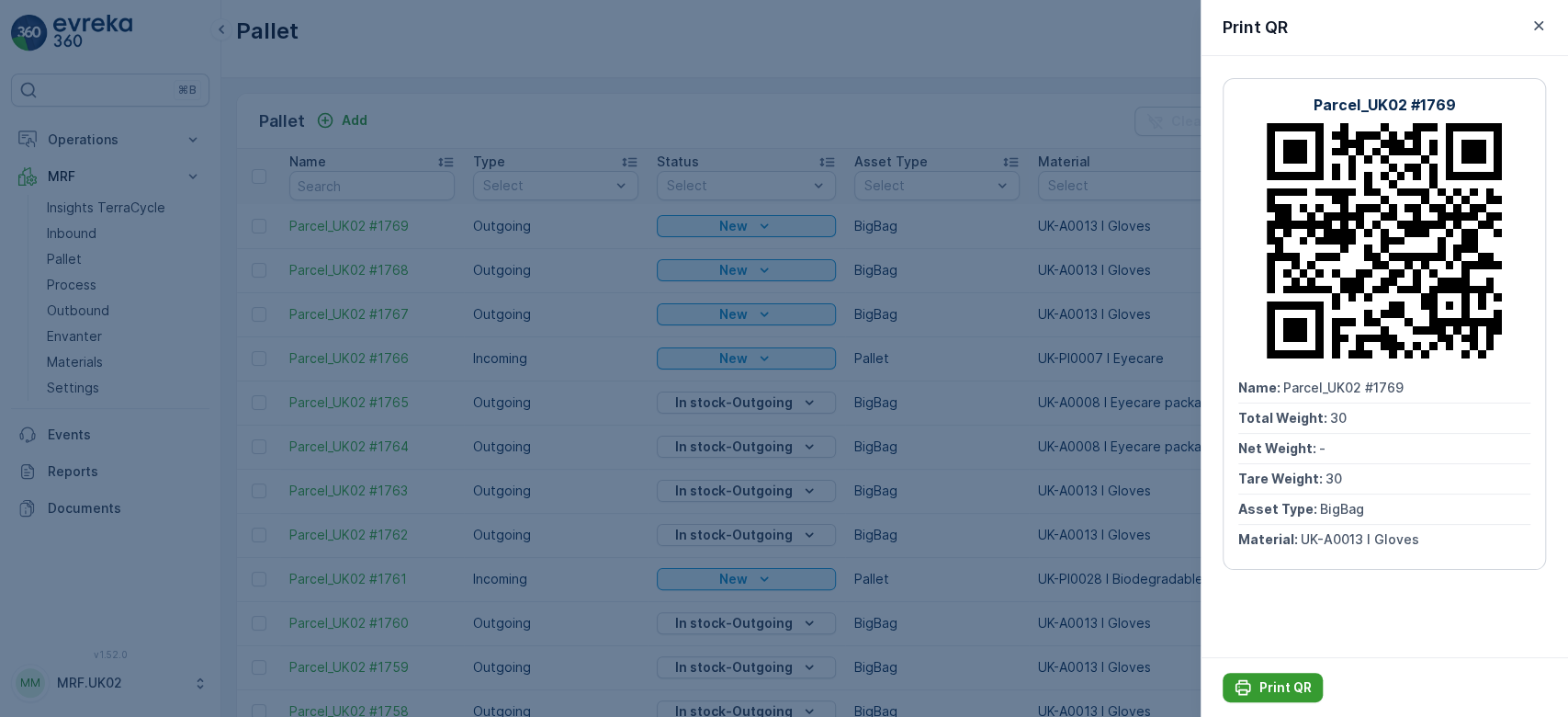
click at [1288, 681] on p "Print QR" at bounding box center [1286, 687] width 53 height 18
click at [962, 538] on div at bounding box center [784, 358] width 1568 height 717
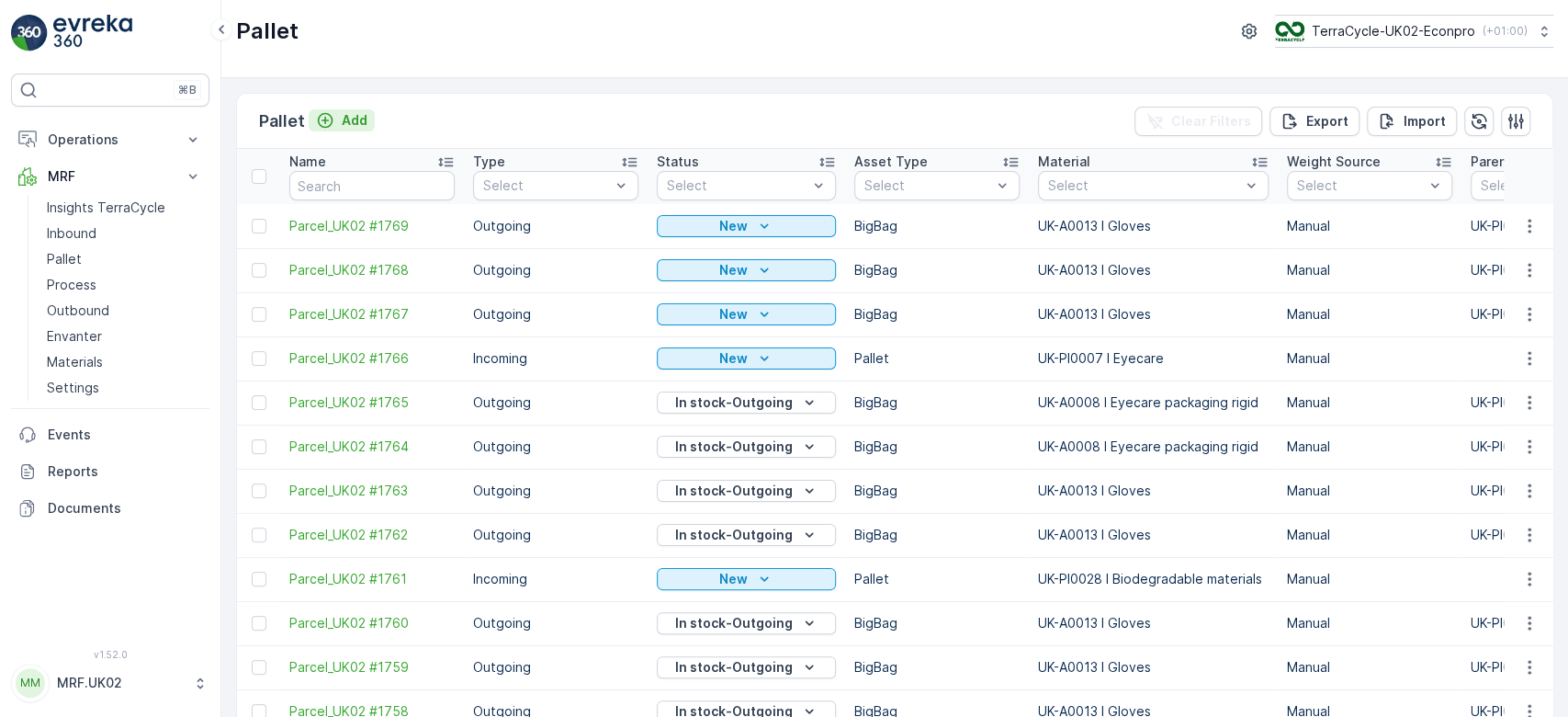
click at [353, 125] on p "Add" at bounding box center [354, 120] width 25 height 18
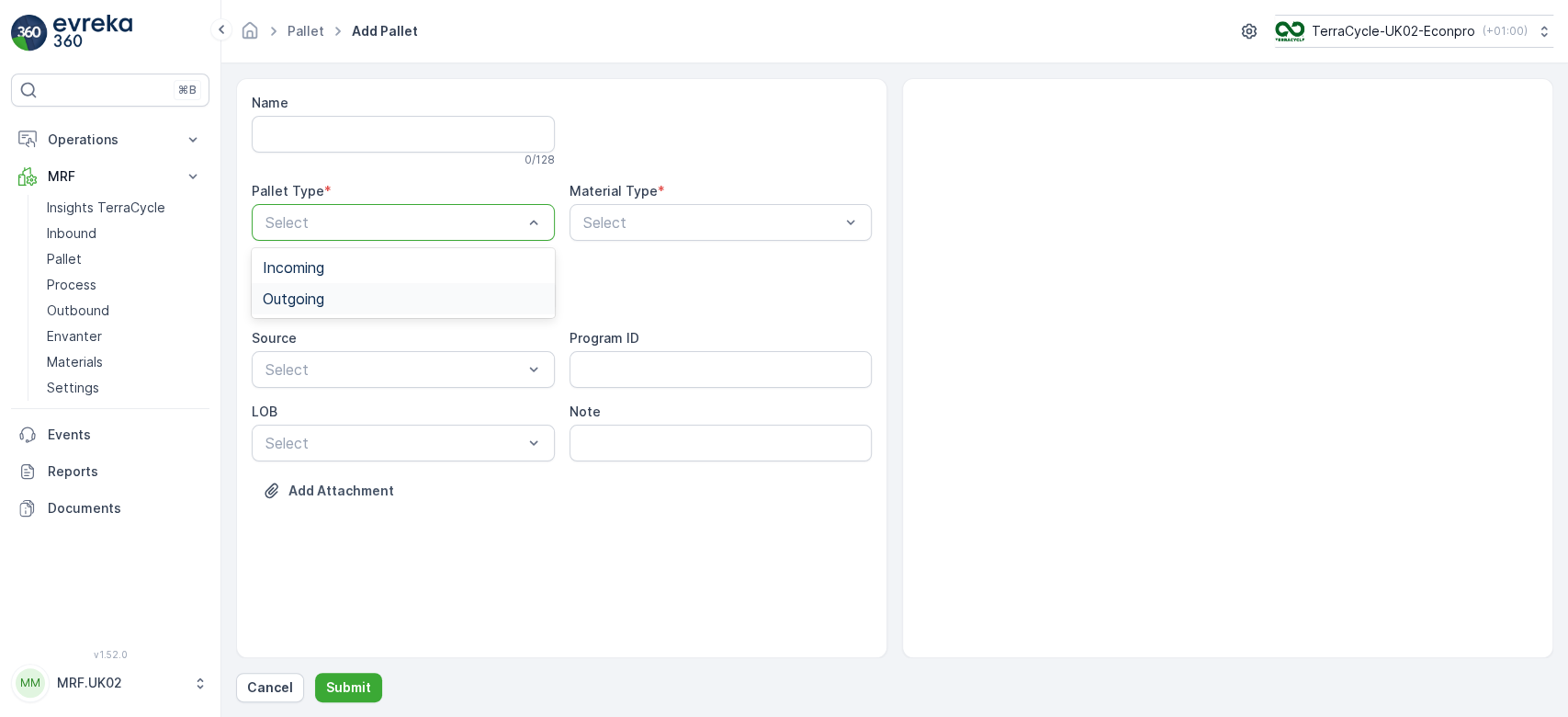
click at [383, 292] on div "Outgoing" at bounding box center [404, 299] width 281 height 17
click at [325, 434] on div "BigBag" at bounding box center [404, 435] width 281 height 17
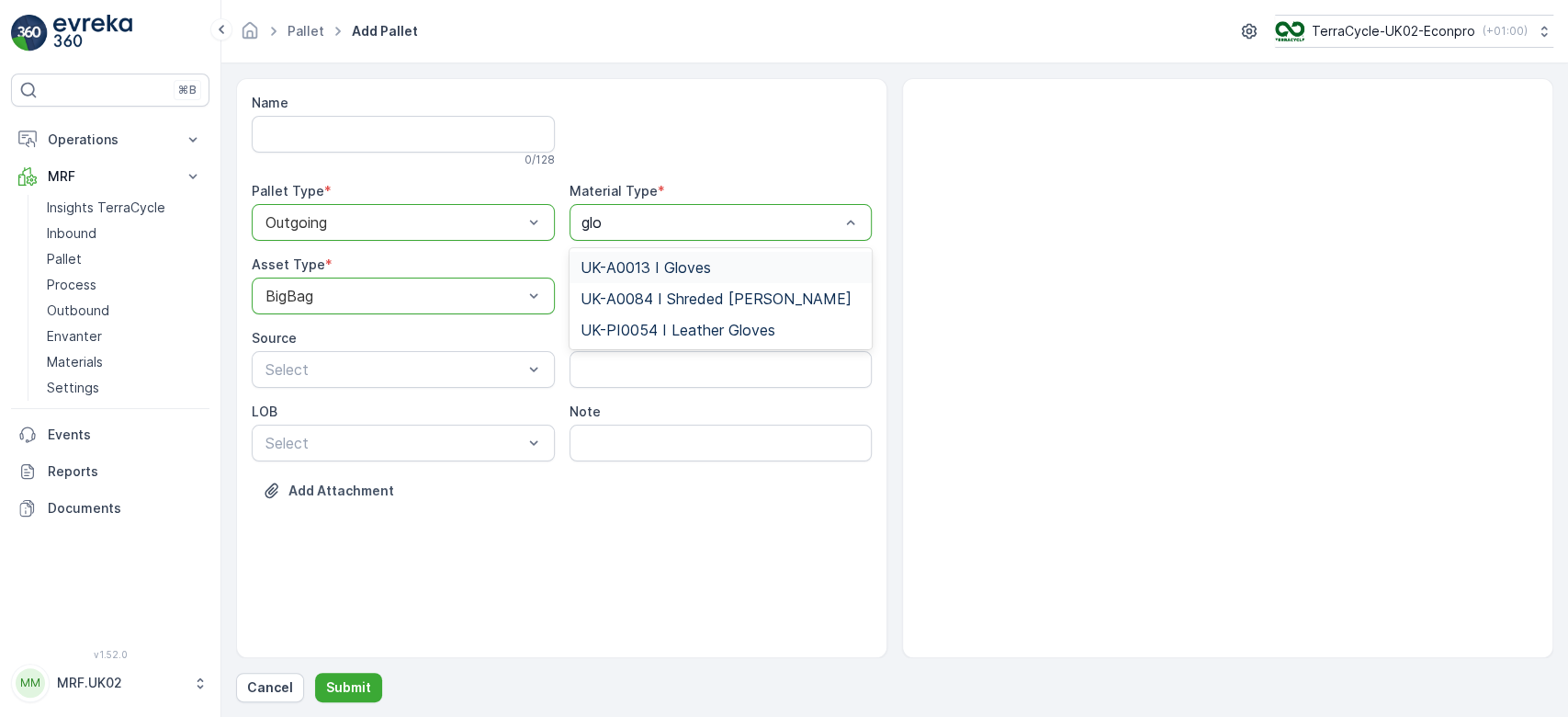
type input "glov"
click at [661, 269] on span "UK-A0013 I Gloves" at bounding box center [646, 268] width 130 height 17
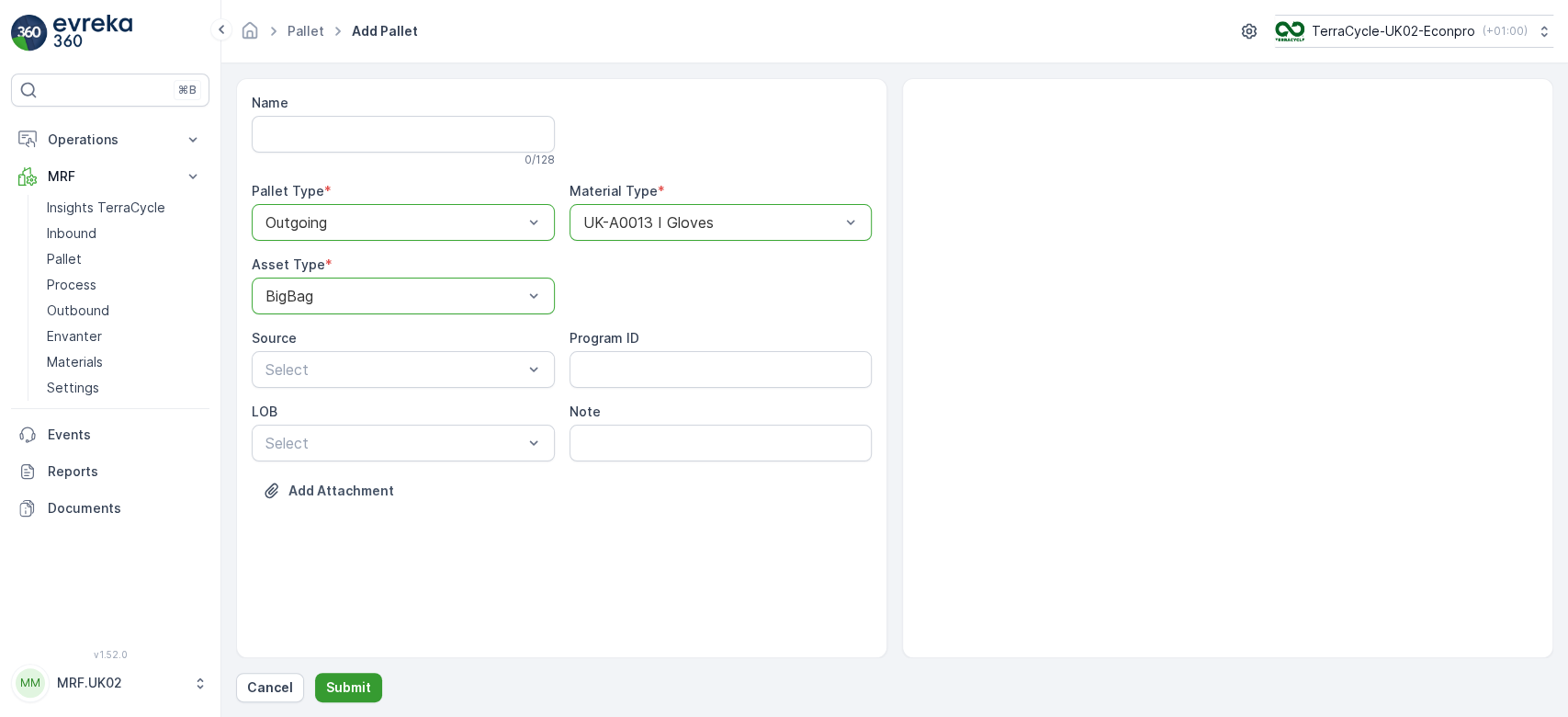
click at [353, 682] on p "Submit" at bounding box center [349, 687] width 45 height 18
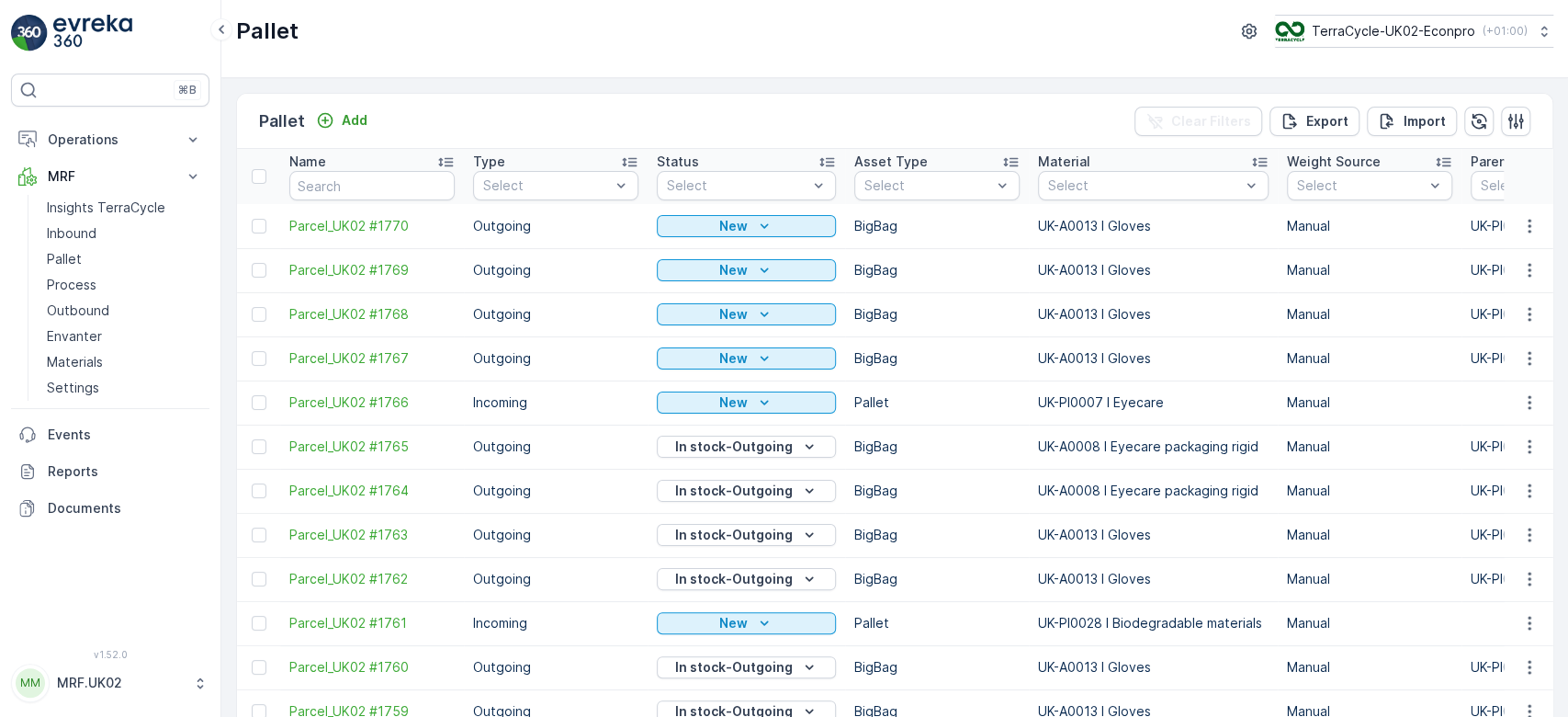
click at [1529, 219] on icon "button" at bounding box center [1529, 225] width 18 height 18
click at [1498, 354] on span "Print QR" at bounding box center [1479, 355] width 51 height 18
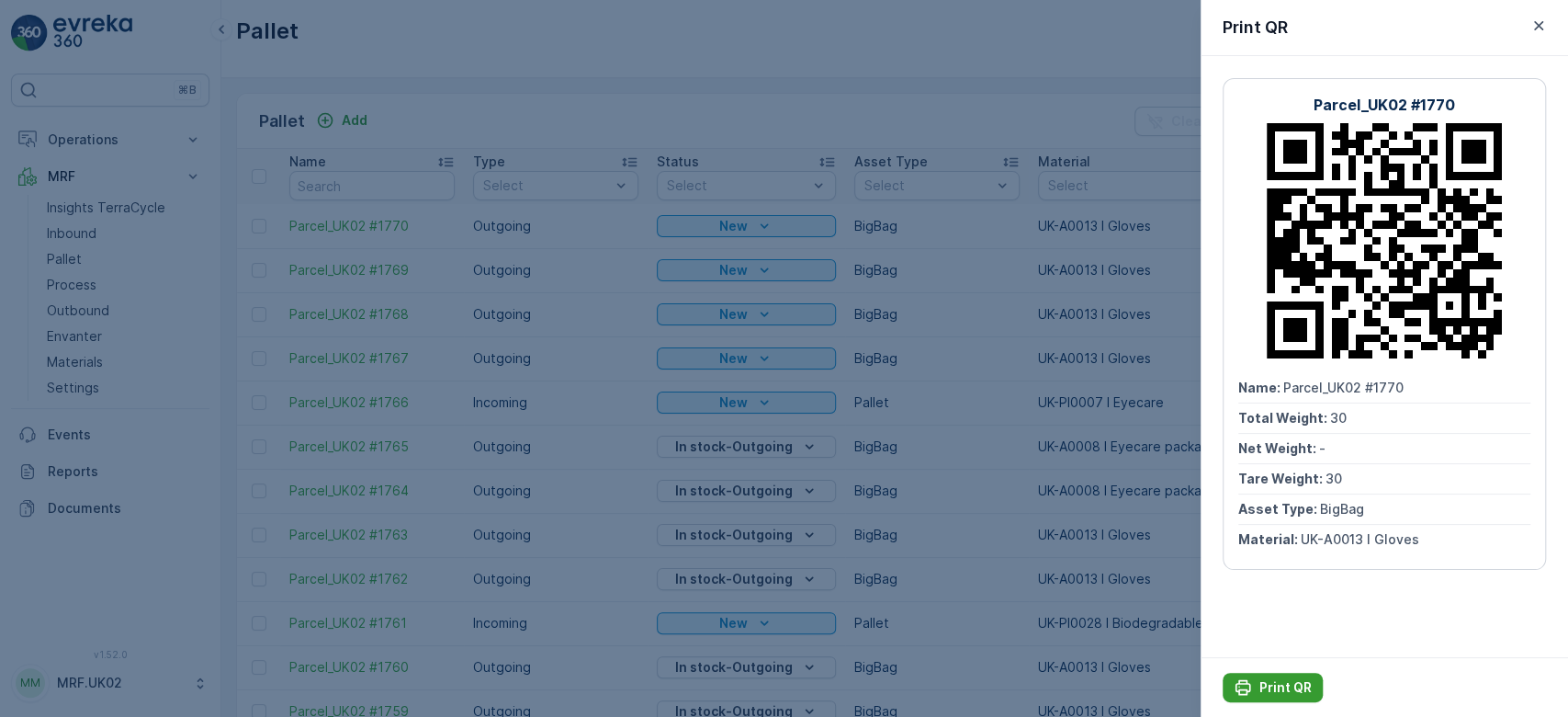
click at [1282, 682] on p "Print QR" at bounding box center [1286, 687] width 53 height 18
click at [955, 459] on div at bounding box center [784, 358] width 1568 height 717
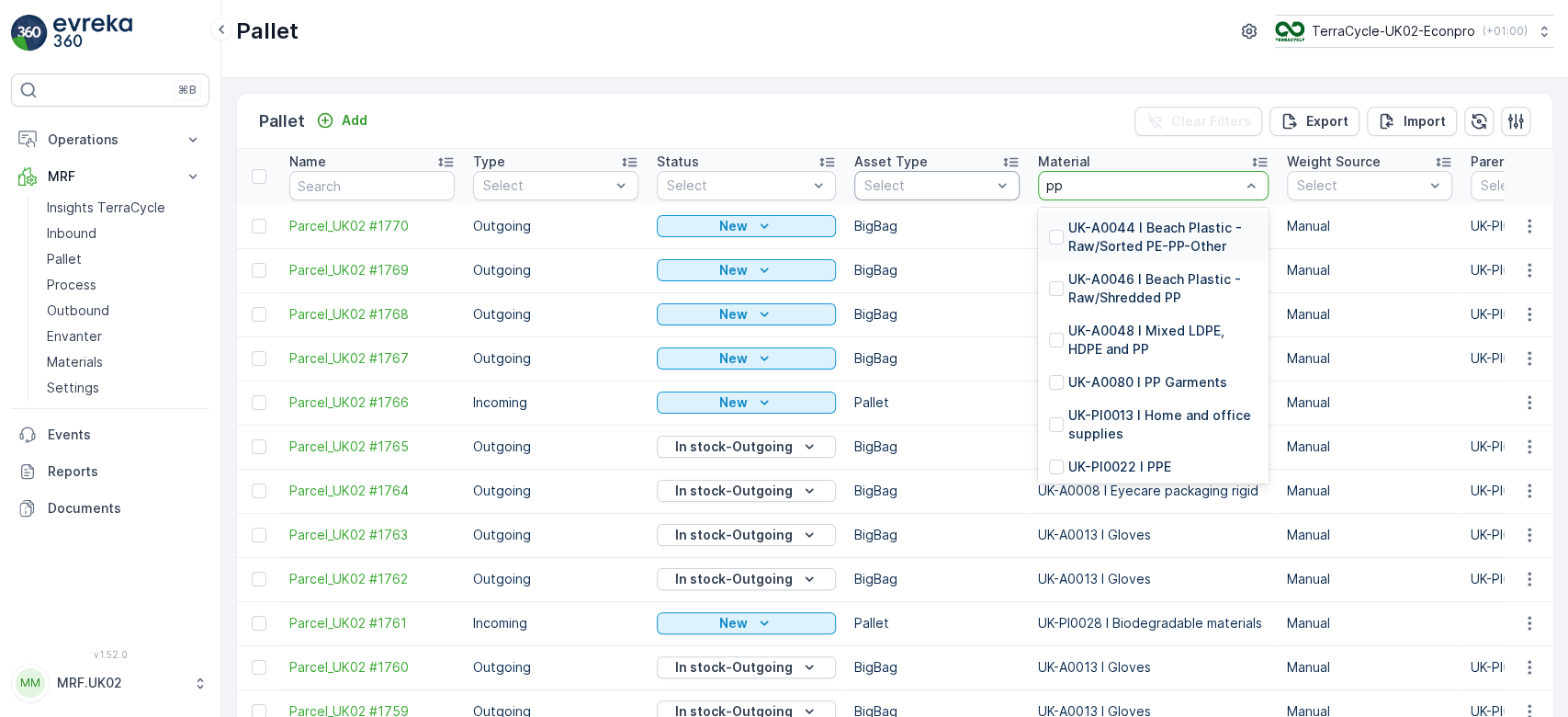
type input "ppe"
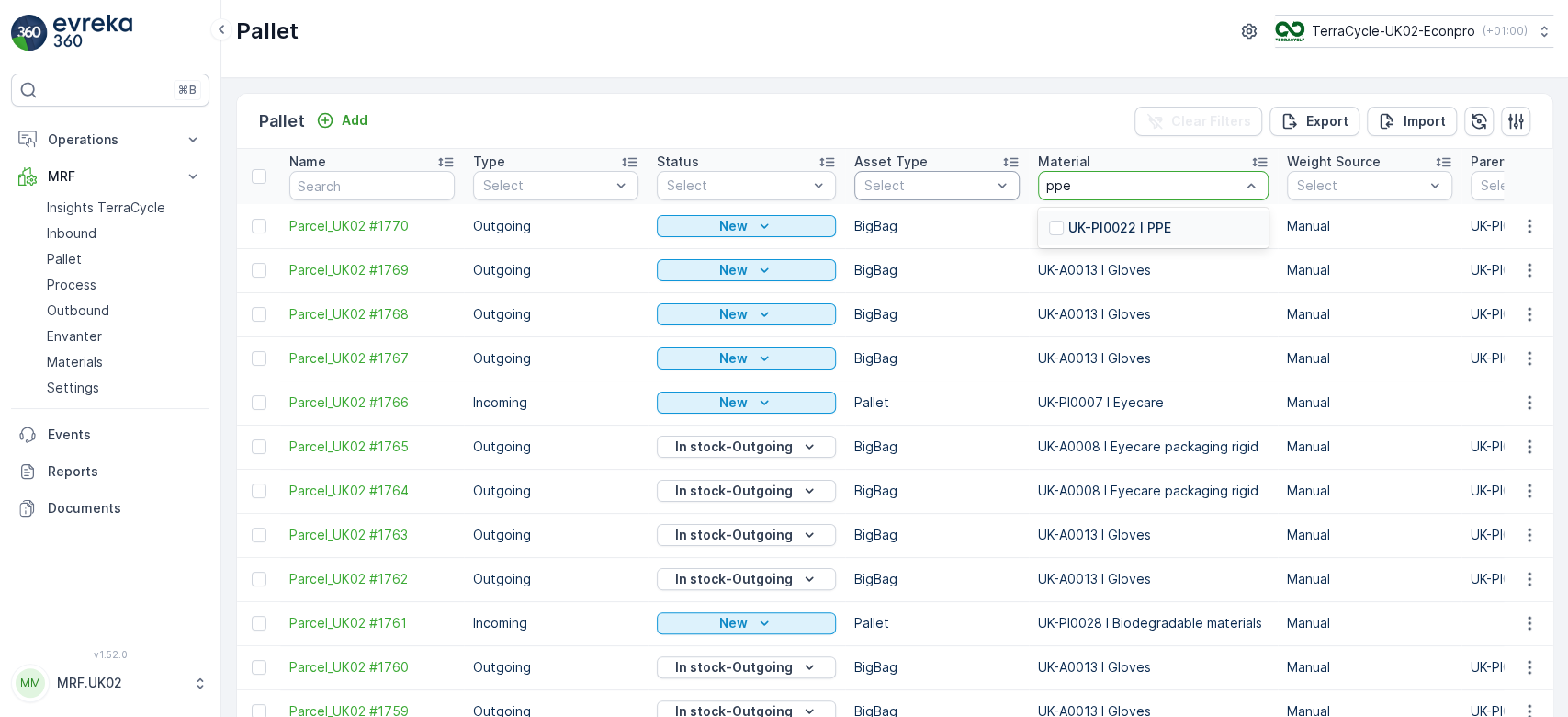
click at [1117, 227] on p "UK-PI0022 I PPE" at bounding box center [1119, 227] width 103 height 18
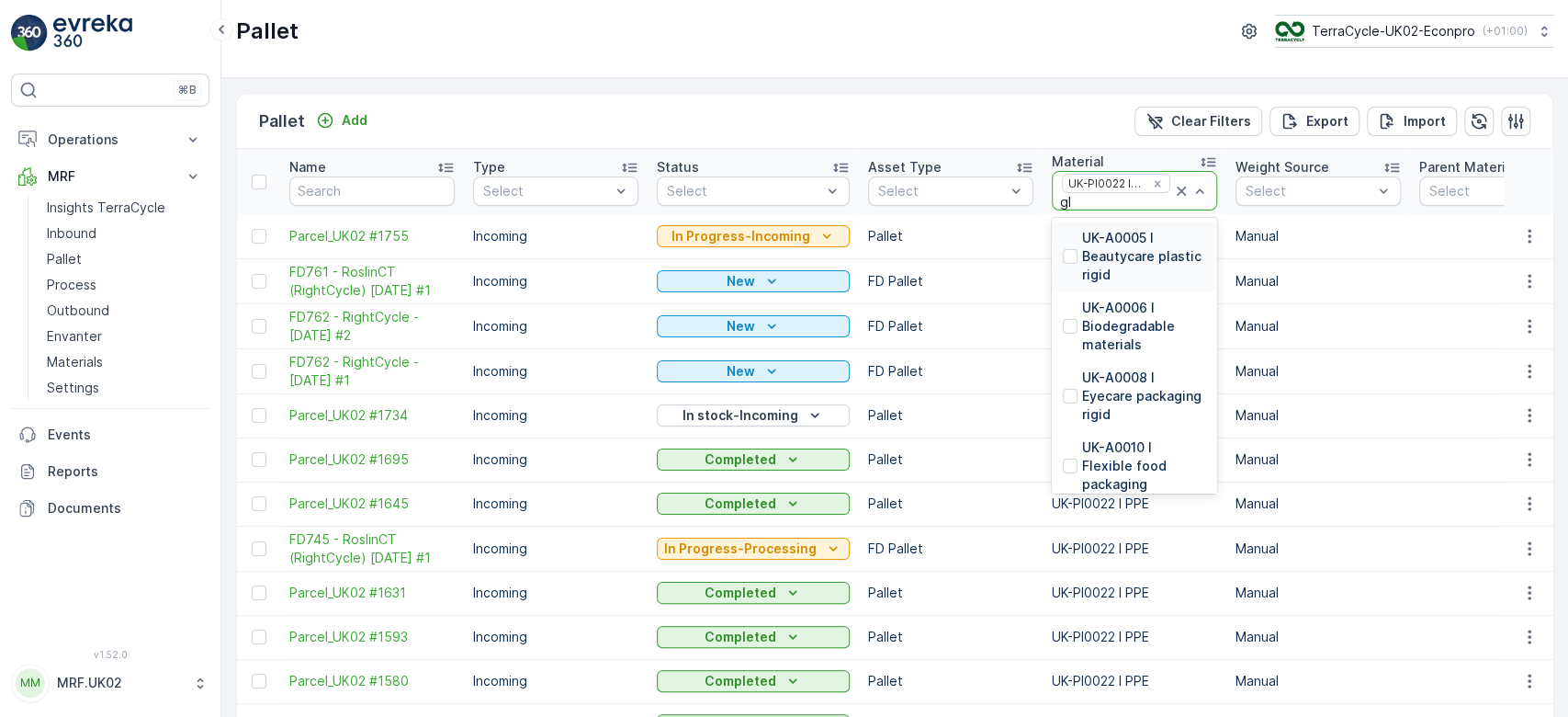
type input "glo"
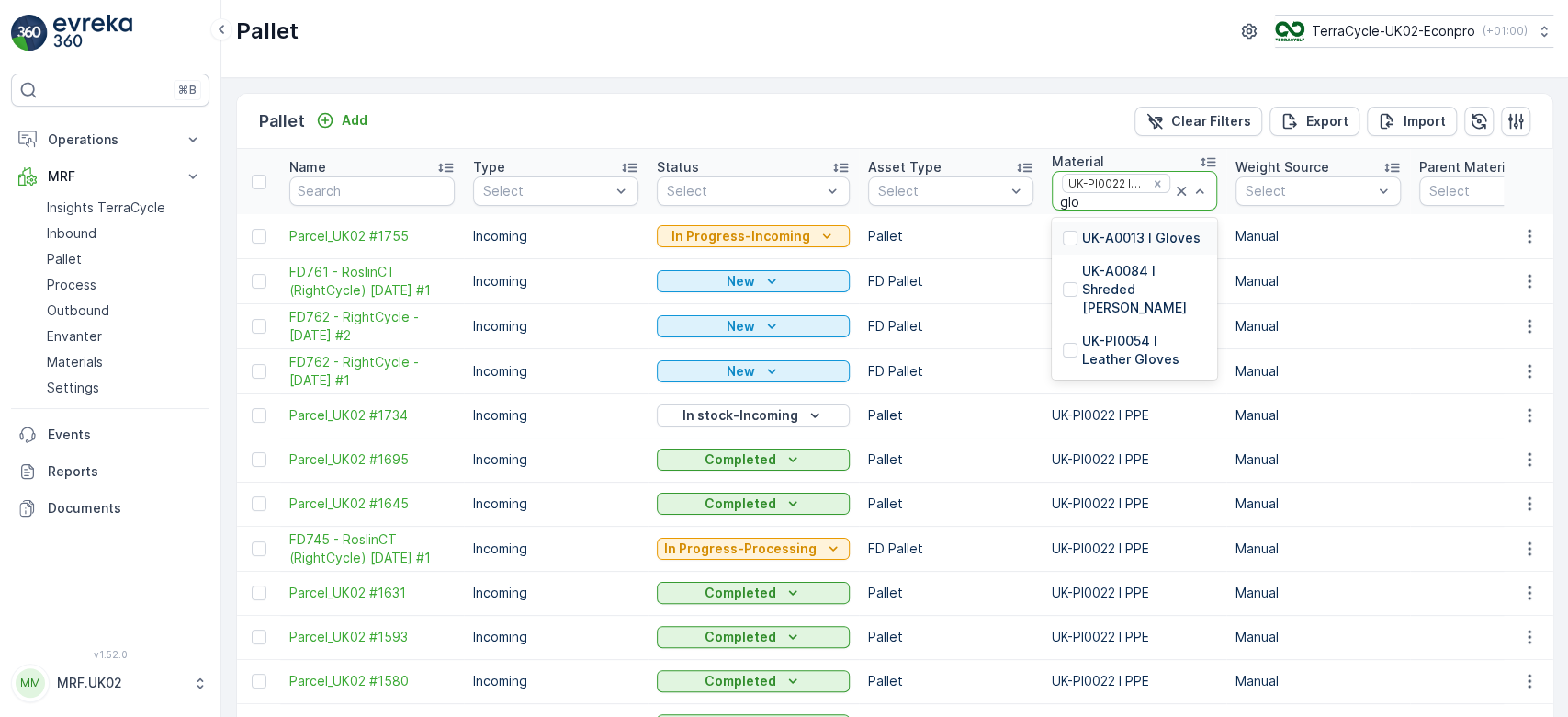
click at [1163, 236] on p "UK-A0013 I Gloves" at bounding box center [1142, 238] width 119 height 18
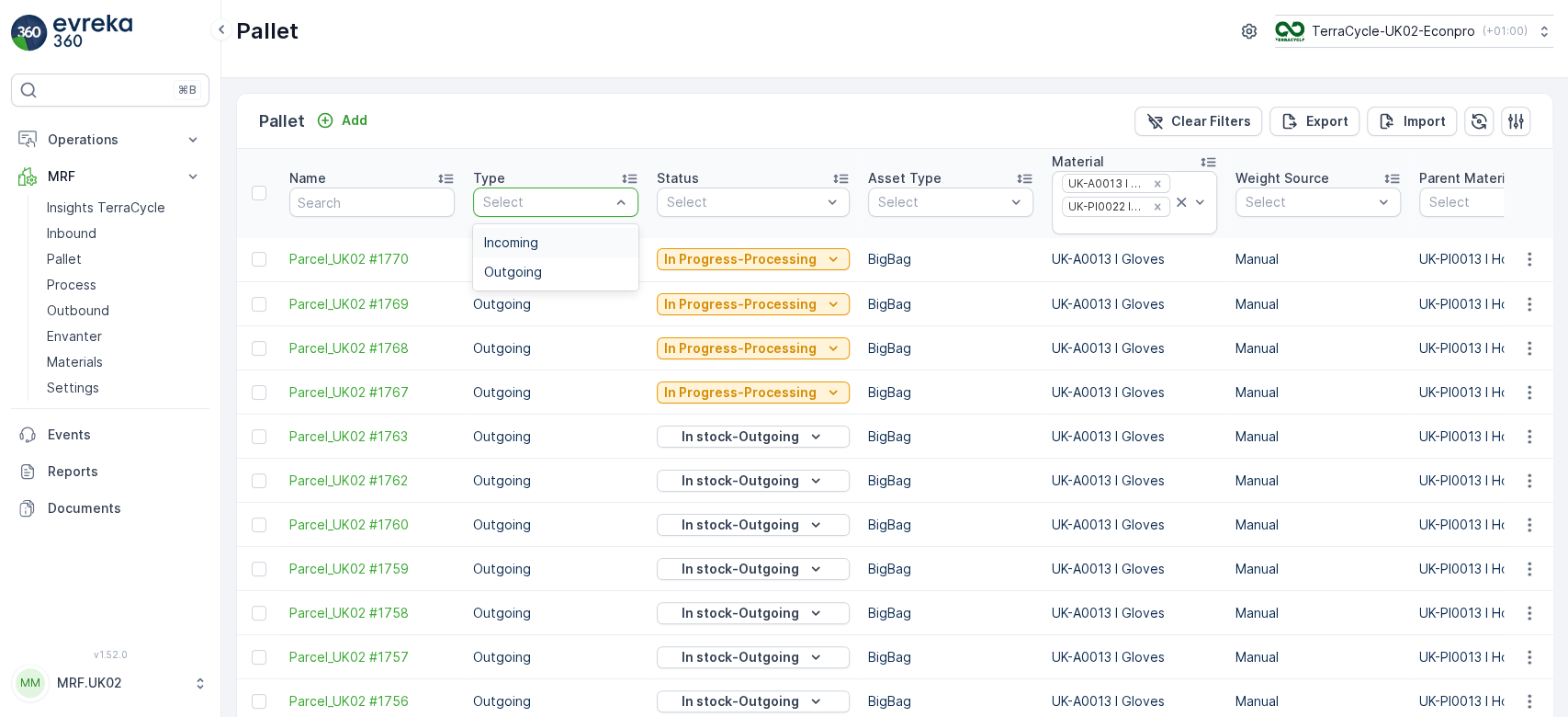
click at [581, 242] on div "Incoming" at bounding box center [556, 242] width 143 height 15
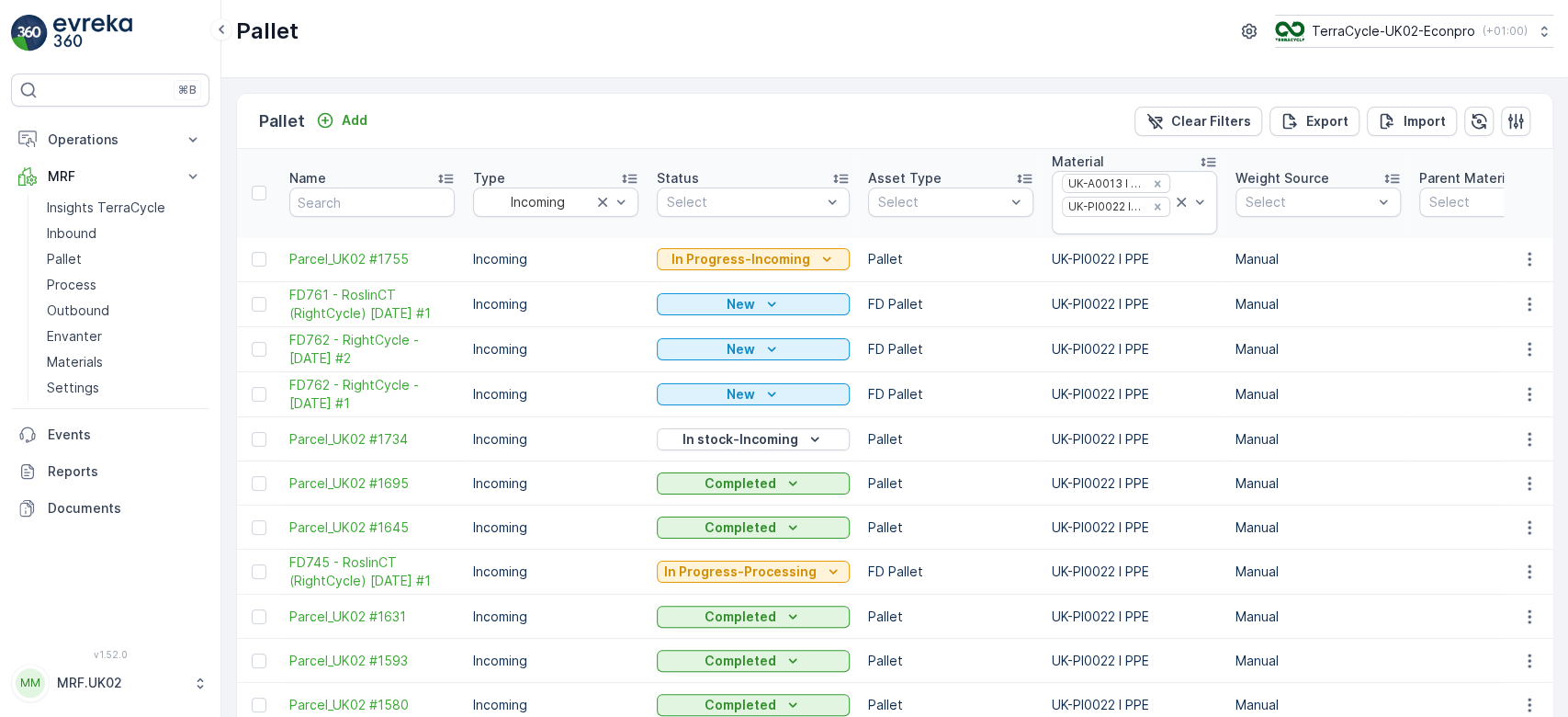
click at [1411, 302] on td at bounding box center [1502, 305] width 184 height 45
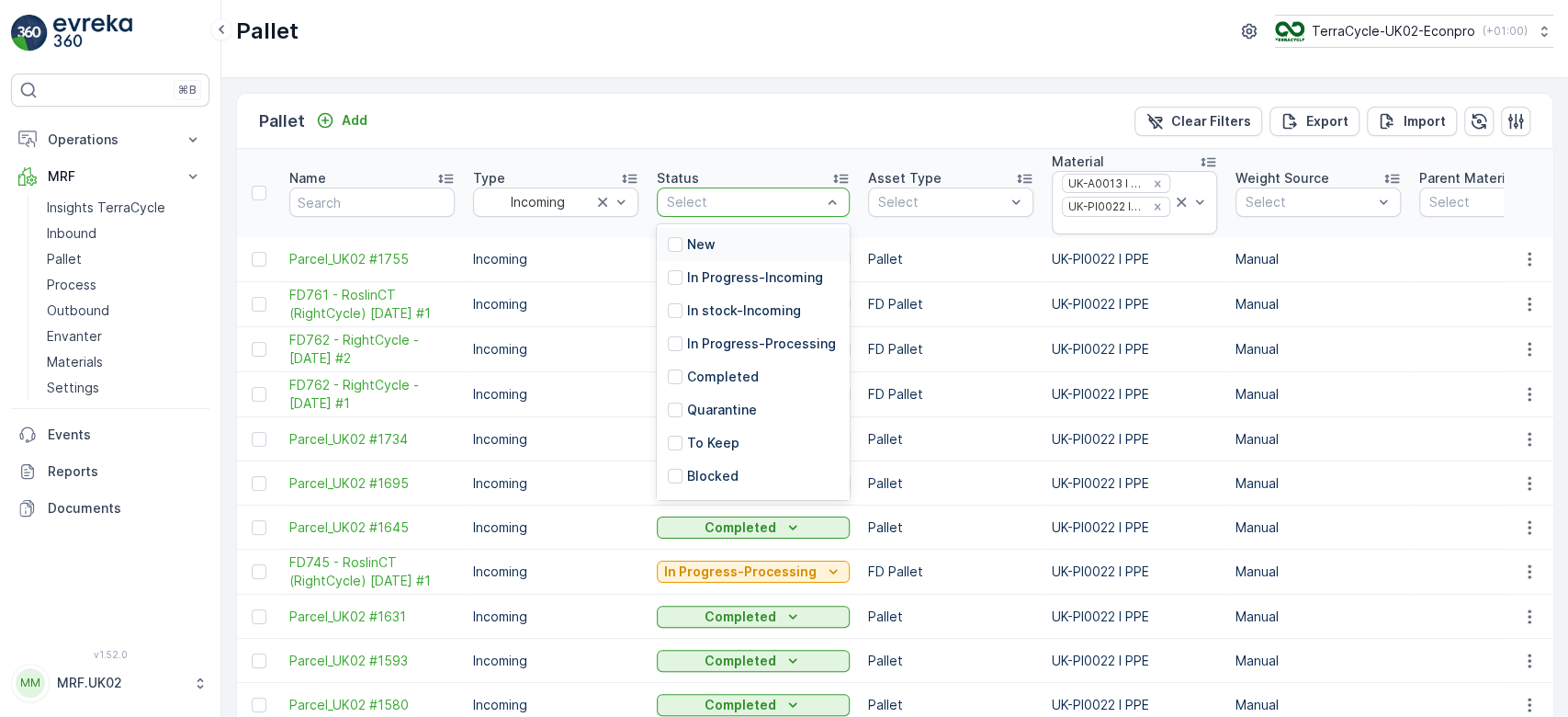
click at [772, 250] on div "New" at bounding box center [753, 244] width 193 height 33
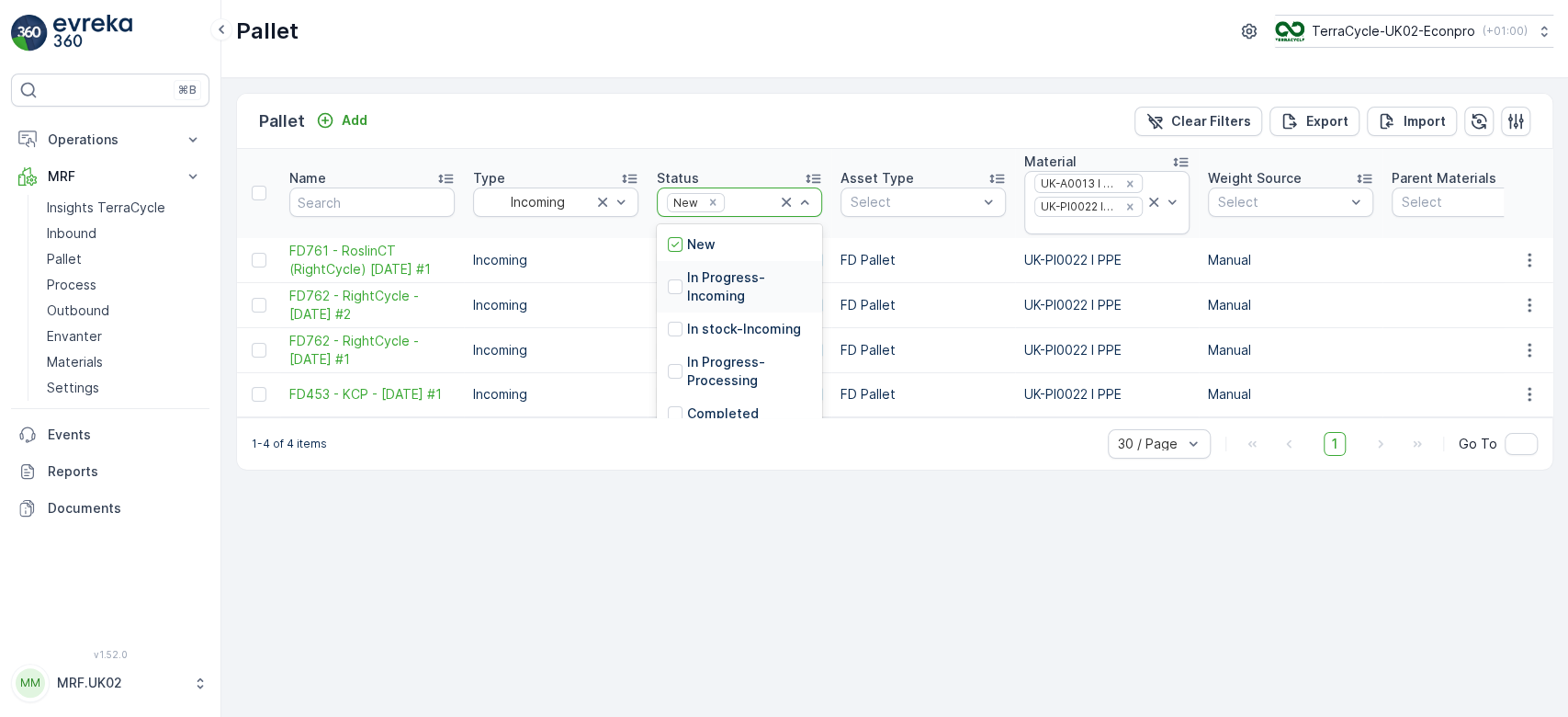
click at [741, 281] on p "In Progress-Incoming" at bounding box center [750, 287] width 124 height 37
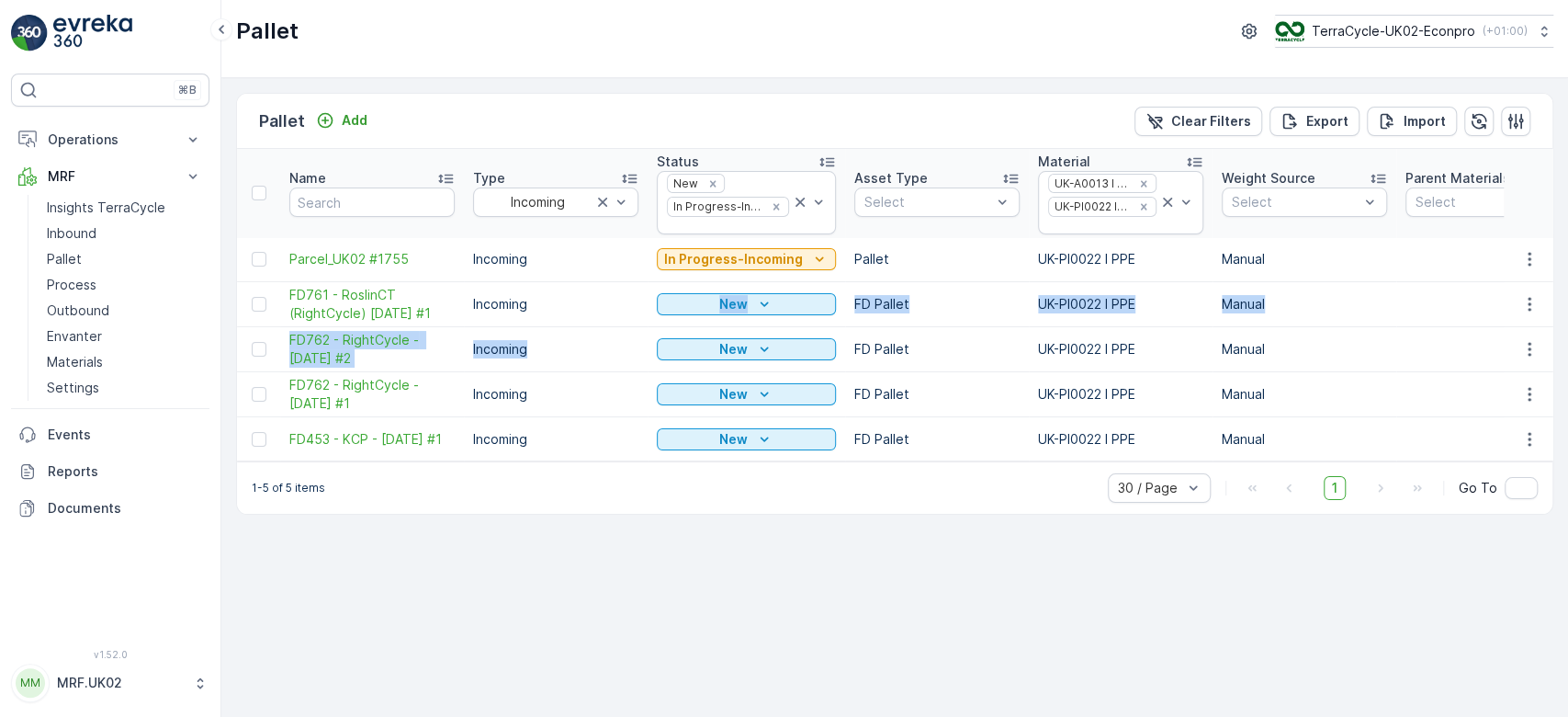
drag, startPoint x: 741, startPoint y: 280, endPoint x: 808, endPoint y: 203, distance: 102.1
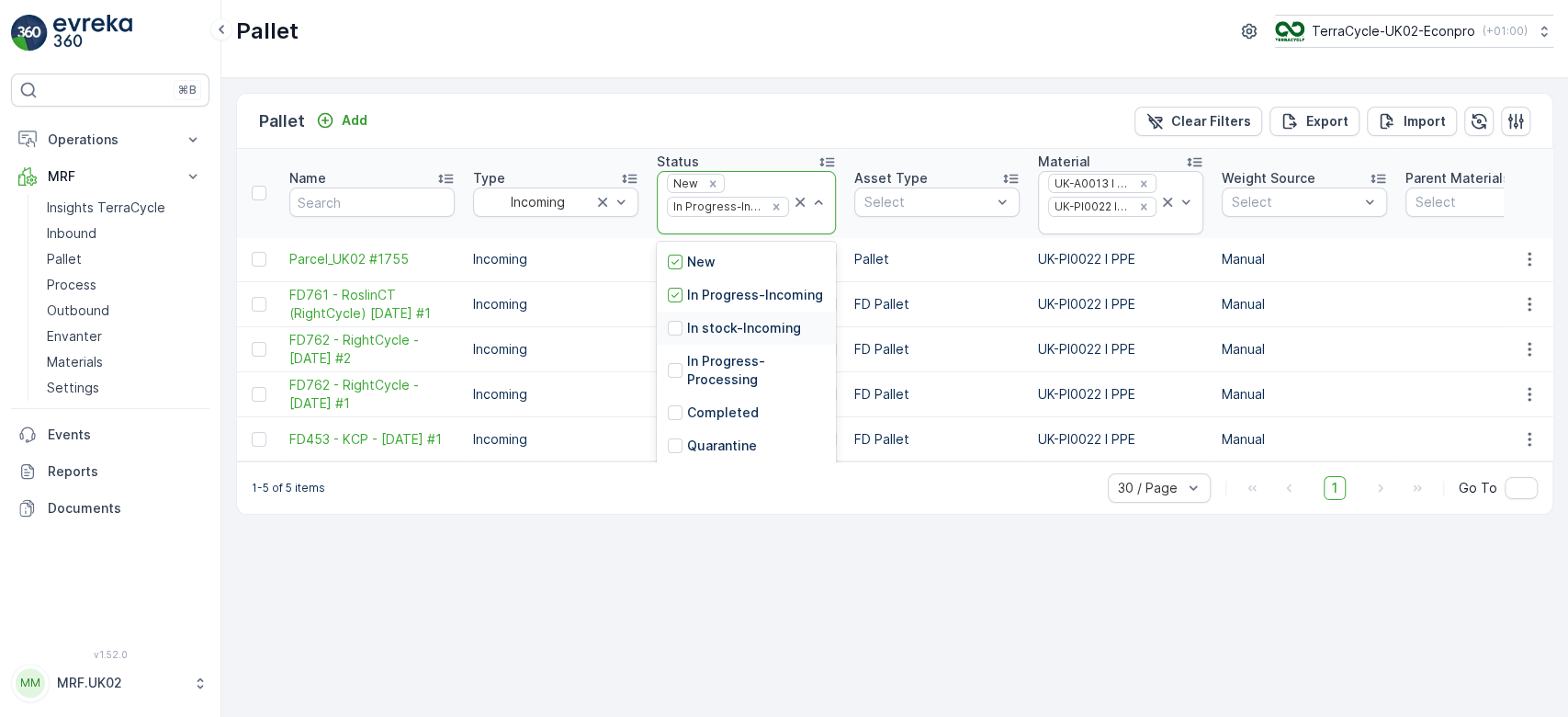
click at [741, 336] on p "In stock-Incoming" at bounding box center [744, 327] width 114 height 18
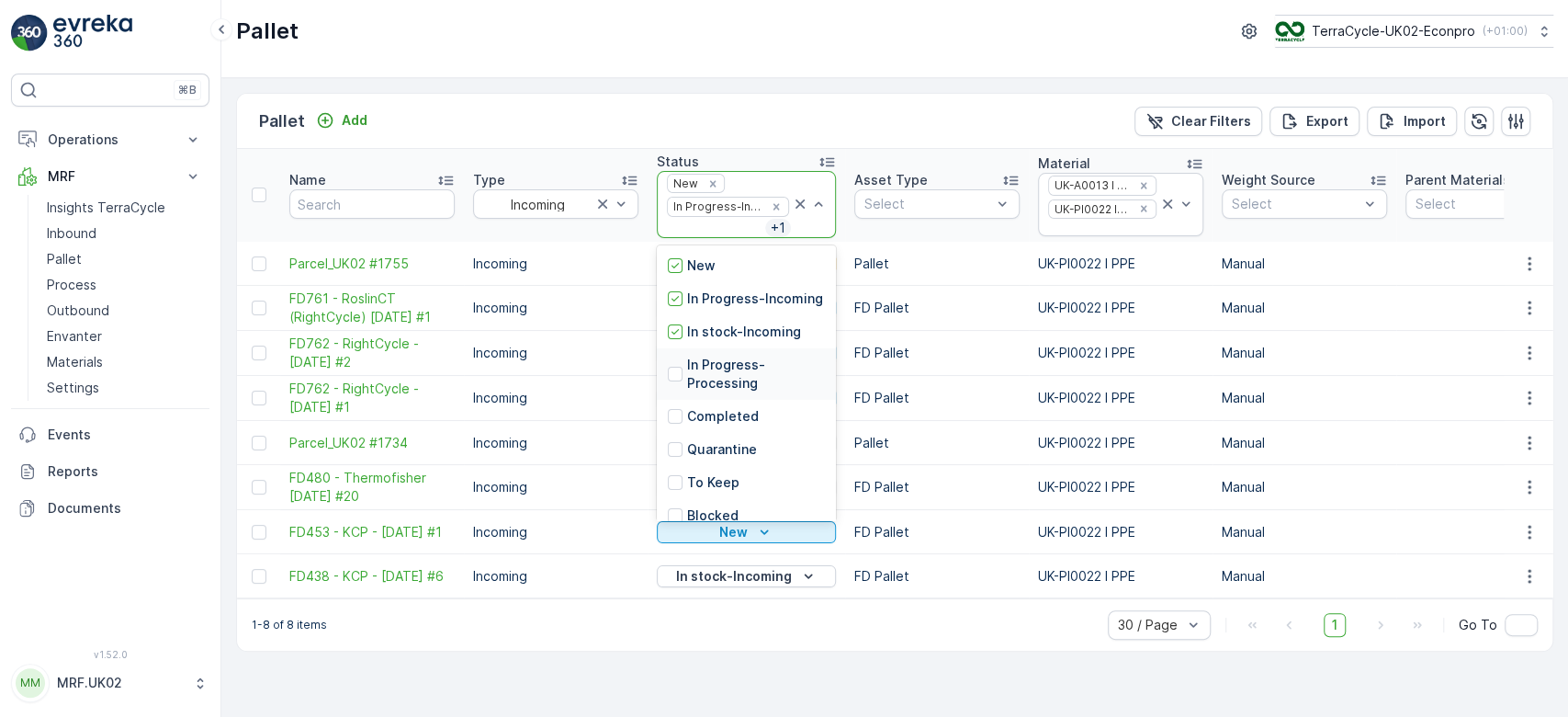
click at [744, 387] on p "In Progress-Processing" at bounding box center [756, 374] width 138 height 37
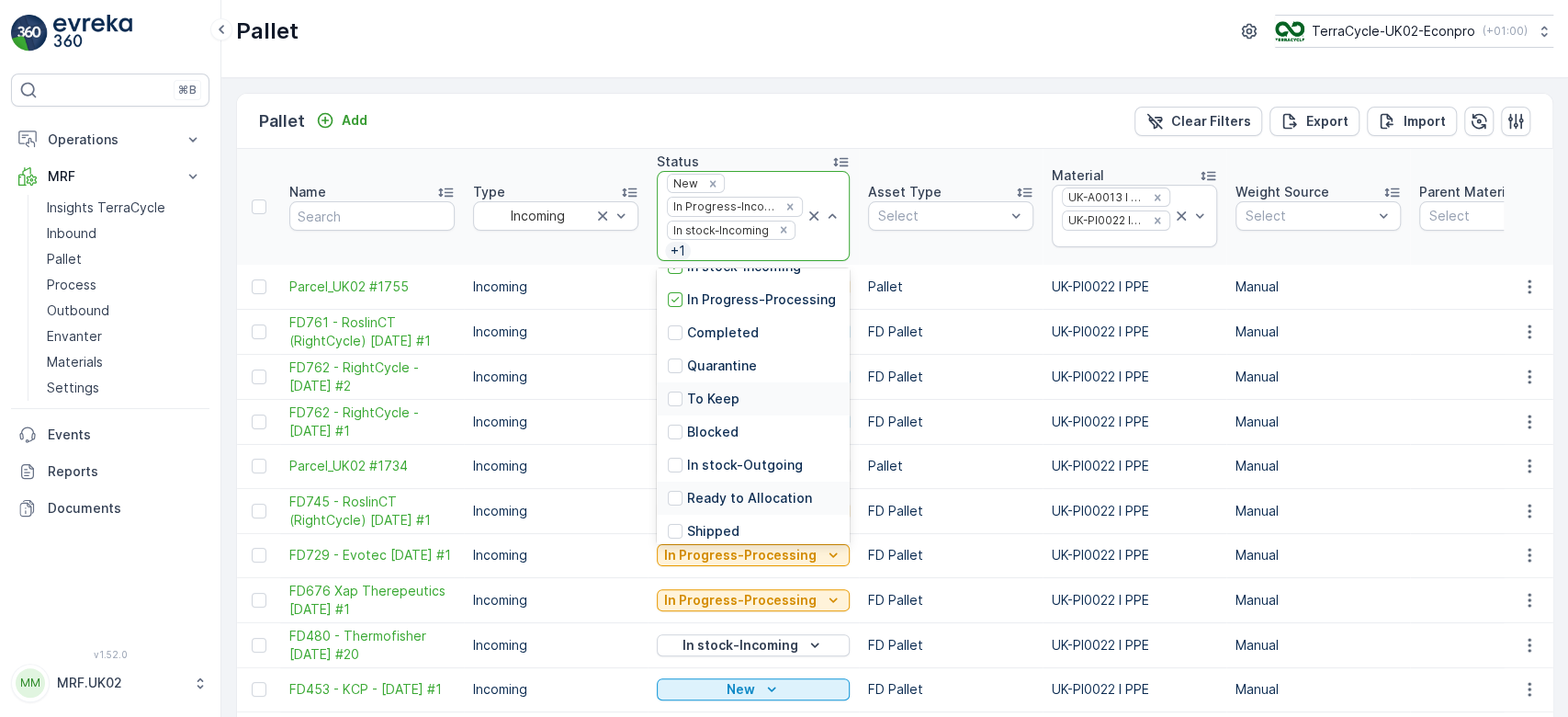
scroll to position [122, 0]
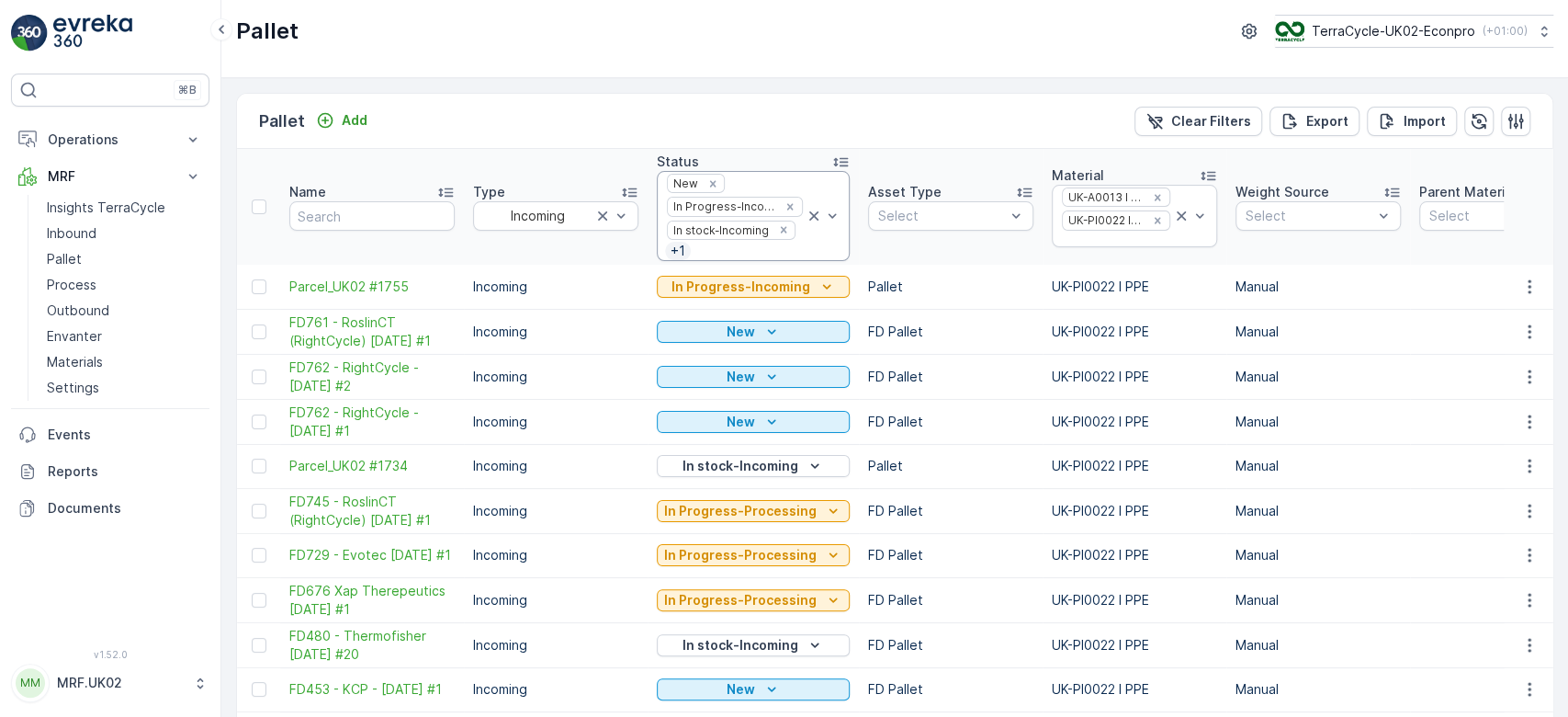
click at [1441, 320] on td at bounding box center [1502, 331] width 184 height 45
click at [980, 358] on td "FD Pallet" at bounding box center [950, 376] width 184 height 45
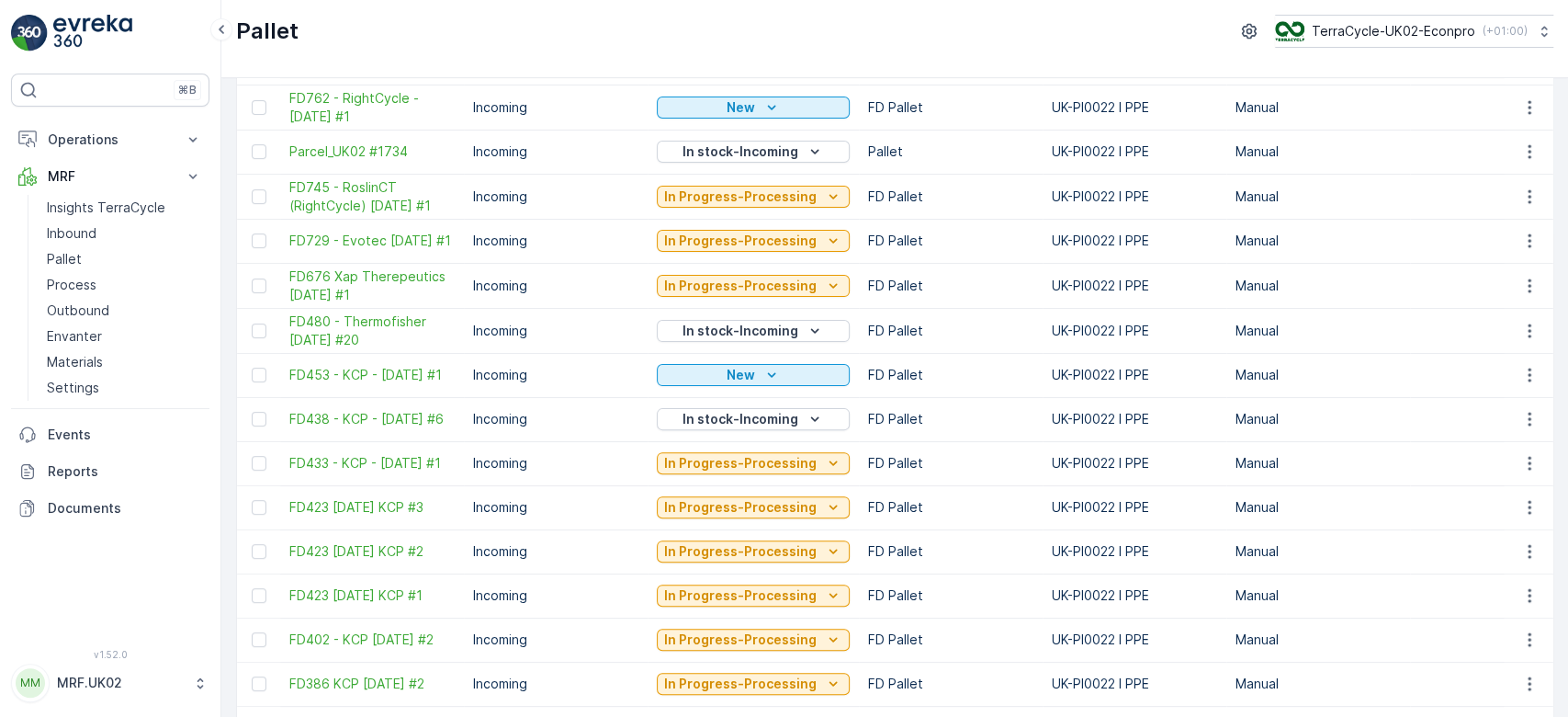
scroll to position [317, 0]
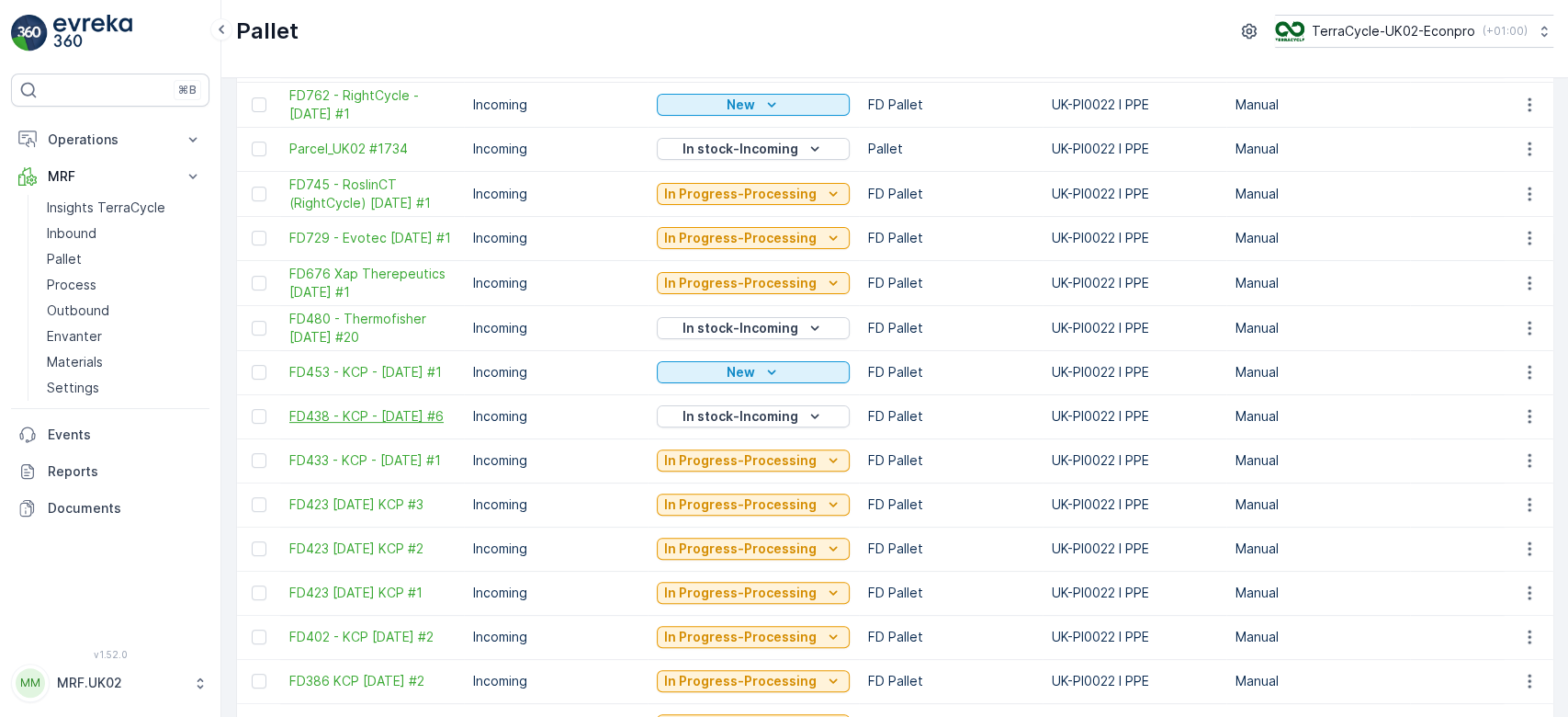
click at [373, 409] on span "FD438 - KCP - [DATE] #6" at bounding box center [371, 416] width 165 height 18
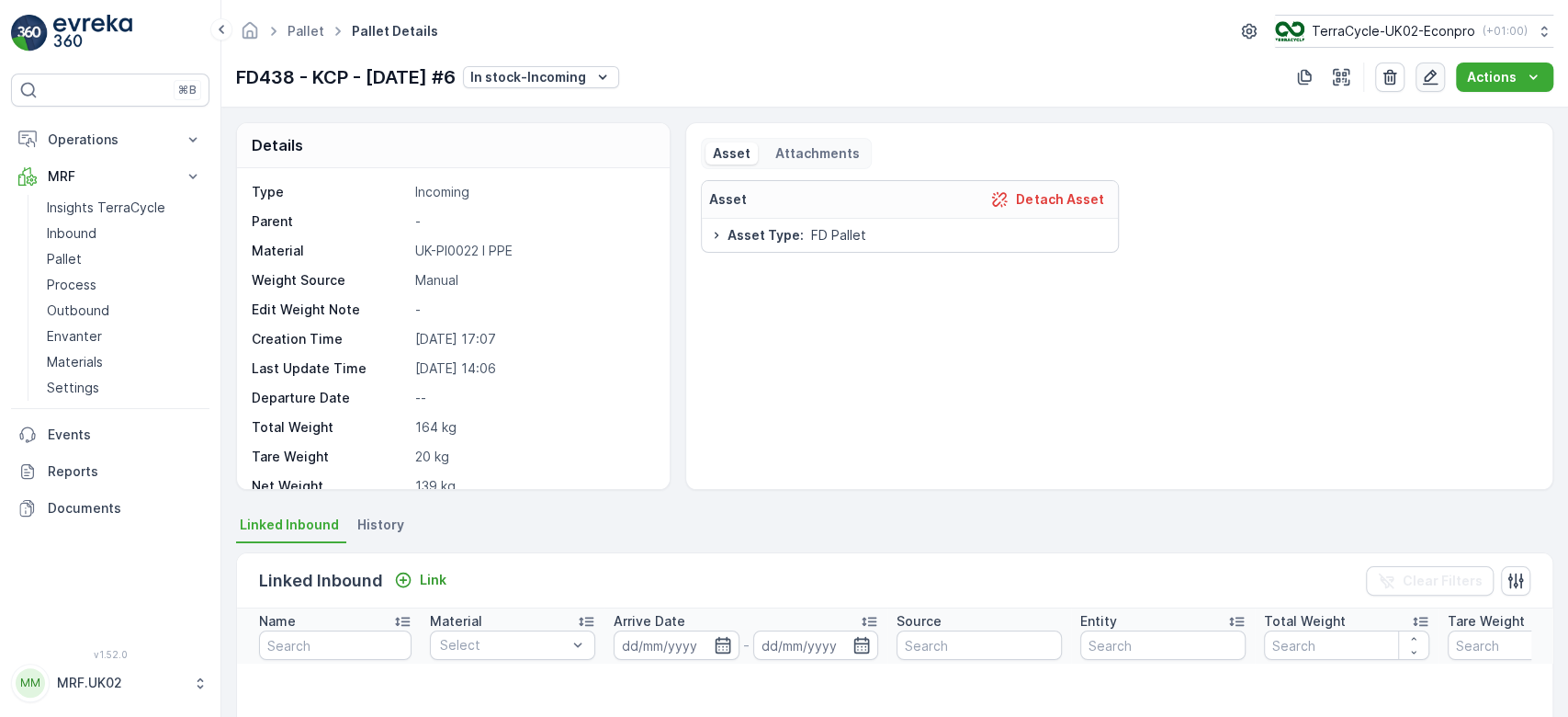
click at [1442, 75] on button "button" at bounding box center [1430, 76] width 29 height 29
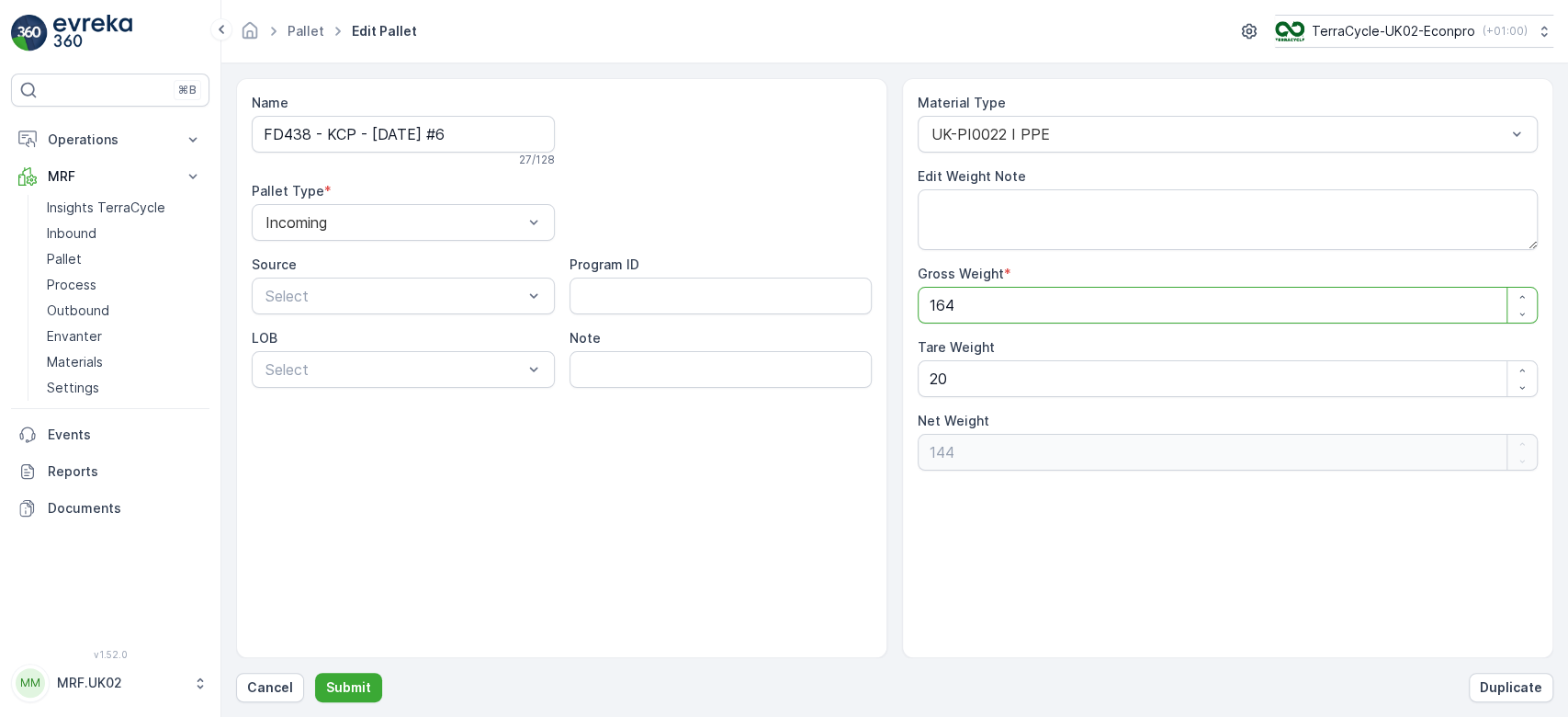
click at [965, 298] on Weight "164" at bounding box center [1228, 305] width 620 height 37
type Weight "16"
type Weight "-4"
type Weight "160"
type Weight "140"
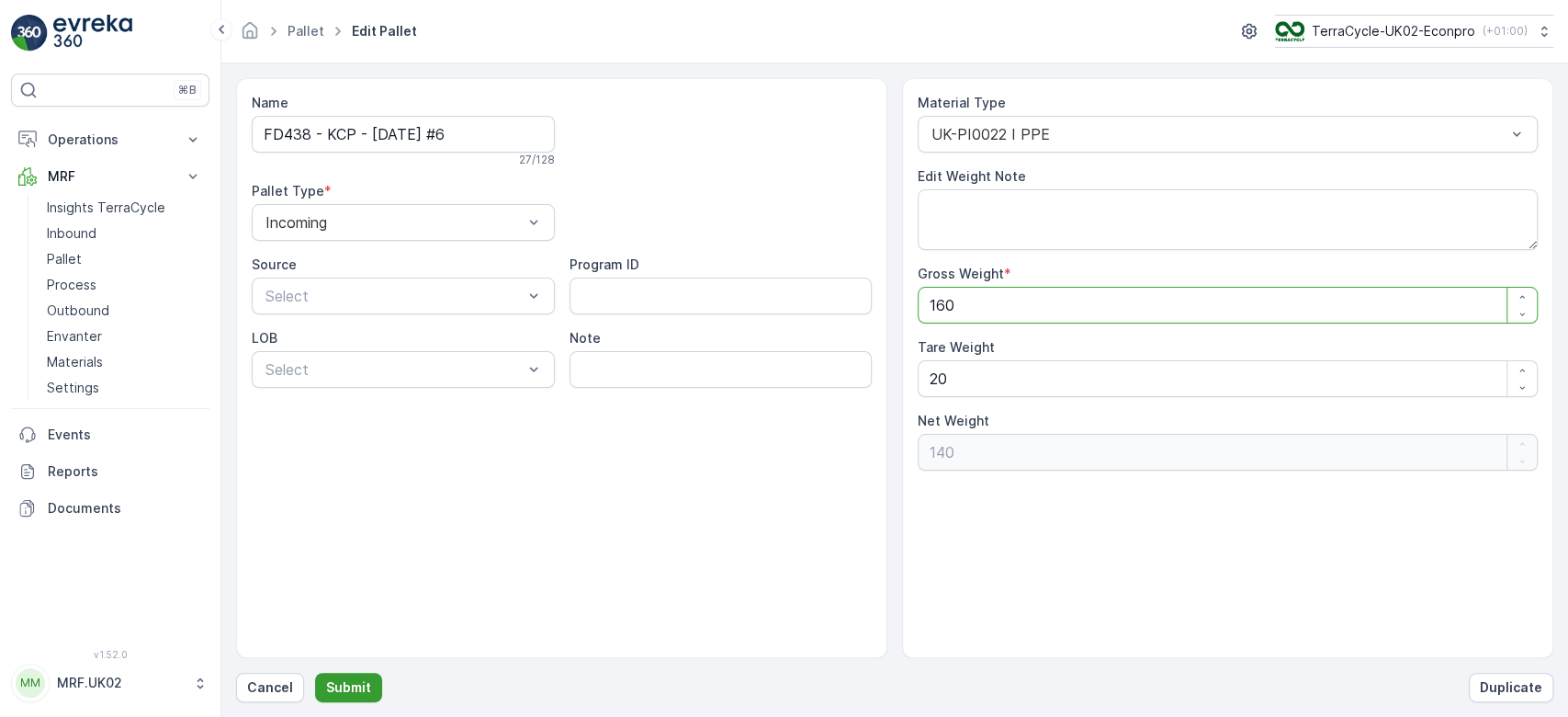
type Weight "160"
click at [340, 696] on p "Submit" at bounding box center [349, 687] width 45 height 18
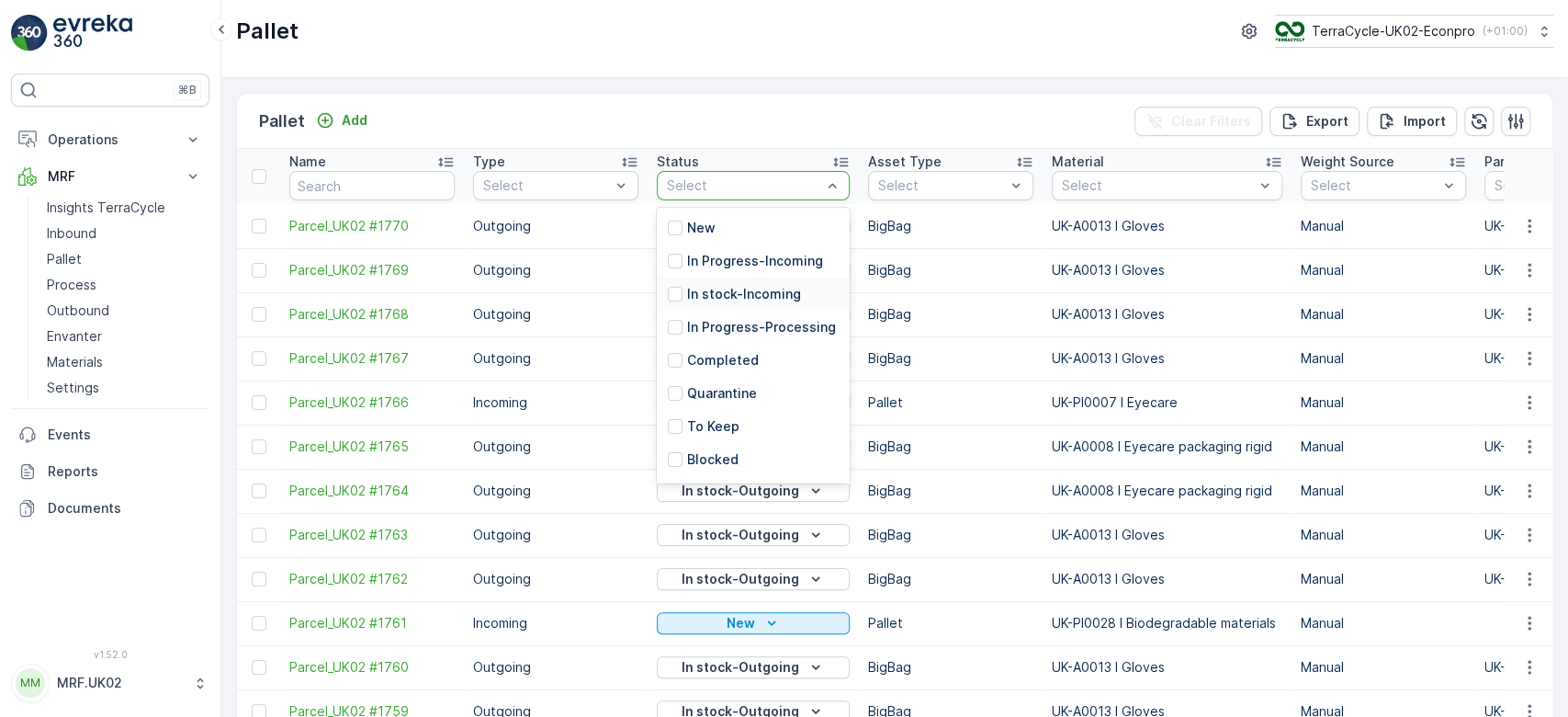
click at [753, 286] on p "In stock-Incoming" at bounding box center [744, 293] width 114 height 18
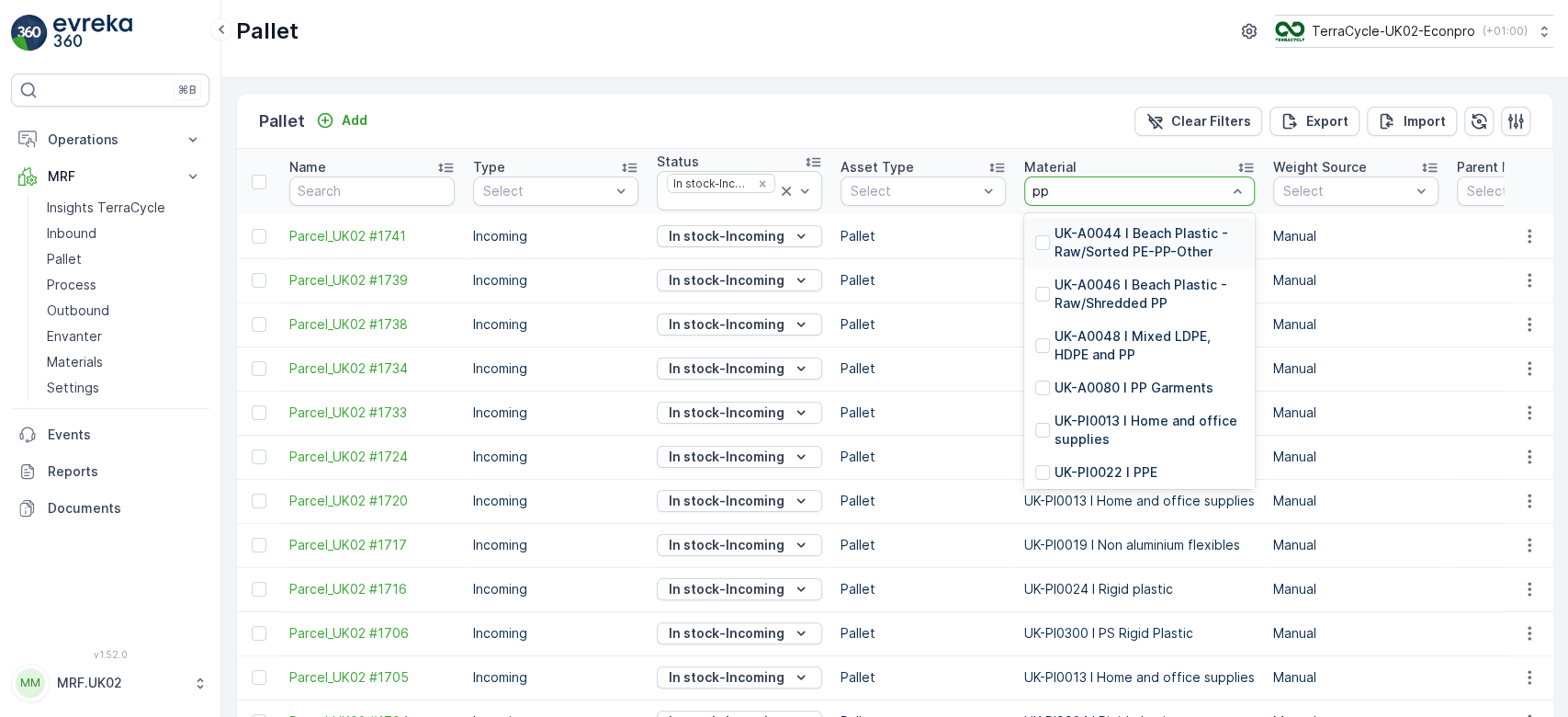
type input "ppe"
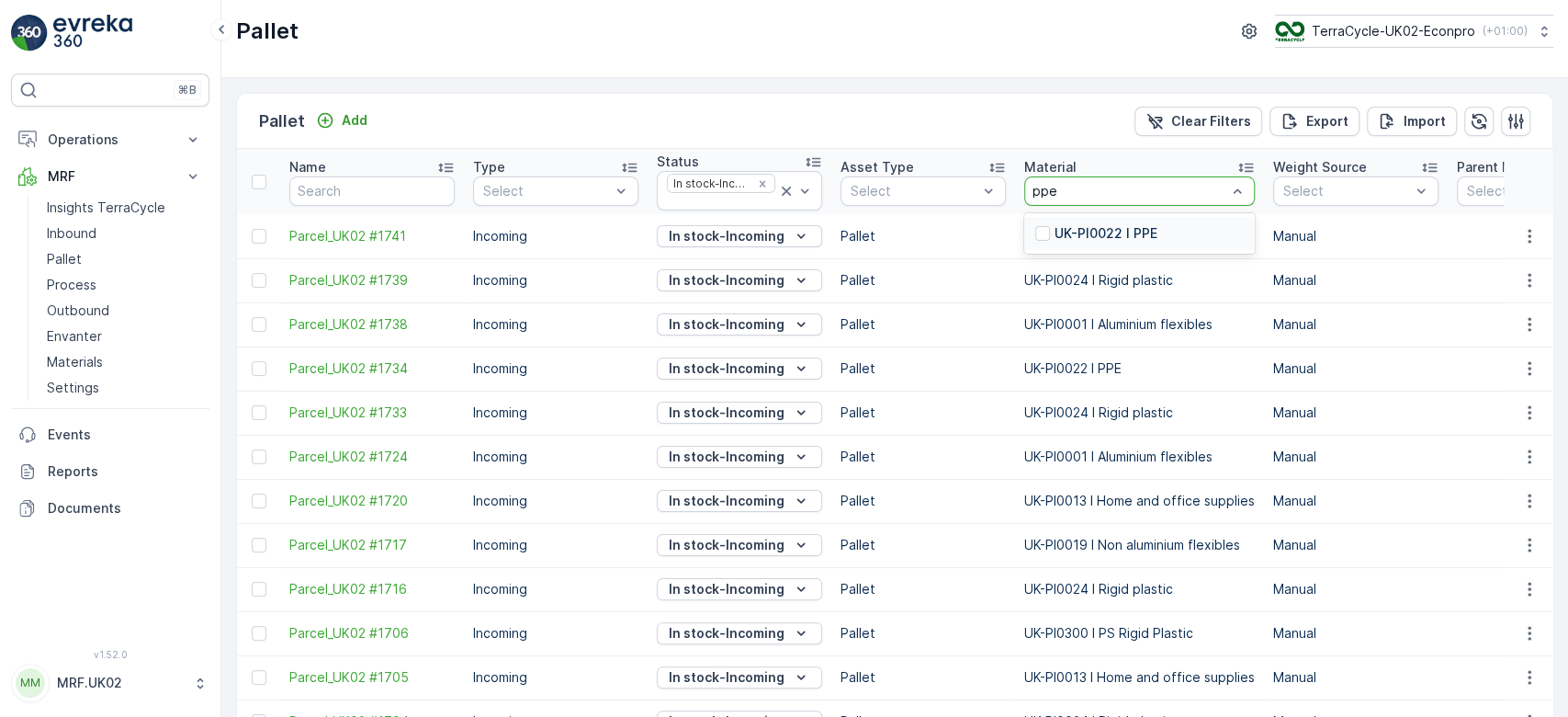
click at [1097, 225] on p "UK-PI0022 I PPE" at bounding box center [1106, 233] width 103 height 18
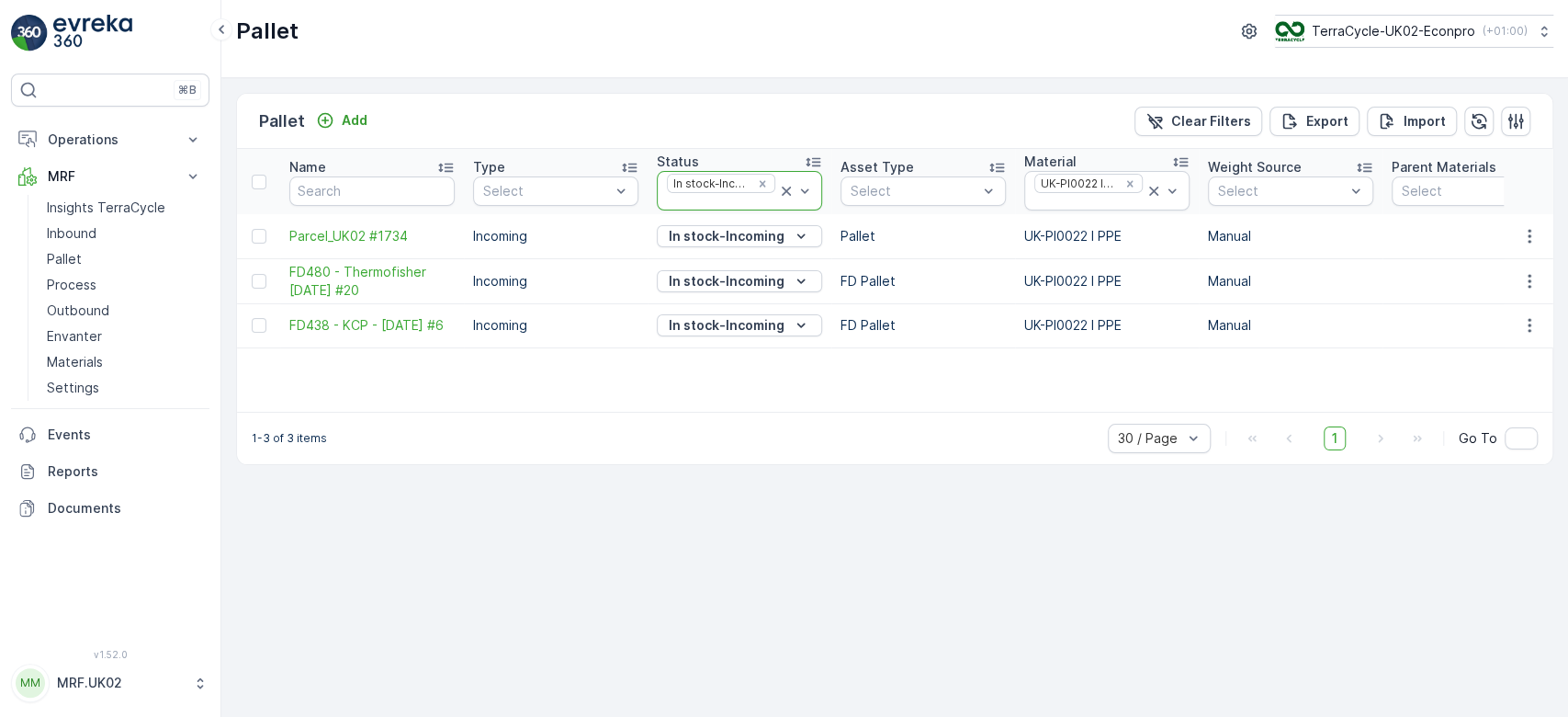
click at [784, 183] on icon at bounding box center [785, 191] width 18 height 18
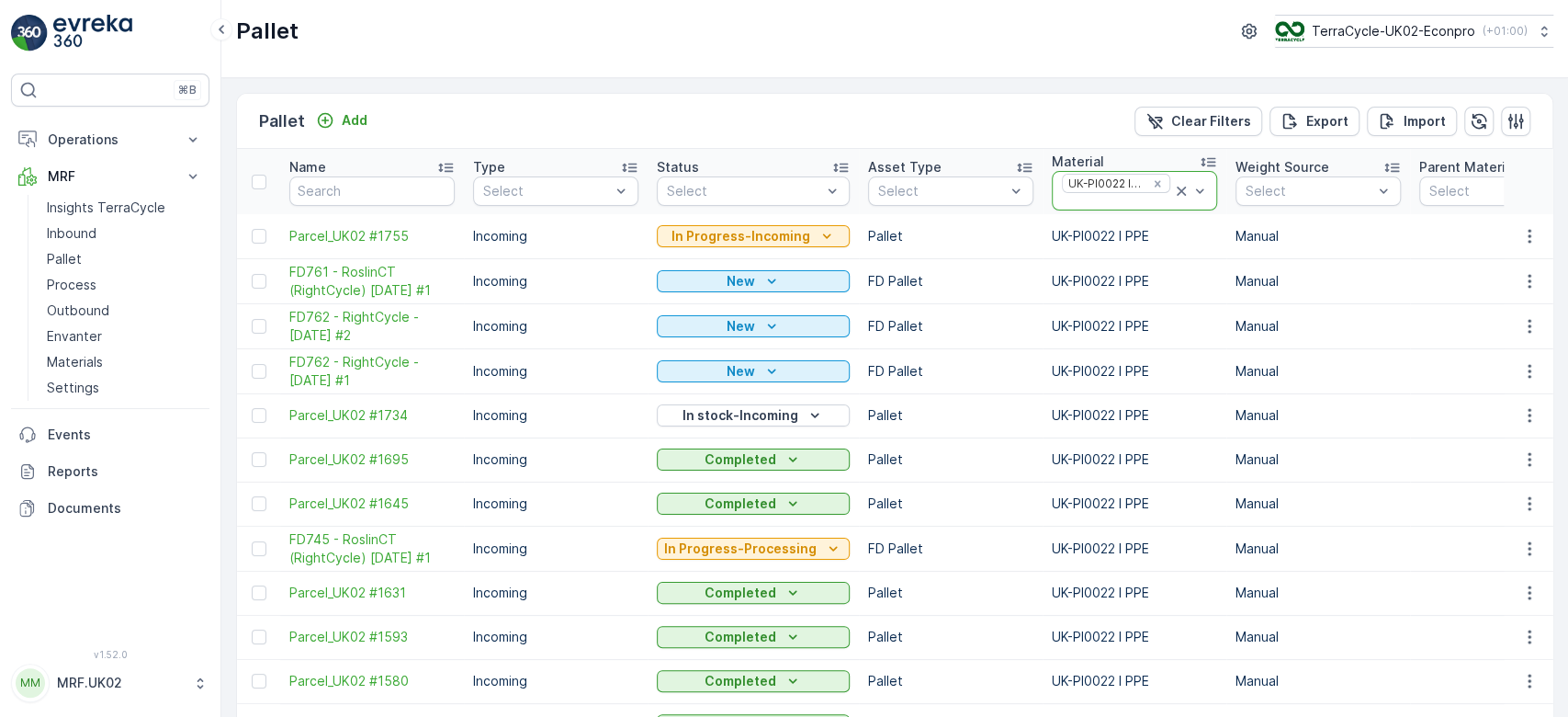
click at [1177, 188] on icon at bounding box center [1181, 192] width 9 height 9
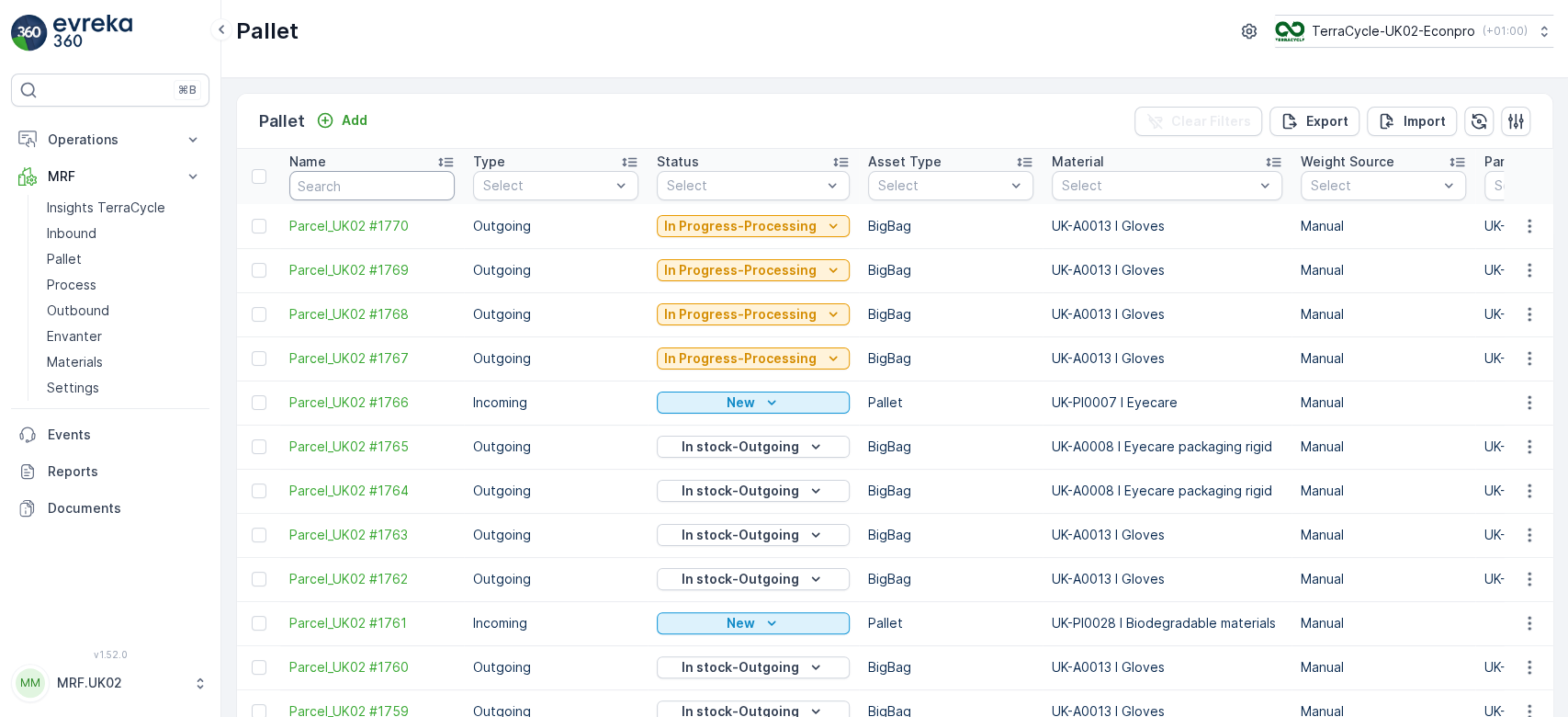
click at [323, 188] on input "text" at bounding box center [371, 185] width 165 height 29
type input "363"
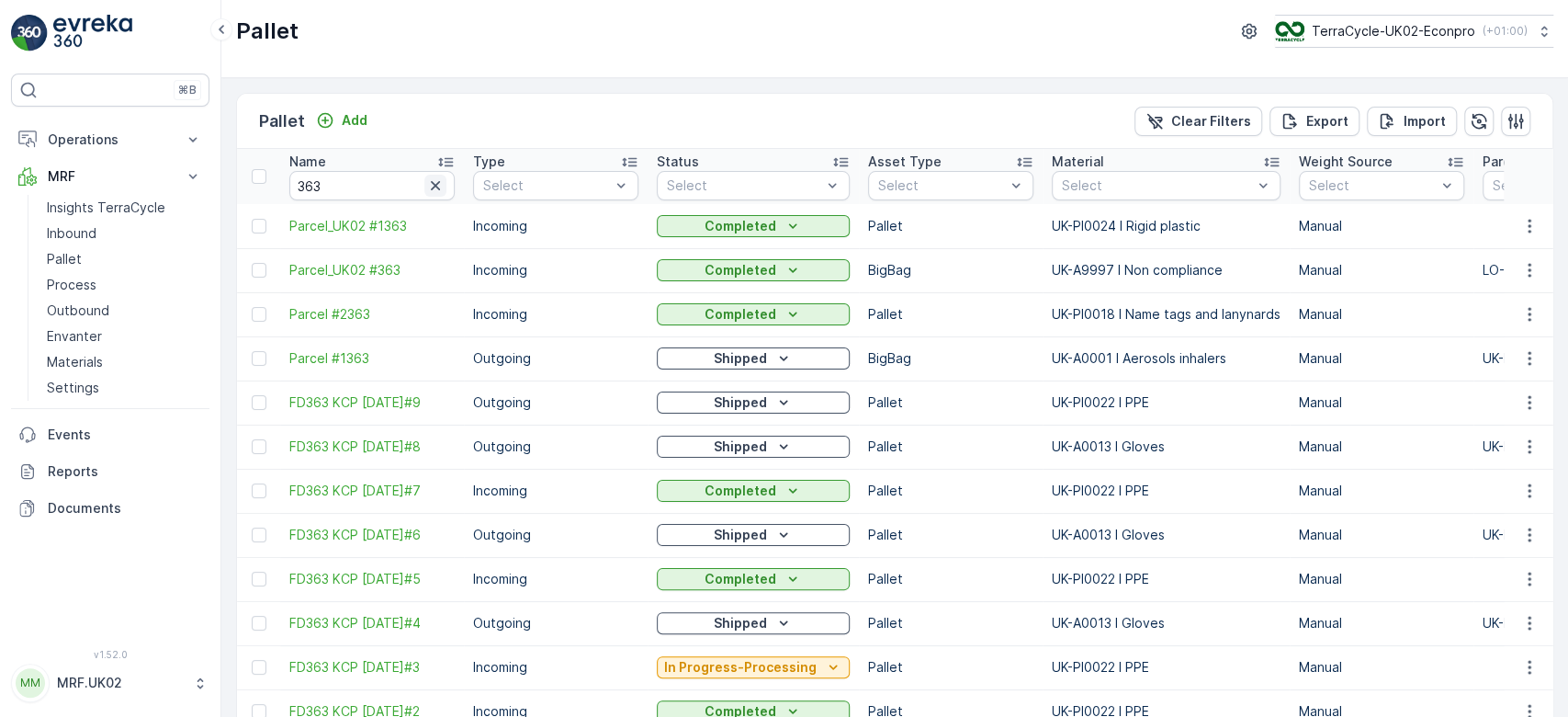
click at [434, 182] on icon "button" at bounding box center [435, 185] width 18 height 18
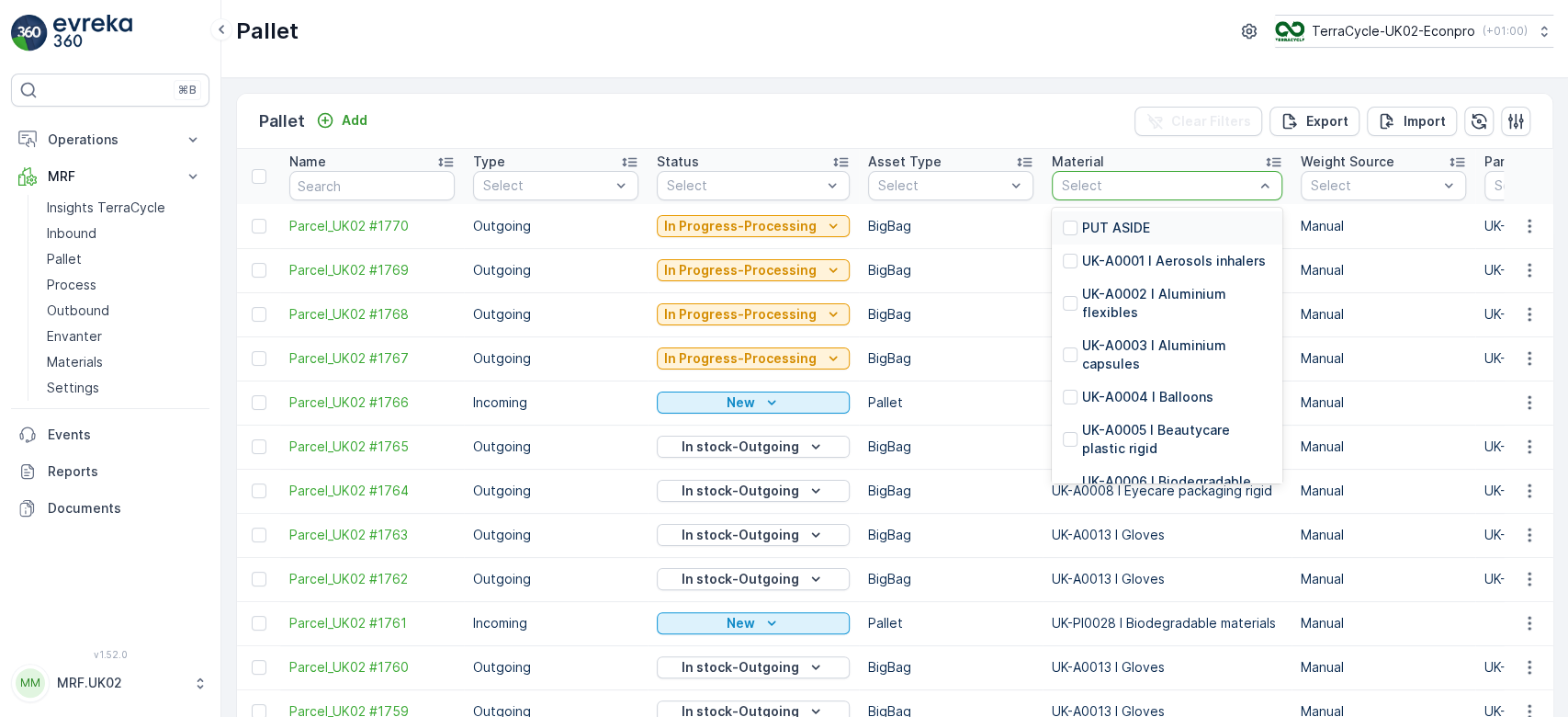
type input "o"
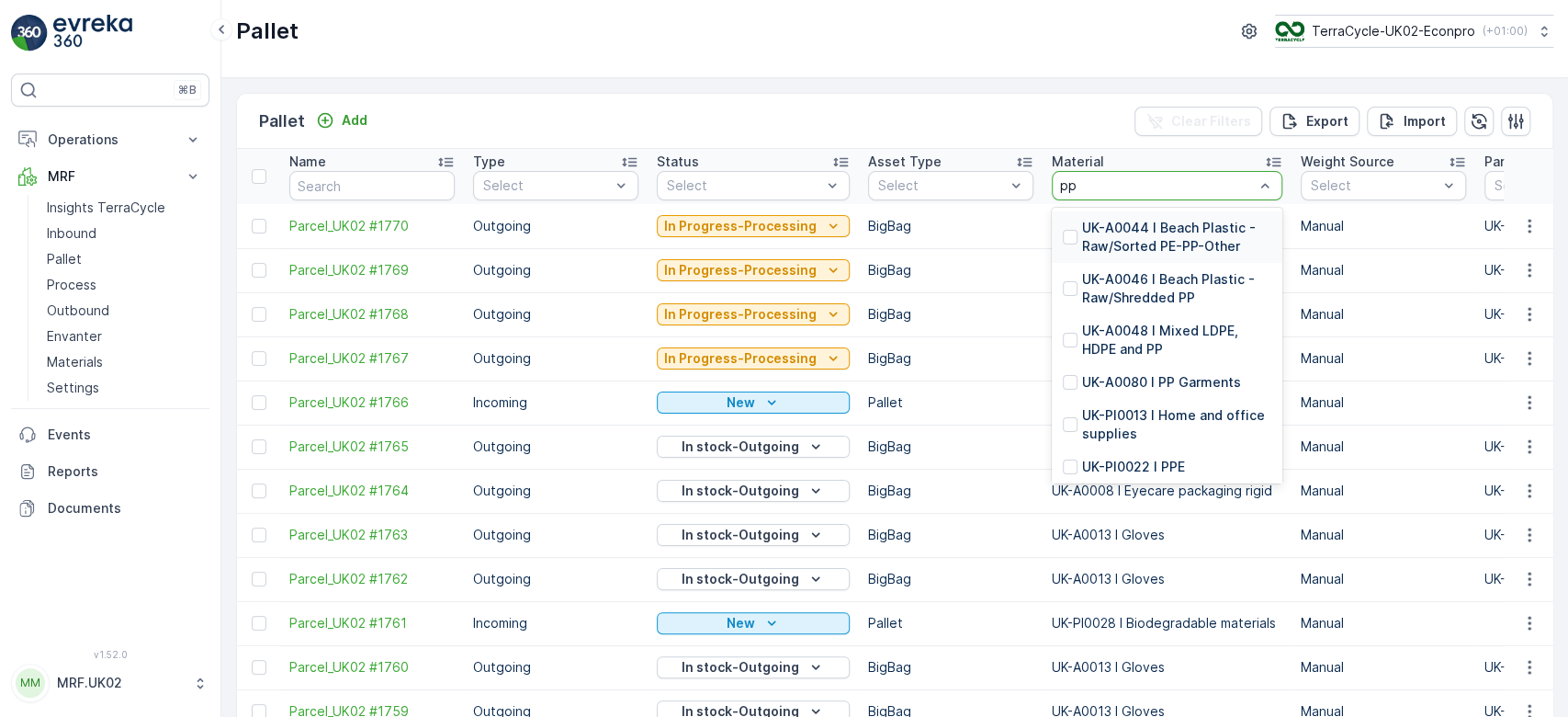
type input "ppe"
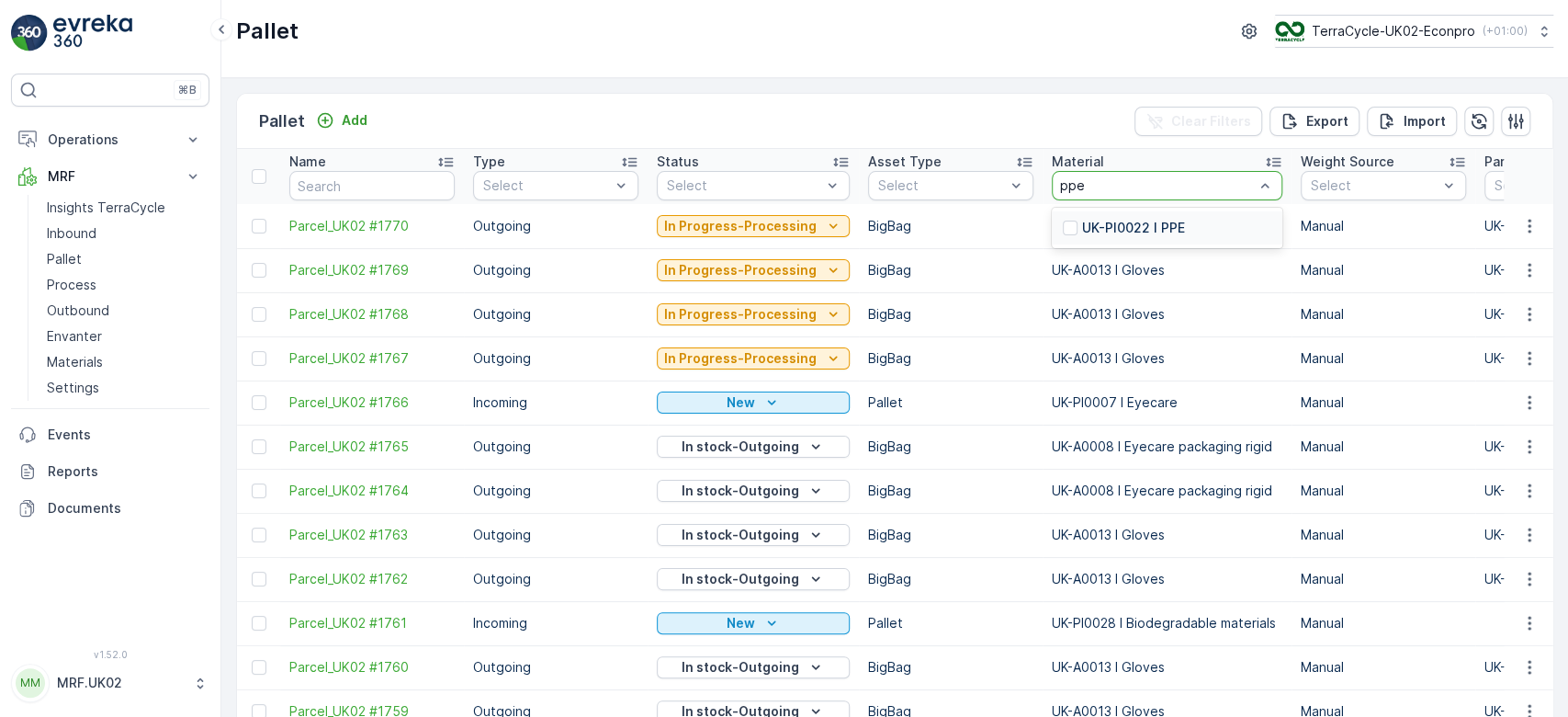
click at [1131, 227] on p "UK-PI0022 I PPE" at bounding box center [1133, 227] width 103 height 18
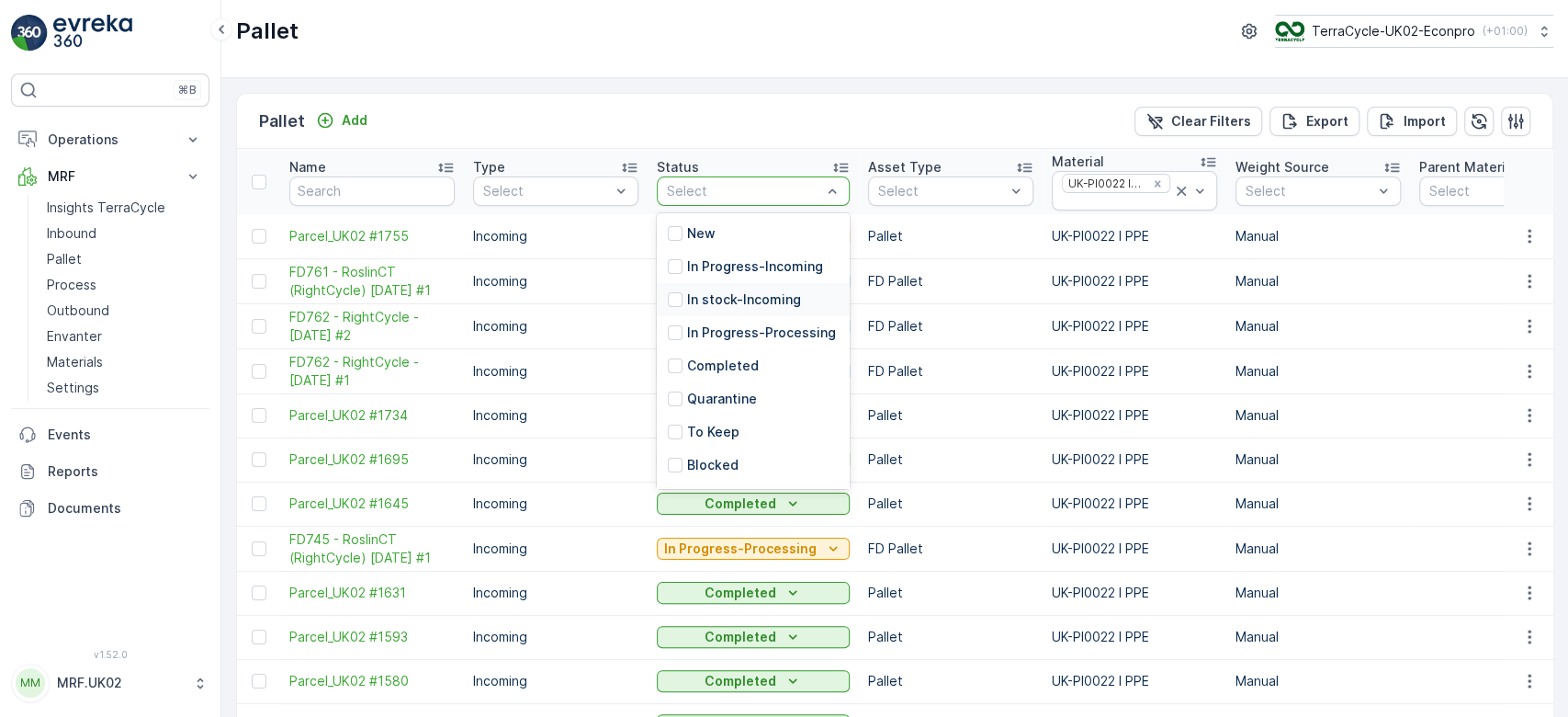
click at [771, 294] on p "In stock-Incoming" at bounding box center [744, 299] width 114 height 18
